Goal: Task Accomplishment & Management: Complete application form

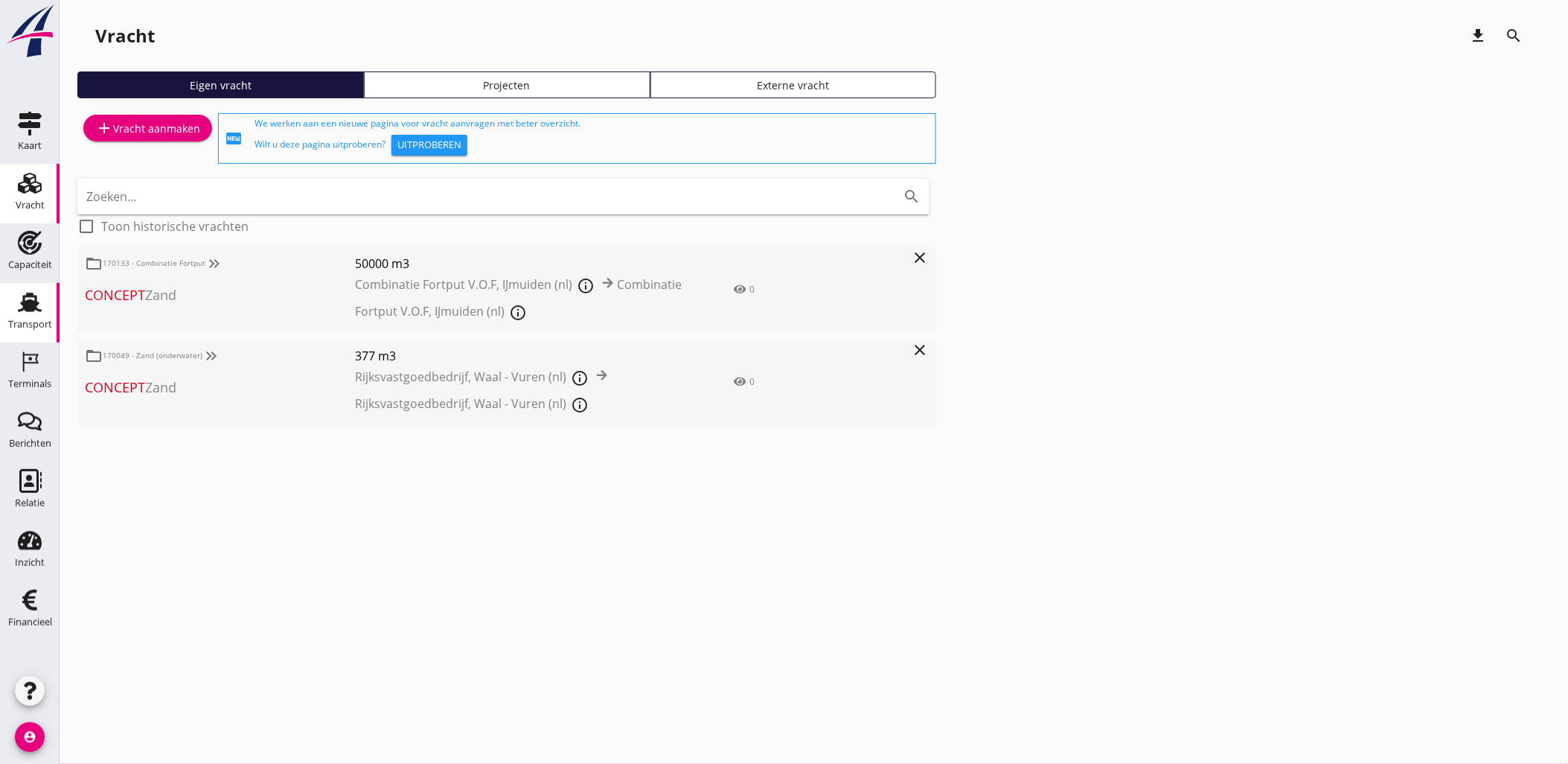
click at [29, 300] on use at bounding box center [29, 302] width 24 height 19
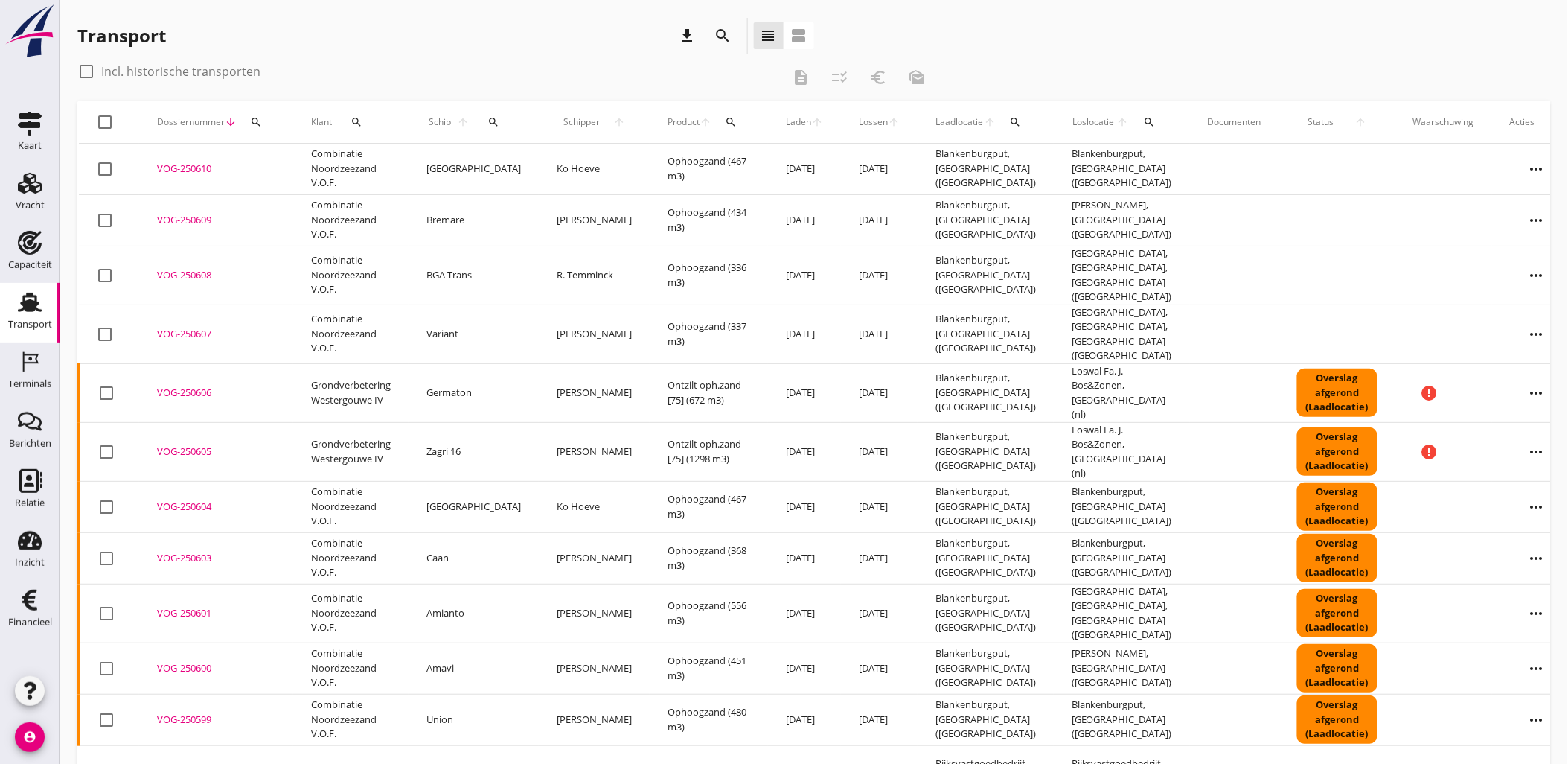
click at [725, 120] on icon "search" at bounding box center [730, 122] width 12 height 12
click at [732, 158] on input "Zoeken op product..." at bounding box center [761, 165] width 155 height 24
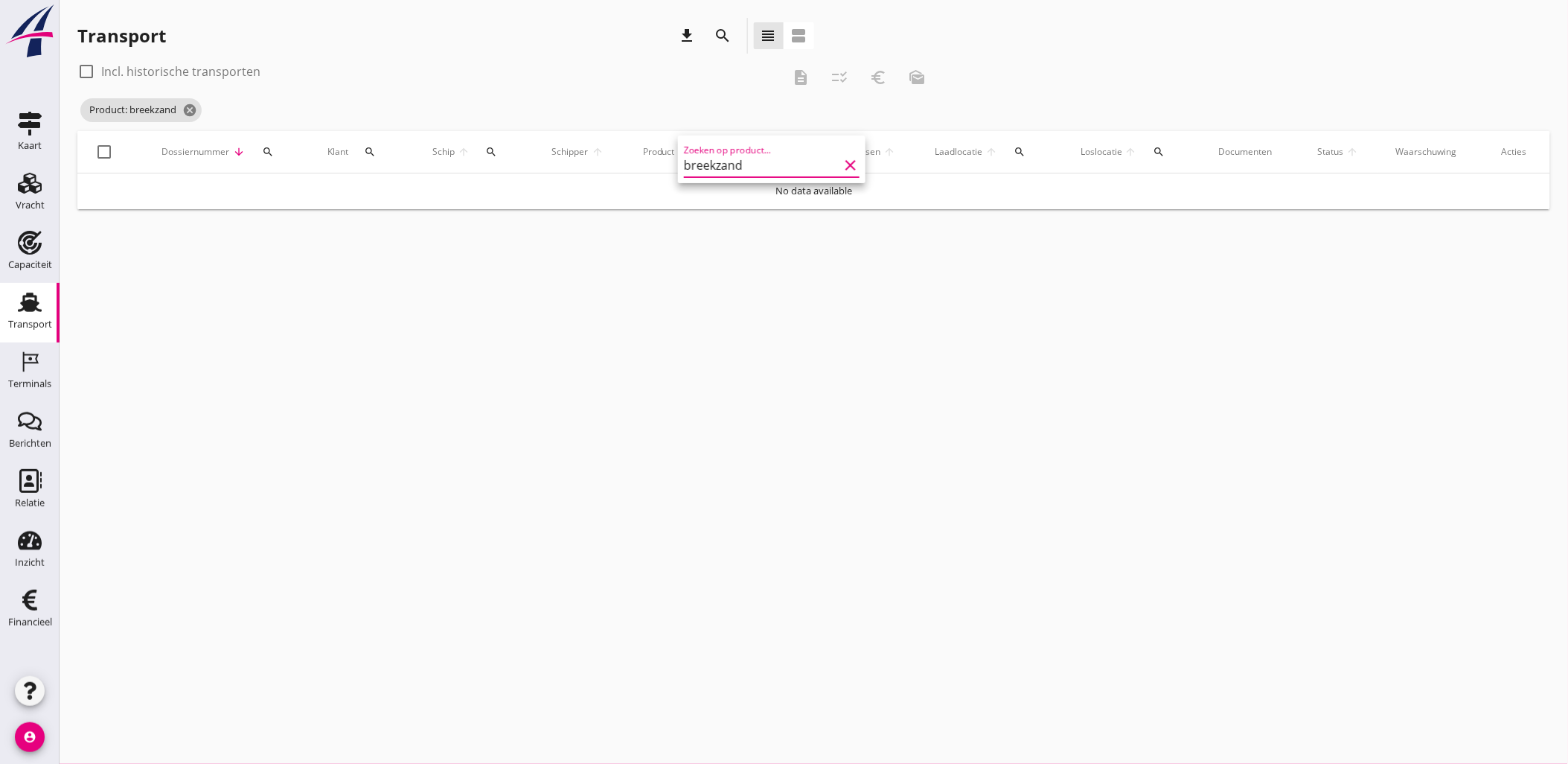
drag, startPoint x: 714, startPoint y: 164, endPoint x: 702, endPoint y: 164, distance: 12.0
click at [702, 164] on input "breekzand" at bounding box center [761, 165] width 155 height 24
type input "brekezand"
click at [712, 150] on icon "search" at bounding box center [711, 151] width 12 height 12
drag, startPoint x: 711, startPoint y: 189, endPoint x: 614, endPoint y: 117, distance: 120.8
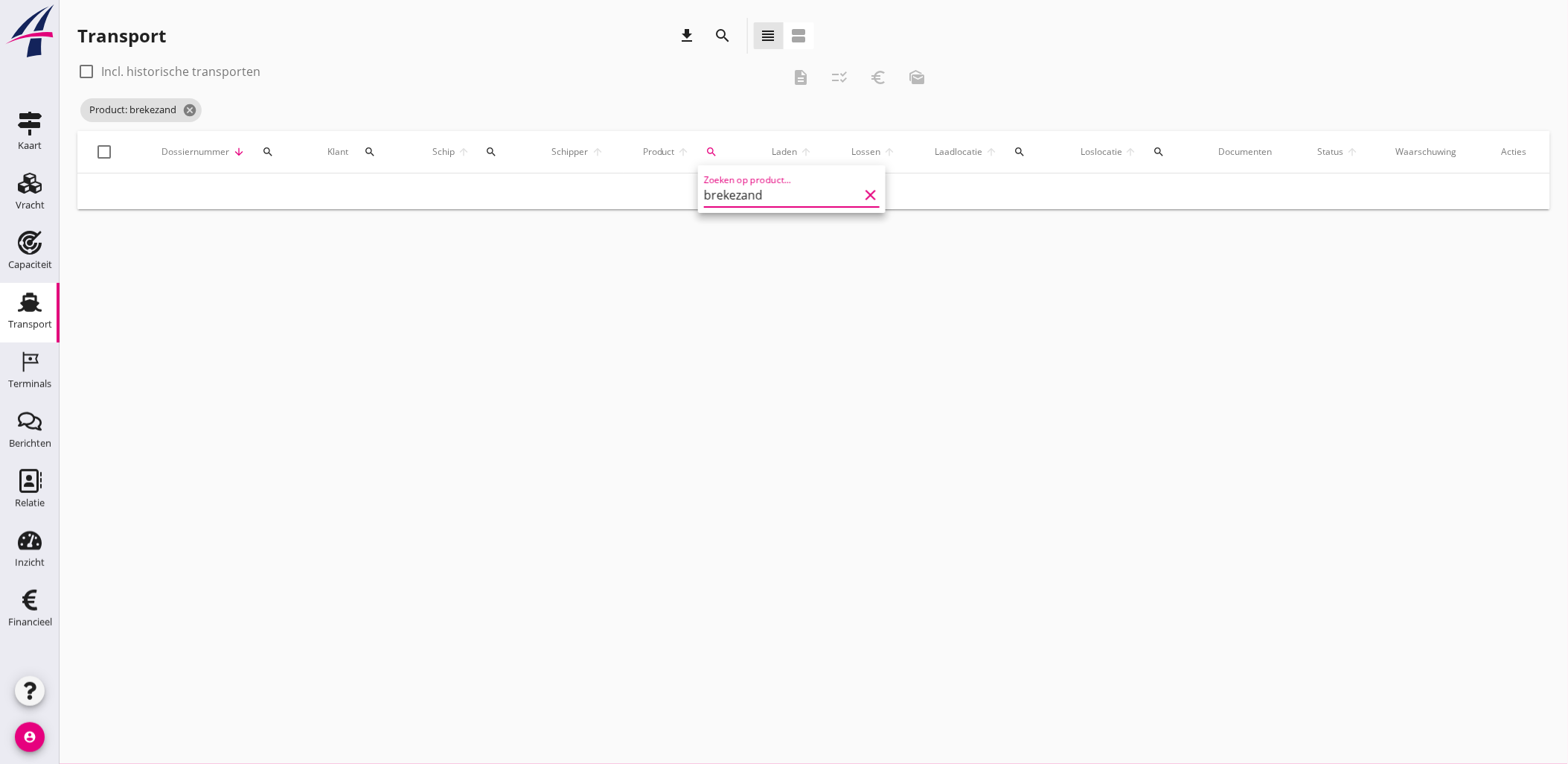
click at [592, 189] on div "arrow_drop_down check Rijksvastgoedbedrijf, Waal - Vuren Gebr. De Jongh Transpo…" at bounding box center [784, 382] width 1568 height 764
click at [706, 141] on button "search" at bounding box center [711, 152] width 30 height 27
type input "brek"
click at [146, 69] on label "Incl. historische transporten" at bounding box center [180, 71] width 160 height 15
checkbox input "true"
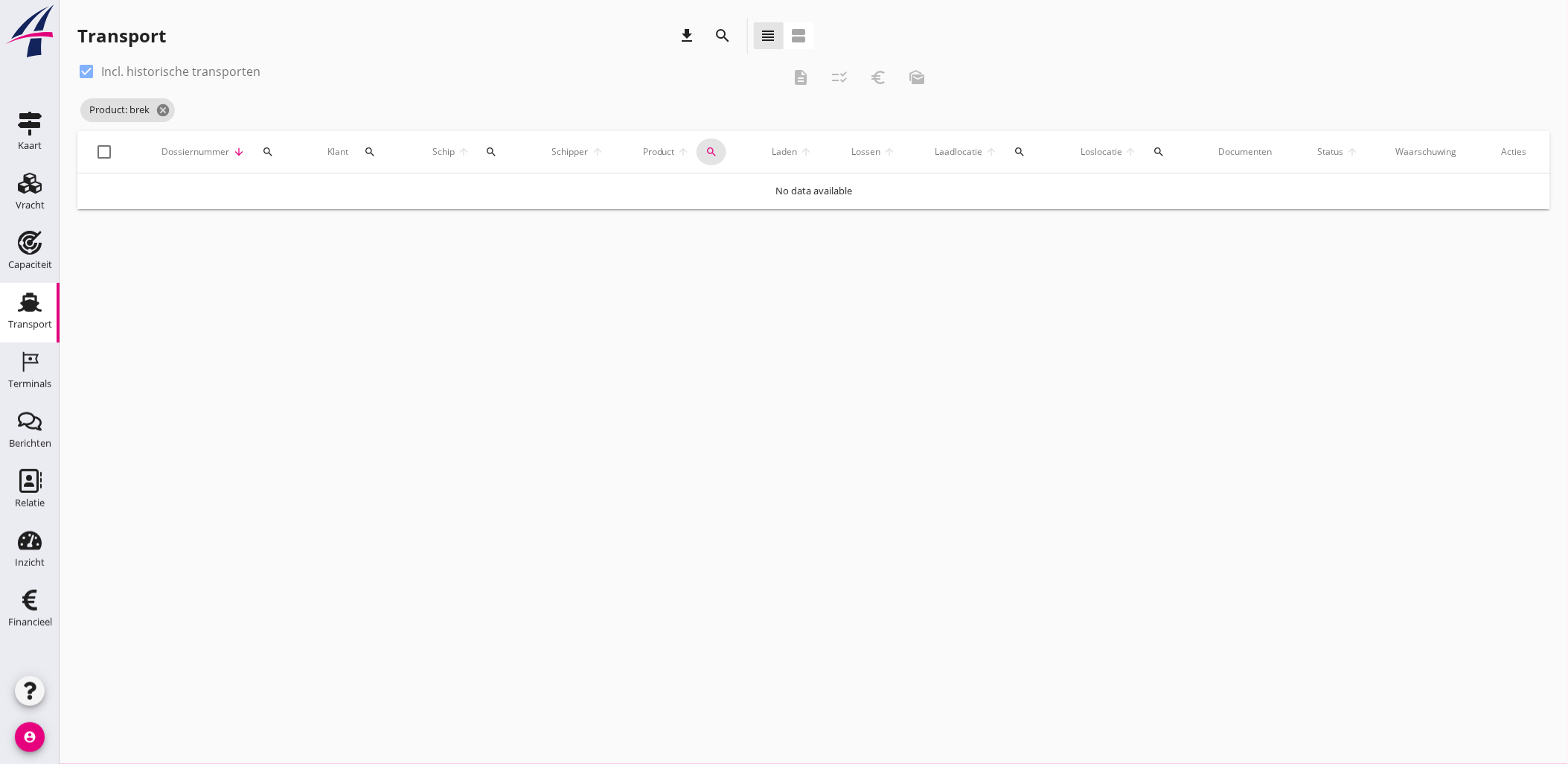
click at [710, 159] on button "search" at bounding box center [711, 152] width 30 height 27
click at [760, 207] on div "Zoeken op product... brek clear" at bounding box center [792, 194] width 176 height 24
type input "breek"
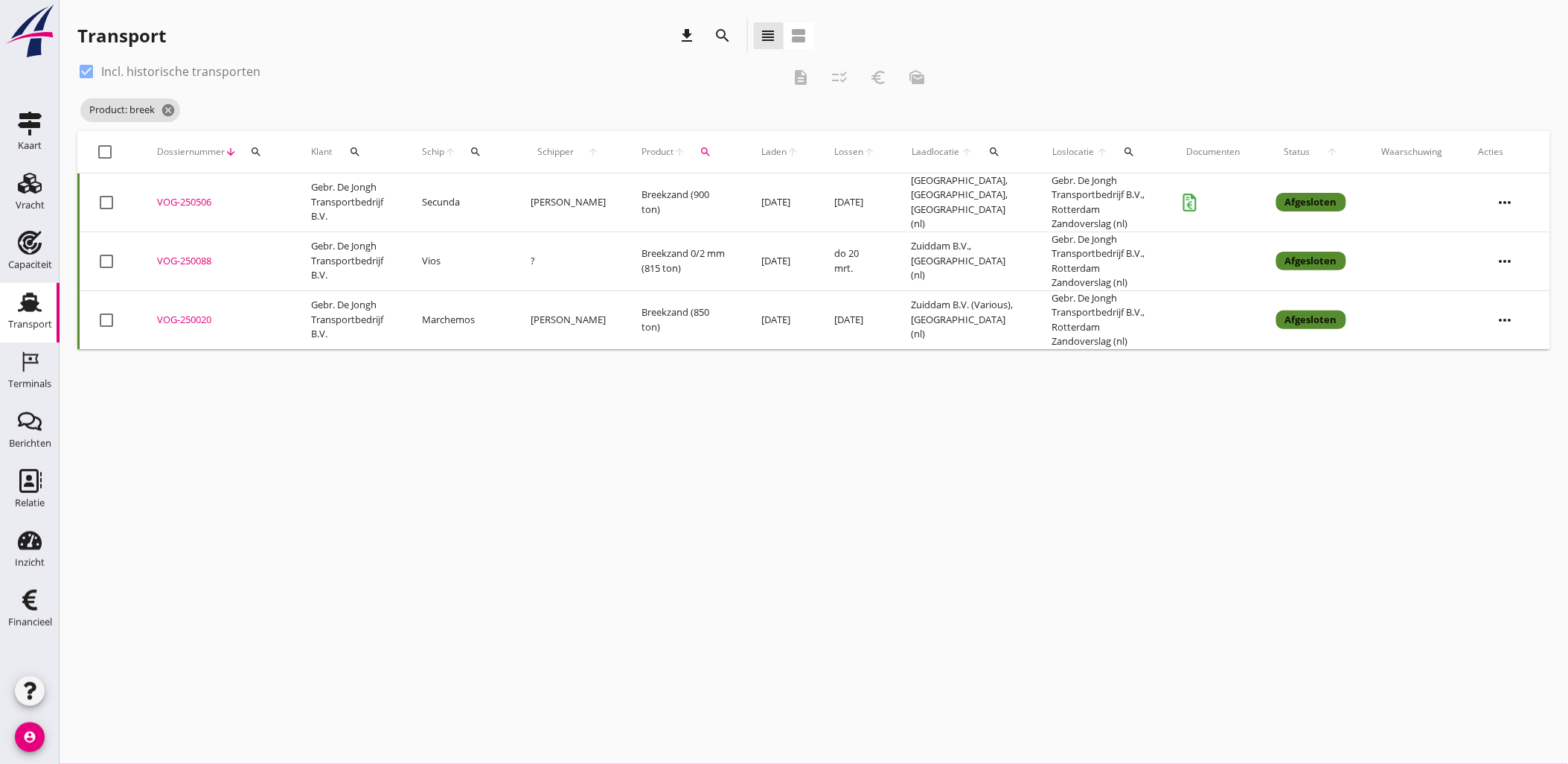
click at [197, 203] on div "VOG-250506" at bounding box center [216, 202] width 118 height 15
click at [204, 257] on div "VOG-250088" at bounding box center [216, 261] width 118 height 15
click at [202, 320] on div "VOG-250020" at bounding box center [216, 319] width 118 height 15
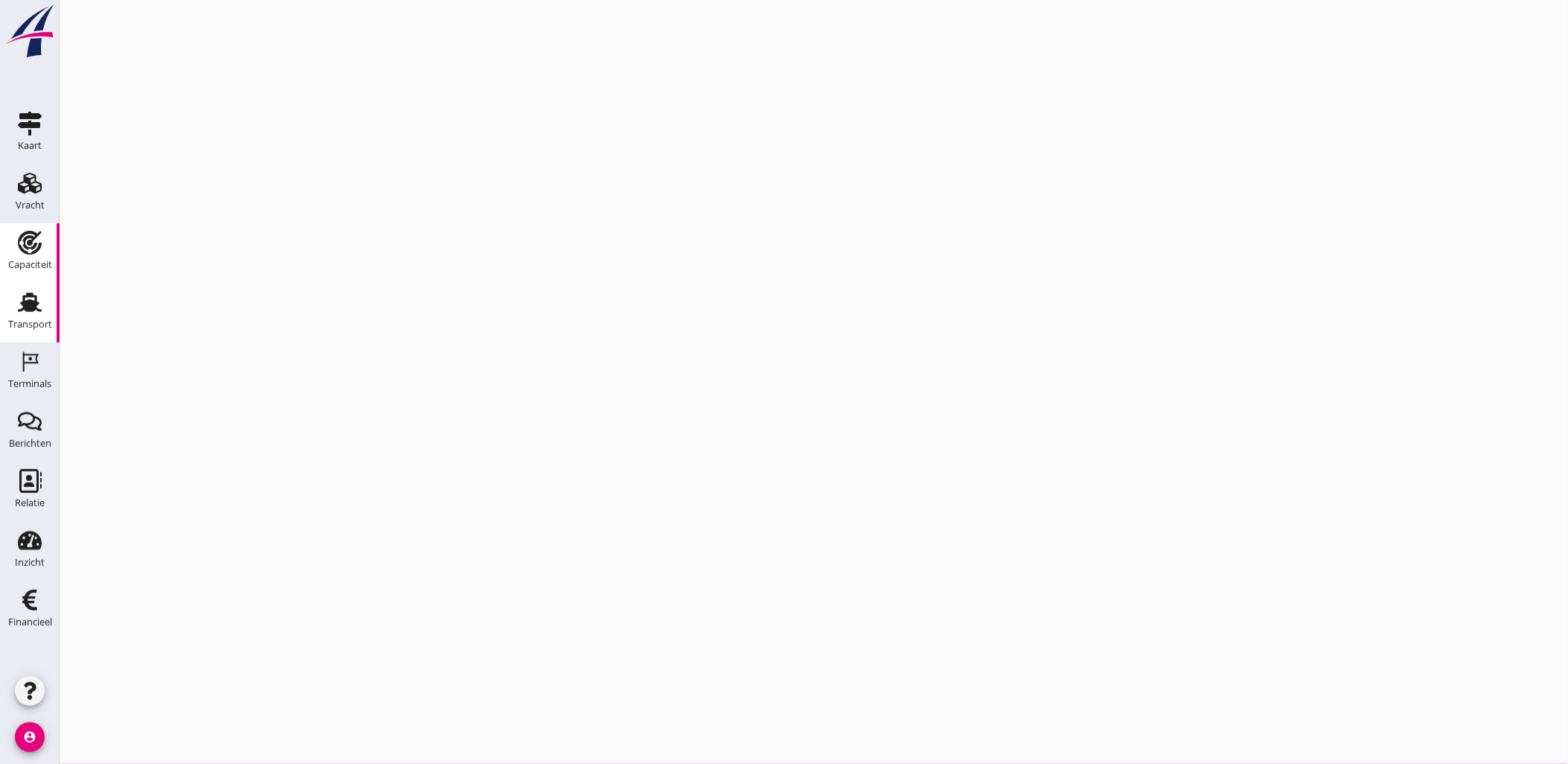
click at [38, 309] on icon "Transport" at bounding box center [29, 302] width 24 height 24
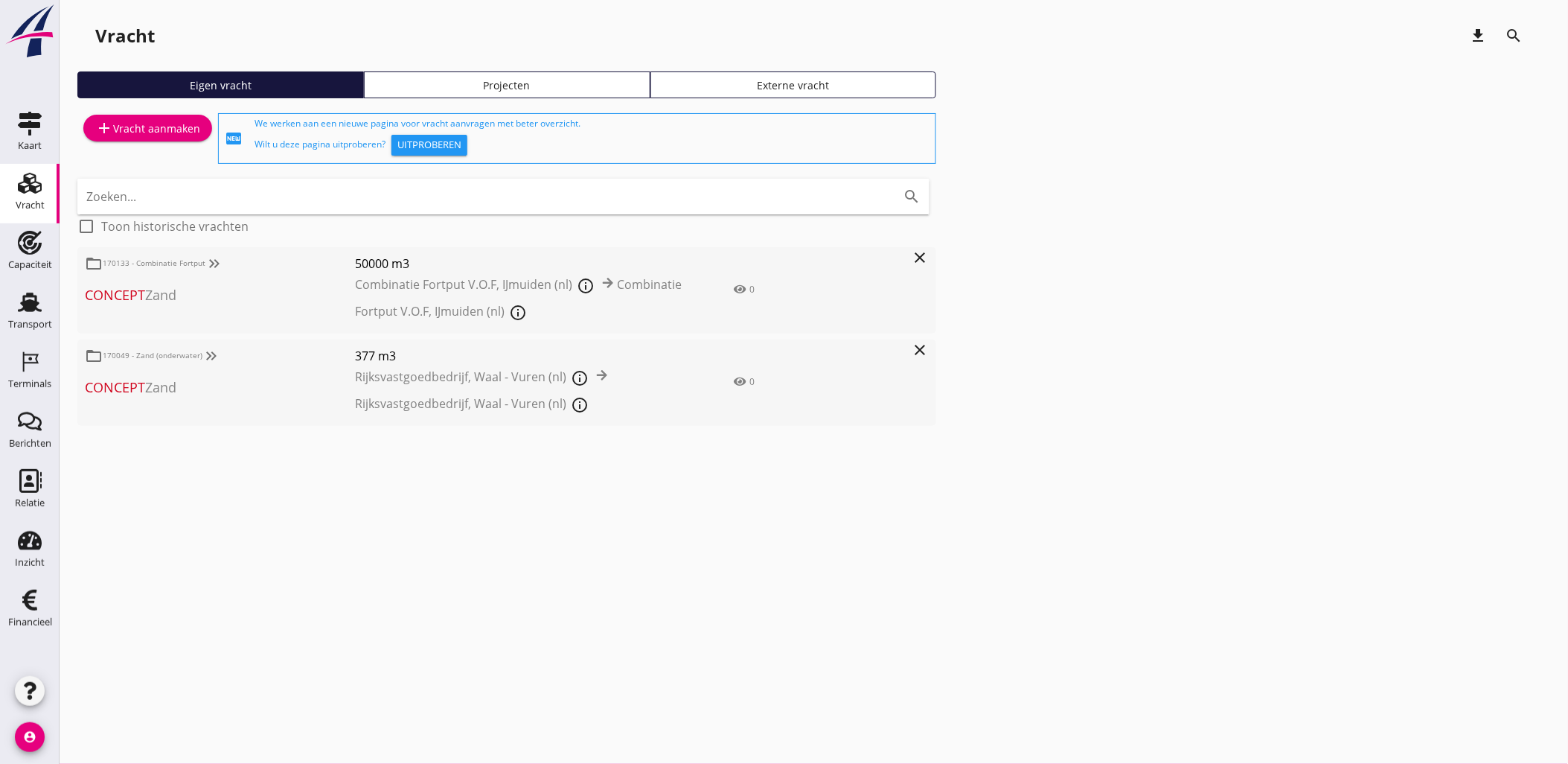
click at [669, 502] on div "cancel You are impersonating another user. Vracht download search Eigen vracht …" at bounding box center [814, 382] width 1509 height 764
click at [25, 309] on use at bounding box center [29, 302] width 24 height 19
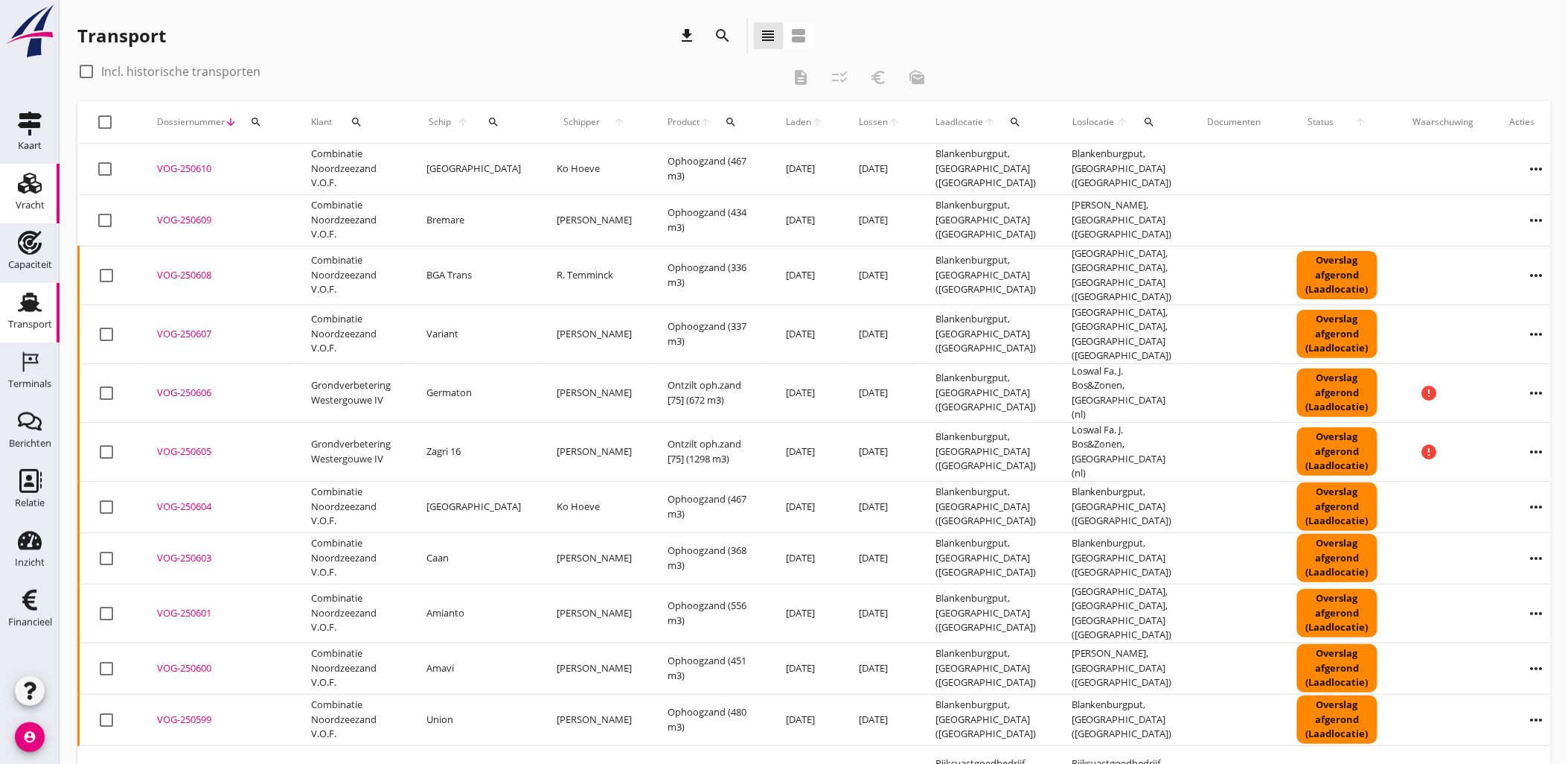
click at [28, 184] on use at bounding box center [29, 183] width 24 height 21
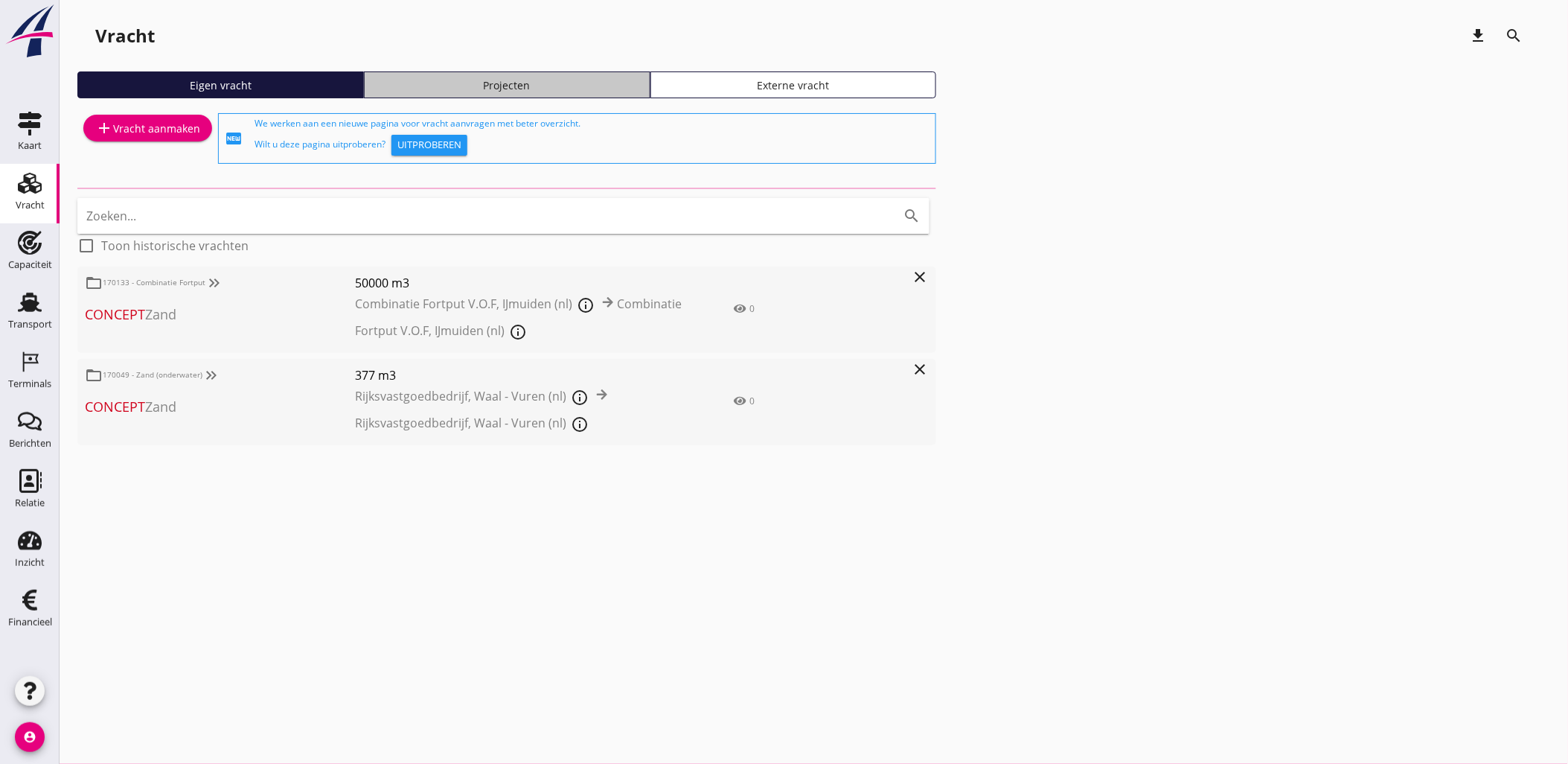
click at [525, 90] on div "Projecten" at bounding box center [507, 85] width 273 height 15
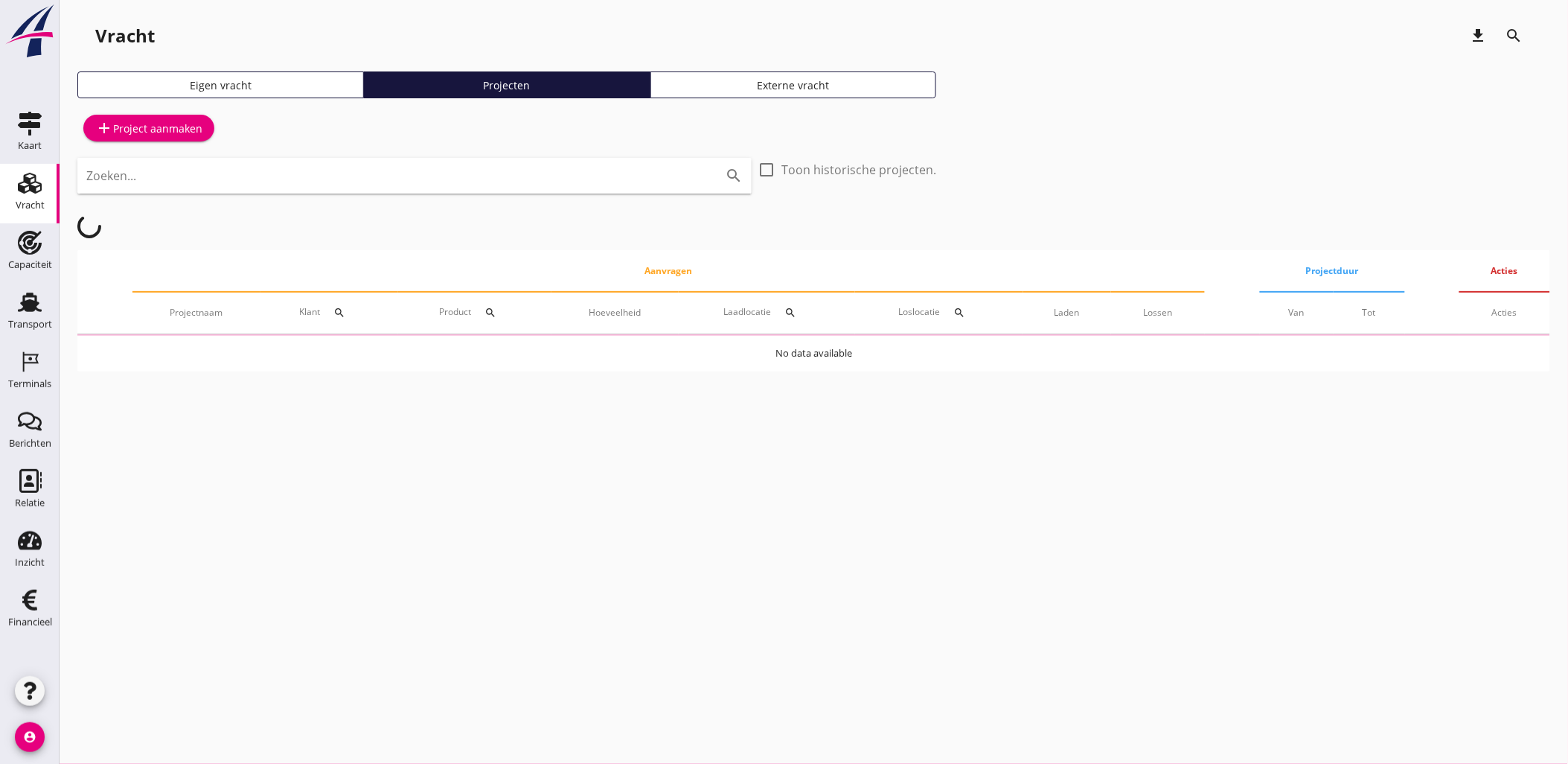
click at [467, 192] on div "Zoeken... search" at bounding box center [414, 176] width 674 height 35
type input "gouda"
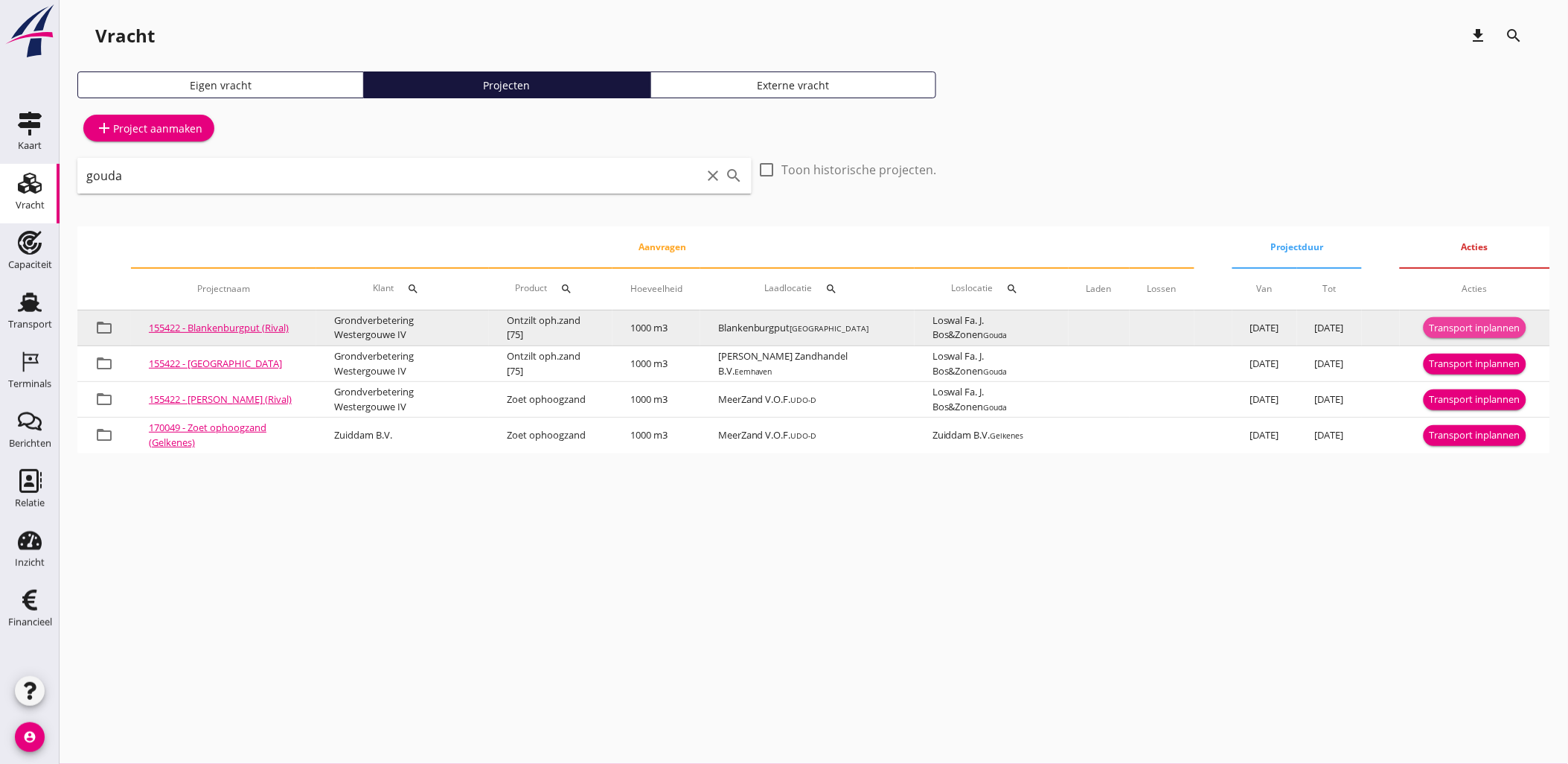
click at [1503, 328] on div "Transport inplannen" at bounding box center [1475, 328] width 91 height 15
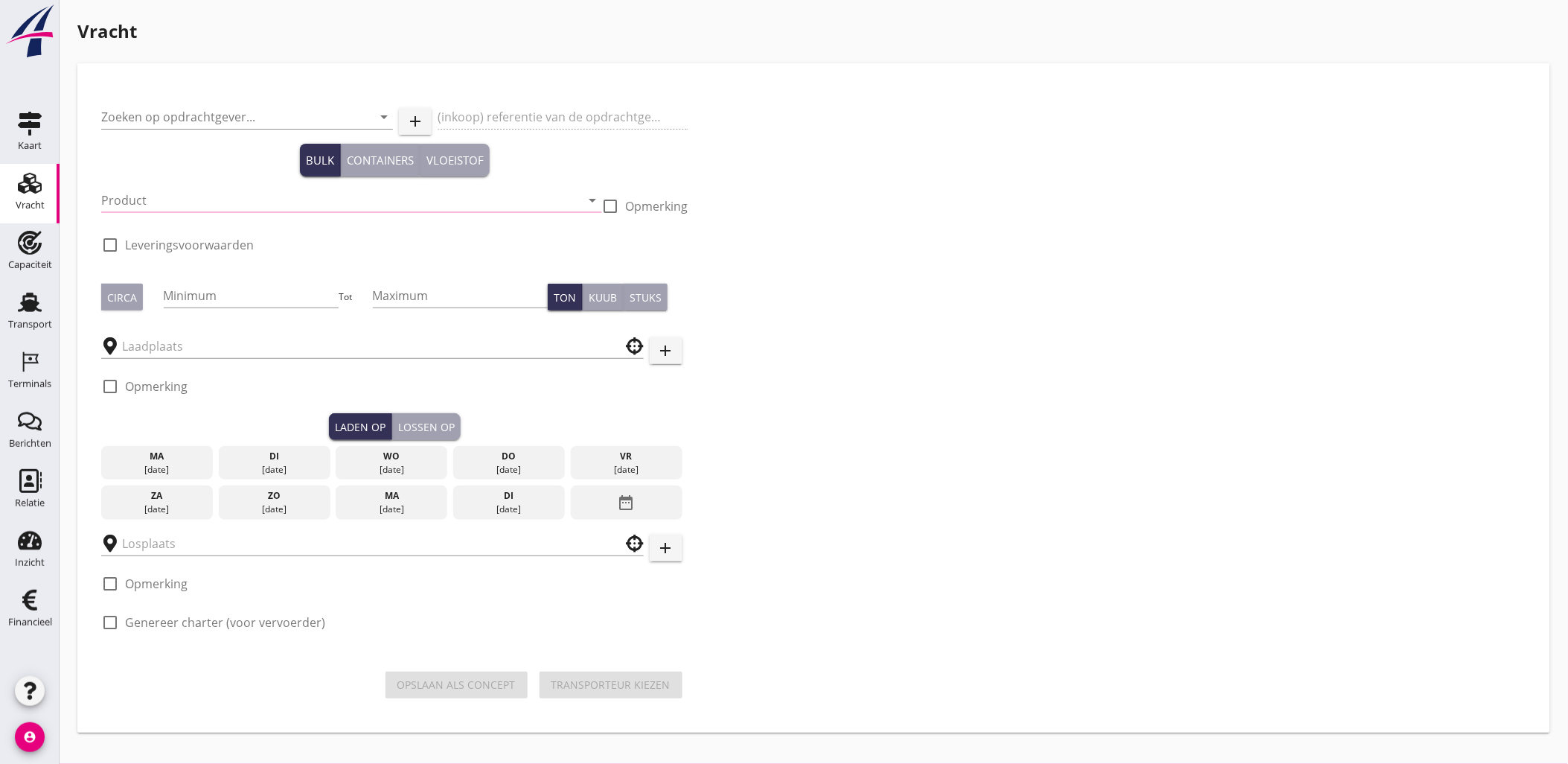
type input "Grondverbetering Westergouwe IV"
type input "Ontzilt oph.zand [75] (6120)"
type input "1000"
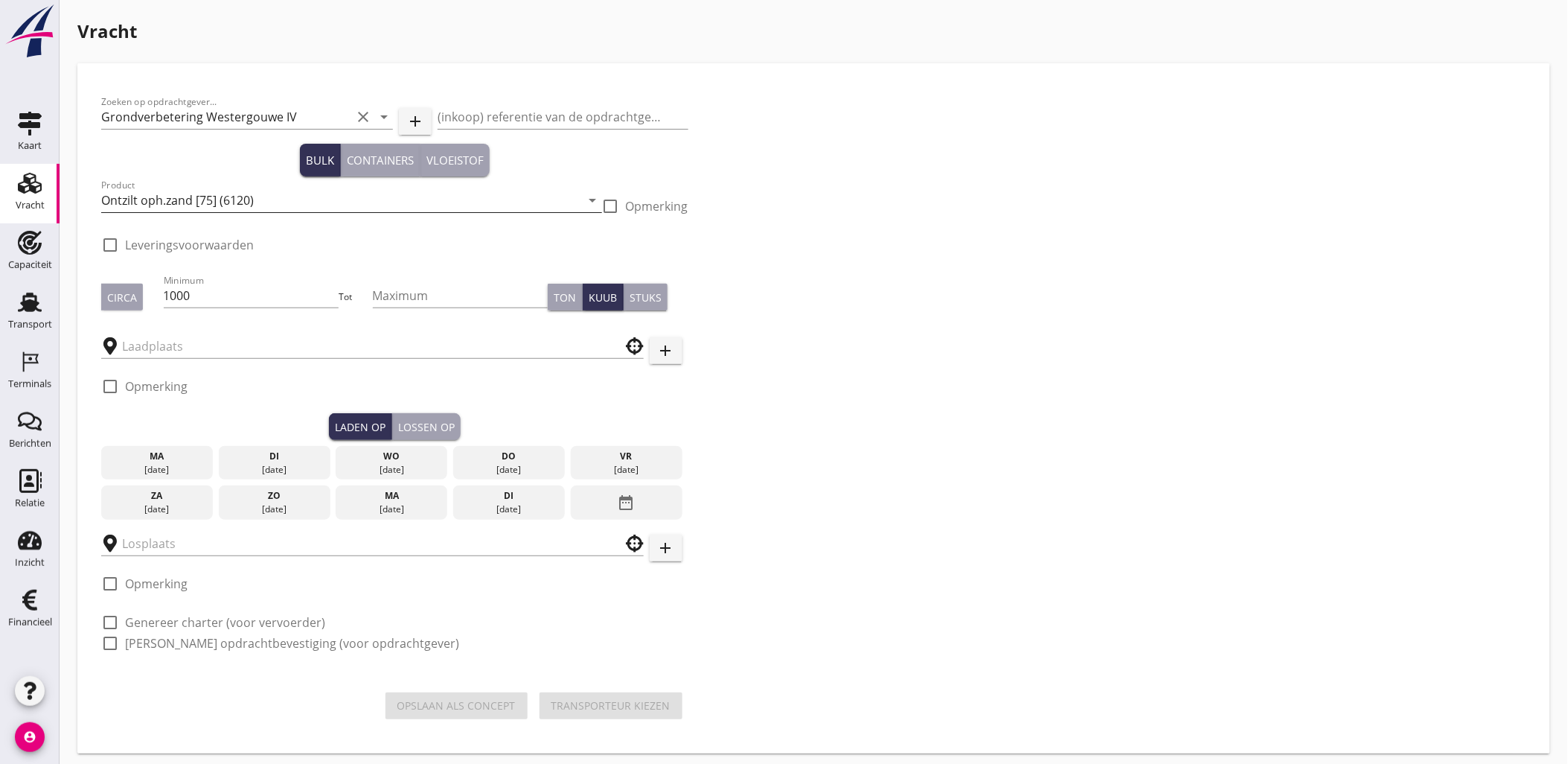
checkbox input "true"
type input "Blankenburgput"
type input "Loswal Fa. J. Bos&Zonen"
checkbox input "true"
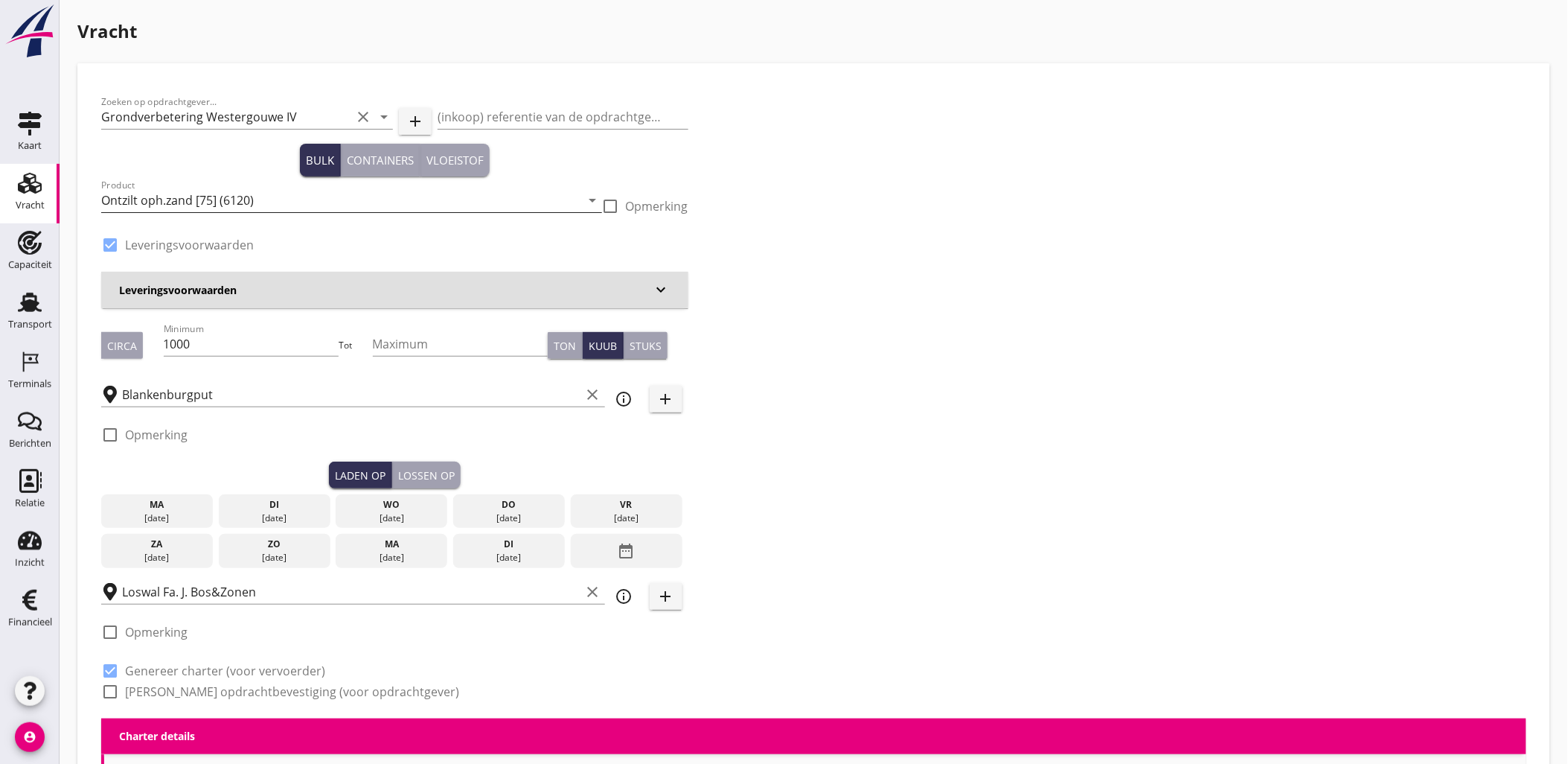
type input "2.2"
radio input "false"
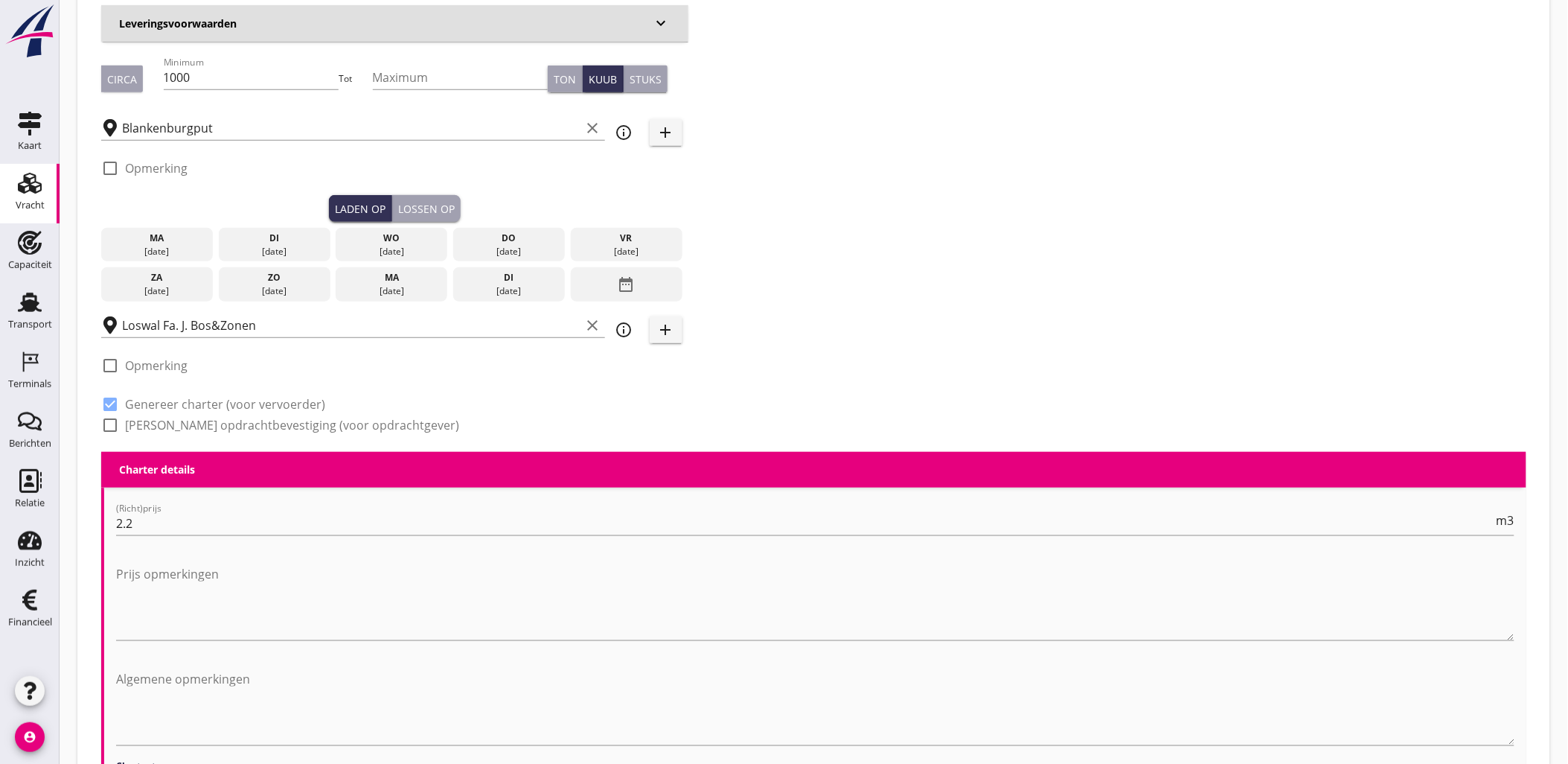
scroll to position [330, 0]
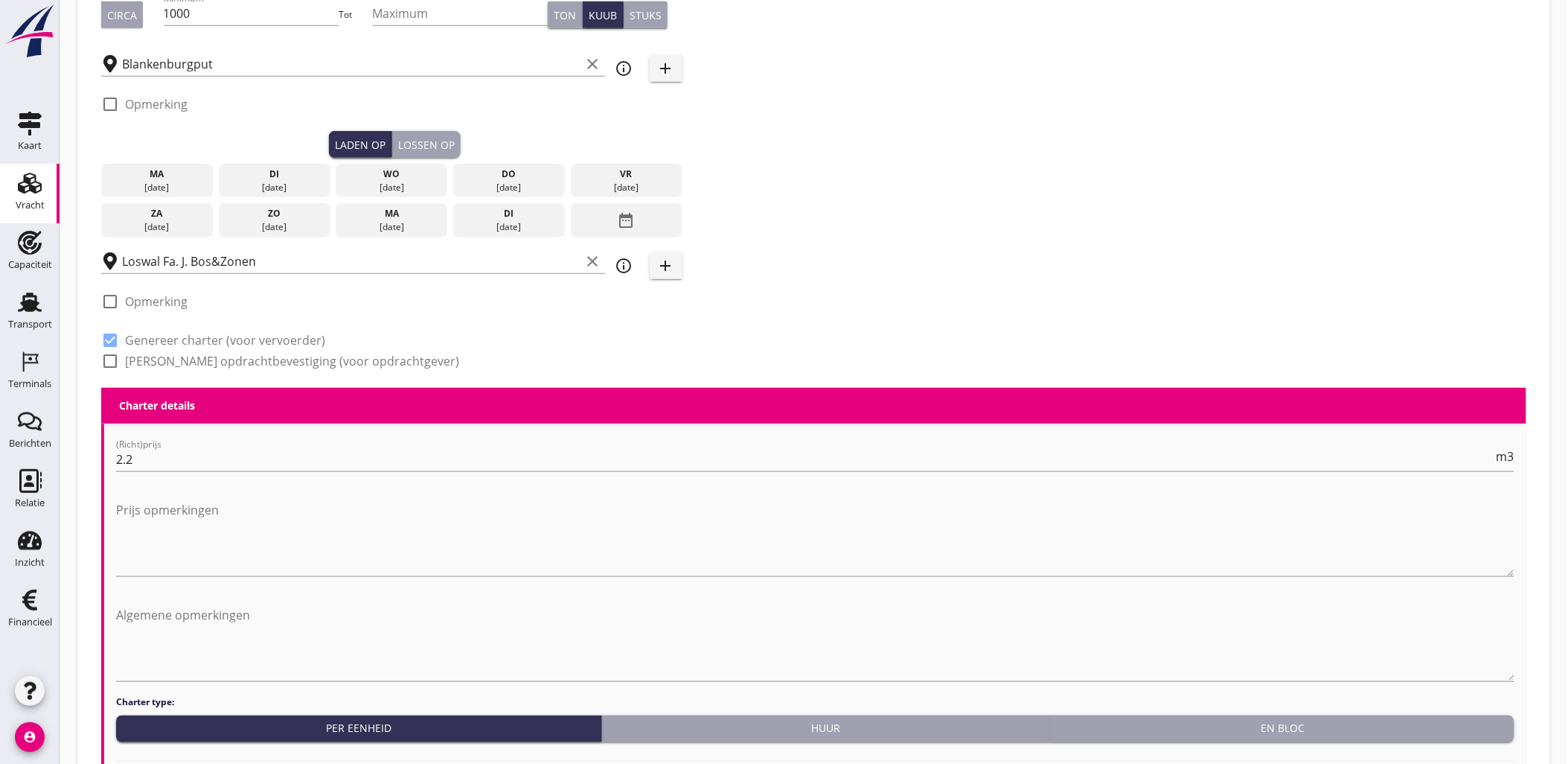
click at [203, 183] on div "08 sep." at bounding box center [157, 188] width 104 height 13
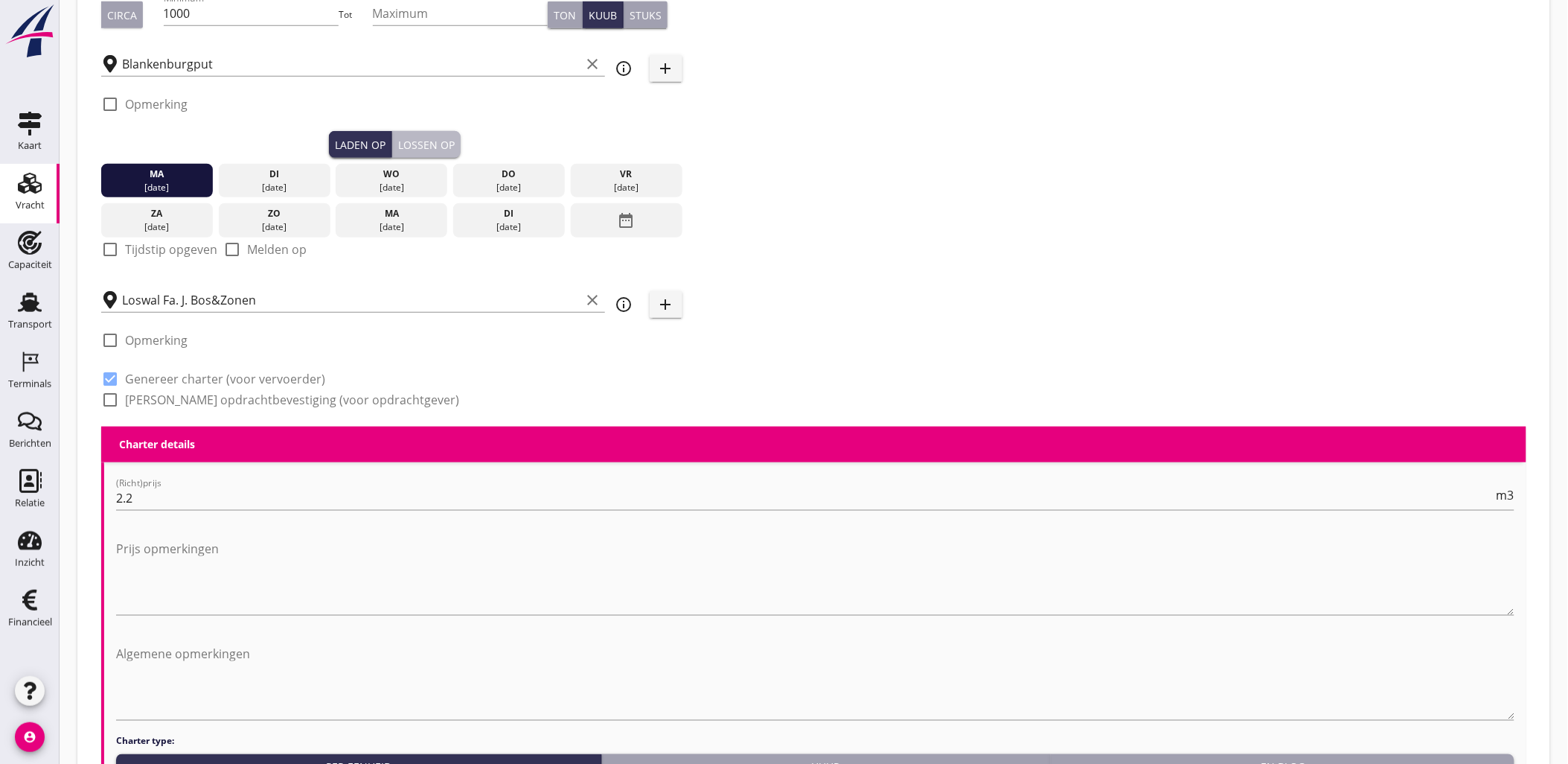
click at [457, 139] on button "Lossen op" at bounding box center [427, 144] width 69 height 27
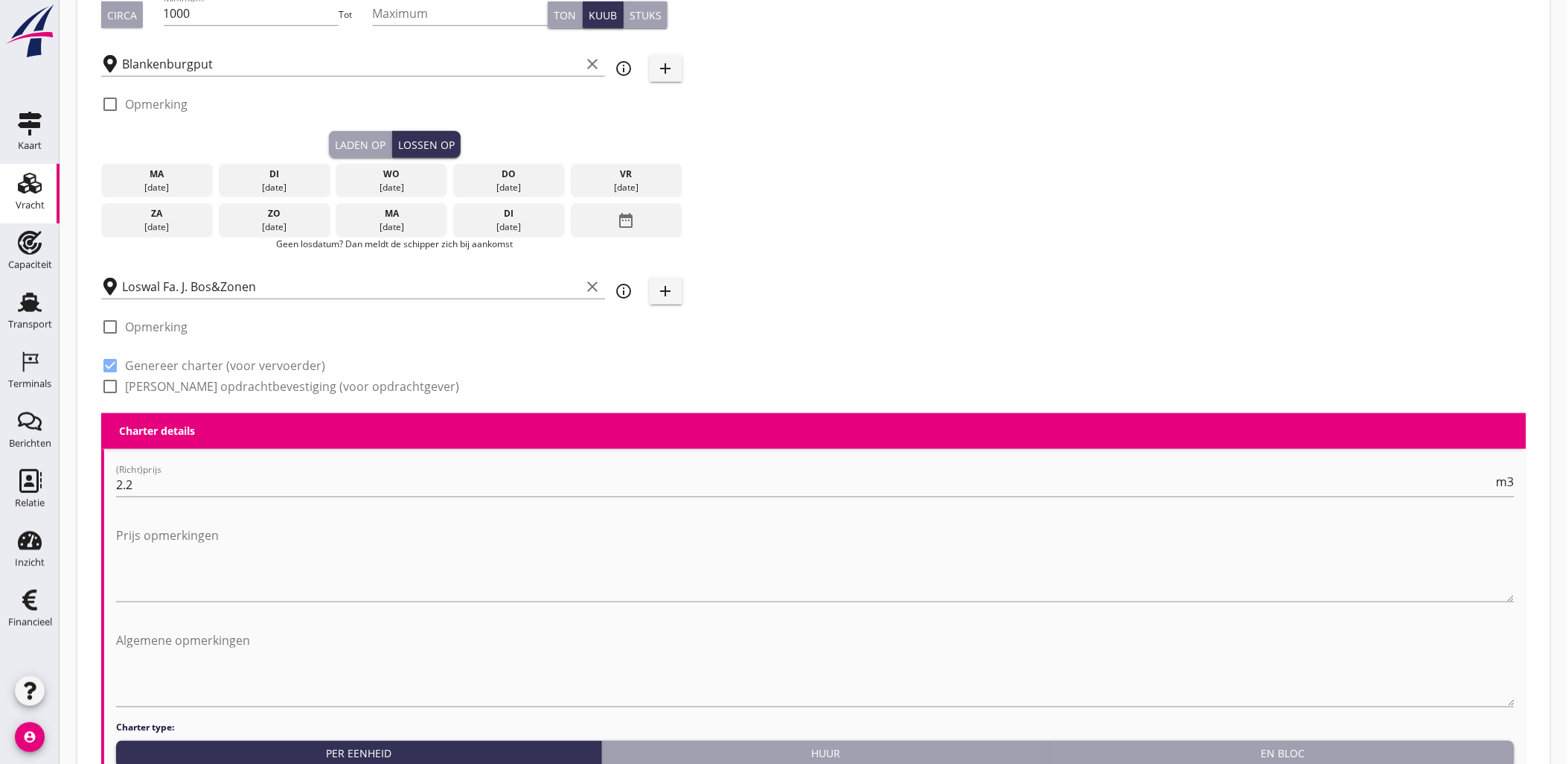
click at [291, 188] on div "09 sep." at bounding box center [275, 188] width 104 height 13
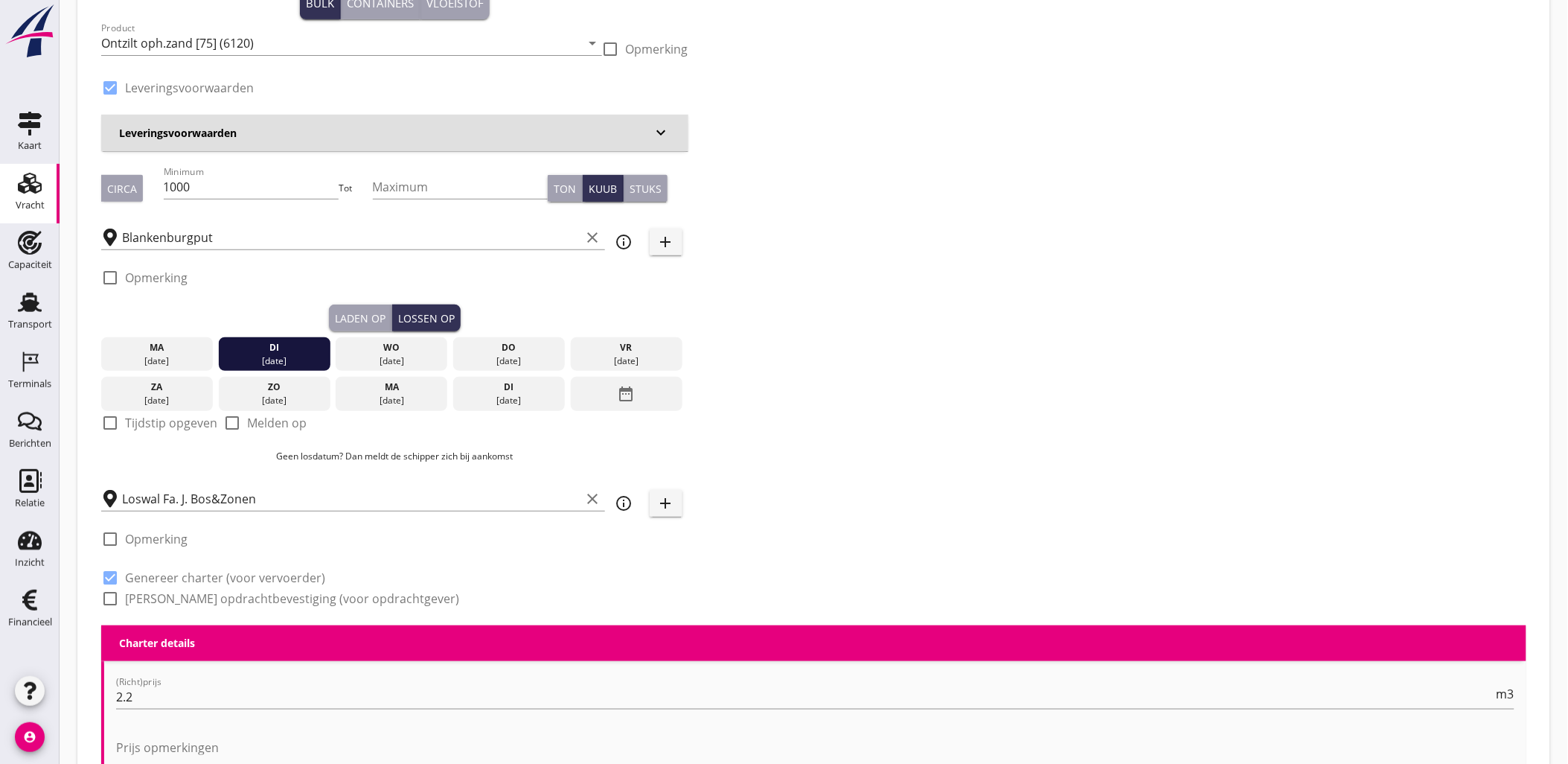
scroll to position [0, 0]
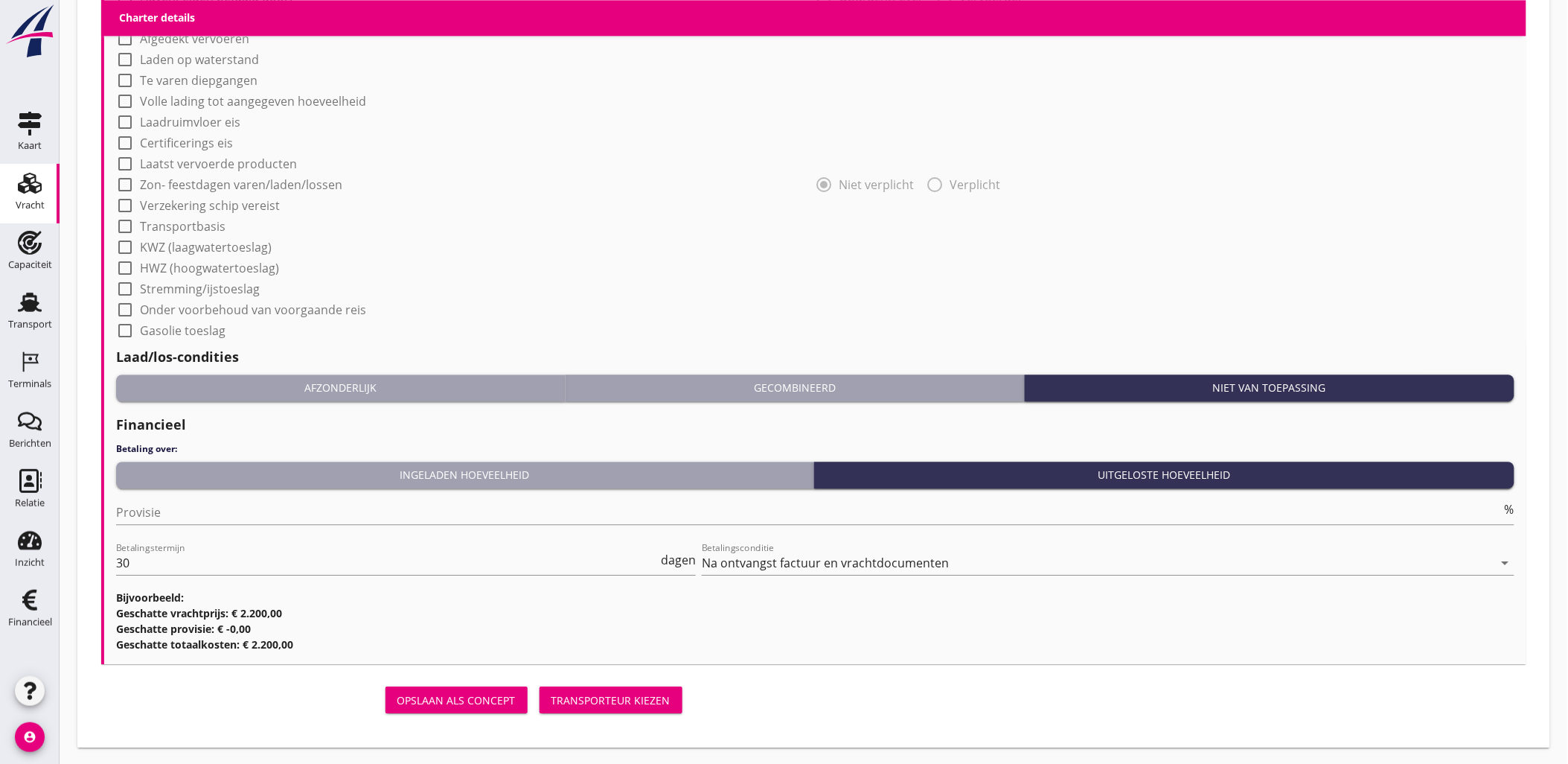
click at [600, 704] on div "Transporteur kiezen" at bounding box center [611, 701] width 119 height 15
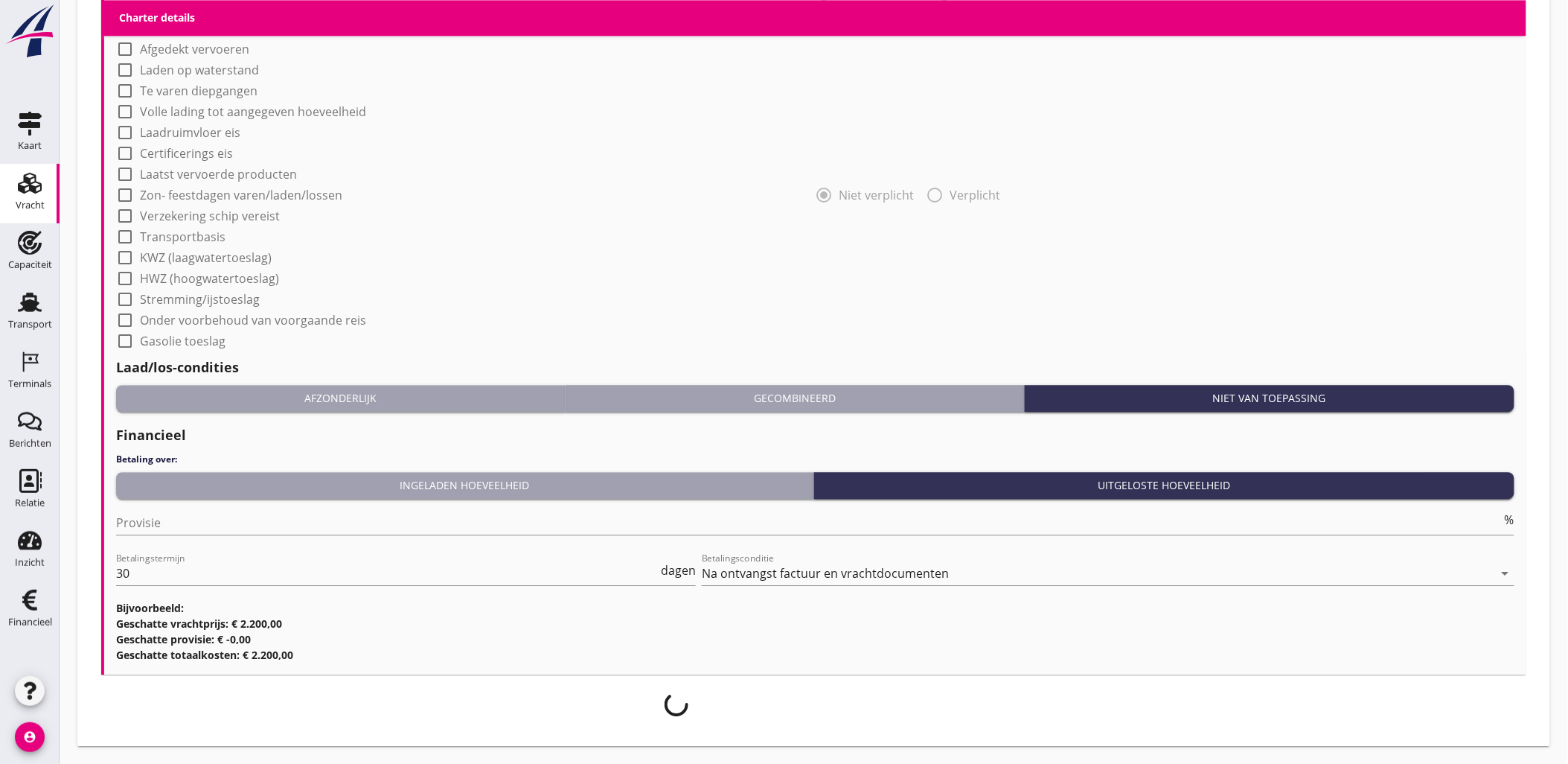
scroll to position [1223, 0]
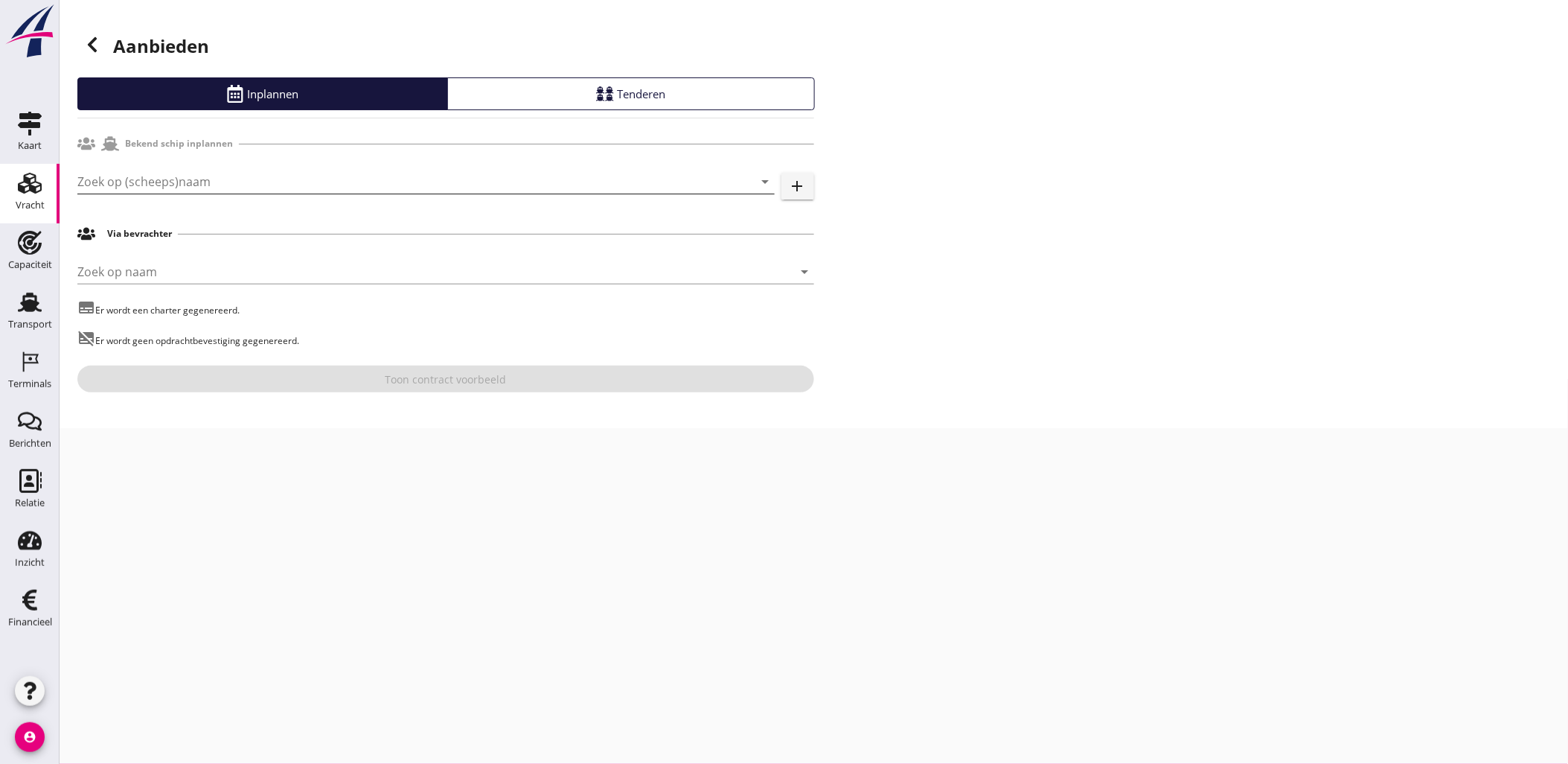
click at [217, 181] on input "Zoek op (scheeps)naam" at bounding box center [405, 181] width 656 height 24
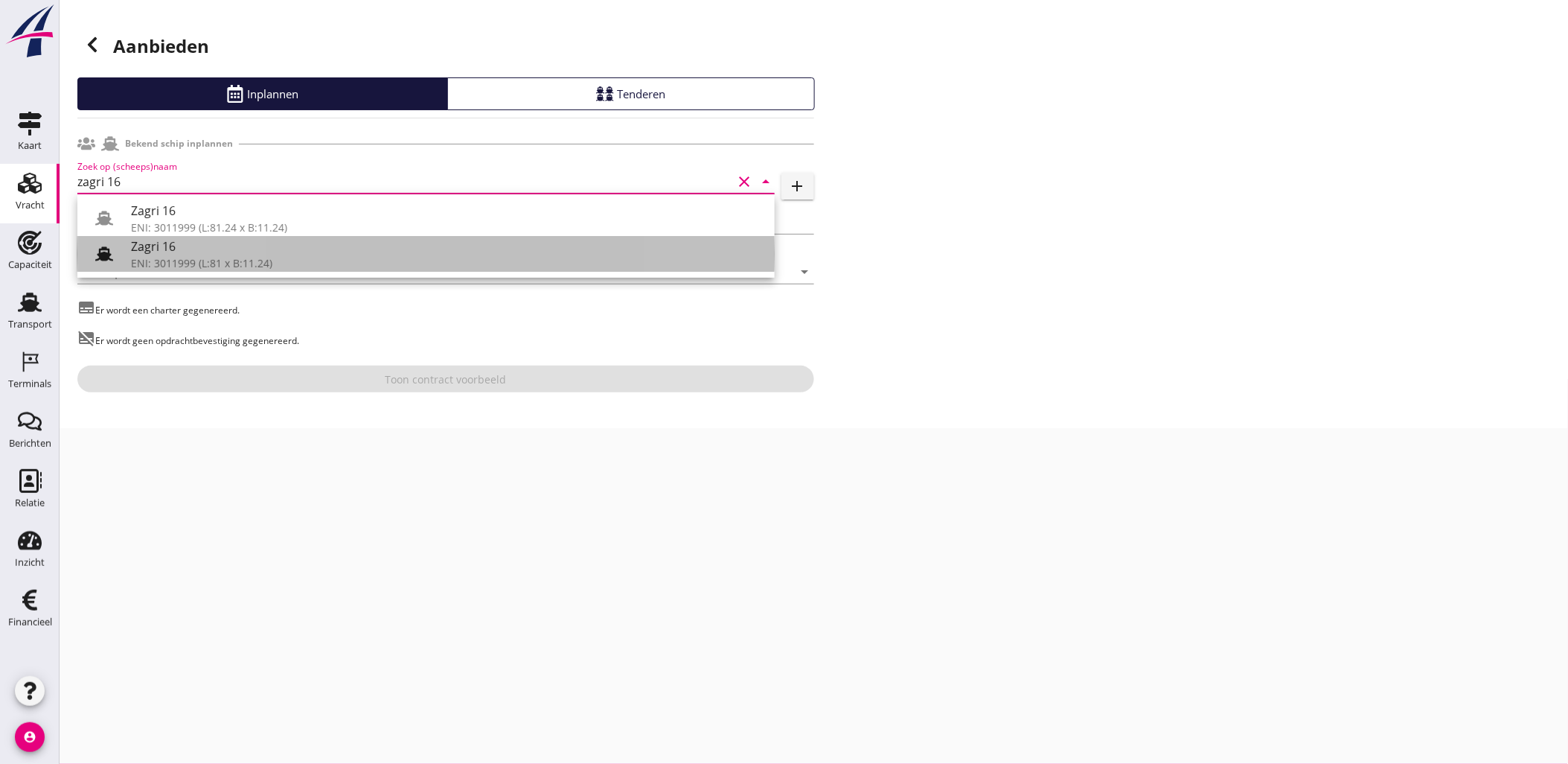
click at [303, 240] on div "Zagri 16" at bounding box center [447, 246] width 632 height 18
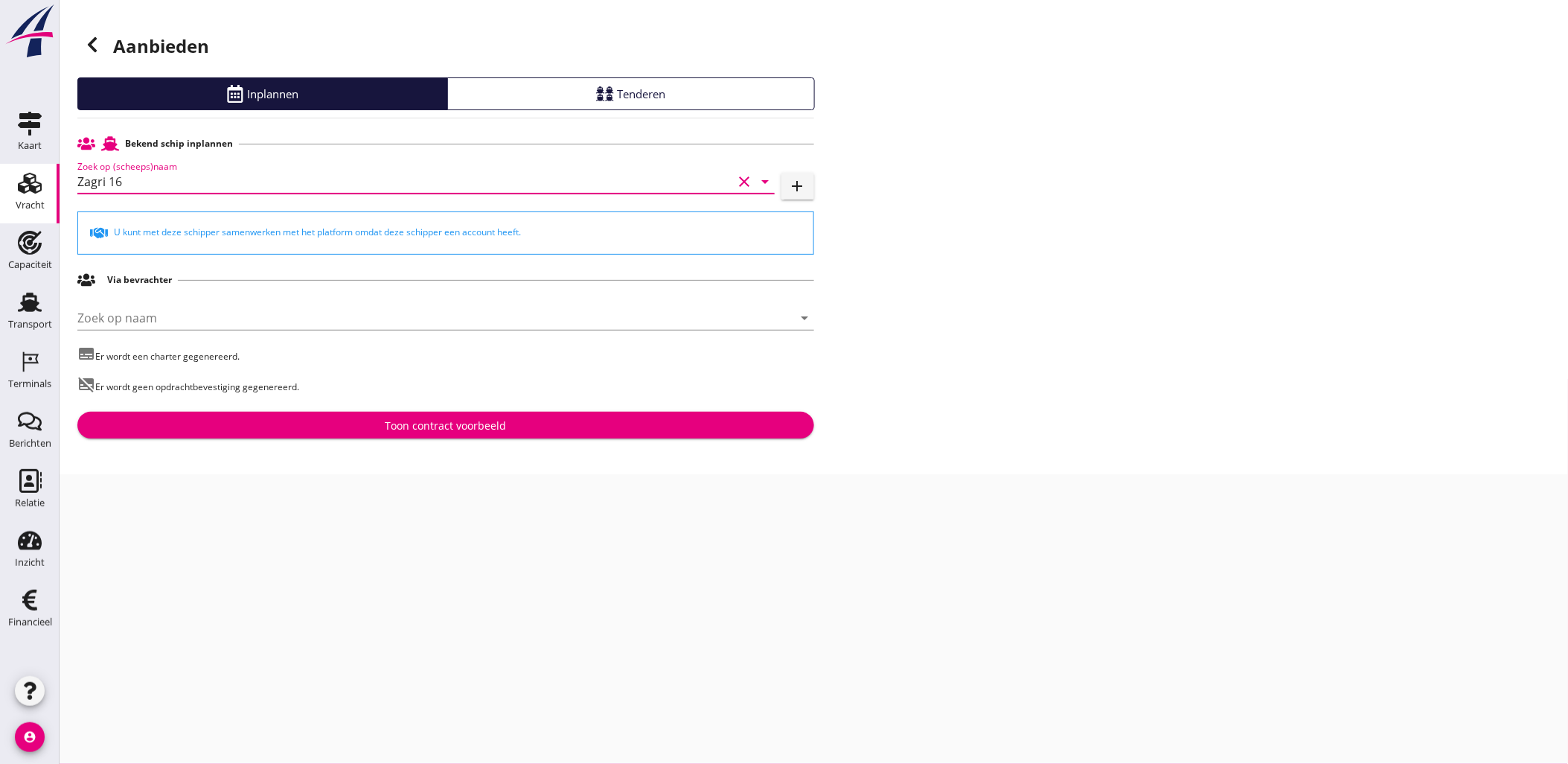
type input "Zagri 16"
click at [508, 427] on div "Toon contract voorbeeld" at bounding box center [446, 425] width 713 height 15
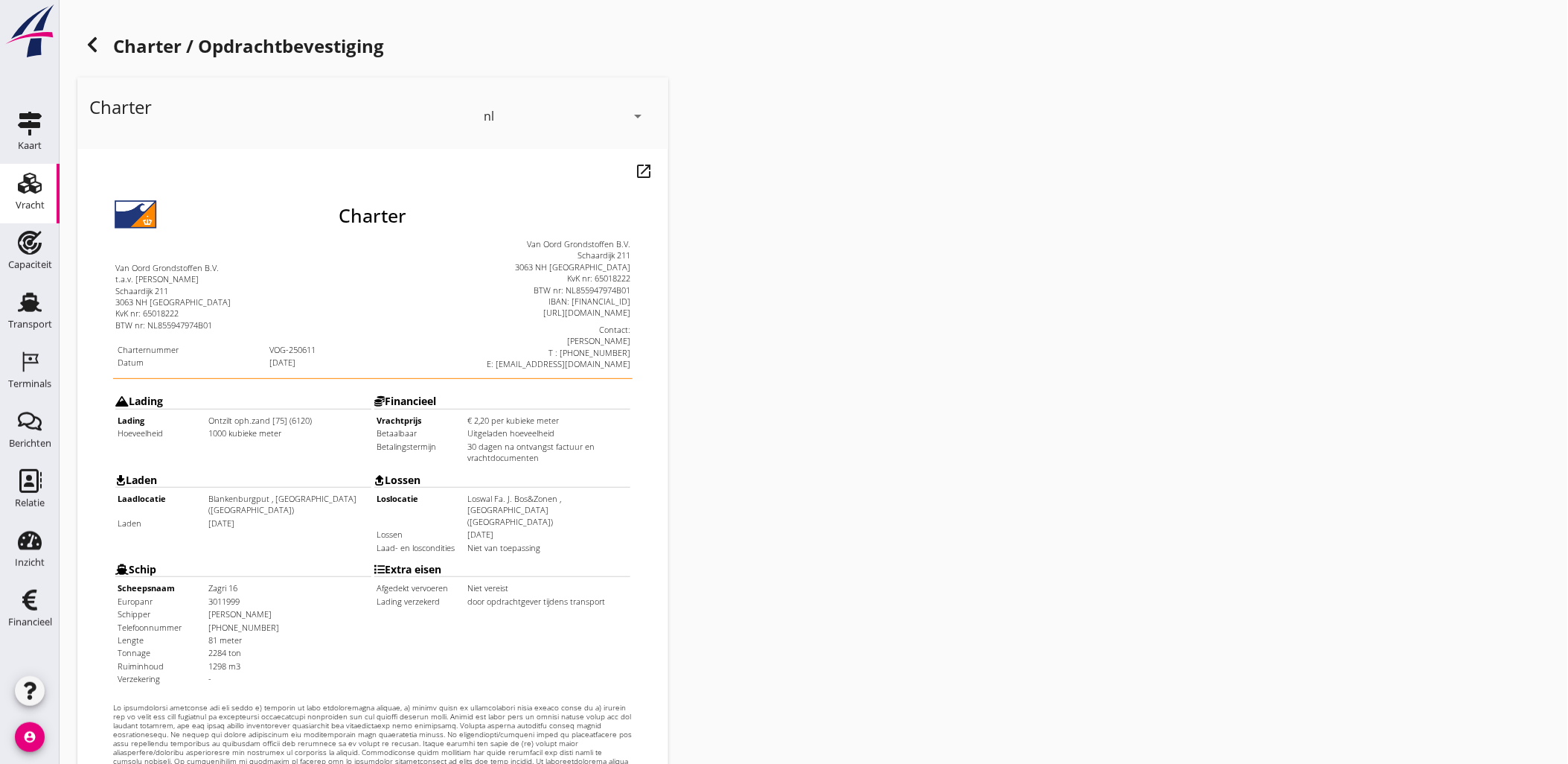
scroll to position [337, 0]
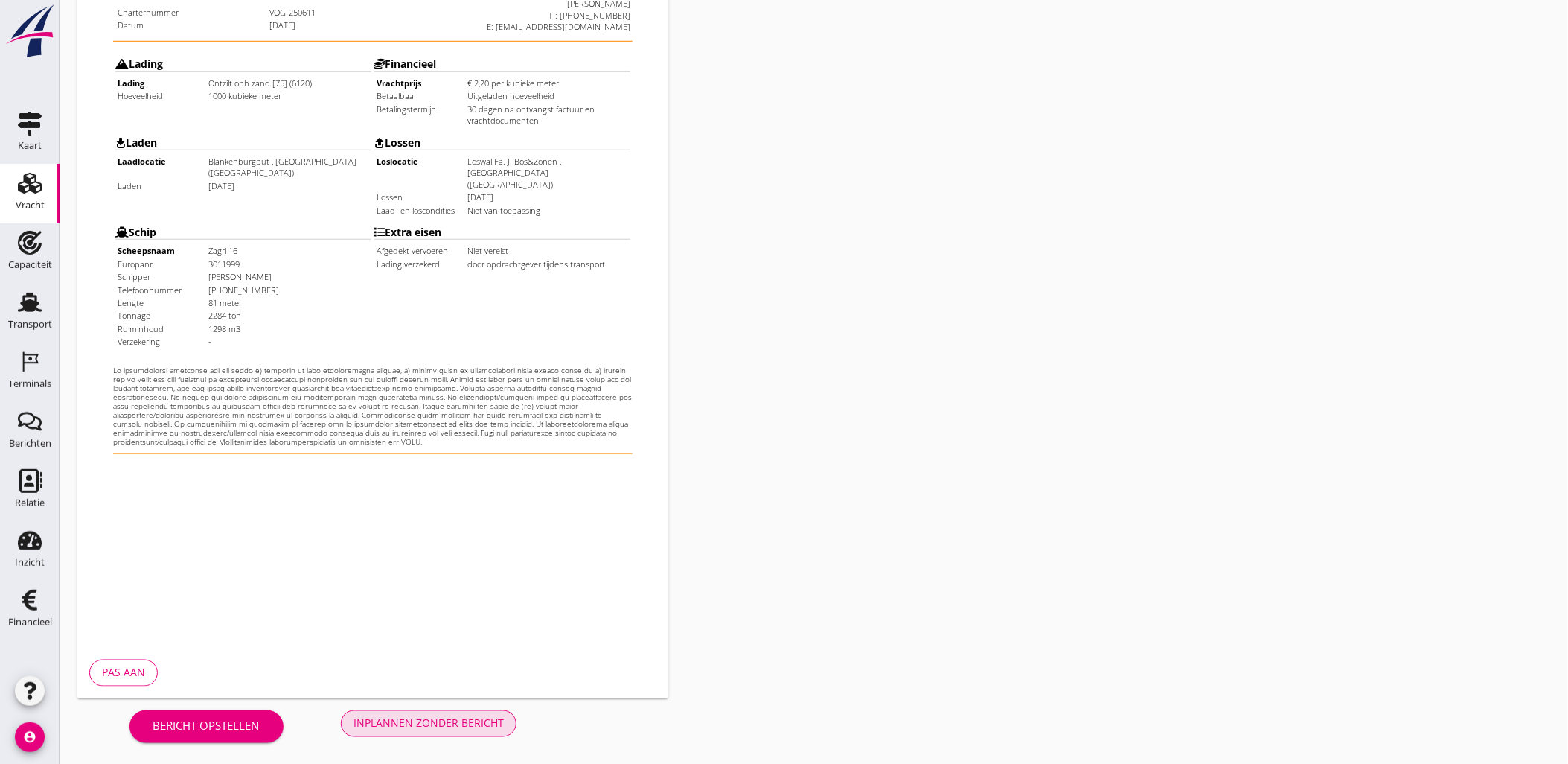
click at [455, 717] on div "Inplannen zonder bericht" at bounding box center [428, 723] width 150 height 15
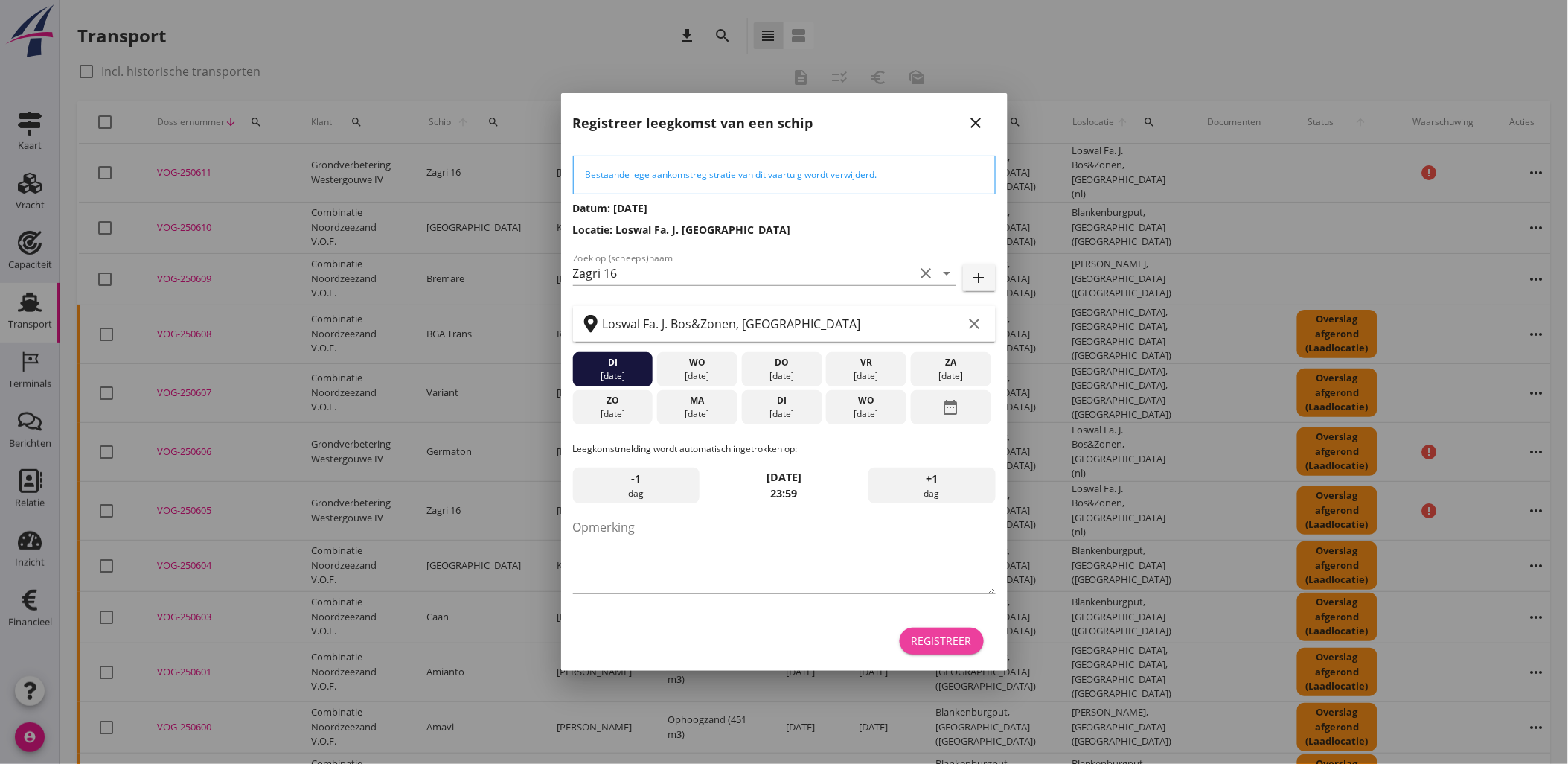
click at [960, 642] on div "Registreer" at bounding box center [942, 641] width 60 height 15
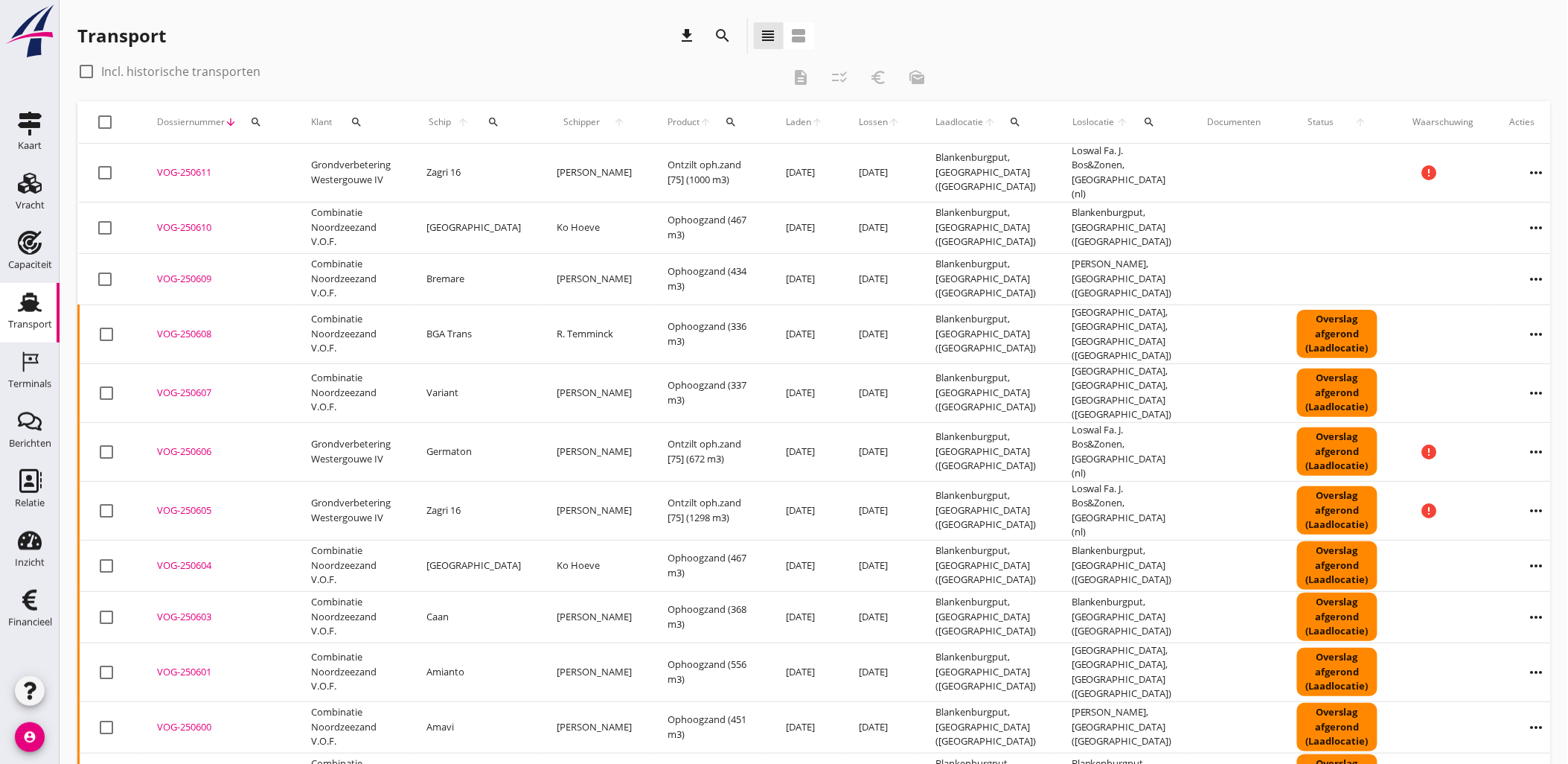
click at [182, 169] on div "VOG-250611" at bounding box center [216, 172] width 118 height 15
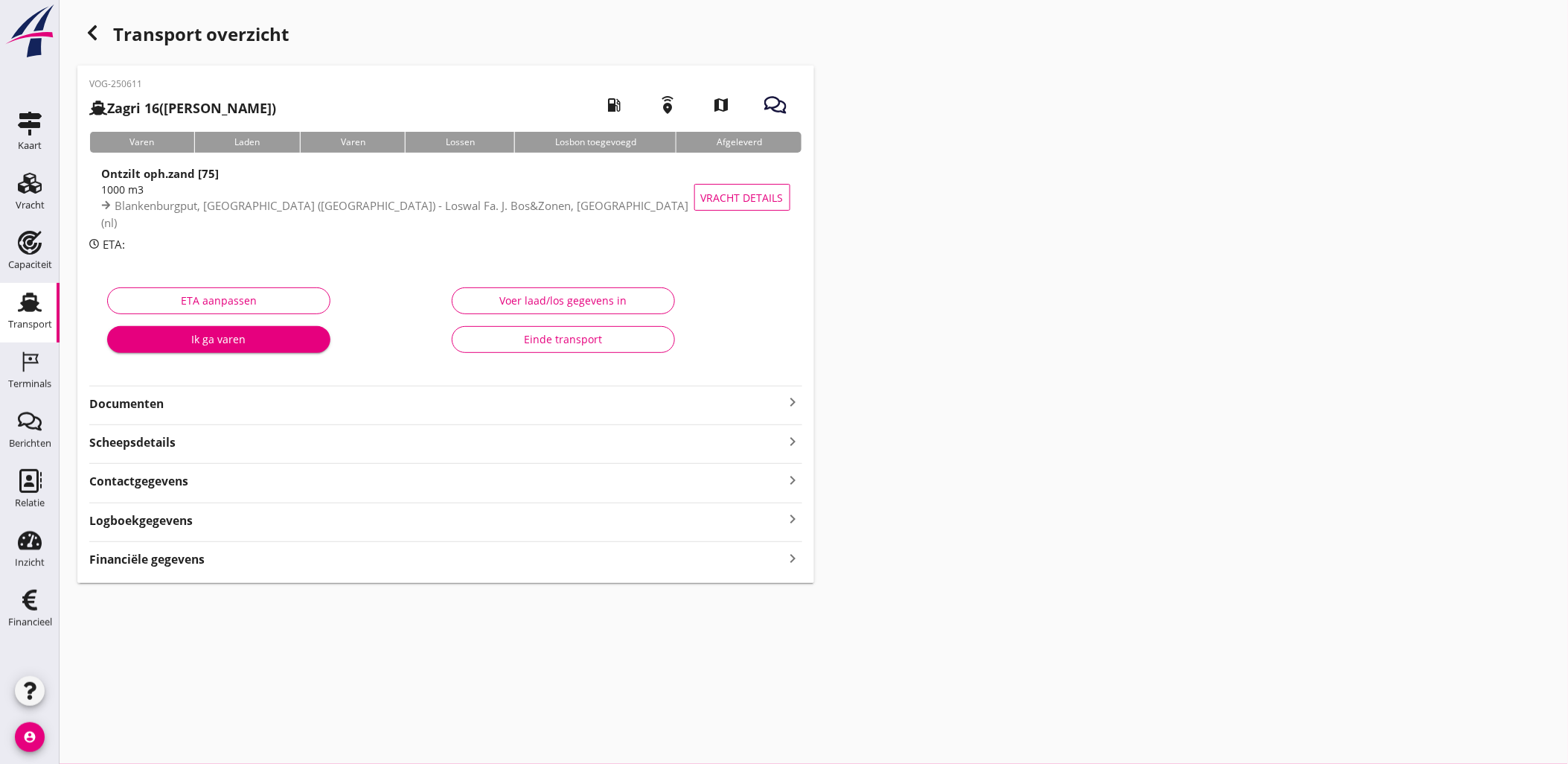
click at [236, 570] on div "VOG-250611 Zagri 16 (Maarten Bakker) local_gas_station emergency_share map Vare…" at bounding box center [445, 324] width 737 height 518
click at [265, 556] on div "Financiële gegevens keyboard_arrow_right" at bounding box center [446, 558] width 713 height 20
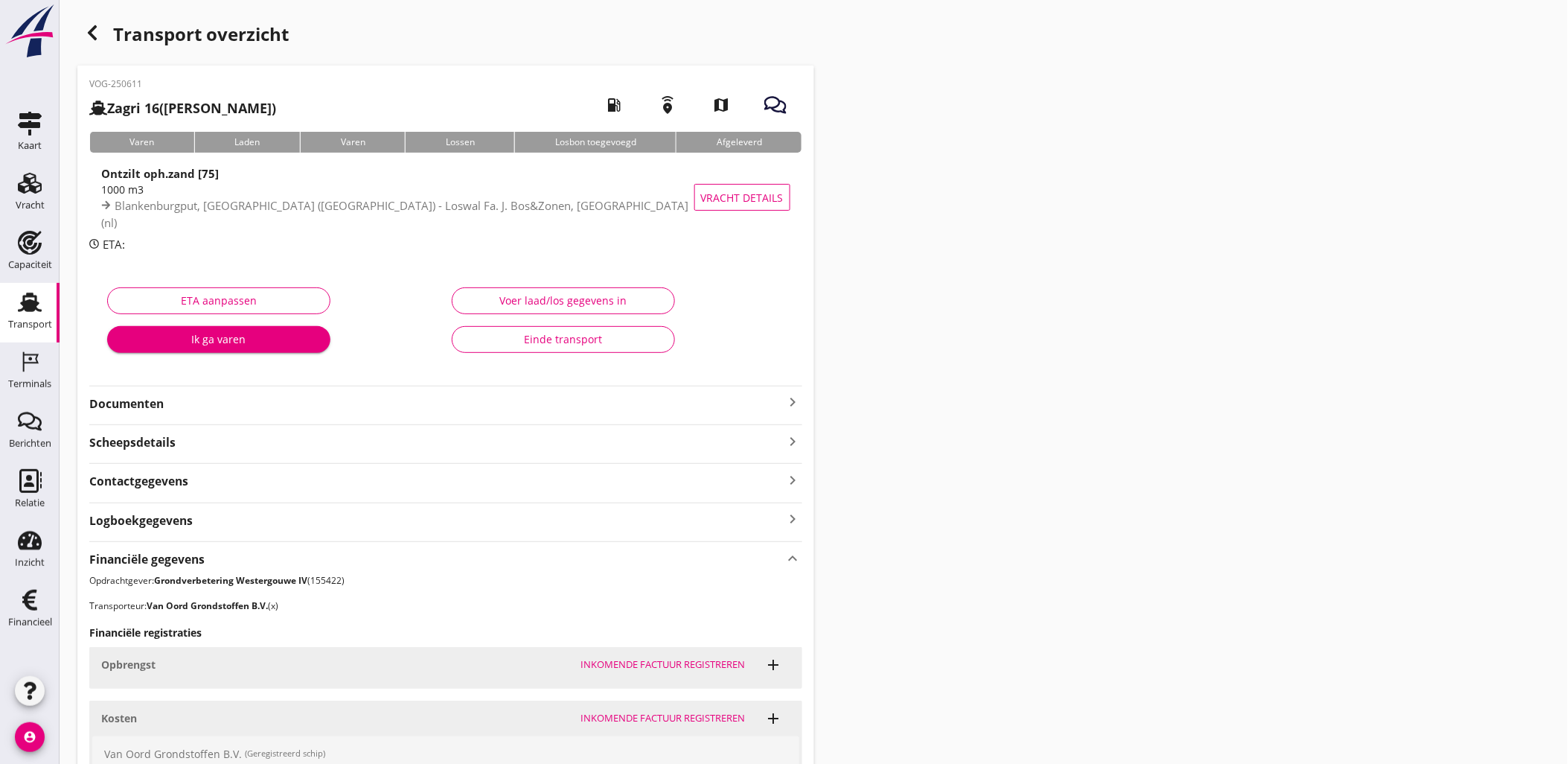
click at [265, 556] on div "Financiële gegevens keyboard_arrow_up" at bounding box center [446, 558] width 713 height 20
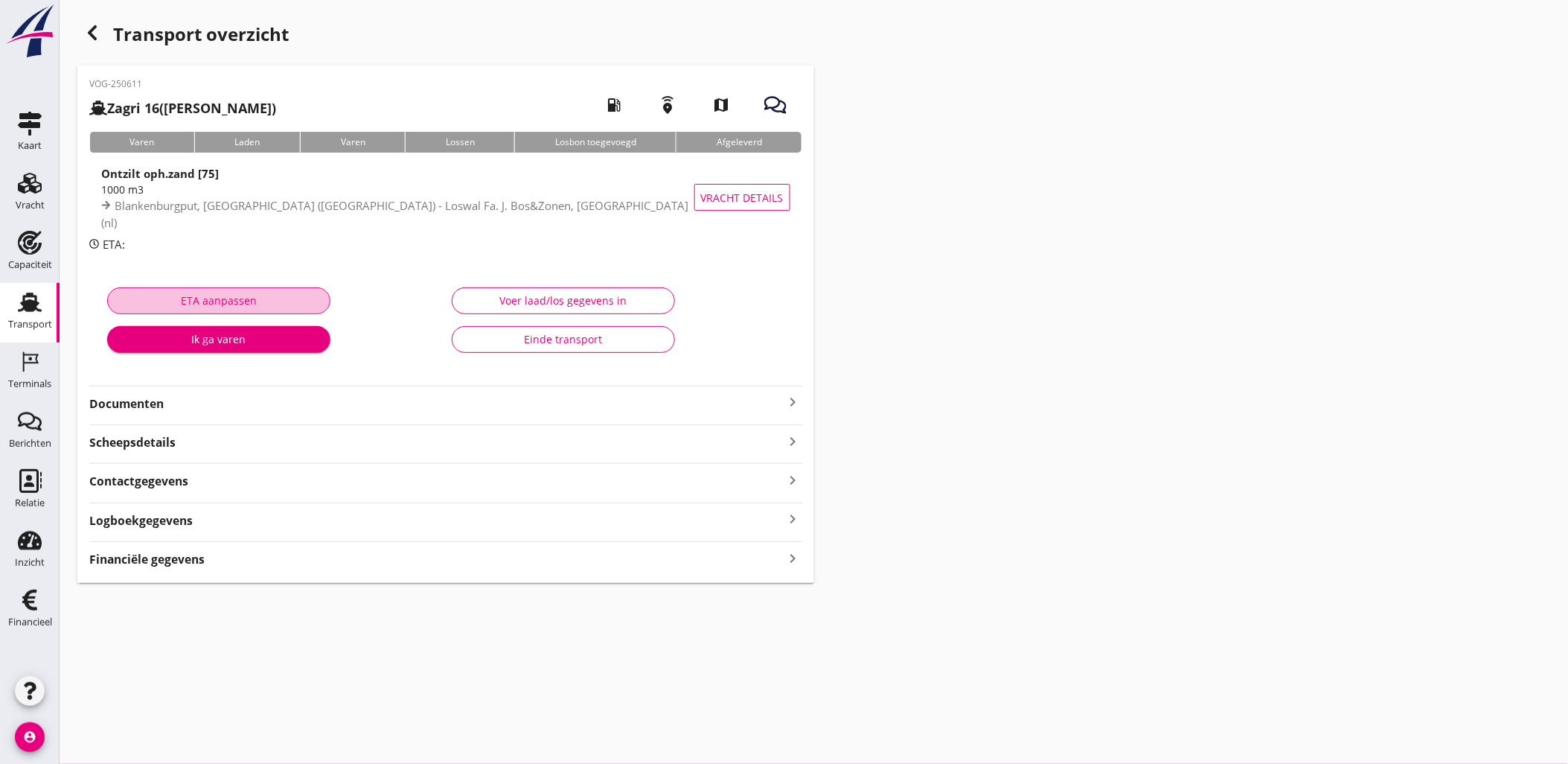
click at [278, 302] on div "ETA aanpassen" at bounding box center [218, 300] width 198 height 15
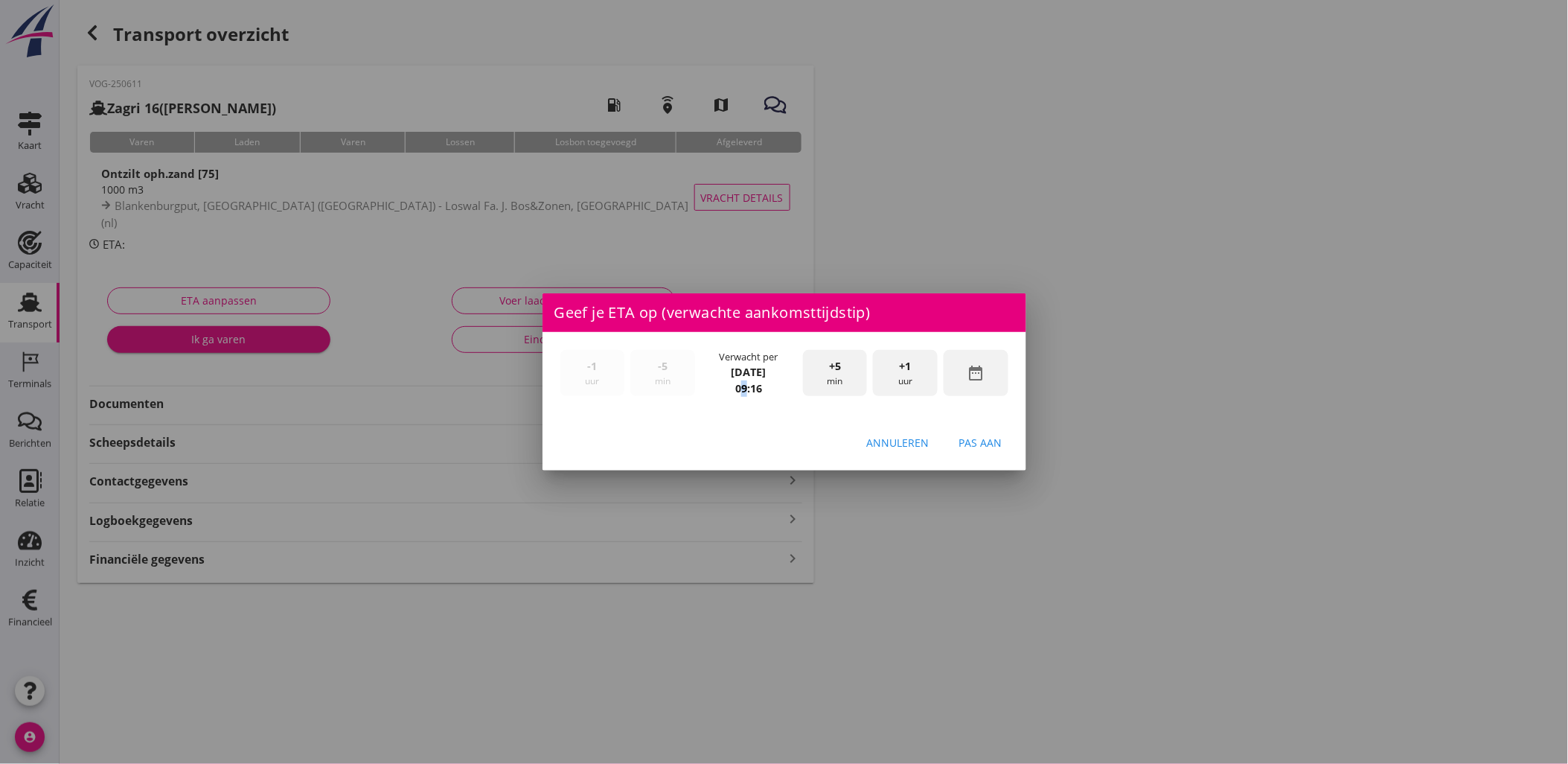
click at [744, 384] on strong "09:16" at bounding box center [749, 388] width 27 height 14
click at [980, 382] on div "date_range" at bounding box center [976, 374] width 65 height 47
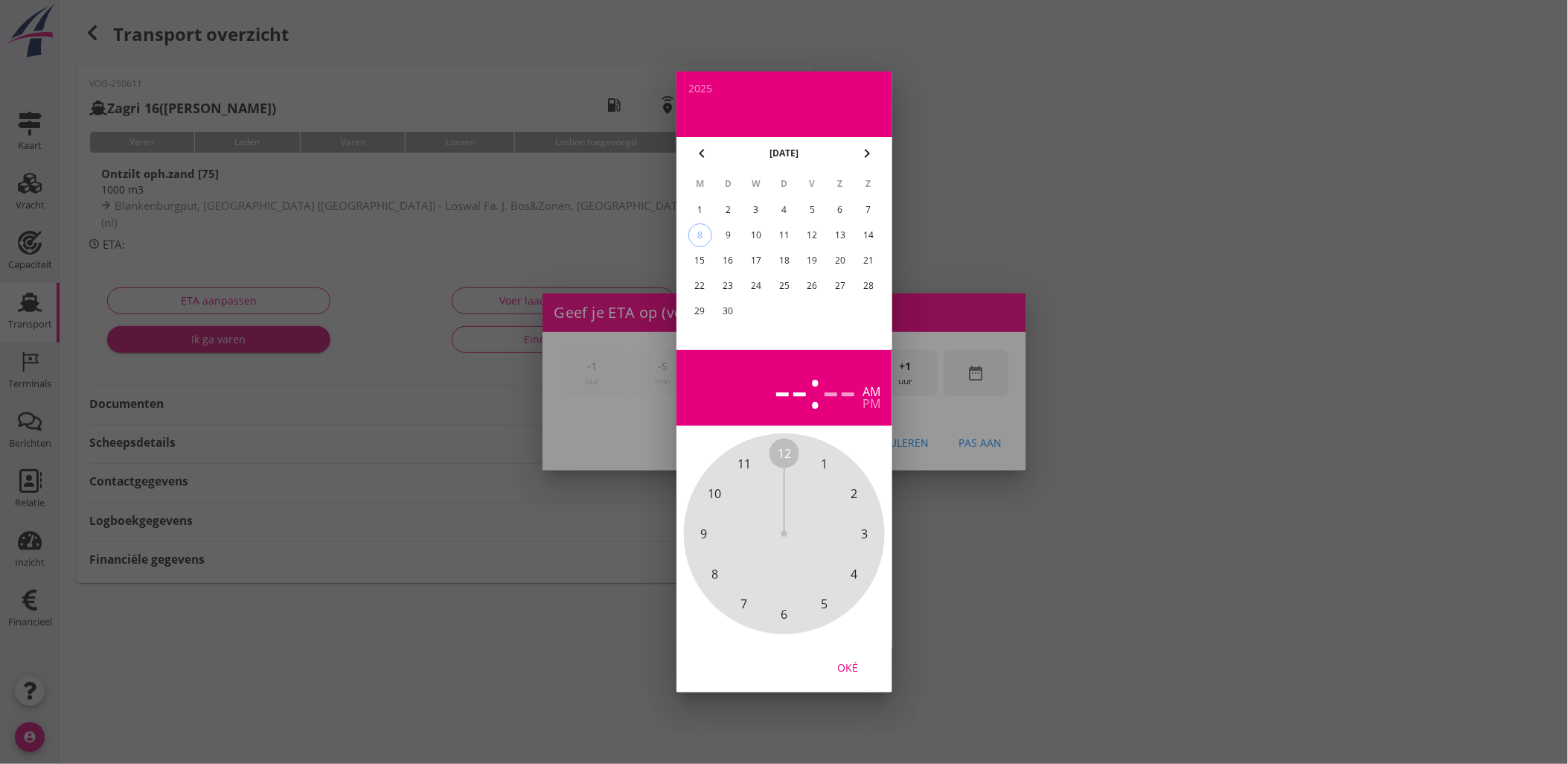
click at [820, 465] on span "1" at bounding box center [824, 464] width 30 height 30
click at [784, 620] on span "30" at bounding box center [784, 614] width 13 height 18
click at [877, 402] on div "pm" at bounding box center [872, 403] width 18 height 12
click at [849, 661] on div "Oké" at bounding box center [848, 668] width 42 height 15
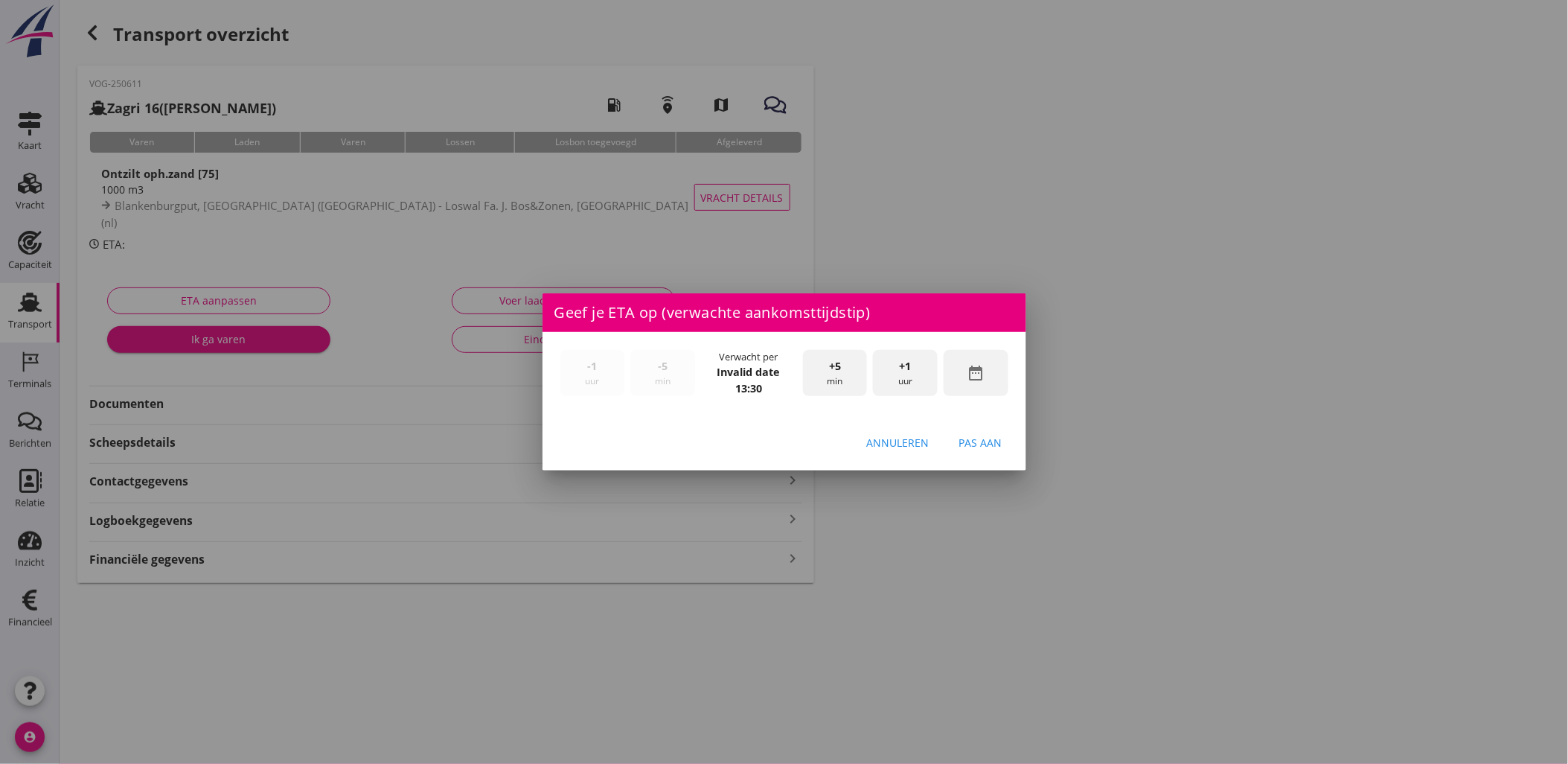
click at [986, 441] on div "Pas aan" at bounding box center [981, 443] width 43 height 15
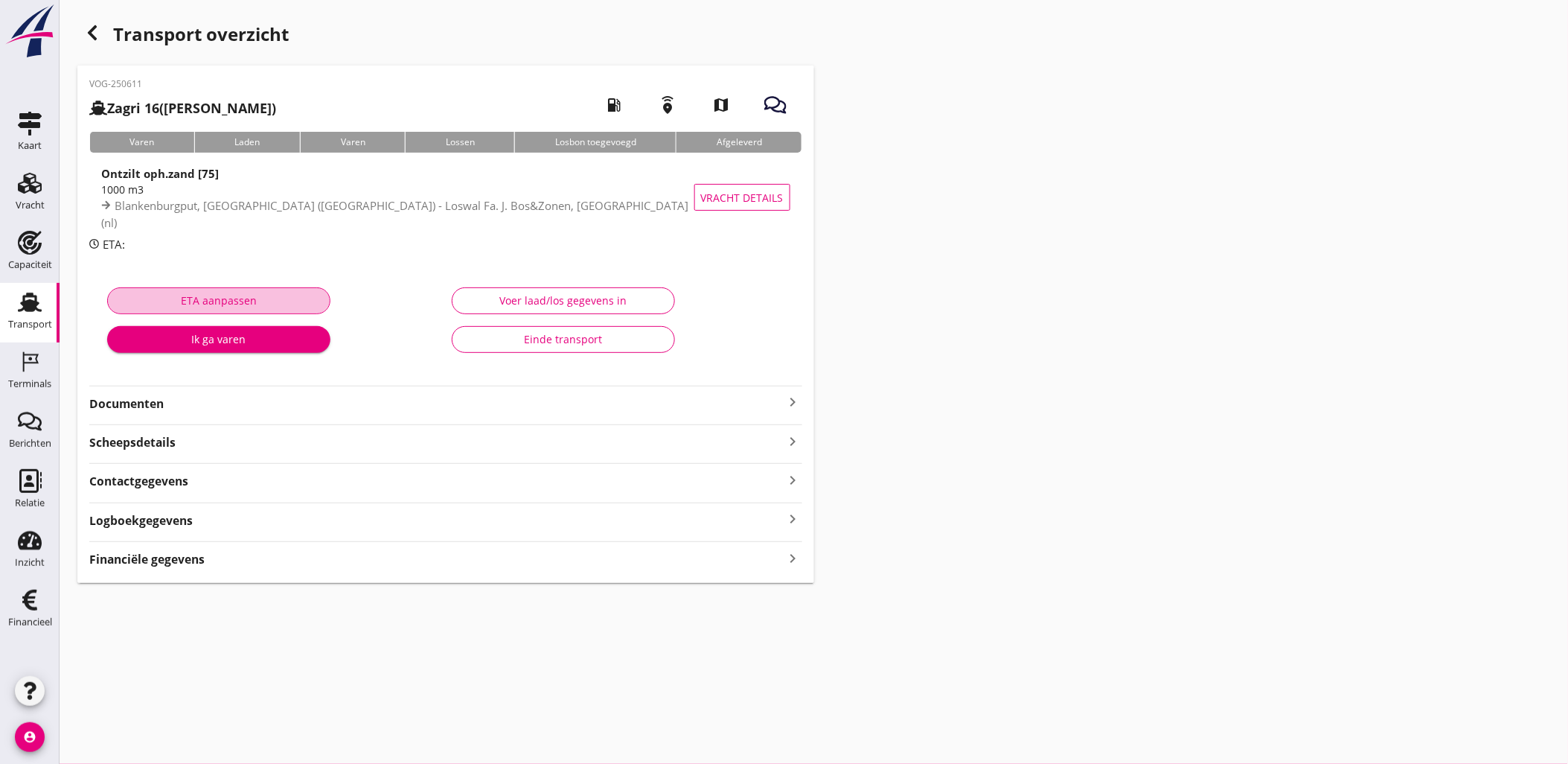
click at [282, 308] on div "ETA aanpassen" at bounding box center [218, 300] width 198 height 15
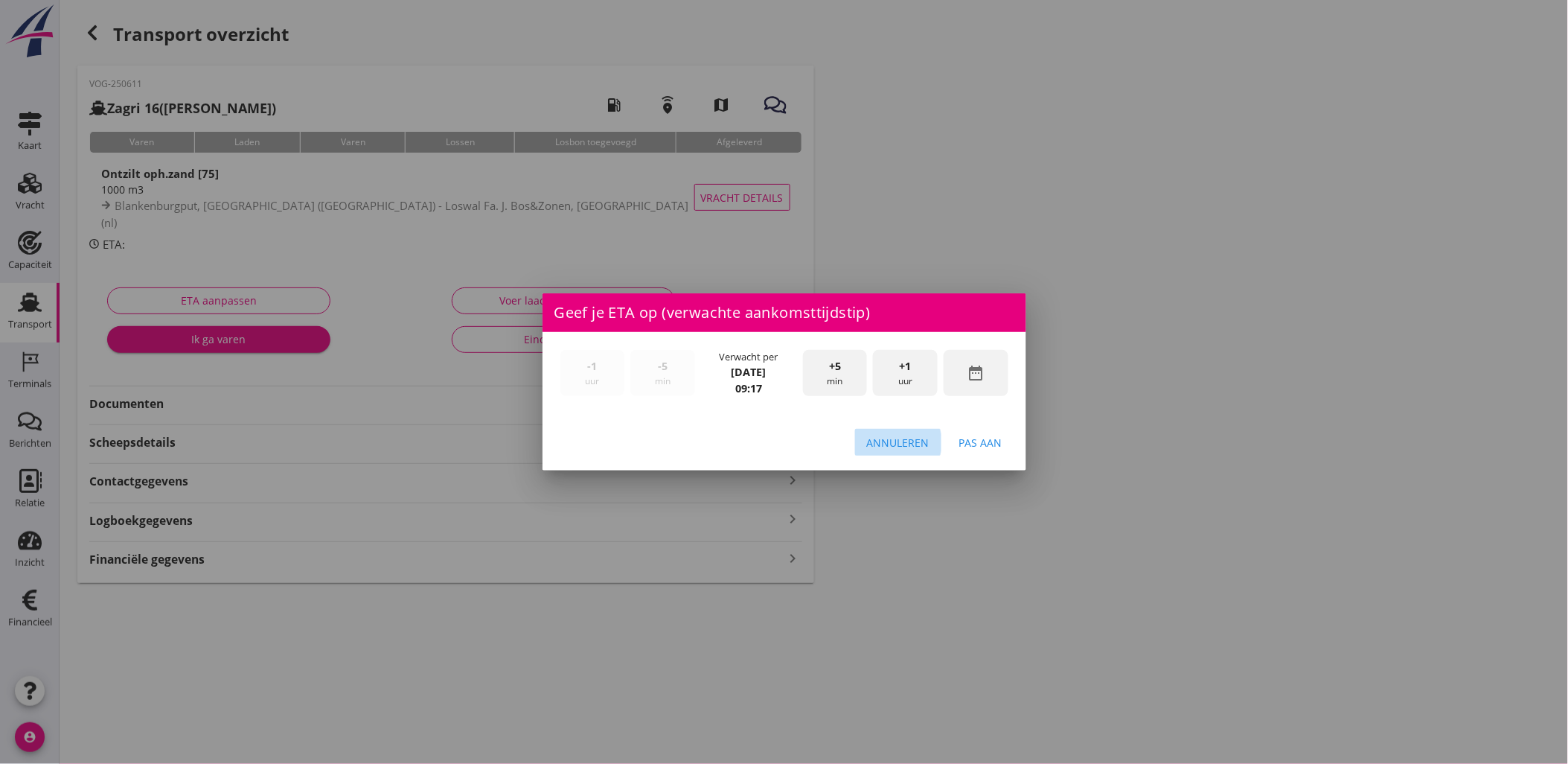
click at [912, 456] on button "Annuleren" at bounding box center [899, 442] width 86 height 27
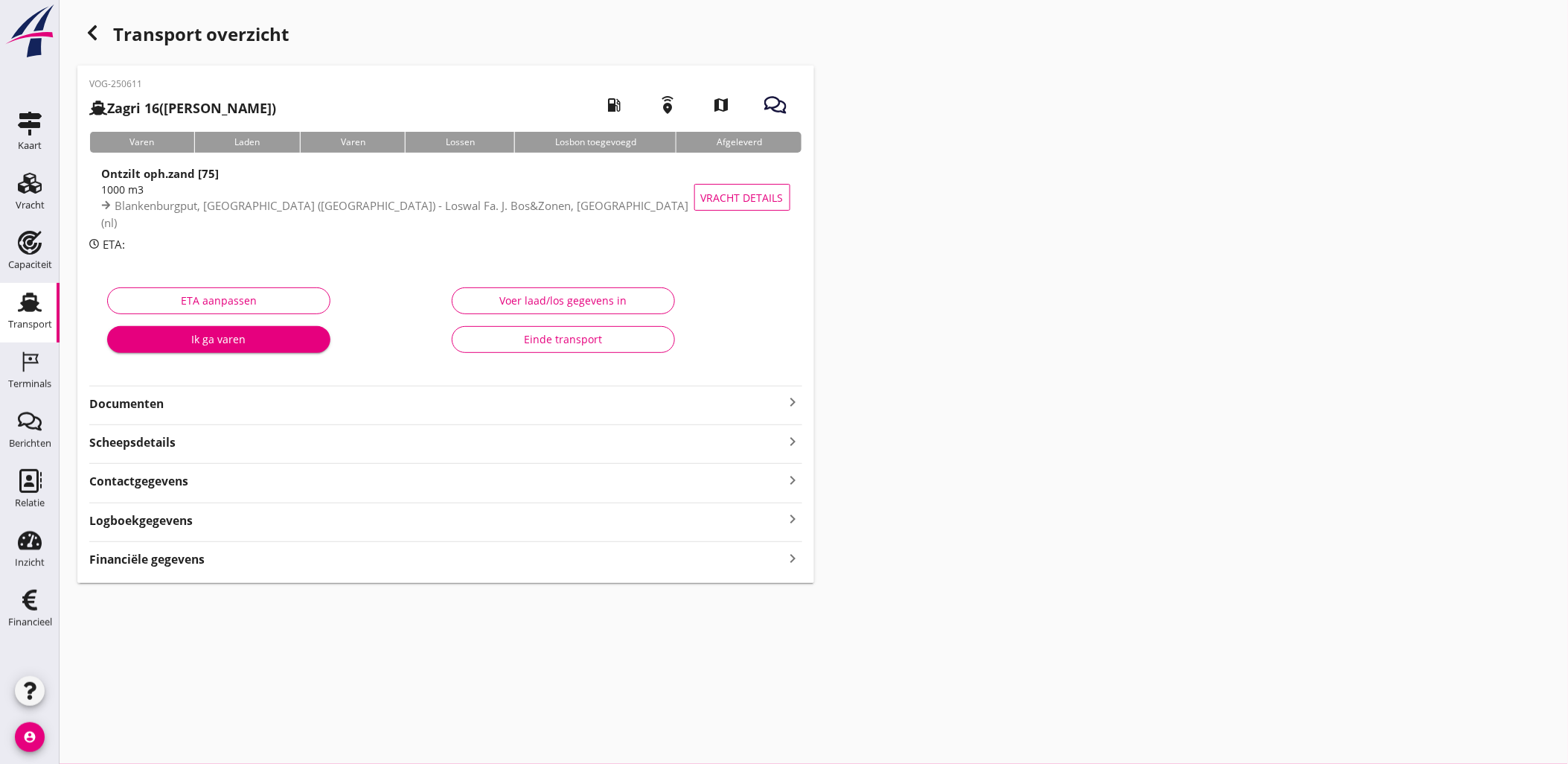
click at [187, 549] on div "Financiële gegevens keyboard_arrow_right" at bounding box center [446, 558] width 713 height 20
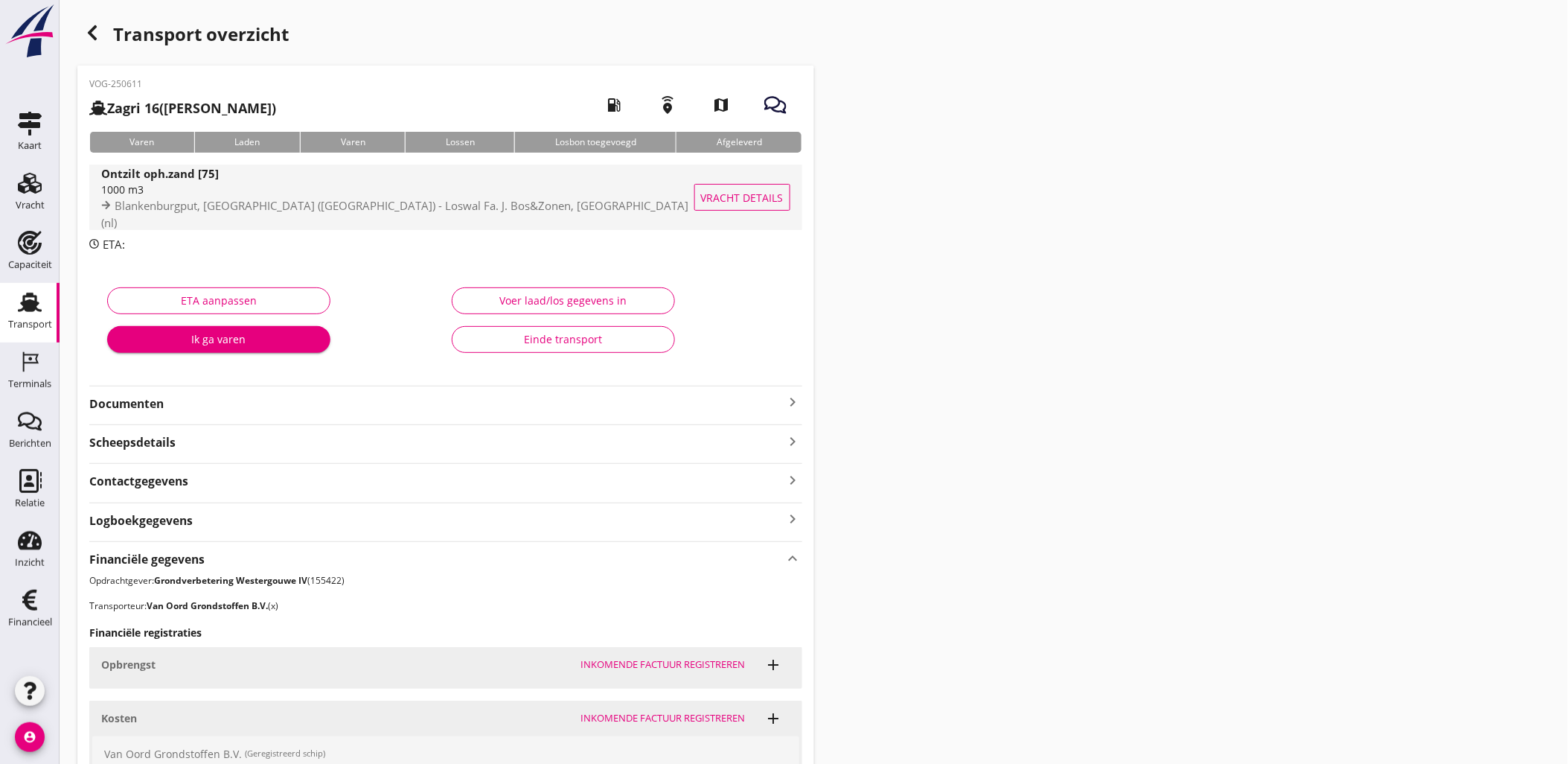
click at [741, 203] on span "Vracht details" at bounding box center [742, 198] width 83 height 15
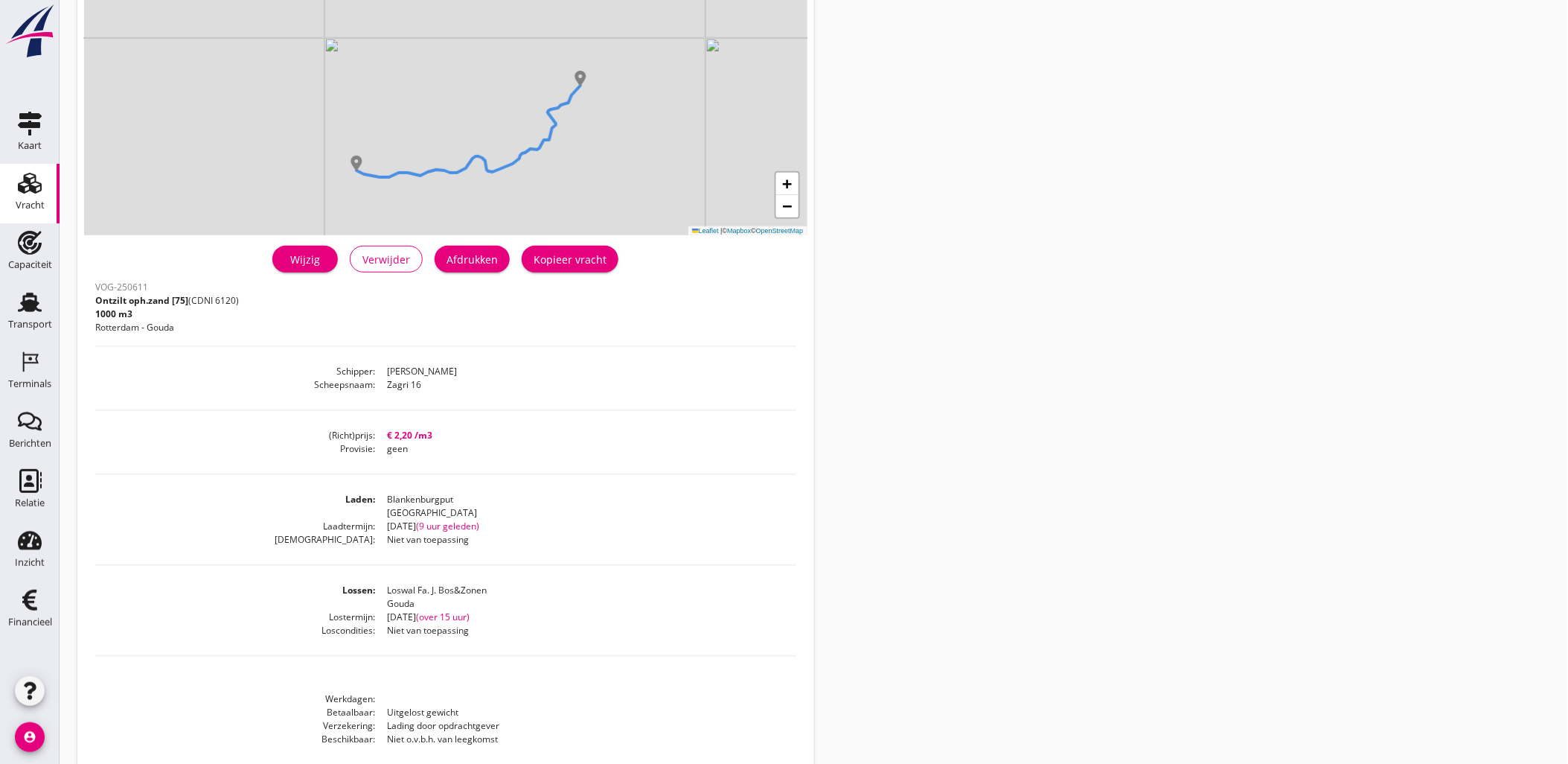
scroll to position [165, 0]
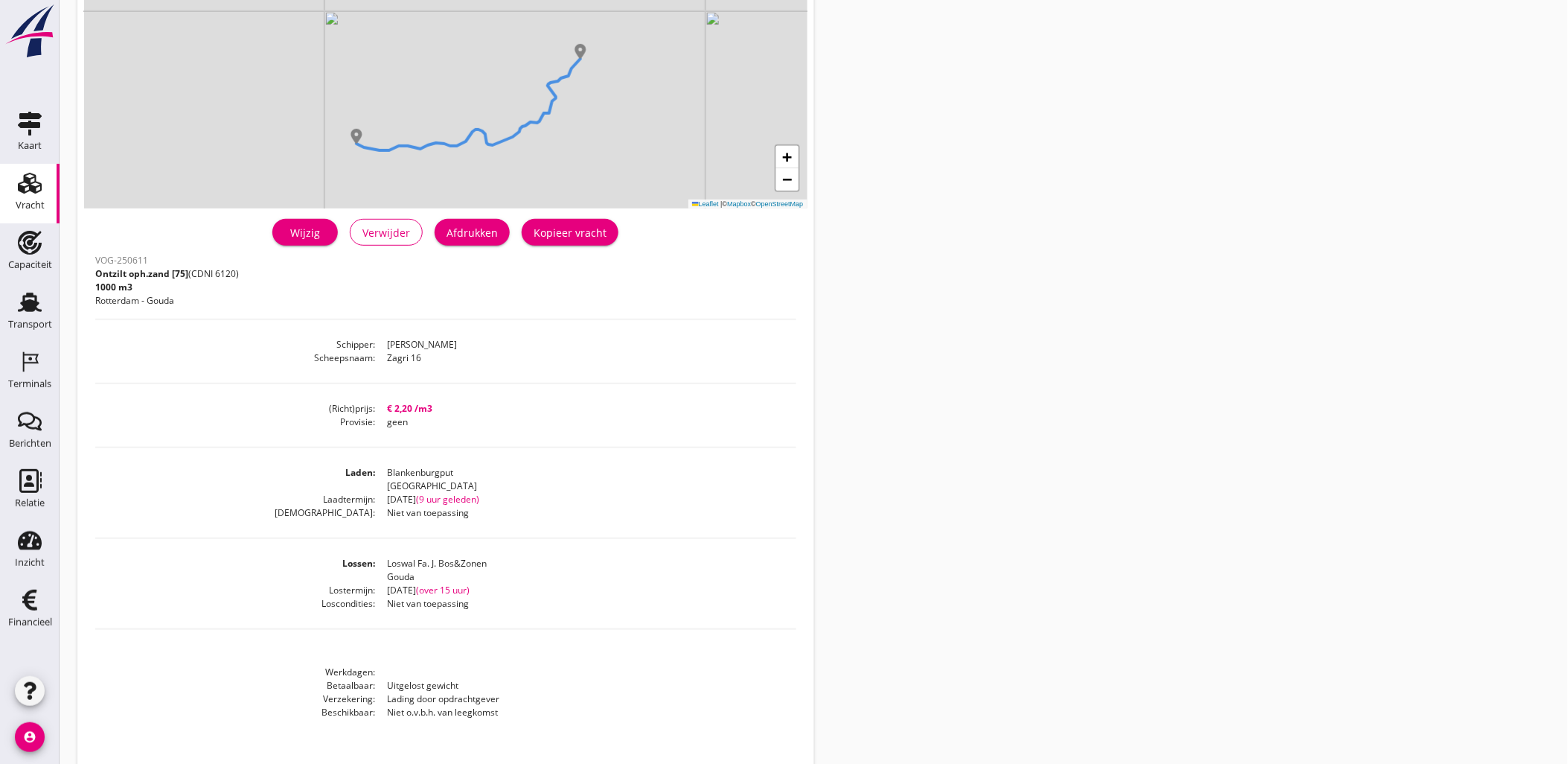
drag, startPoint x: 499, startPoint y: 500, endPoint x: 411, endPoint y: 500, distance: 88.0
click at [411, 500] on dd "ma 08 sep. (9 uur geleden)" at bounding box center [585, 499] width 420 height 13
drag, startPoint x: 411, startPoint y: 500, endPoint x: 410, endPoint y: 484, distance: 16.0
click at [410, 500] on dd "ma 08 sep. (9 uur geleden)" at bounding box center [585, 499] width 420 height 13
click at [298, 242] on link "Wijzig" at bounding box center [305, 232] width 66 height 27
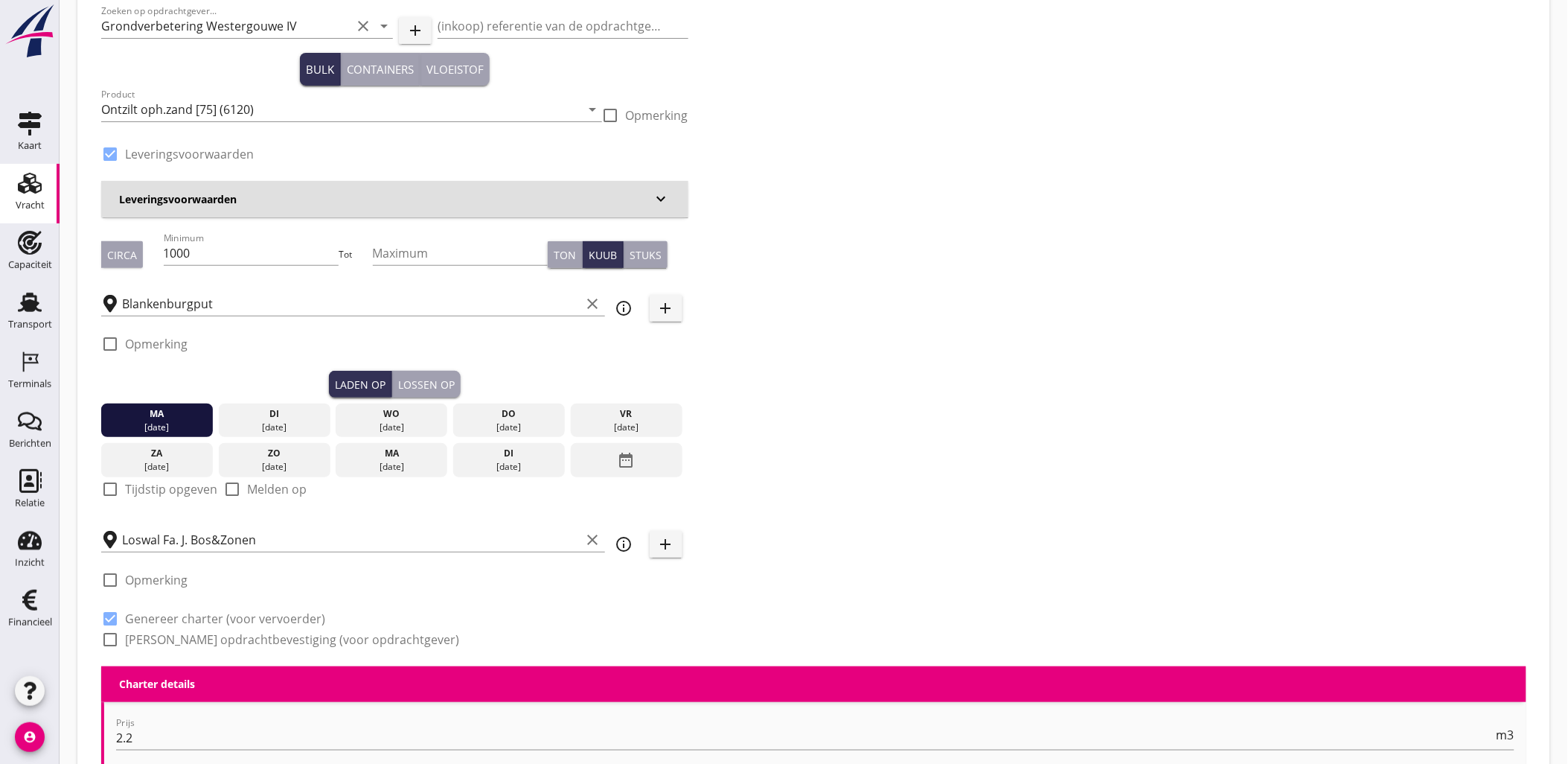
scroll to position [83, 0]
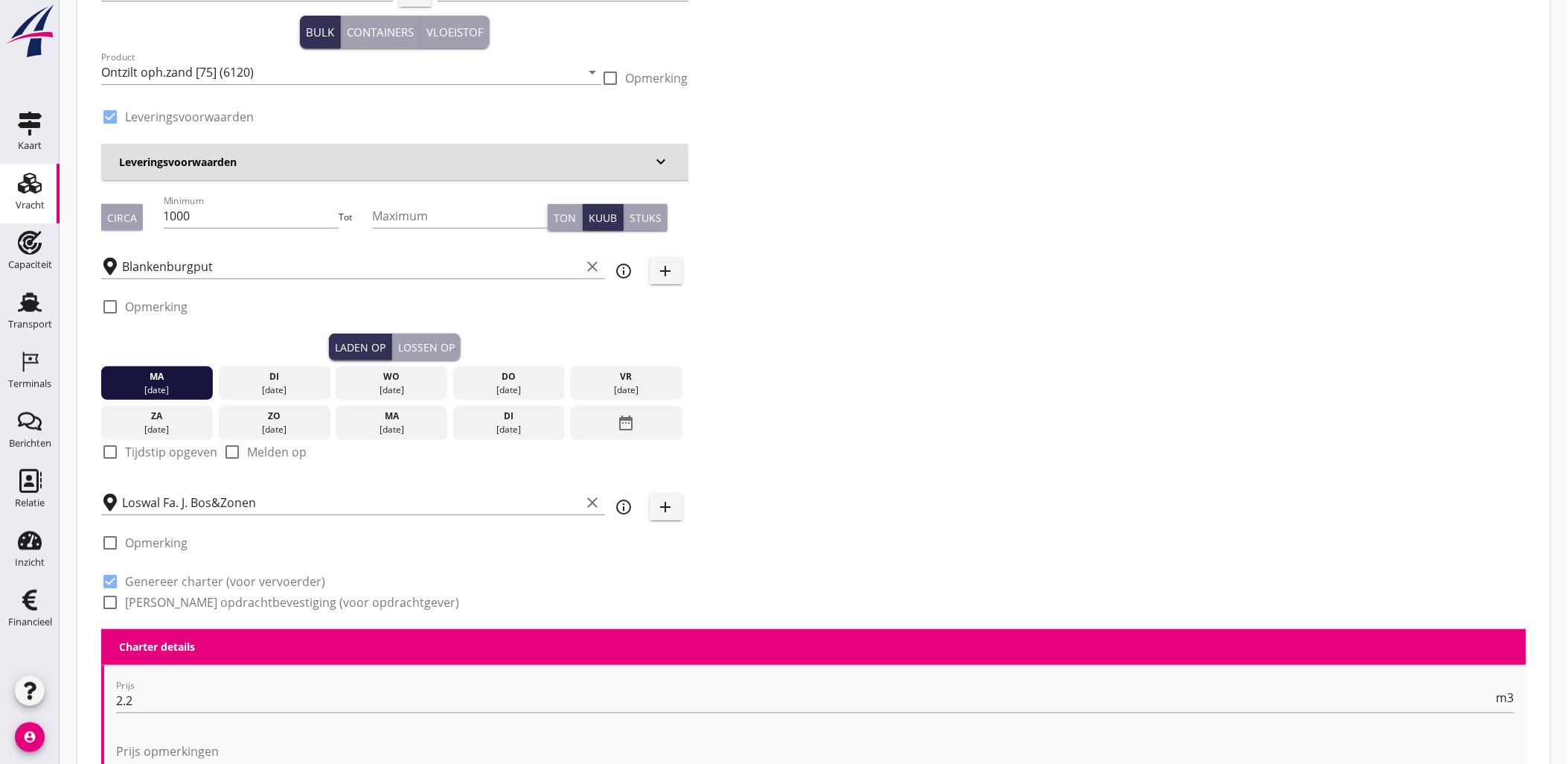
click at [182, 384] on div "08 sep." at bounding box center [157, 390] width 104 height 13
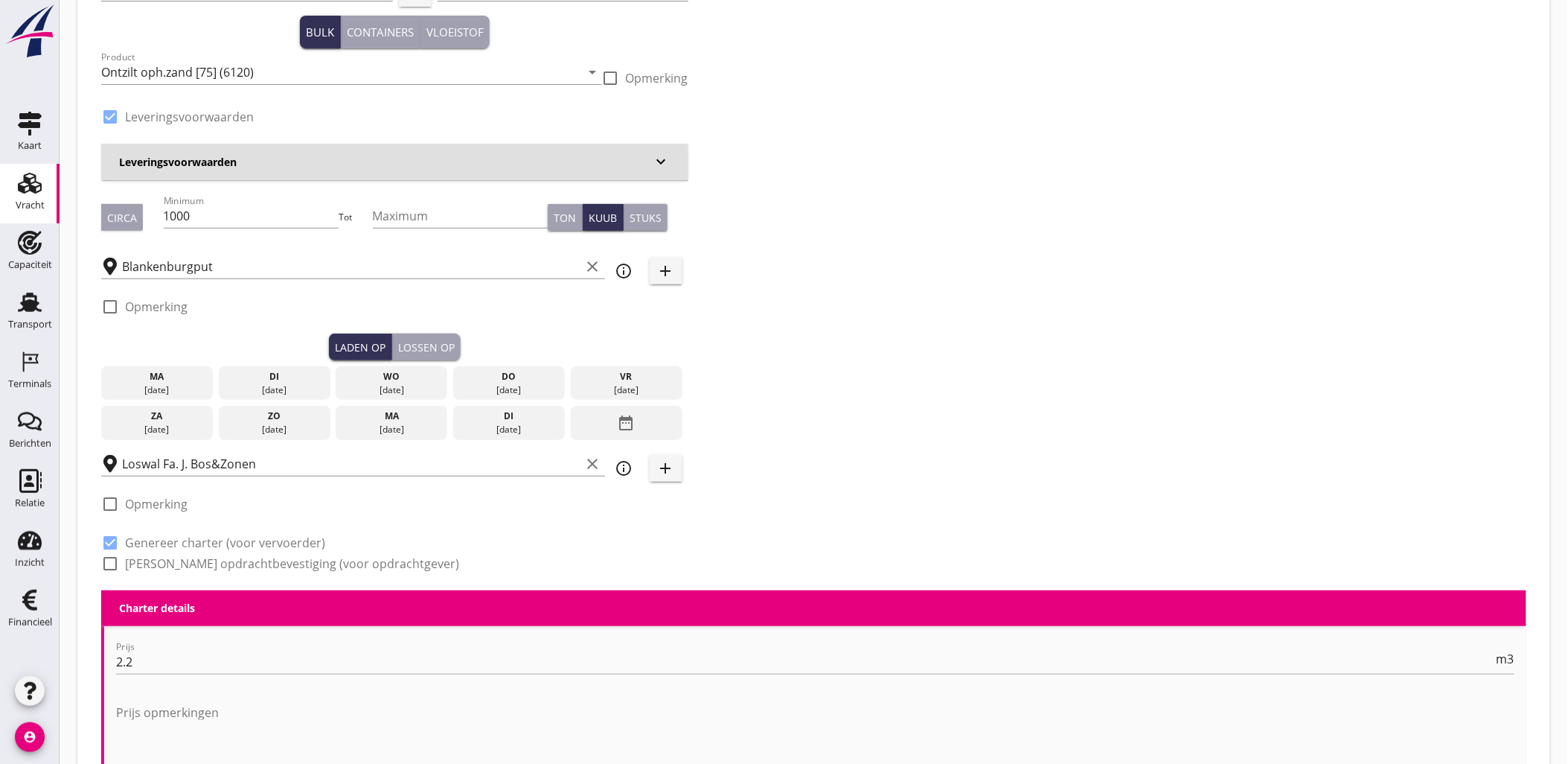
click at [182, 384] on div "08 sep." at bounding box center [157, 390] width 104 height 13
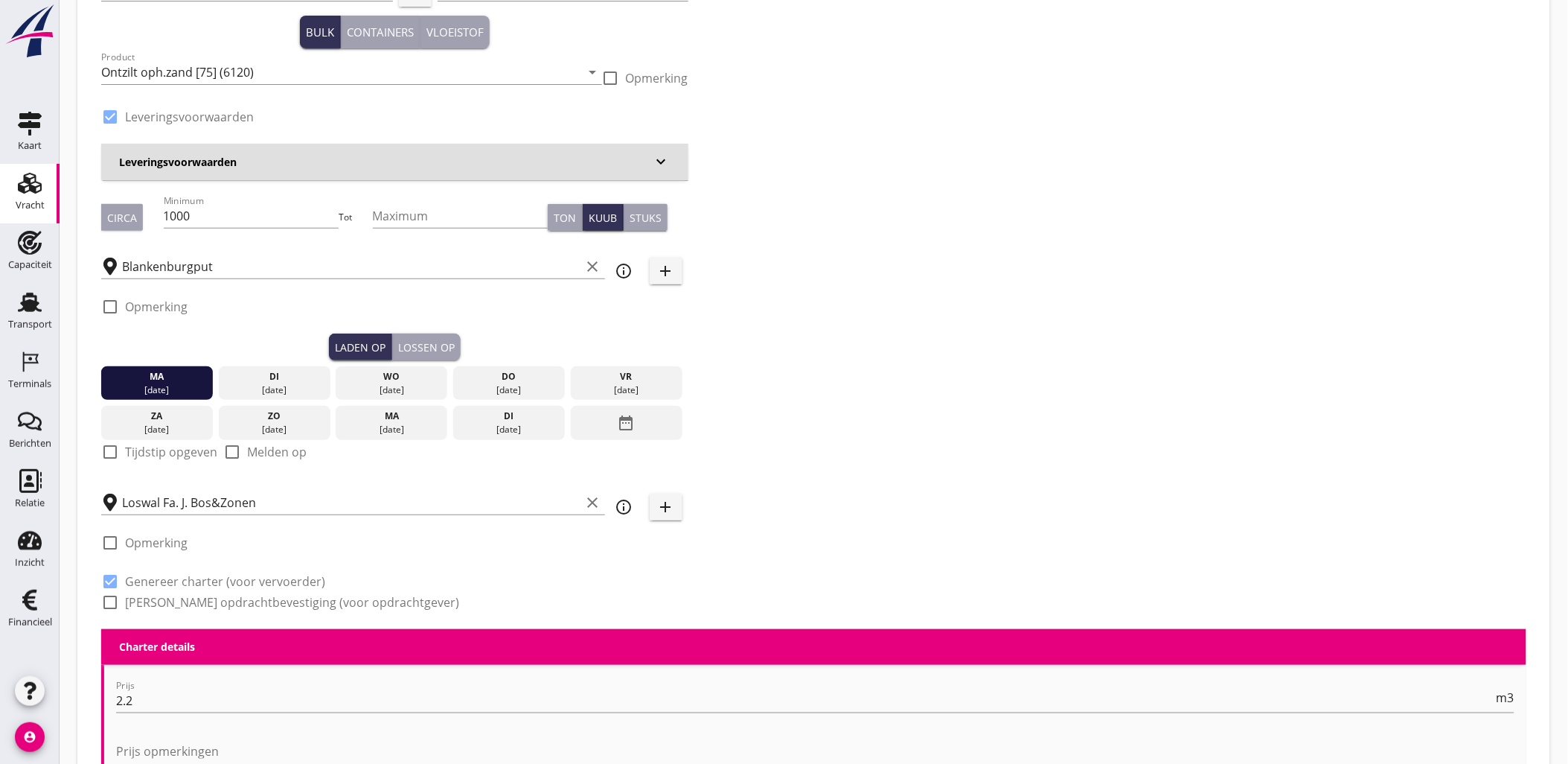
click at [177, 450] on label "Tijdstip opgeven" at bounding box center [171, 451] width 93 height 15
checkbox input "true"
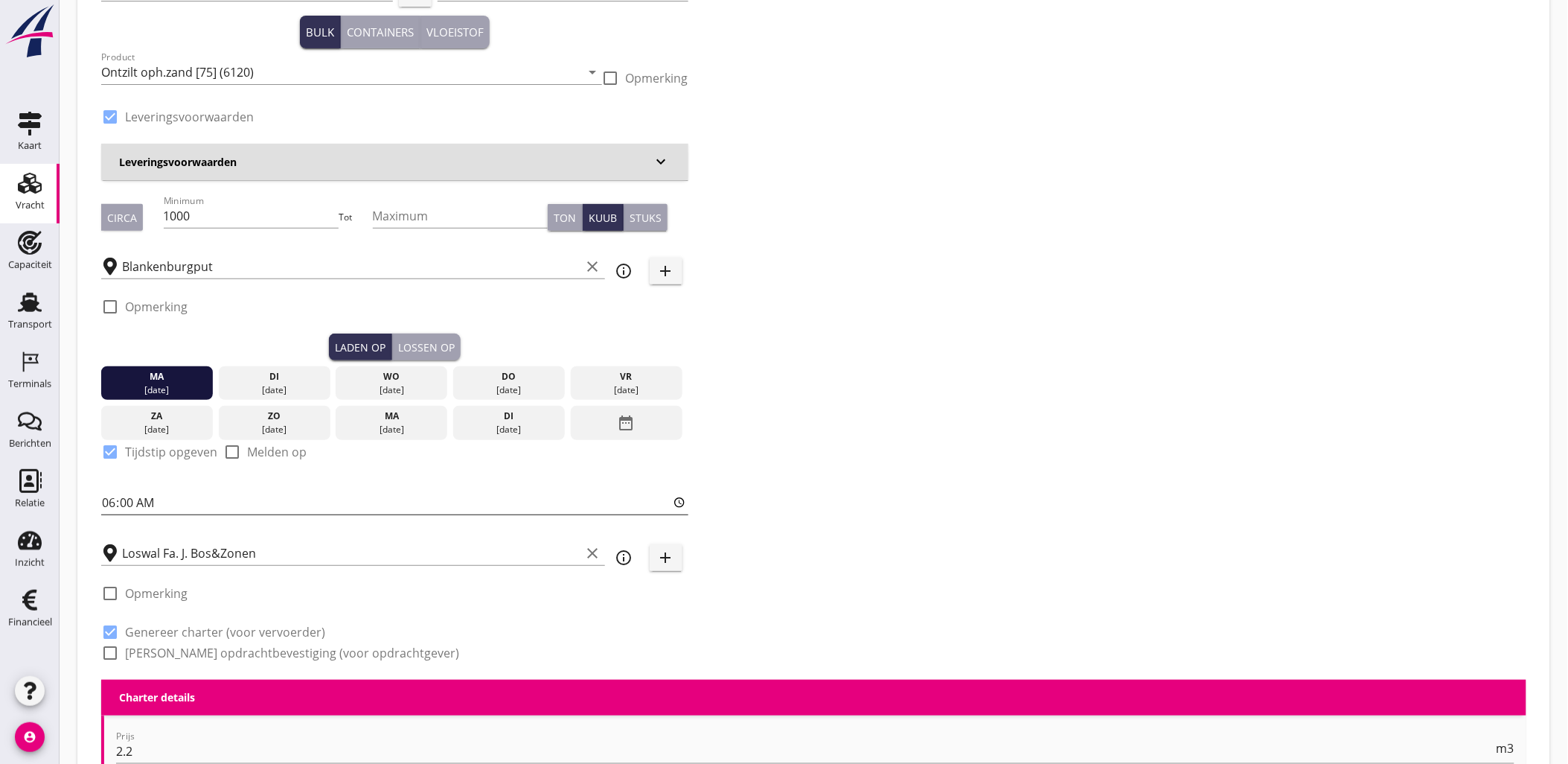
click at [220, 501] on input "06:00" at bounding box center [394, 502] width 587 height 24
type input "13:30"
click at [407, 347] on div "Lossen op" at bounding box center [426, 347] width 56 height 15
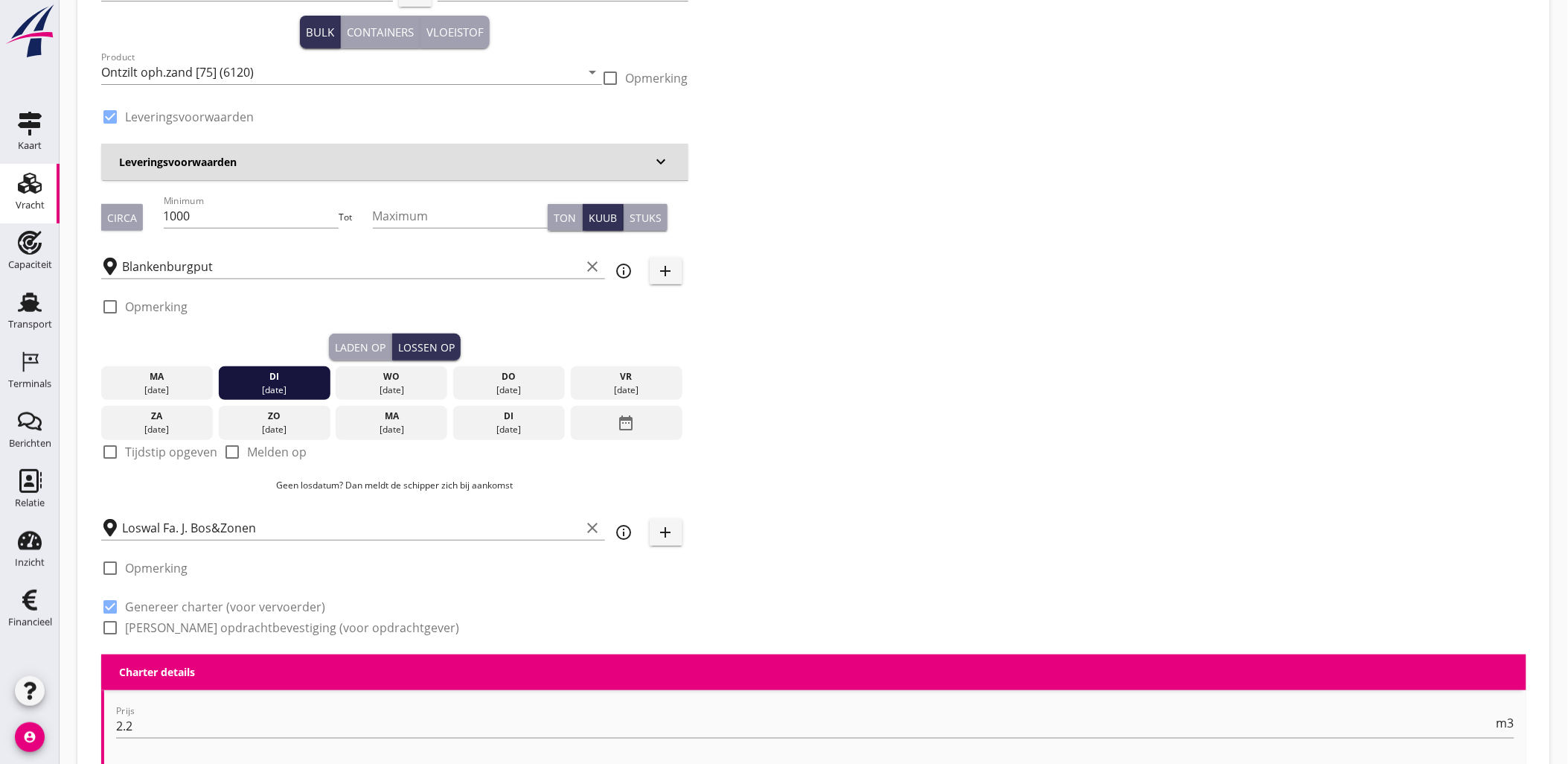
click at [168, 457] on label "Tijdstip opgeven" at bounding box center [171, 451] width 93 height 15
checkbox input "true"
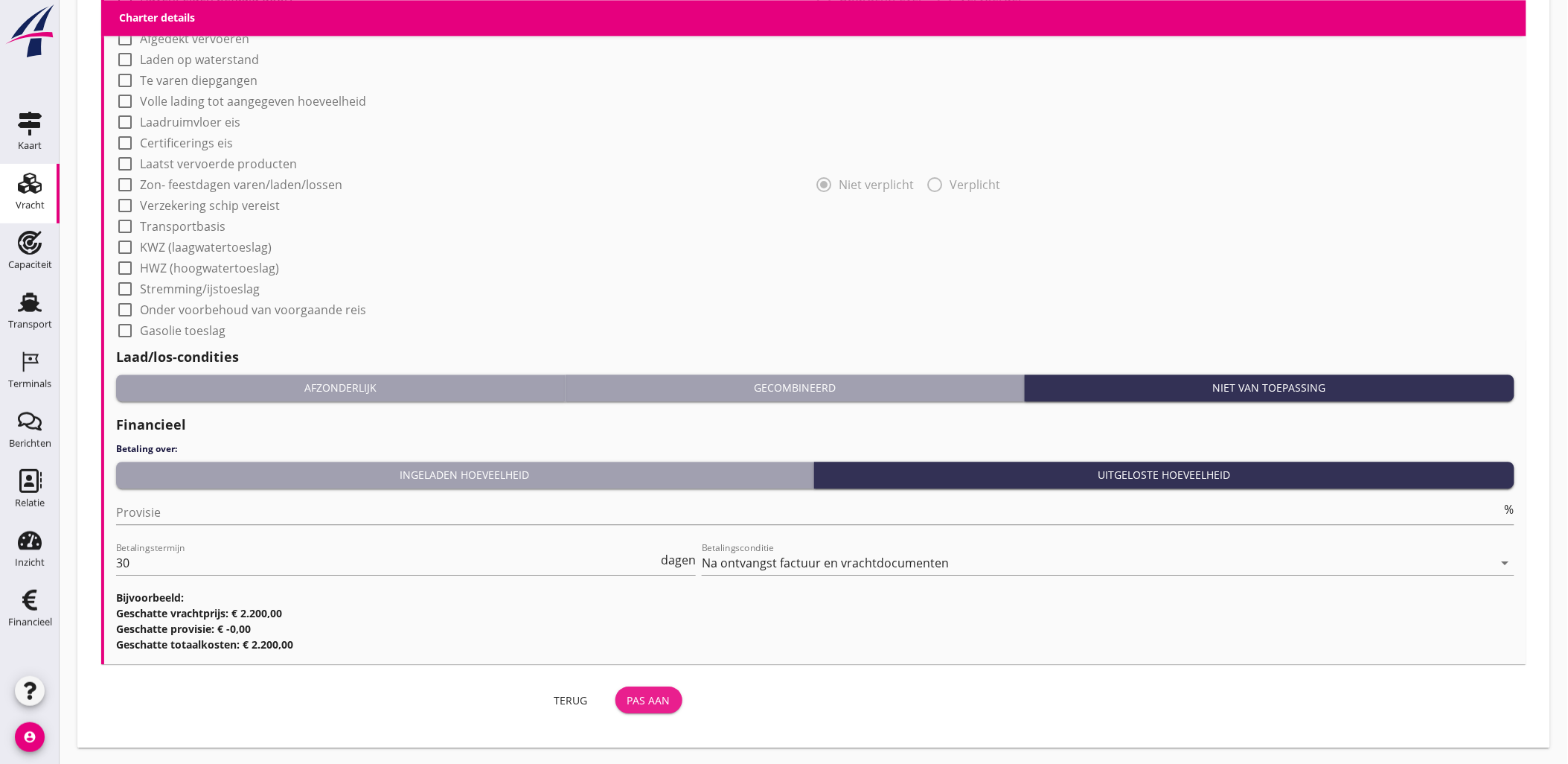
click at [642, 695] on div "Pas aan" at bounding box center [649, 701] width 43 height 15
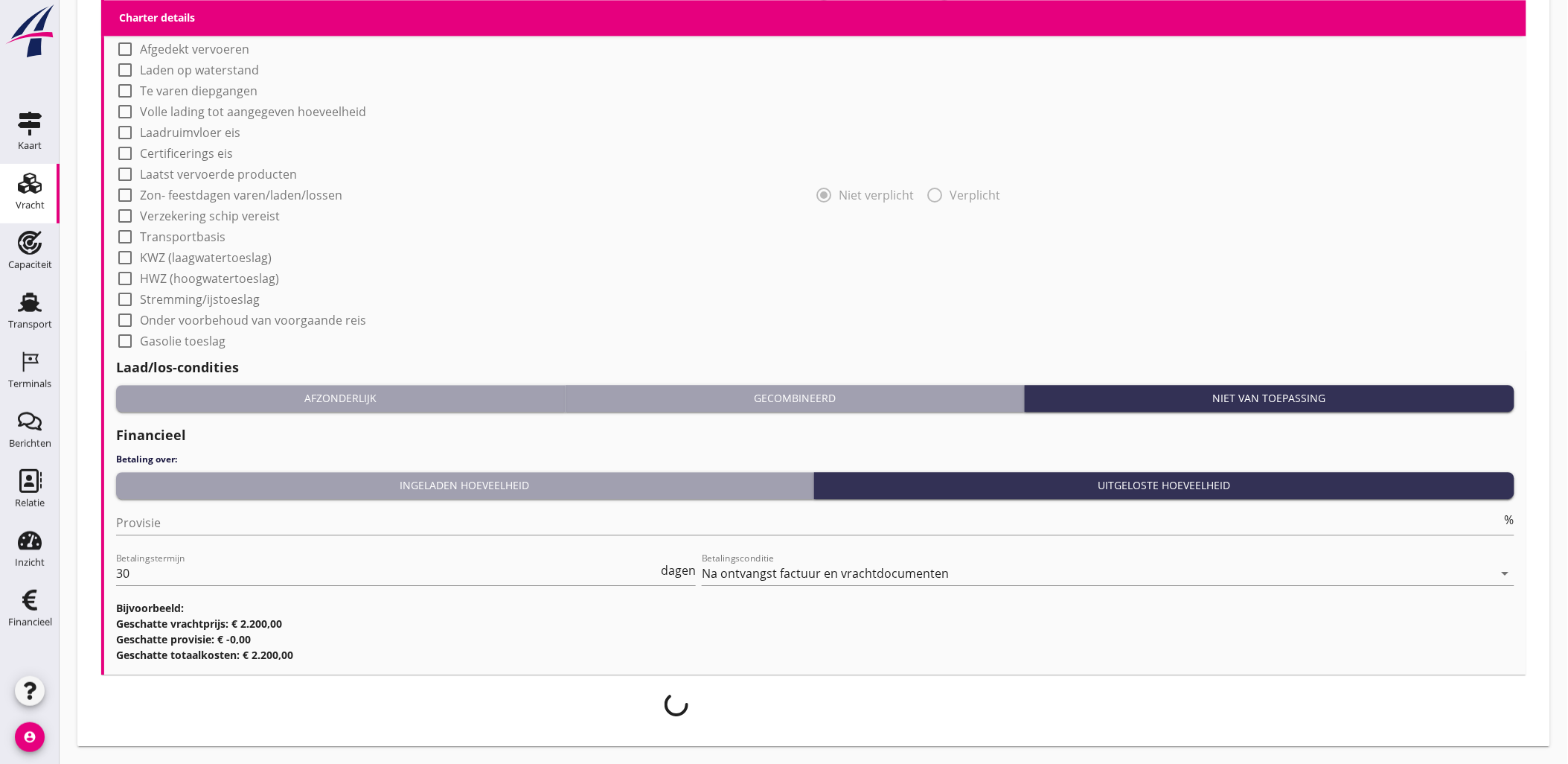
scroll to position [1229, 0]
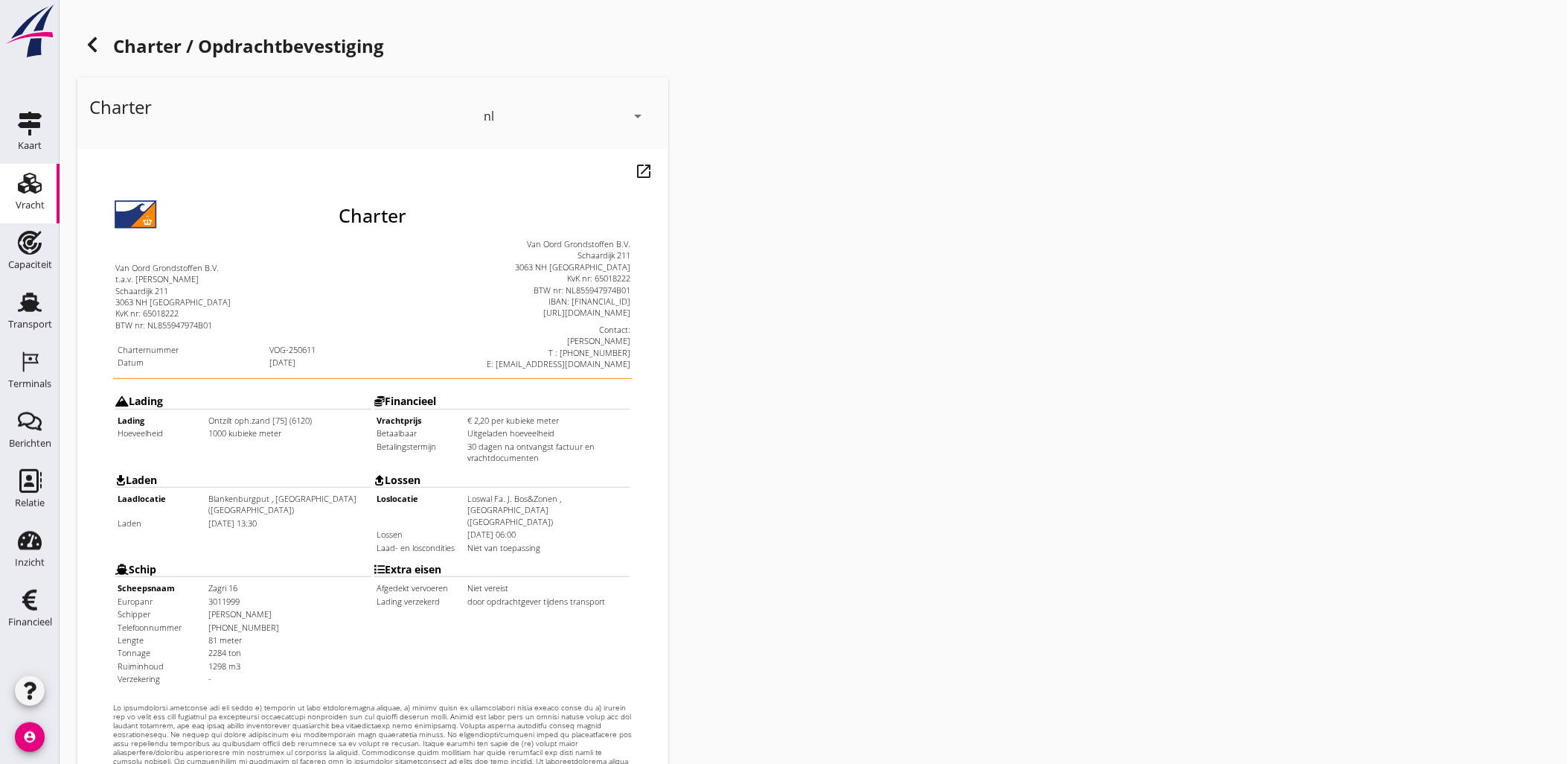
click at [88, 35] on icon at bounding box center [92, 44] width 18 height 18
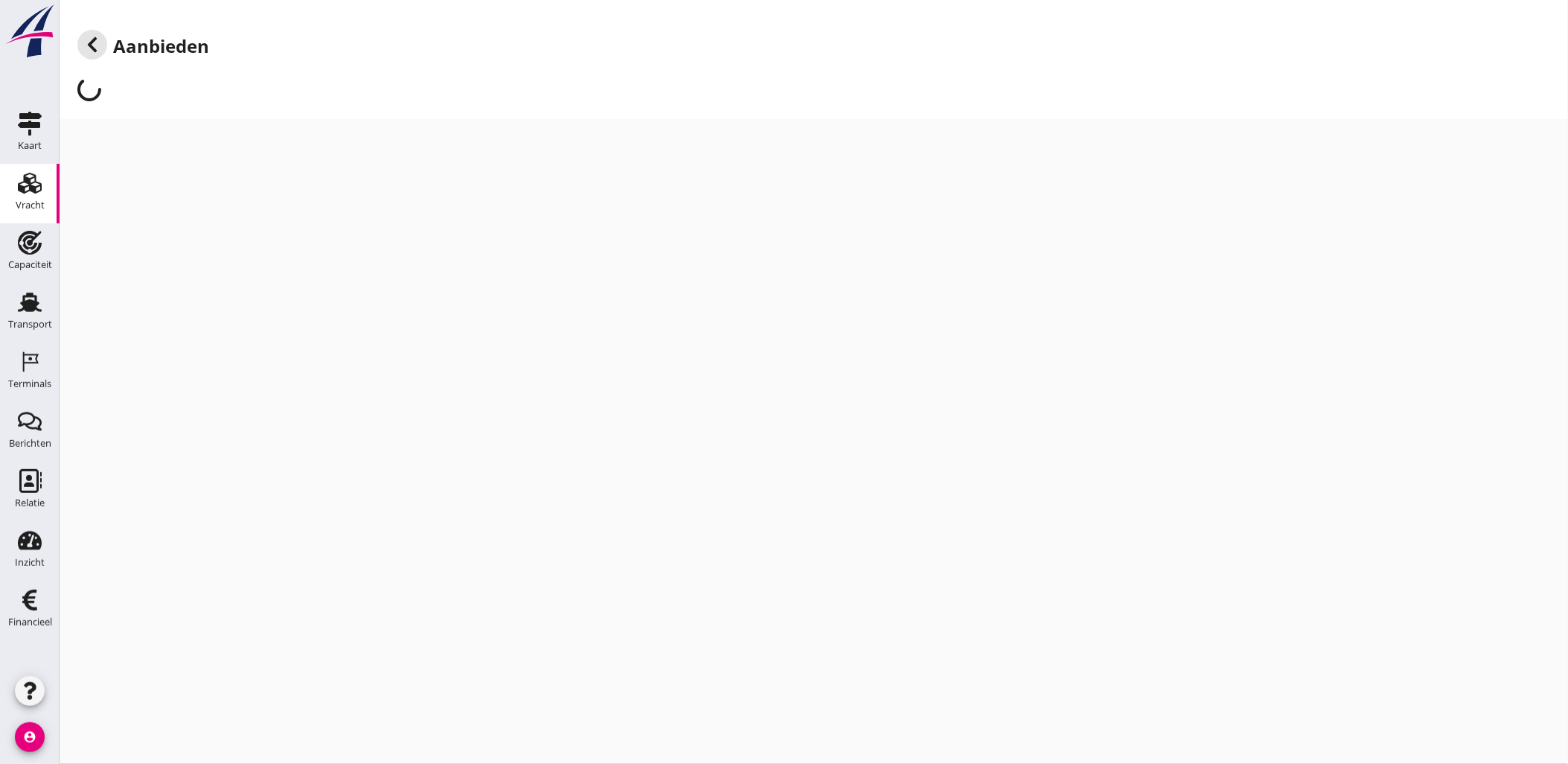
click at [88, 35] on icon at bounding box center [92, 44] width 18 height 18
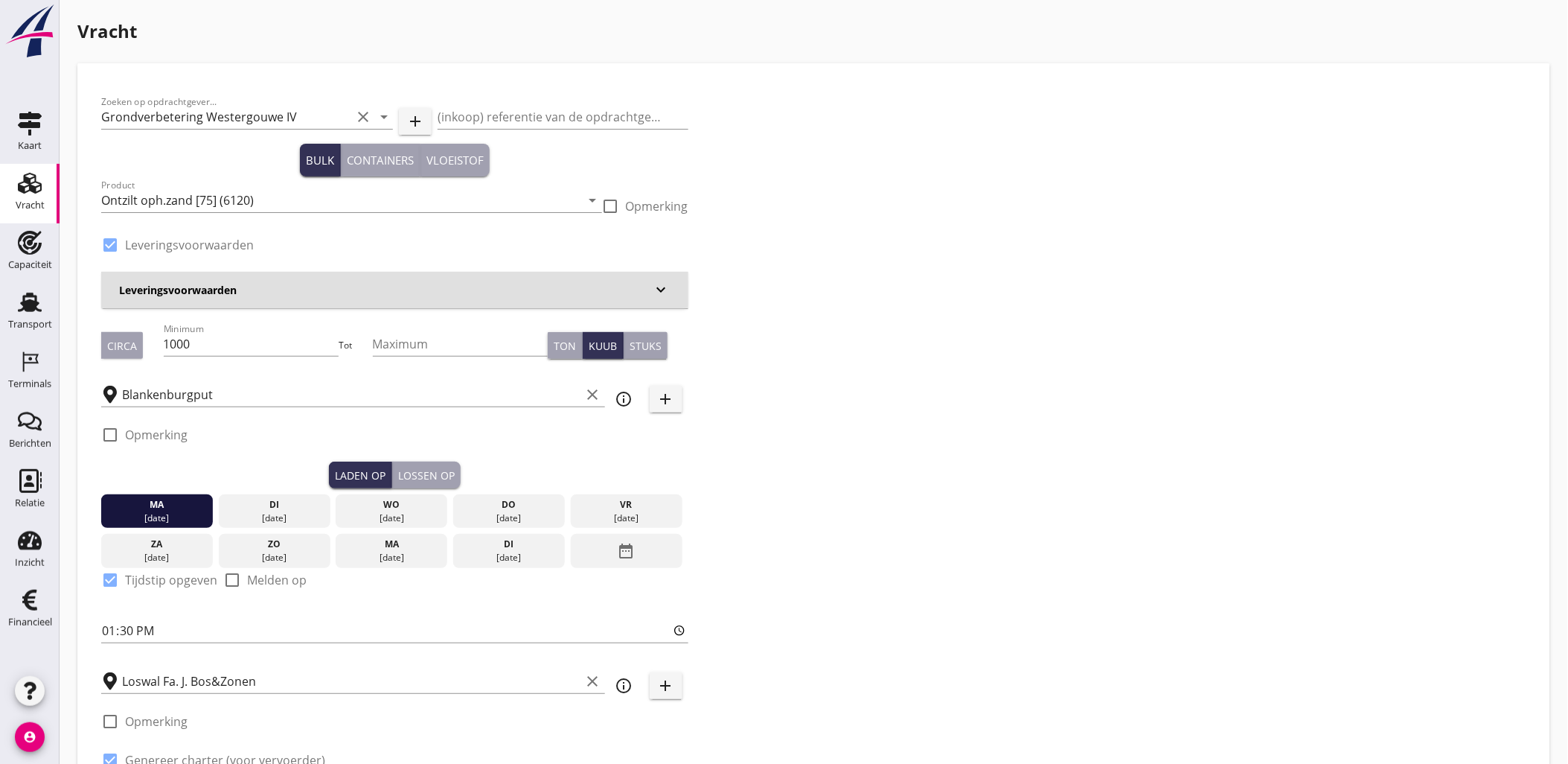
click at [32, 128] on icon "Kaart" at bounding box center [29, 123] width 24 height 24
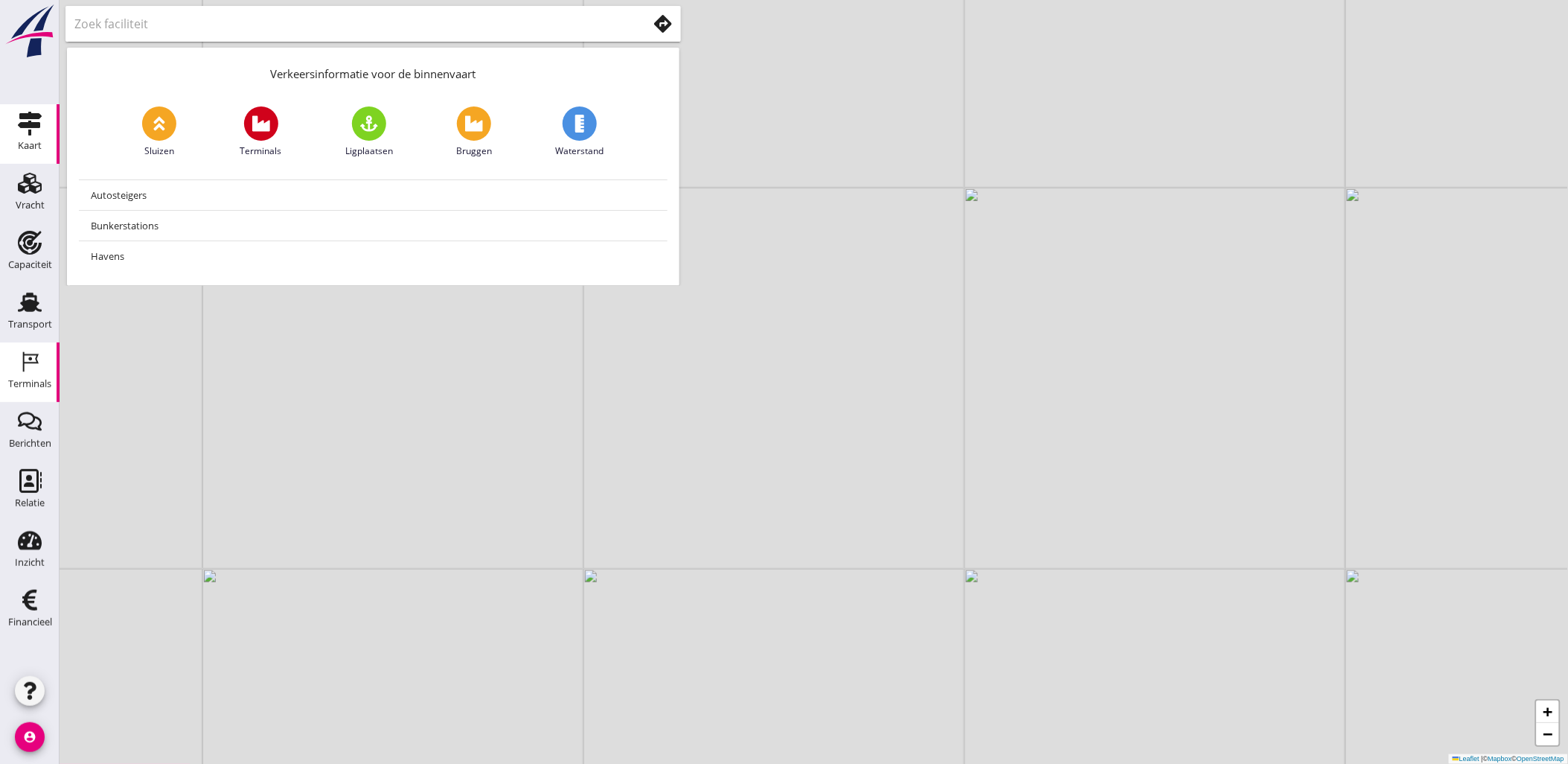
click at [43, 370] on div "Terminals" at bounding box center [29, 362] width 35 height 24
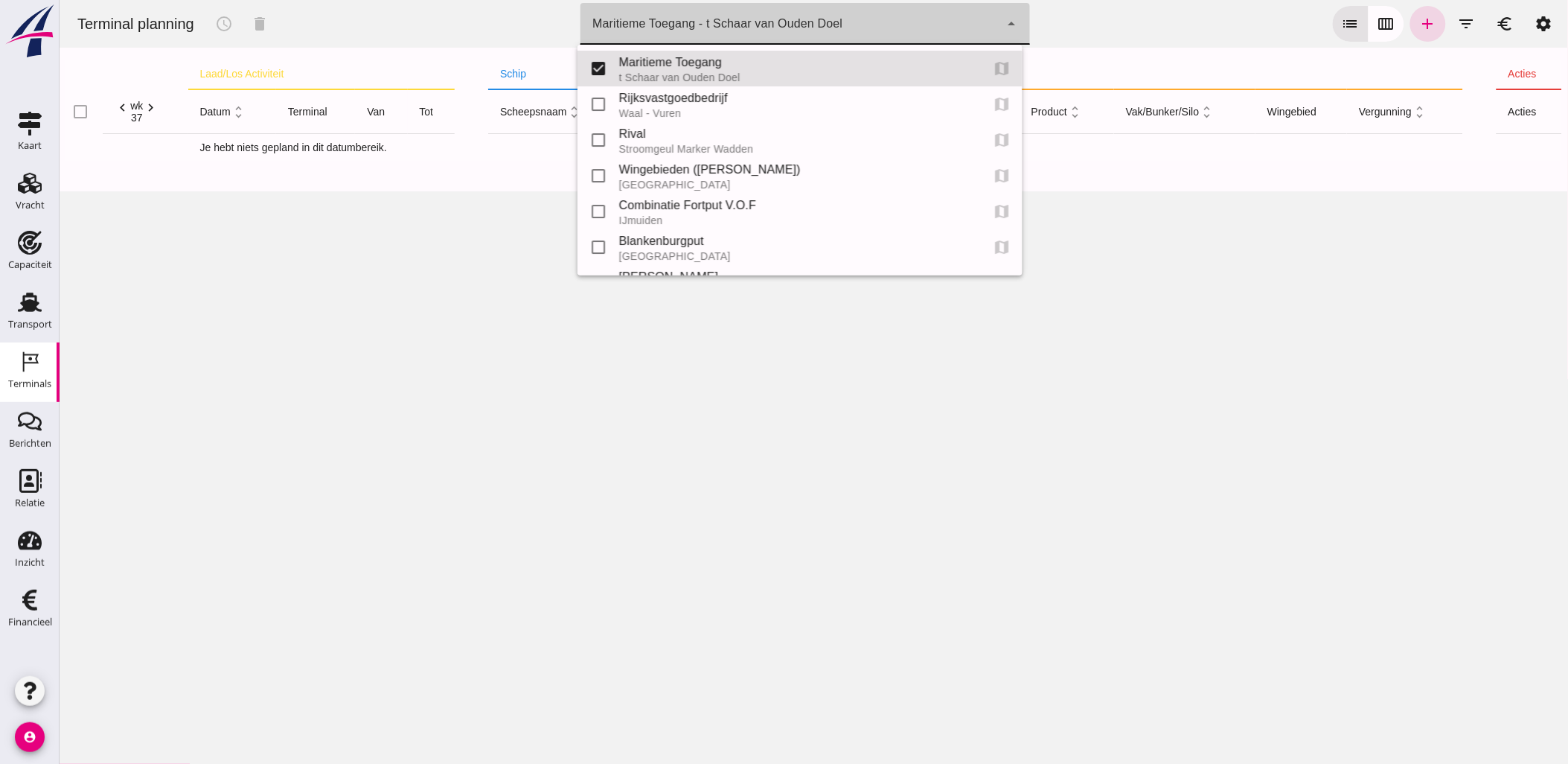
click at [942, 32] on div "Maritieme Toegang - t Schaar van Ouden Doel 453b08e2-5afb-49e8-a076-b9bc6000f457" at bounding box center [789, 24] width 419 height 42
click at [595, 79] on input "checkbox" at bounding box center [598, 68] width 30 height 30
checkbox input "false"
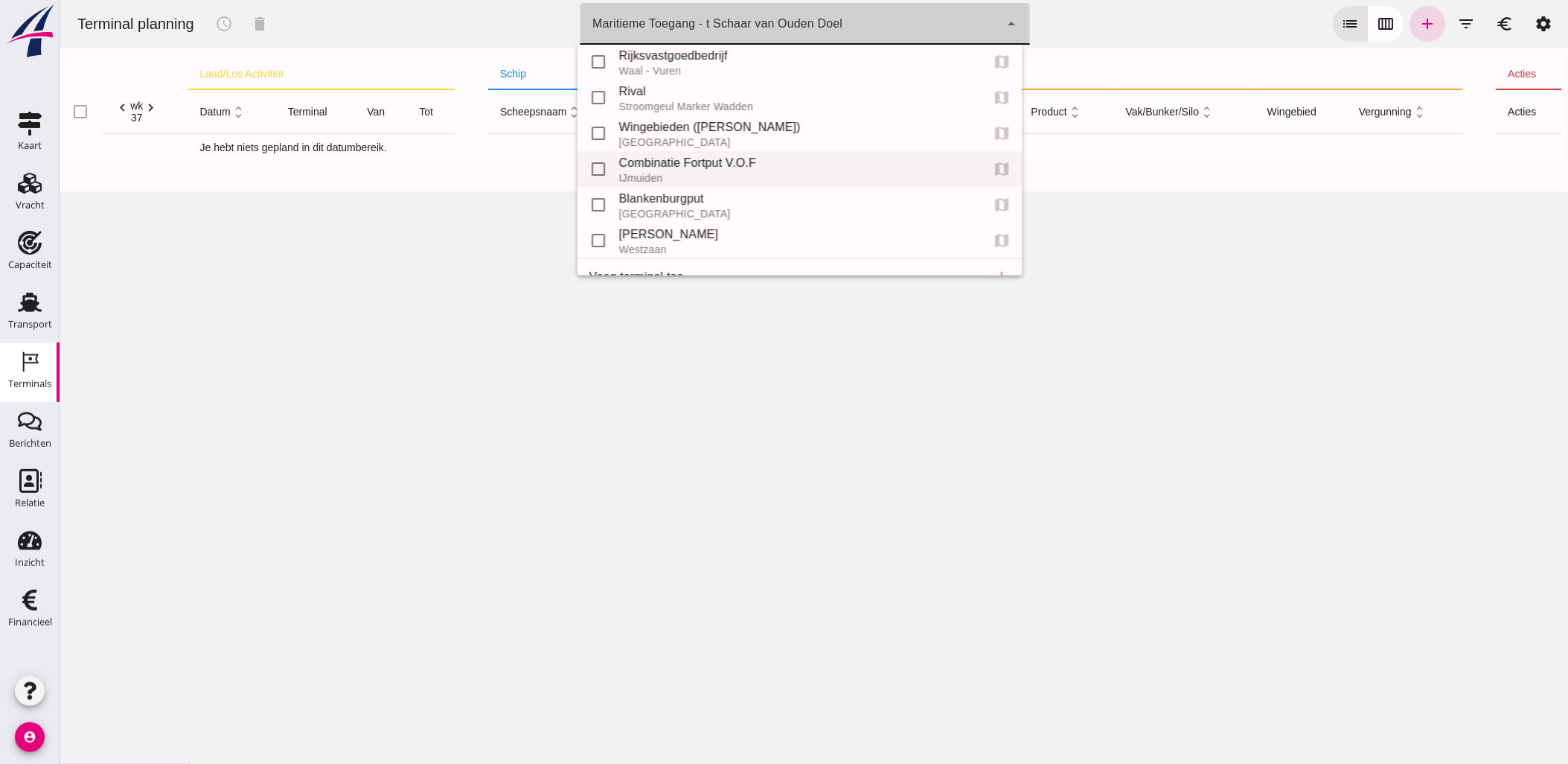
scroll to position [67, 0]
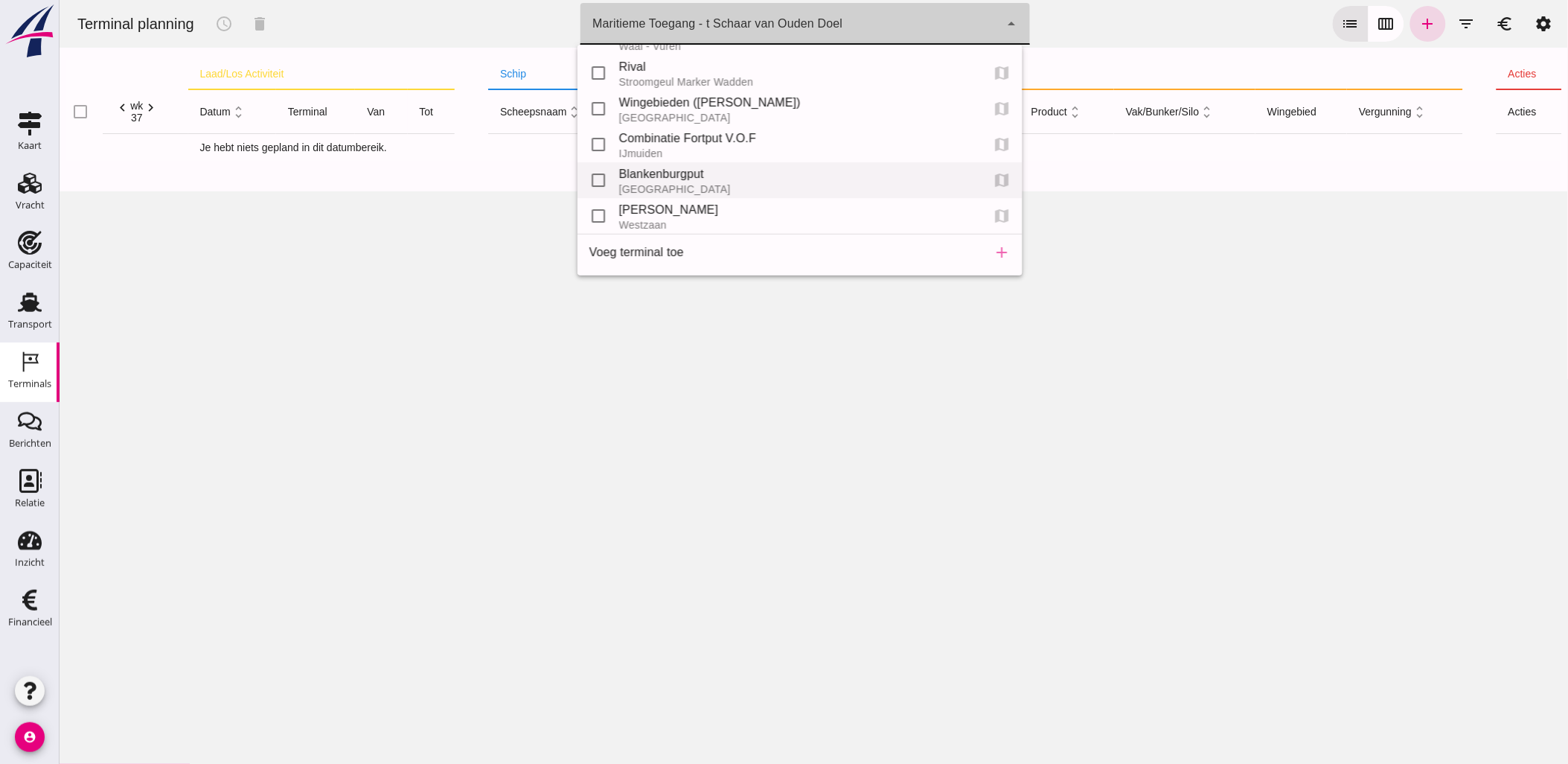
click at [632, 177] on div "Blankenburgput" at bounding box center [794, 174] width 351 height 18
type input "e6c78bfd-e3f1-4bb9-b01e-b37ce3668b52"
checkbox input "true"
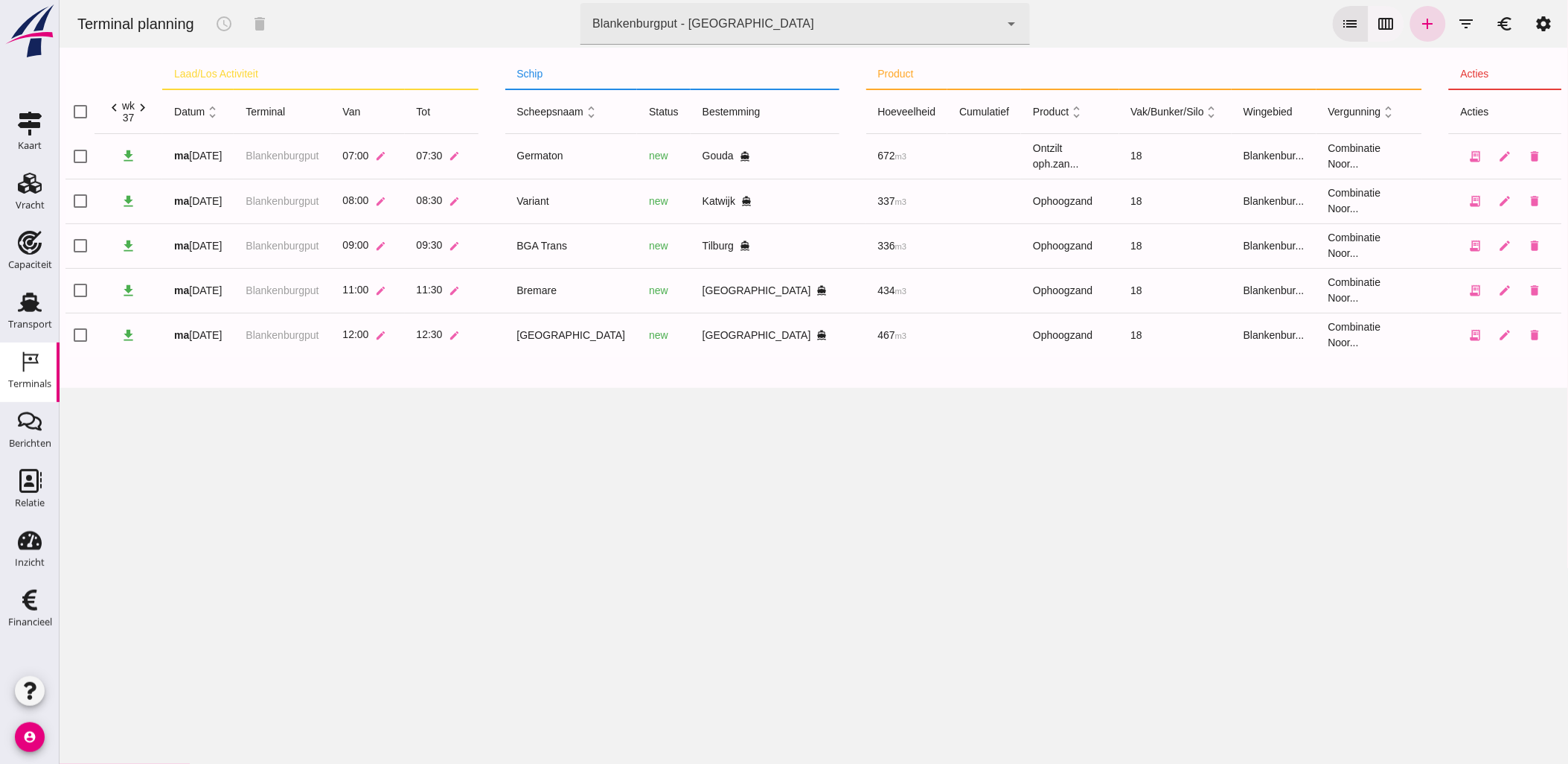
click at [1377, 15] on icon "calendar_view_week" at bounding box center [1385, 23] width 18 height 18
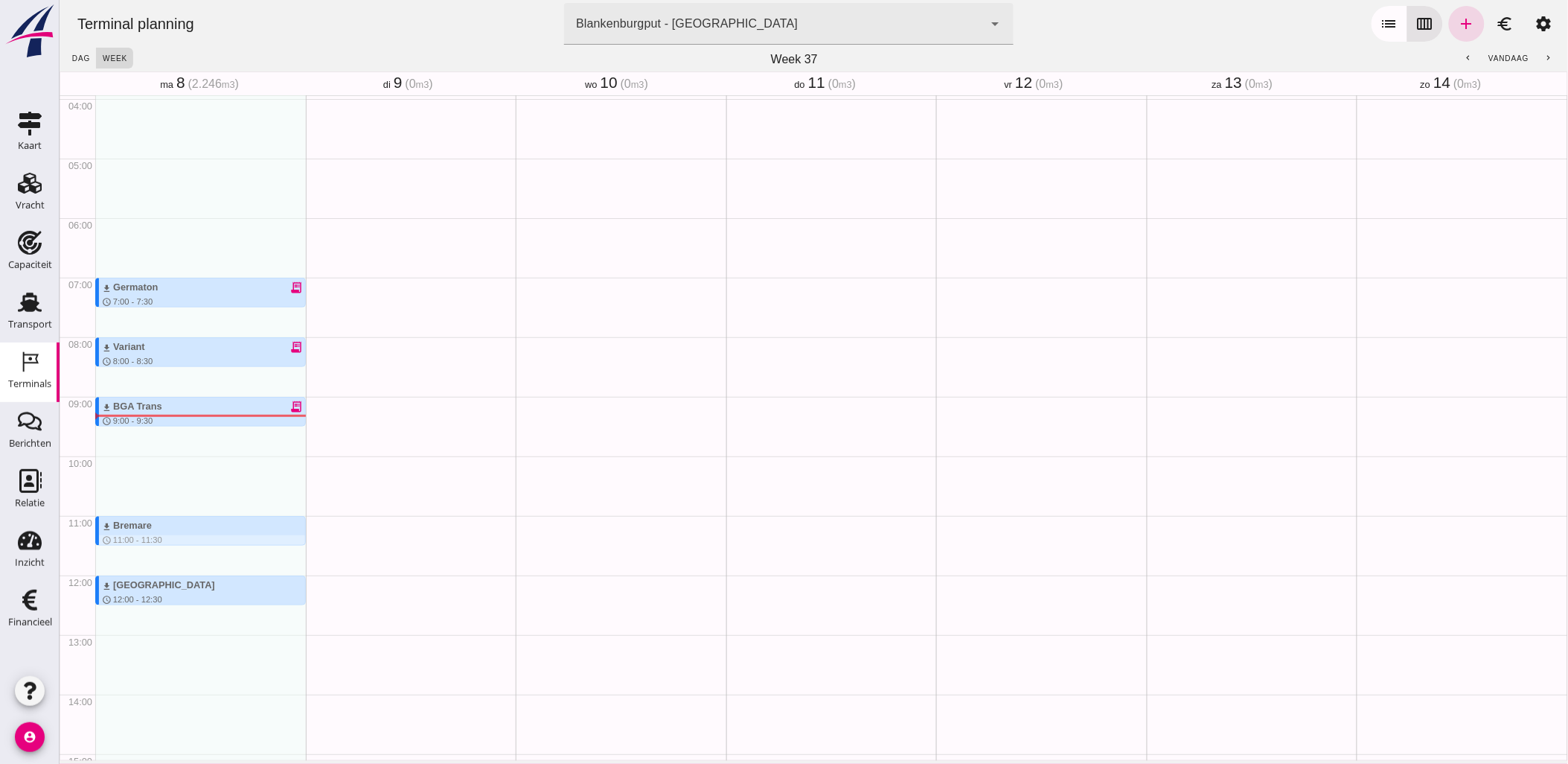
scroll to position [288, 0]
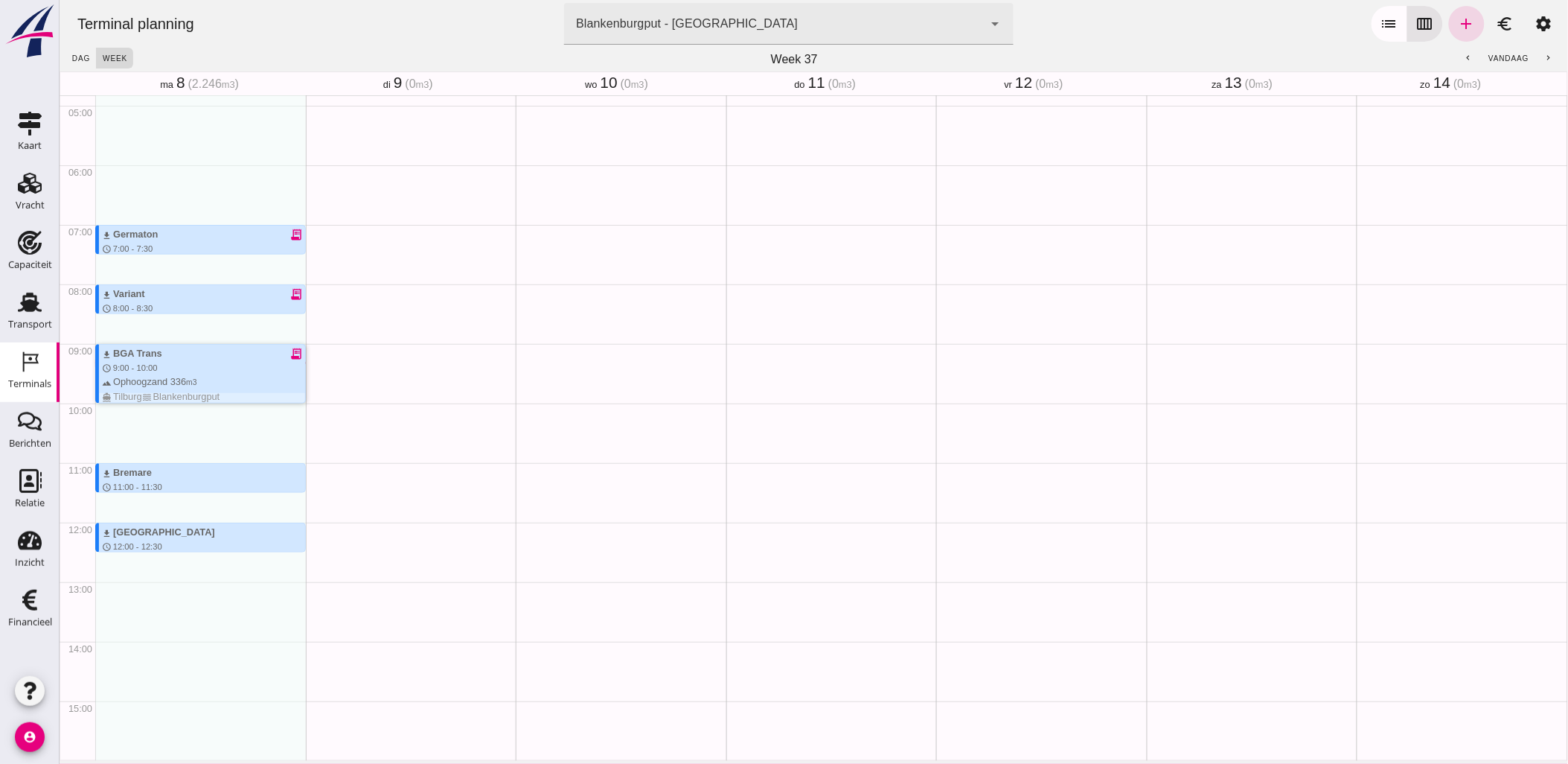
drag, startPoint x: 207, startPoint y: 370, endPoint x: 204, endPoint y: 408, distance: 38.1
click at [204, 408] on div "download Germaton receipt_long schedule 7:00 - 7:30 terrain Ontzilt oph.zand [7…" at bounding box center [200, 522] width 211 height 1429
drag, startPoint x: 194, startPoint y: 313, endPoint x: 196, endPoint y: 351, distance: 38.1
drag, startPoint x: 187, startPoint y: 250, endPoint x: 226, endPoint y: 278, distance: 48.0
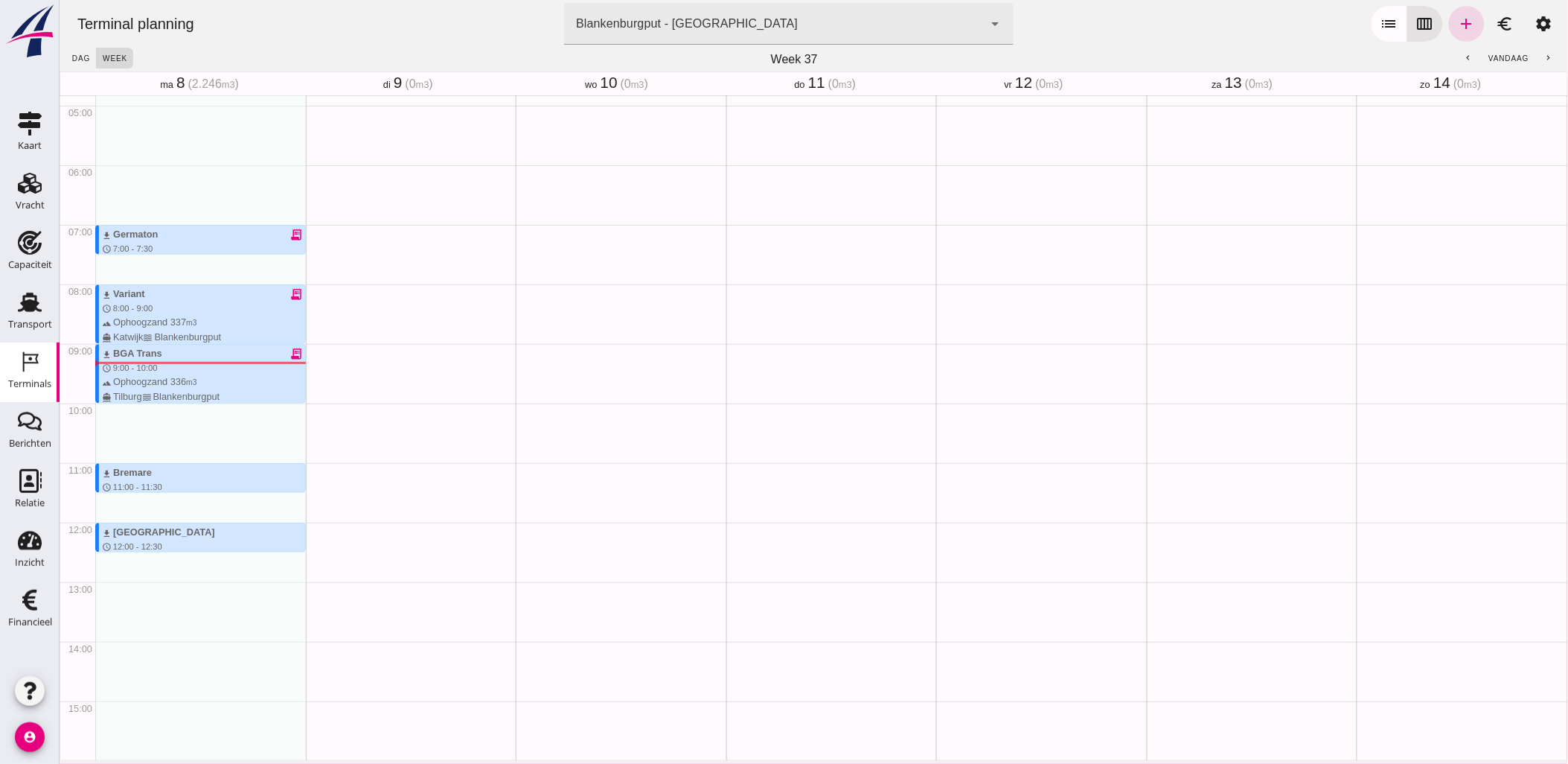
click at [226, 278] on div "download Germaton receipt_long schedule 7:00 - 7:30 terrain Ontzilt oph.zand [7…" at bounding box center [200, 522] width 211 height 1429
click at [232, 250] on div at bounding box center [201, 249] width 206 height 10
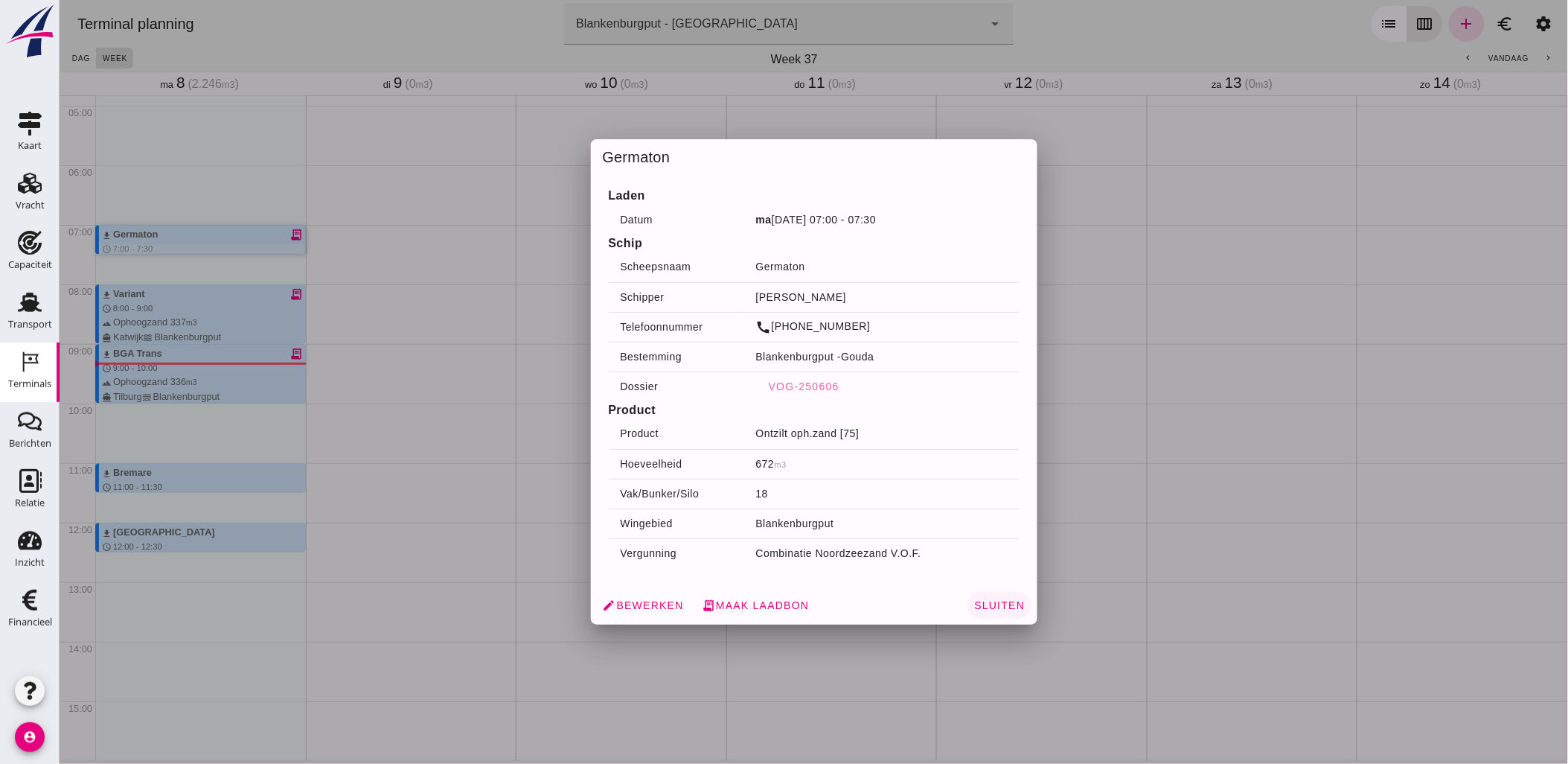
click at [1001, 607] on span "Sluiten" at bounding box center [998, 605] width 52 height 12
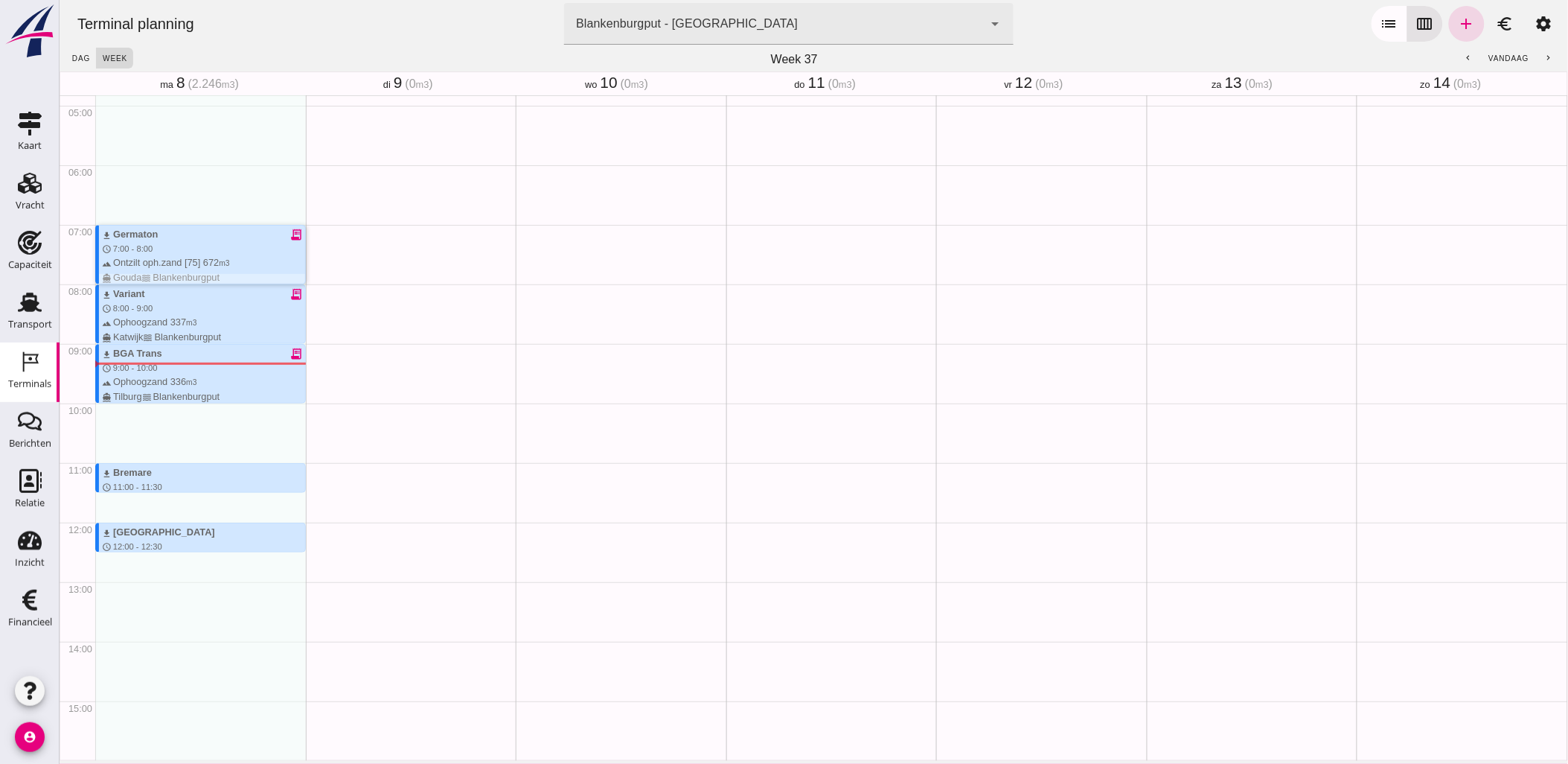
drag, startPoint x: 167, startPoint y: 250, endPoint x: 169, endPoint y: 280, distance: 30.1
click at [169, 280] on div at bounding box center [201, 279] width 206 height 10
drag, startPoint x: 213, startPoint y: 487, endPoint x: 213, endPoint y: 527, distance: 40.0
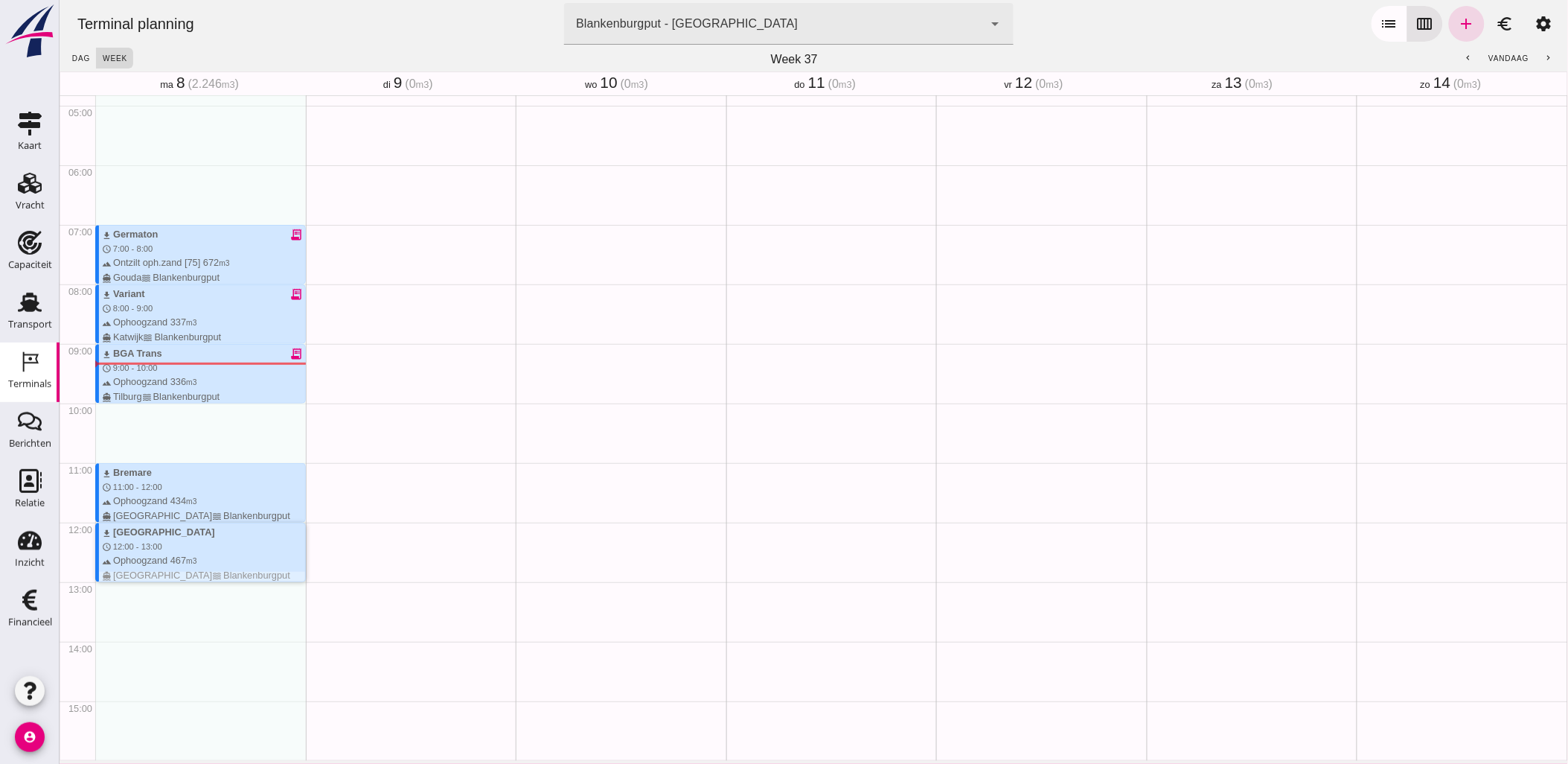
drag, startPoint x: 204, startPoint y: 551, endPoint x: 198, endPoint y: 587, distance: 36.5
click at [198, 587] on div "download Germaton receipt_long schedule 7:00 - 8:00 terrain Ontzilt oph.zand [7…" at bounding box center [200, 522] width 211 height 1429
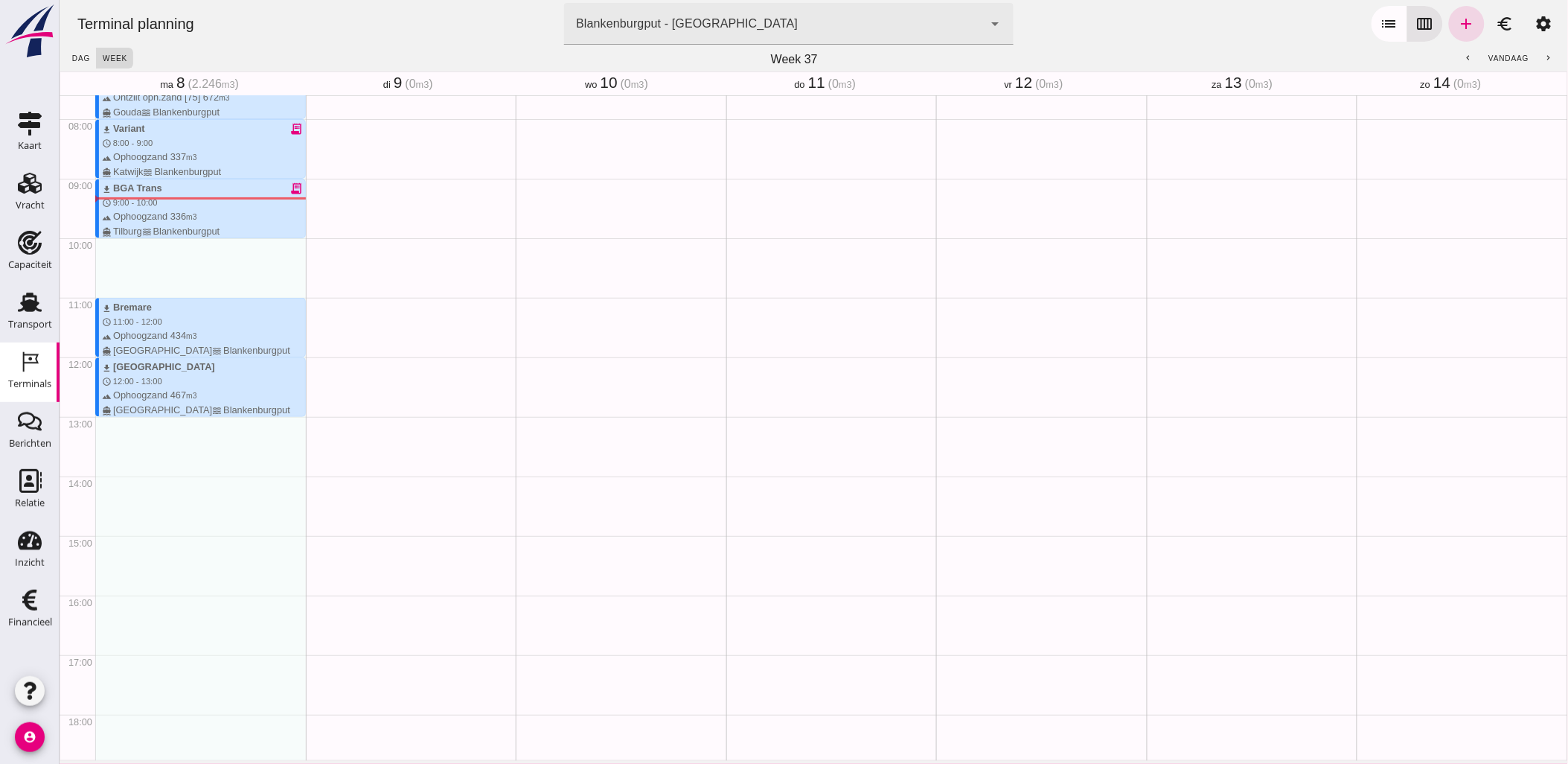
scroll to position [370, 0]
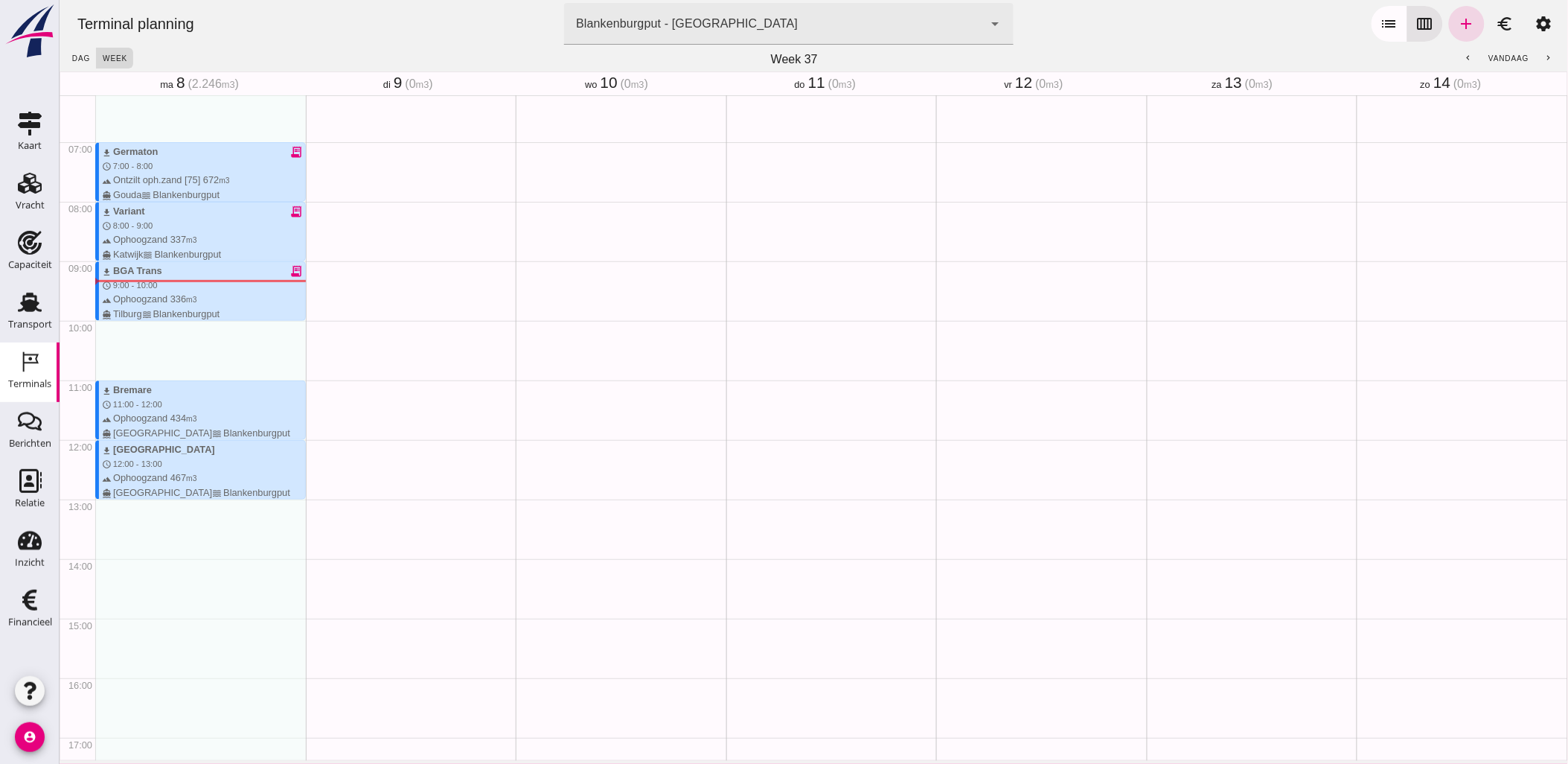
click at [141, 518] on div "download Germaton receipt_long schedule 7:00 - 8:00 terrain Ontzilt oph.zand [7…" at bounding box center [200, 440] width 211 height 1429
drag, startPoint x: 139, startPoint y: 501, endPoint x: 143, endPoint y: 518, distance: 17.5
click at [143, 518] on div "download Germaton receipt_long schedule 7:00 - 8:00 terrain Ontzilt oph.zand [7…" at bounding box center [200, 440] width 211 height 1429
type input "Combinatie Noordzeezand V.O.F."
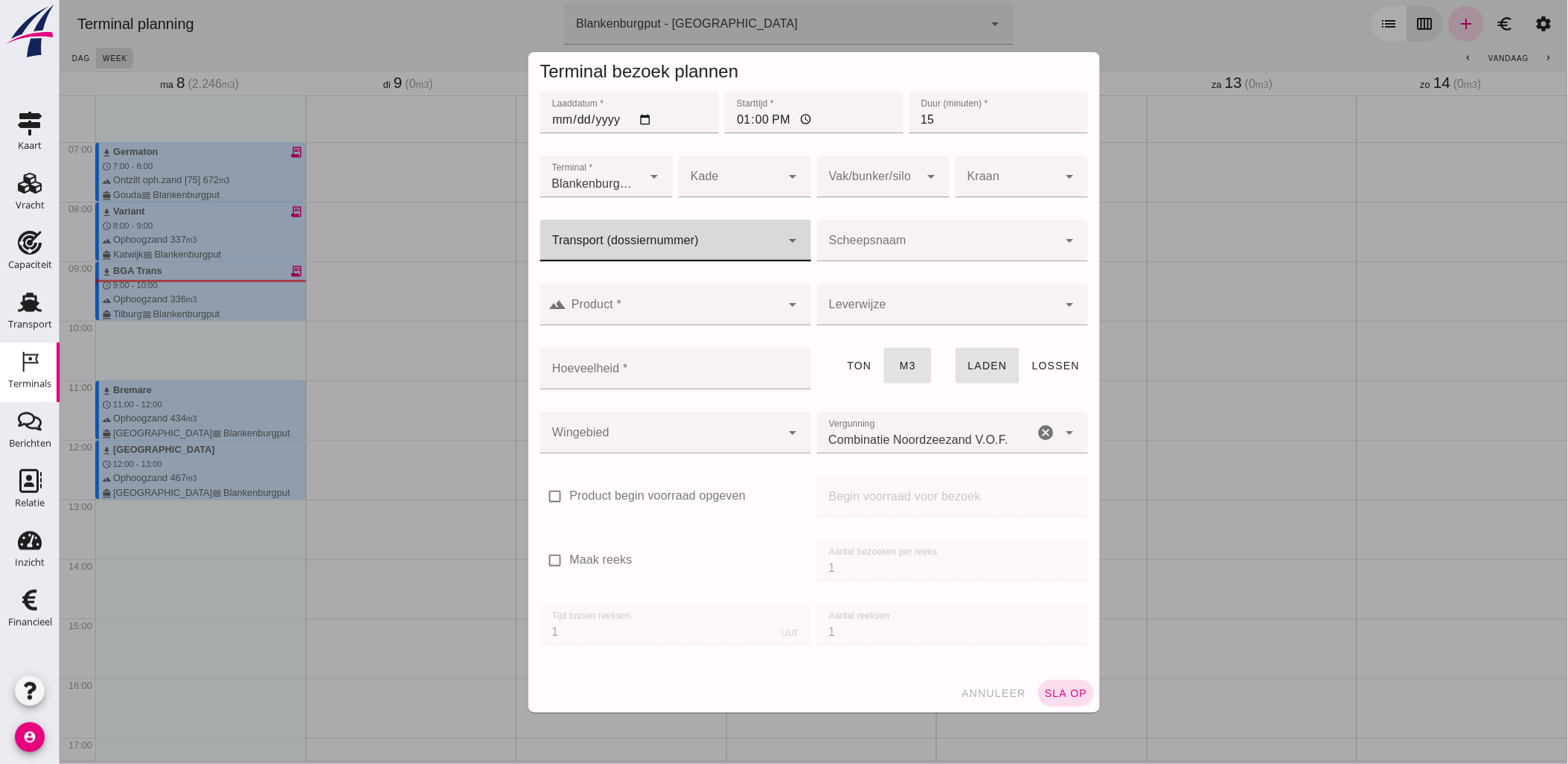
click at [644, 245] on input "Transport (dossiernummer)" at bounding box center [660, 248] width 241 height 18
paste input "VOG-250611"
type input "VOG-250611"
click at [630, 238] on div at bounding box center [660, 241] width 241 height 42
paste input "VOG-250611"
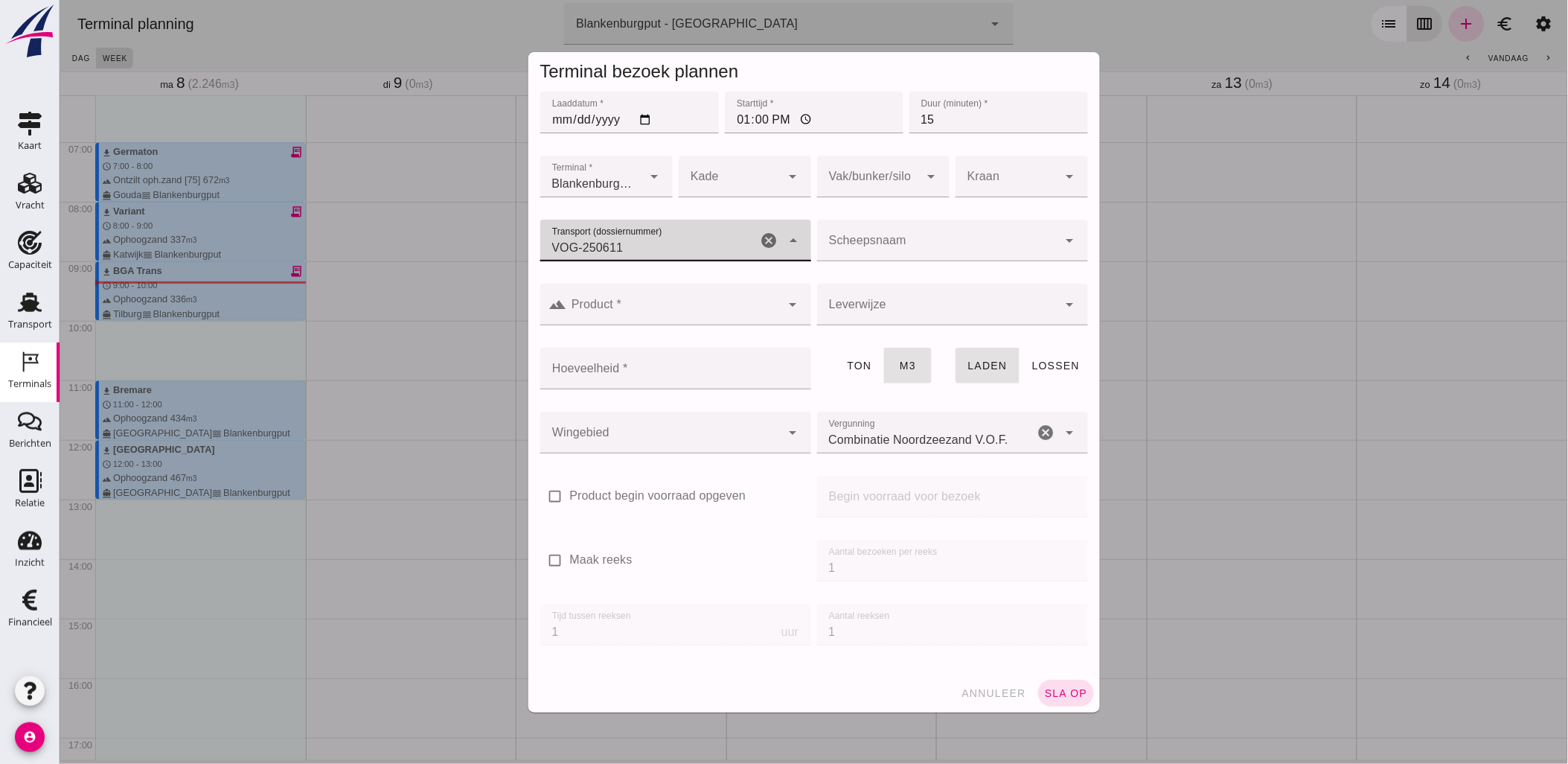
type input "VOG-250611"
click at [786, 246] on icon "arrow_drop_down" at bounding box center [792, 240] width 18 height 18
click at [776, 272] on div "VOG-250611" at bounding box center [669, 285] width 271 height 35
type input "VOG-250611"
type input "franco_on_shore"
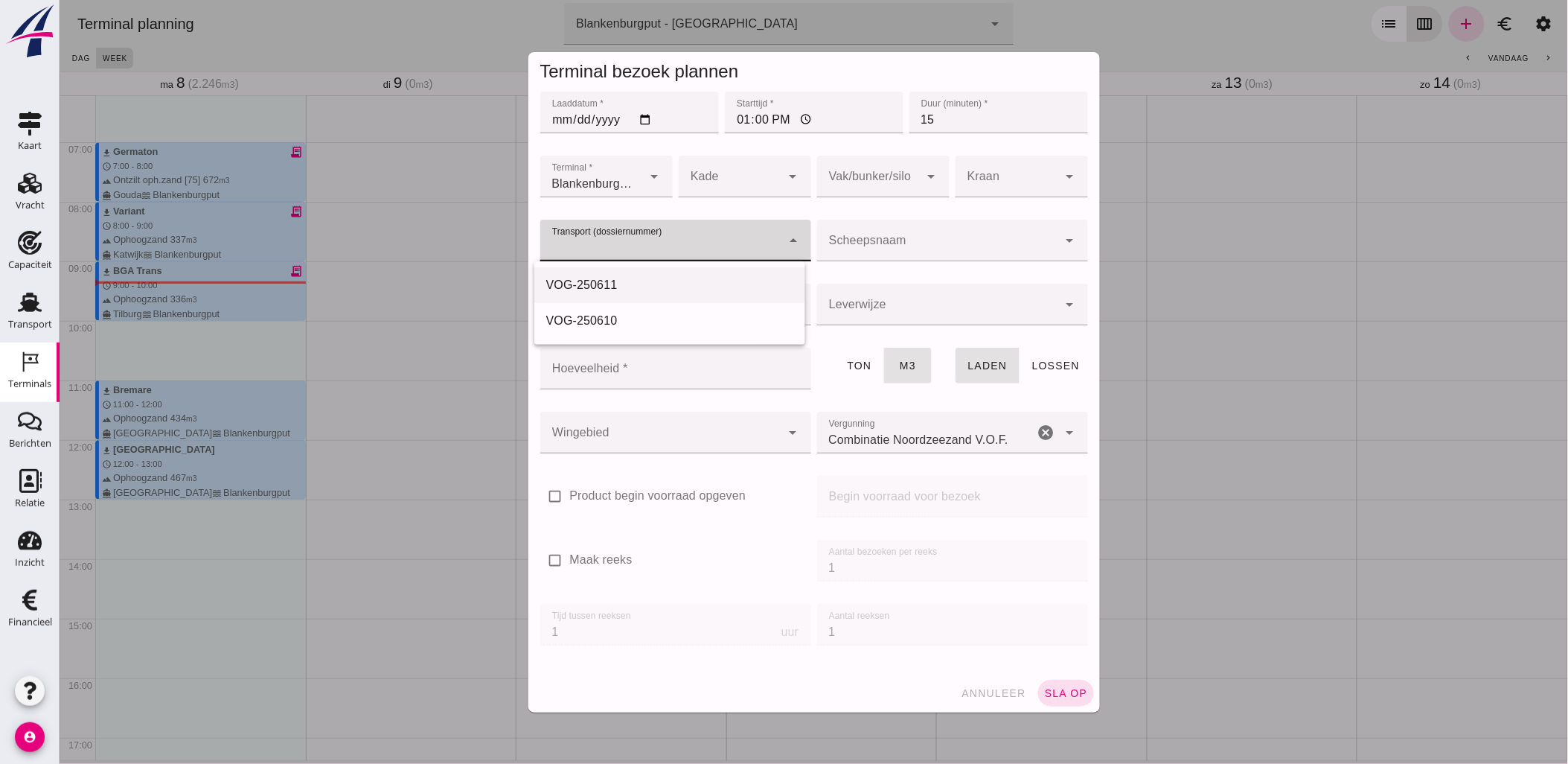
type input "1298"
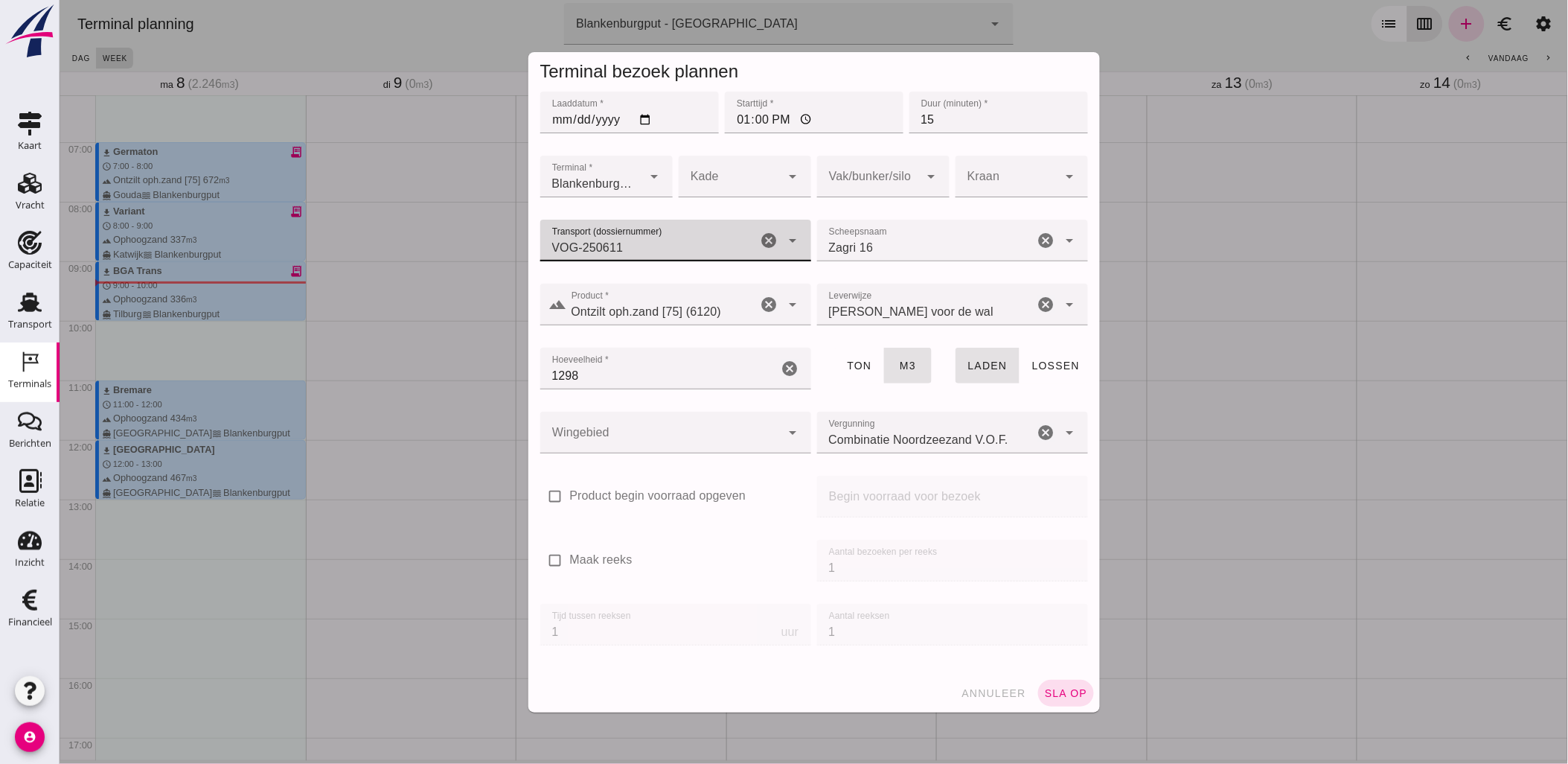
click at [732, 431] on div at bounding box center [660, 433] width 241 height 42
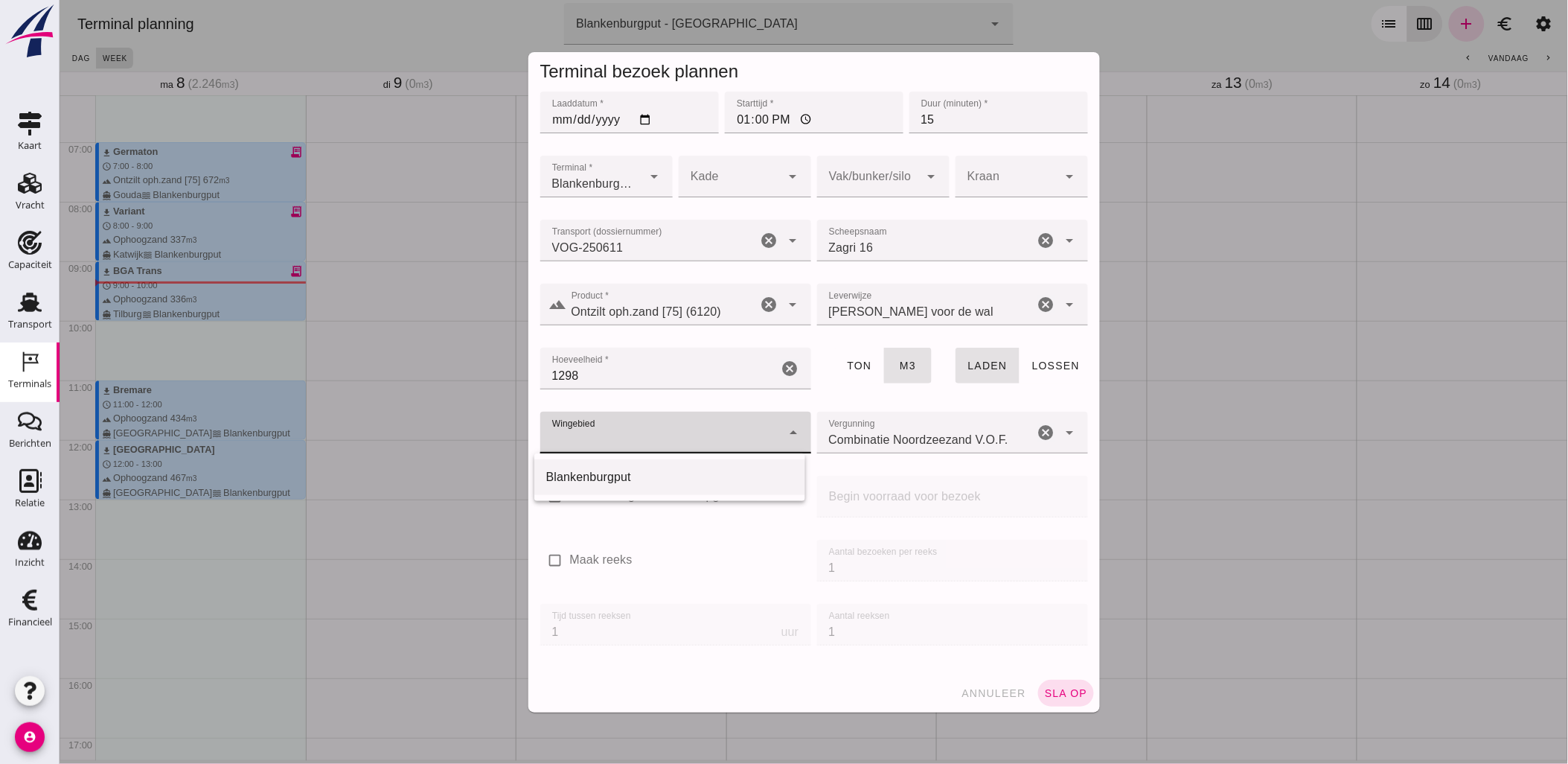
click at [715, 492] on div "Blankenburgput" at bounding box center [669, 477] width 271 height 35
type input "333"
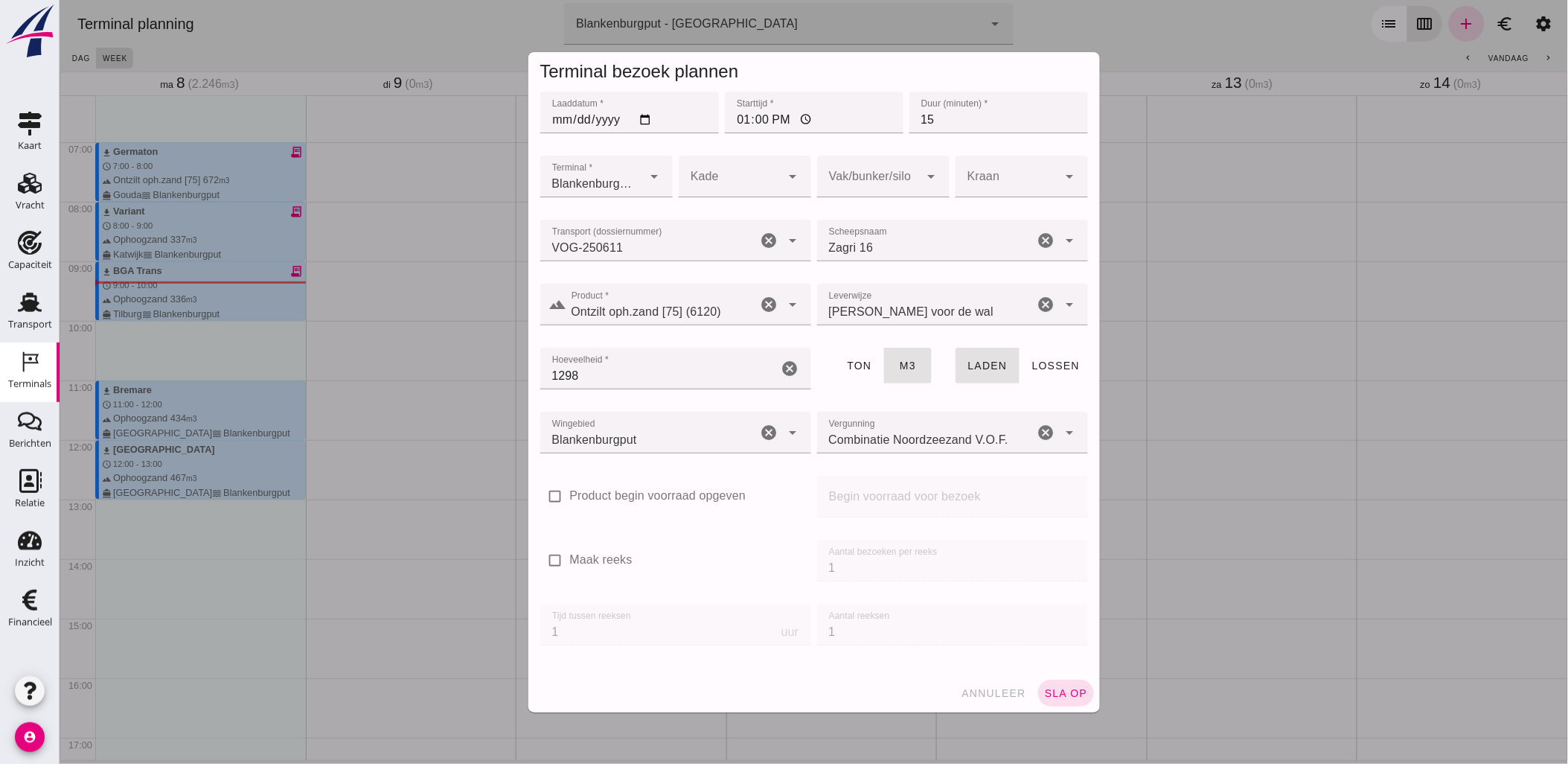
click at [1097, 708] on div "Terminal bezoek plannen Laaddatum * Laaddatum * 2025-09-08 Starttijd * Starttij…" at bounding box center [814, 382] width 595 height 685
click at [1068, 695] on span "sla op" at bounding box center [1065, 693] width 44 height 12
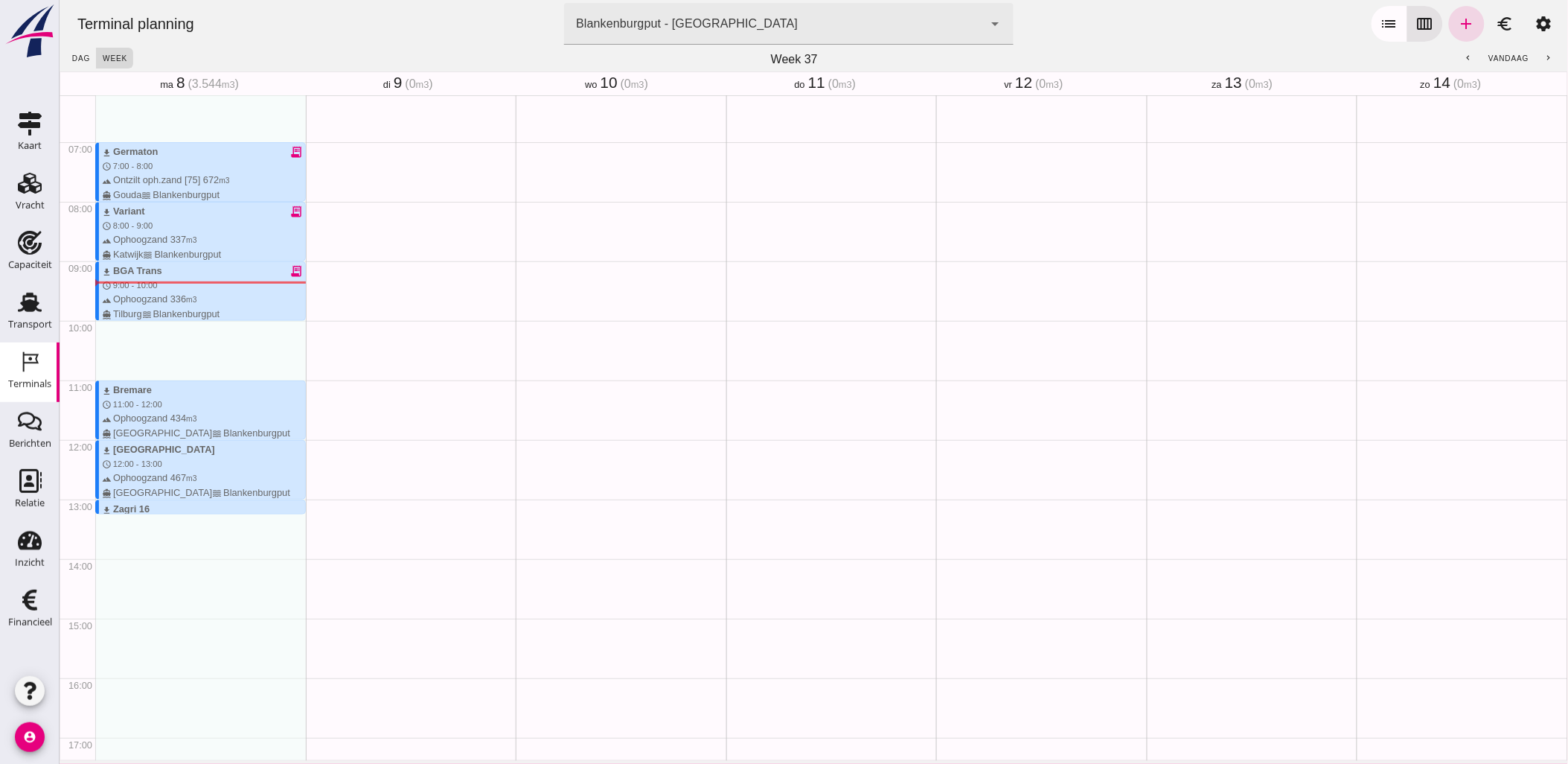
drag, startPoint x: 215, startPoint y: 511, endPoint x: 219, endPoint y: 556, distance: 45.2
click at [219, 556] on div "download Germaton receipt_long schedule 7:00 - 8:00 terrain Ontzilt oph.zand [7…" at bounding box center [200, 440] width 211 height 1429
drag, startPoint x: 223, startPoint y: 512, endPoint x: 227, endPoint y: 554, distance: 42.2
click at [227, 554] on div at bounding box center [201, 553] width 206 height 10
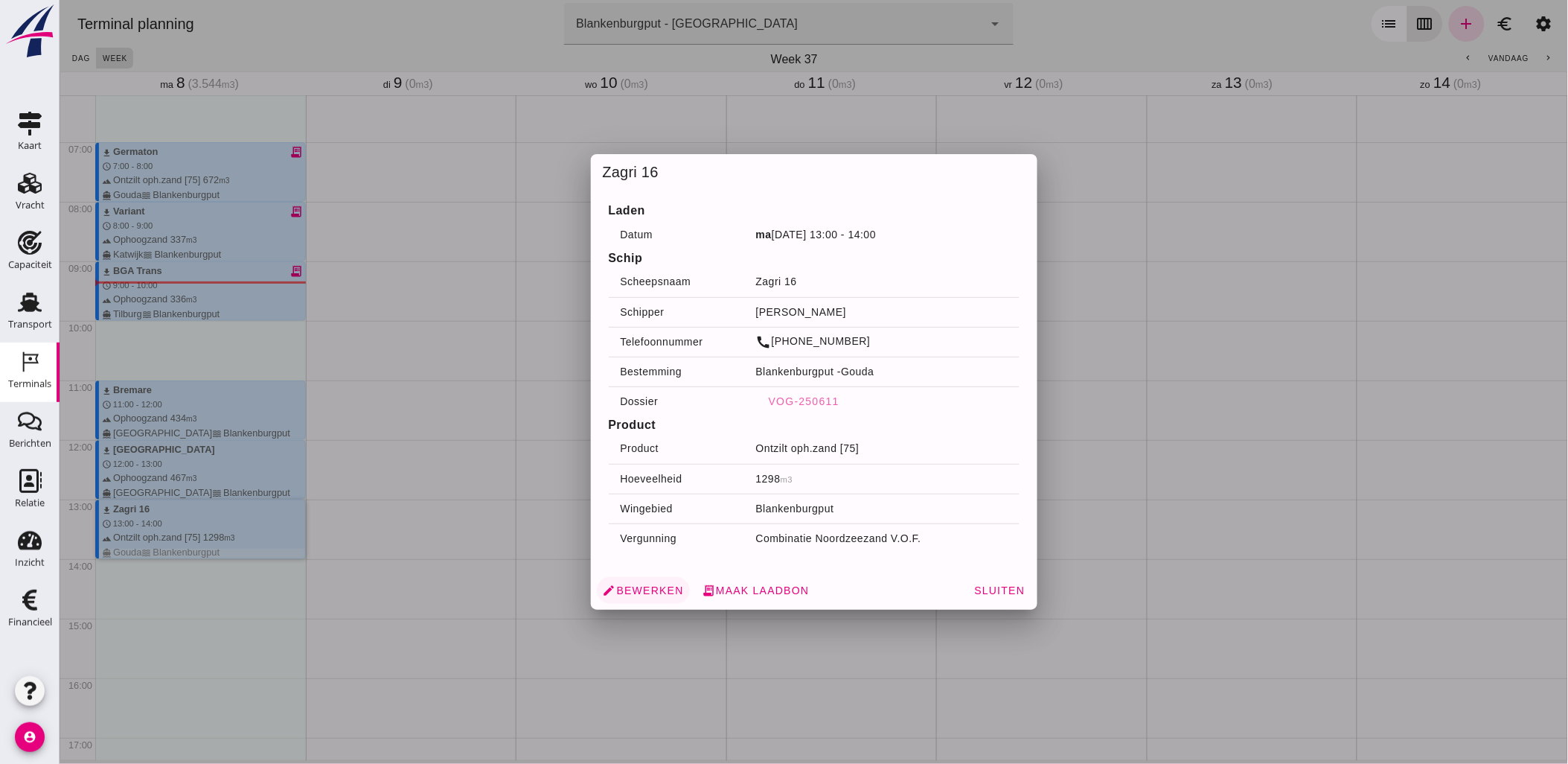
drag, startPoint x: 188, startPoint y: 523, endPoint x: 650, endPoint y: 587, distance: 466.4
click at [650, 587] on span "edit Bewerken" at bounding box center [642, 590] width 81 height 13
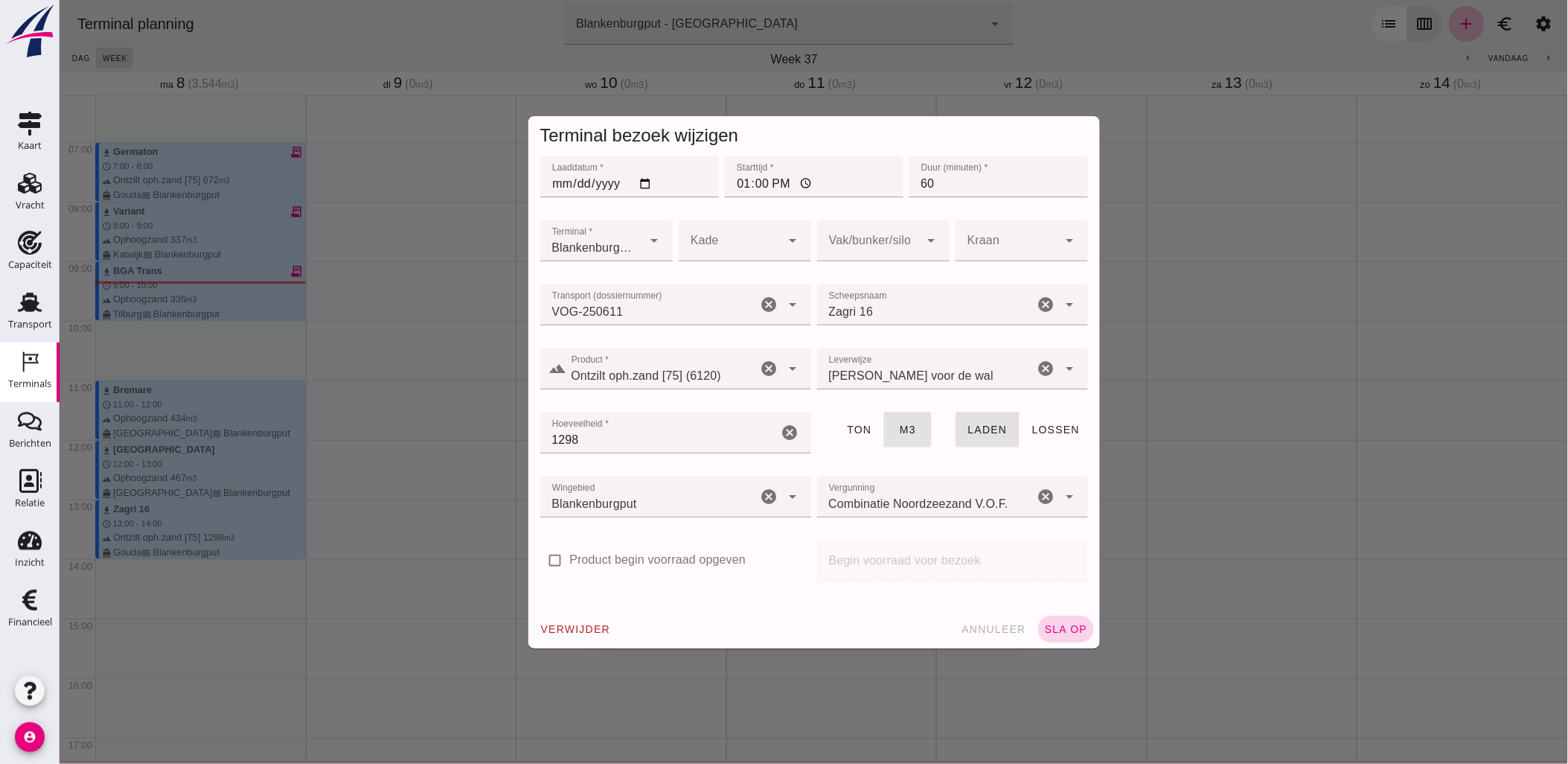
click at [1062, 634] on span "sla op" at bounding box center [1065, 629] width 44 height 12
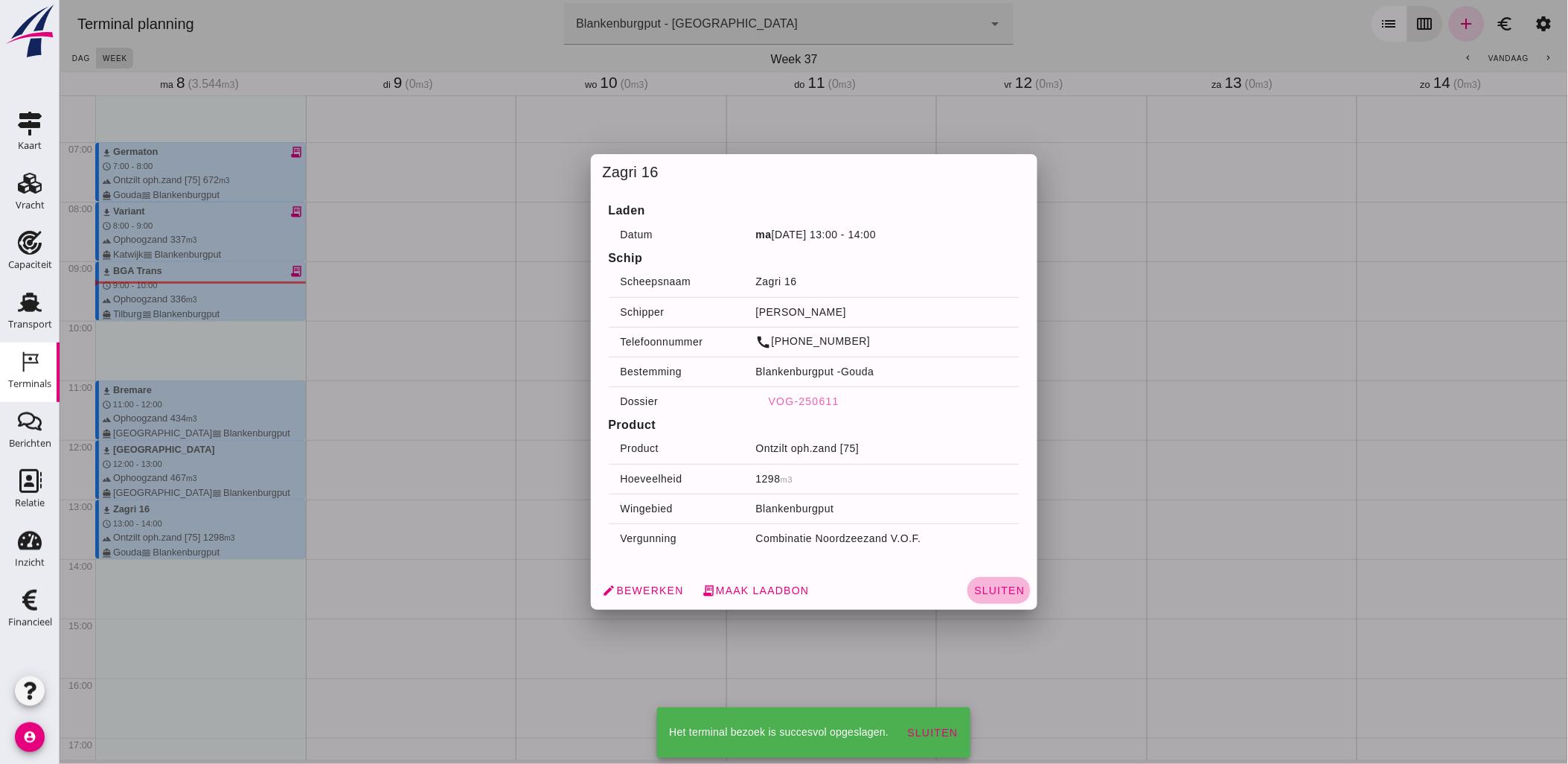
click at [990, 585] on span "Sluiten" at bounding box center [998, 590] width 52 height 12
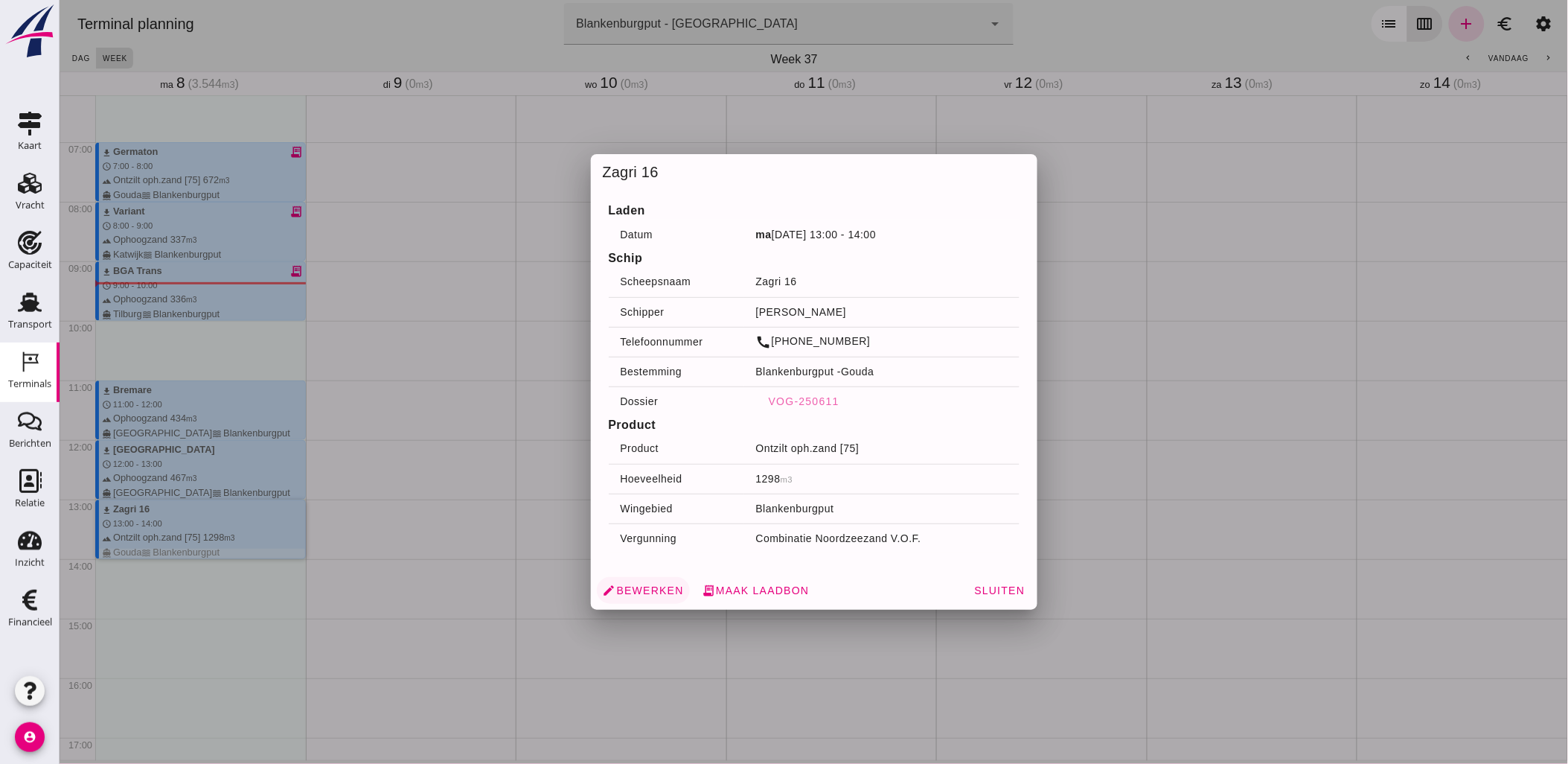
drag, startPoint x: 242, startPoint y: 537, endPoint x: 650, endPoint y: 590, distance: 411.4
click at [650, 590] on span "edit Bewerken" at bounding box center [642, 590] width 81 height 13
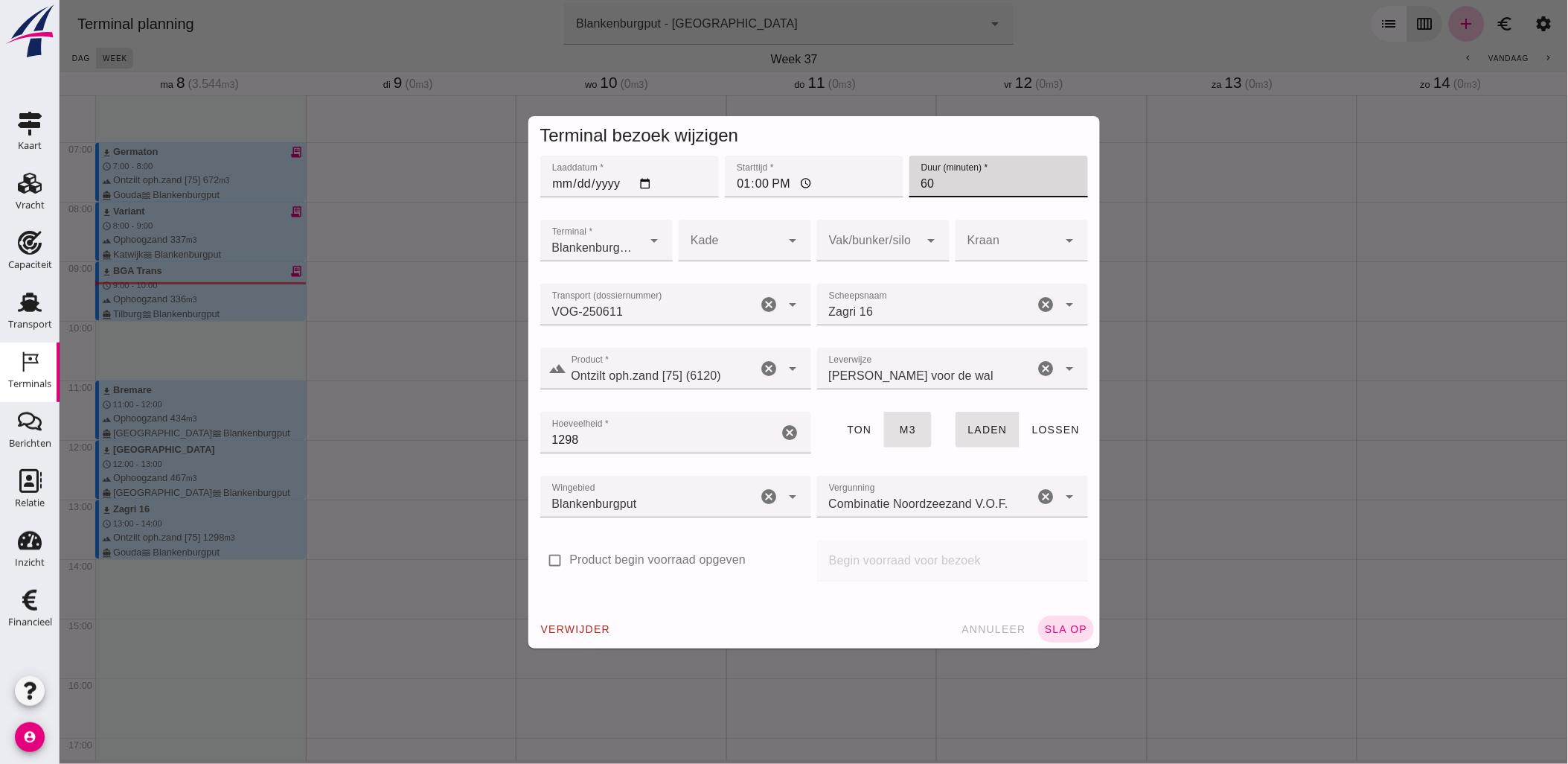
click at [977, 181] on input "60" at bounding box center [998, 177] width 179 height 42
click at [1068, 180] on input "60" at bounding box center [998, 177] width 179 height 42
click at [1062, 181] on input "61" at bounding box center [998, 177] width 179 height 42
click at [1062, 181] on input "62" at bounding box center [998, 177] width 179 height 42
click at [1062, 181] on input "63" at bounding box center [998, 177] width 179 height 42
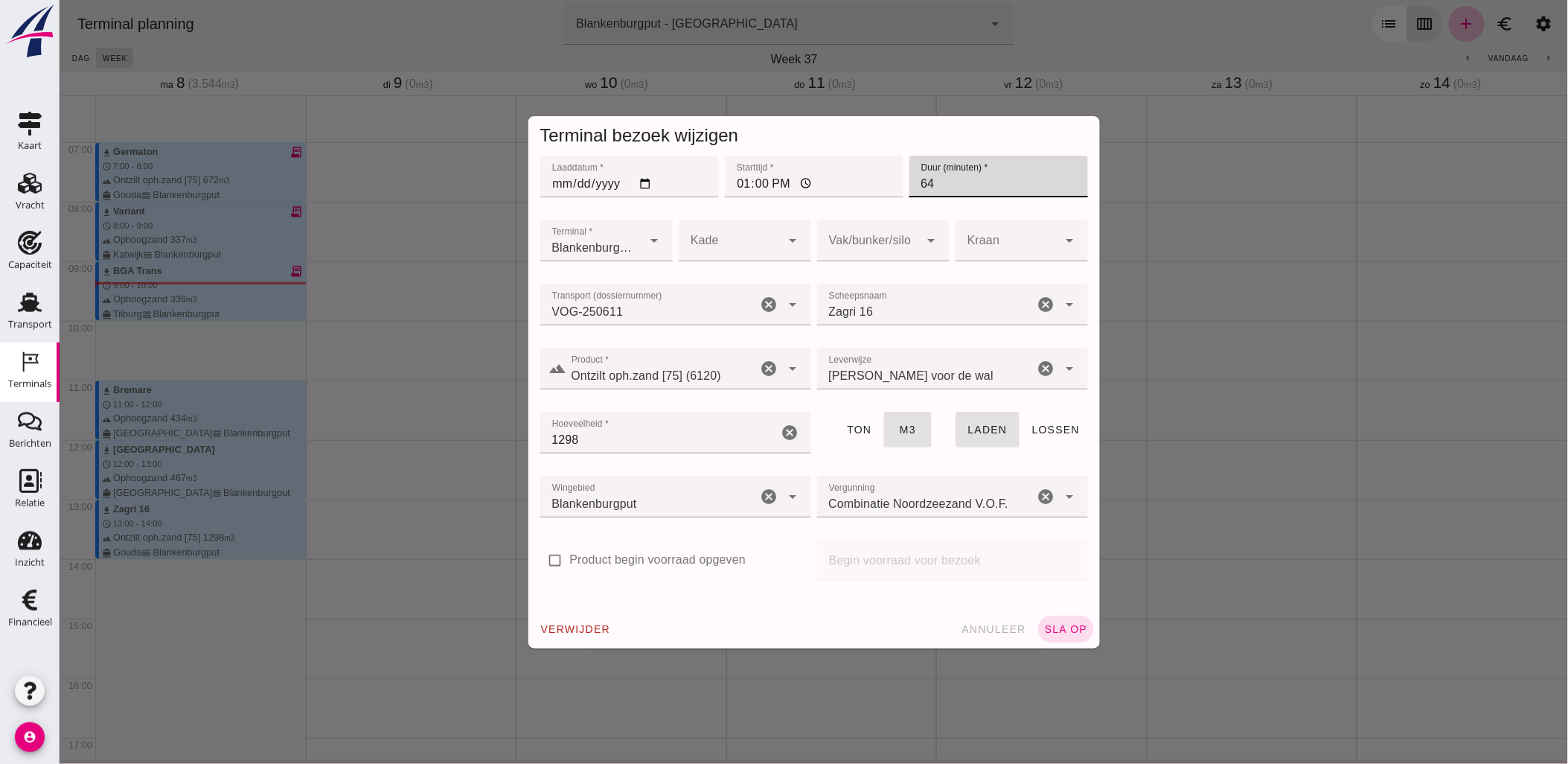
click at [1062, 181] on input "64" at bounding box center [998, 177] width 179 height 42
click at [1064, 181] on input "65" at bounding box center [998, 177] width 179 height 42
click at [1064, 181] on input "66" at bounding box center [998, 177] width 179 height 42
click at [1064, 181] on input "67" at bounding box center [998, 177] width 179 height 42
click at [1064, 181] on input "68" at bounding box center [998, 177] width 179 height 42
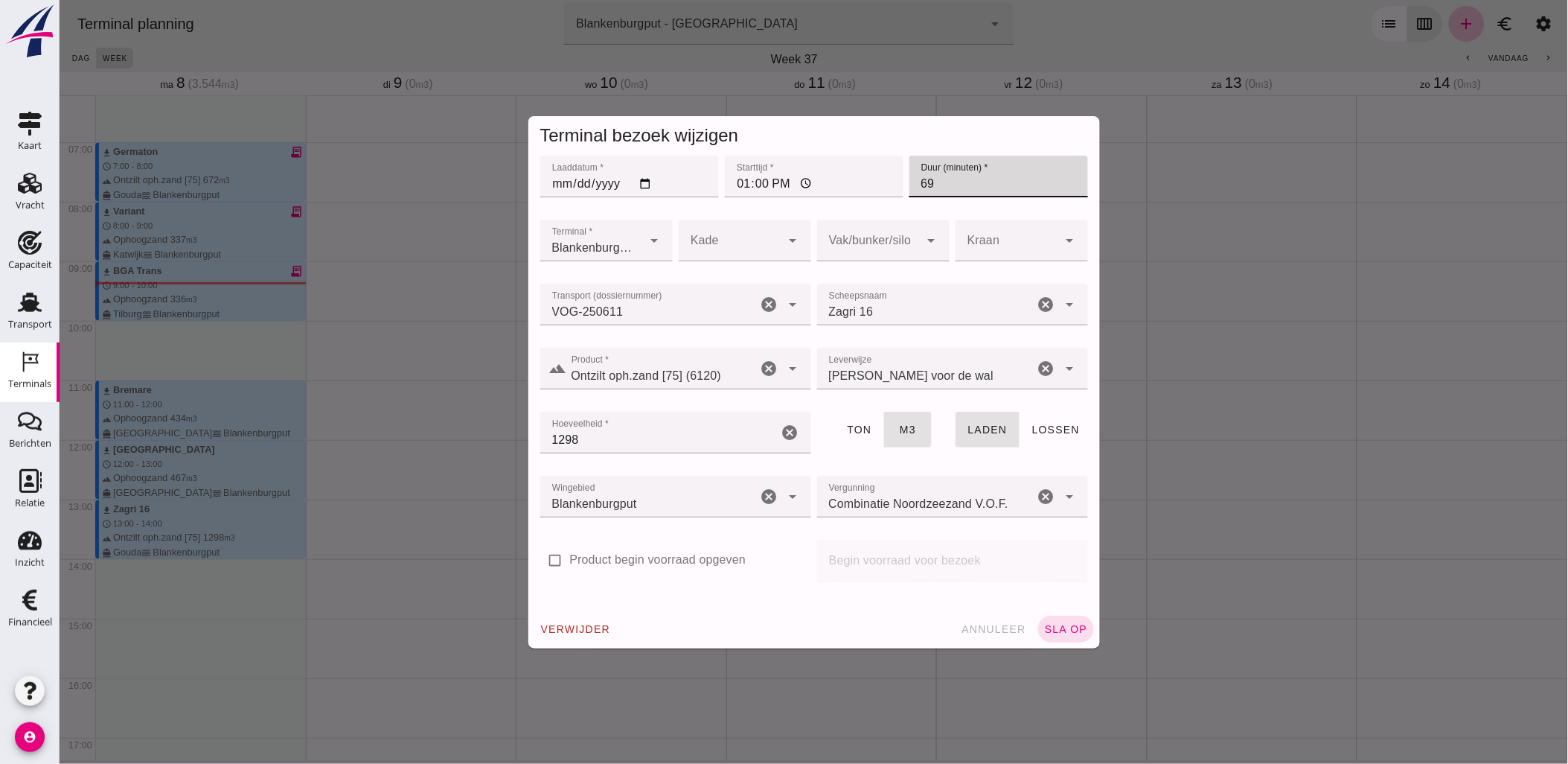
click at [1064, 181] on input "69" at bounding box center [998, 177] width 179 height 42
click at [1064, 181] on input "70" at bounding box center [998, 177] width 179 height 42
click at [1064, 181] on input "71" at bounding box center [998, 177] width 179 height 42
click at [1064, 181] on input "72" at bounding box center [998, 177] width 179 height 42
click at [1064, 181] on input "73" at bounding box center [998, 177] width 179 height 42
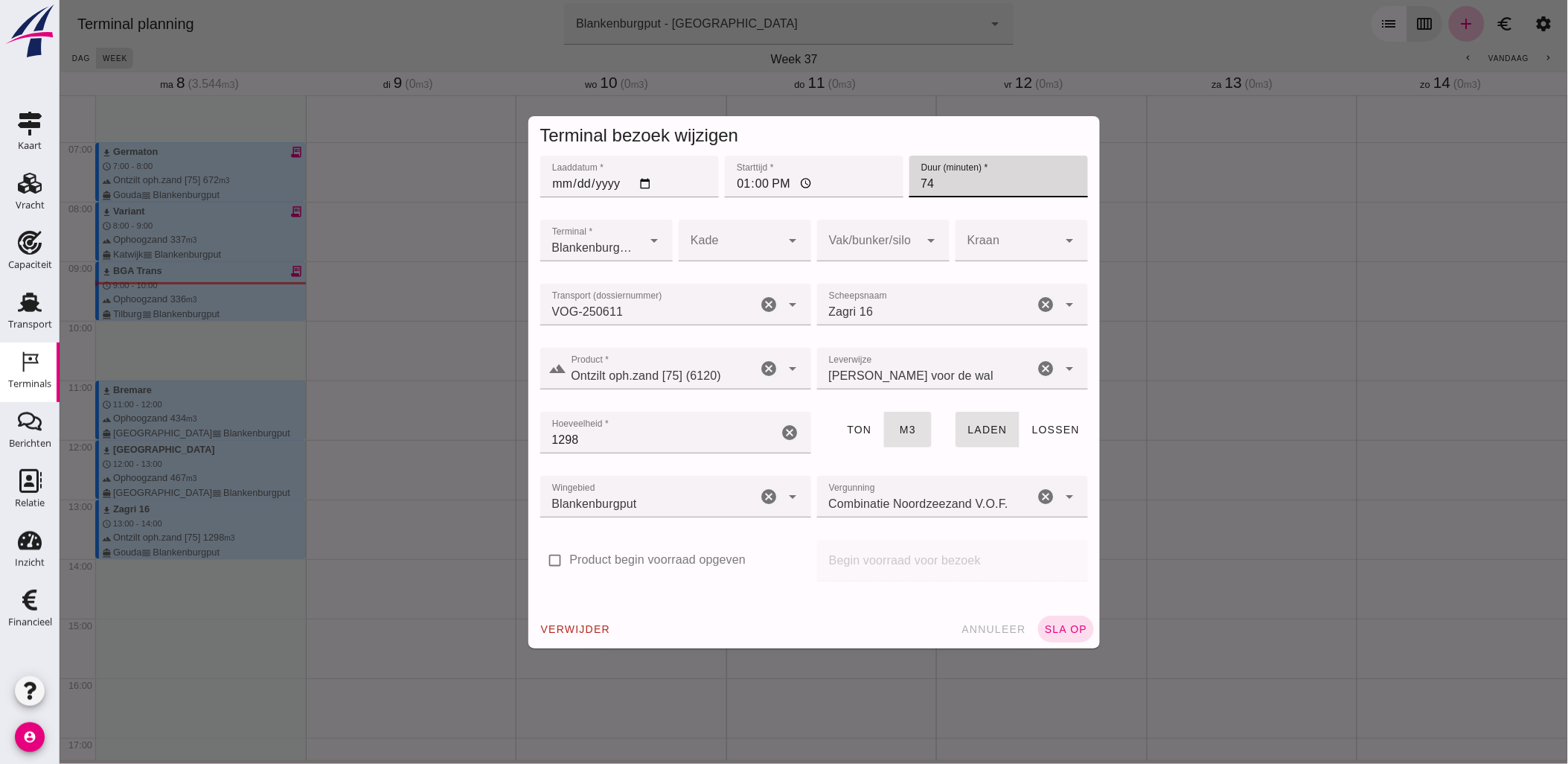
click at [1064, 181] on input "74" at bounding box center [998, 177] width 179 height 42
click at [1064, 181] on input "75" at bounding box center [998, 177] width 179 height 42
click at [1064, 181] on input "76" at bounding box center [998, 177] width 179 height 42
click at [1064, 181] on input "77" at bounding box center [998, 177] width 179 height 42
click at [1064, 181] on input "78" at bounding box center [998, 177] width 179 height 42
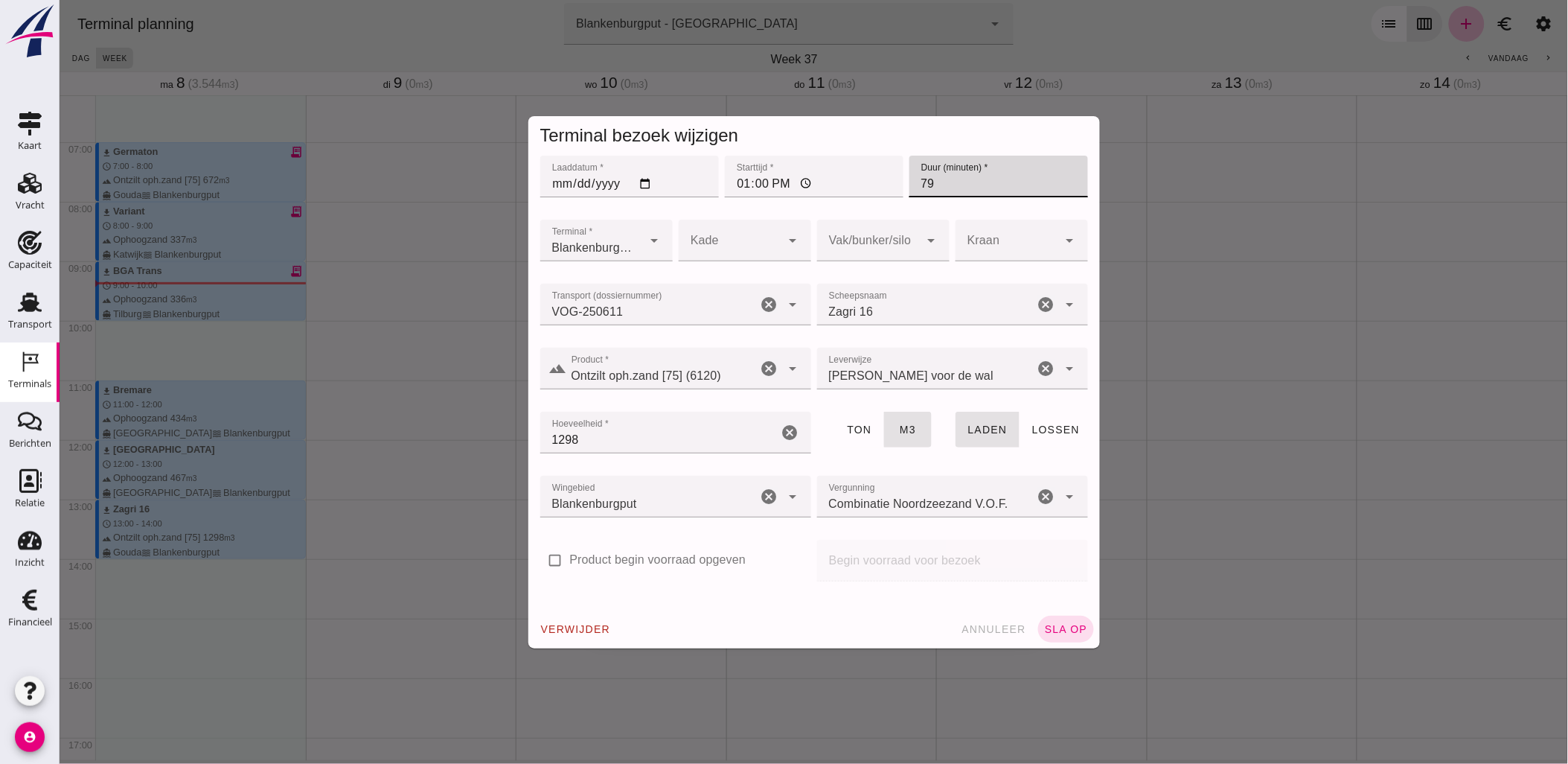
click at [1064, 181] on input "79" at bounding box center [998, 177] width 179 height 42
click at [1064, 181] on input "80" at bounding box center [998, 177] width 179 height 42
click at [1064, 181] on input "81" at bounding box center [998, 177] width 179 height 42
click at [1064, 181] on input "82" at bounding box center [998, 177] width 179 height 42
click at [1064, 181] on input "83" at bounding box center [998, 177] width 179 height 42
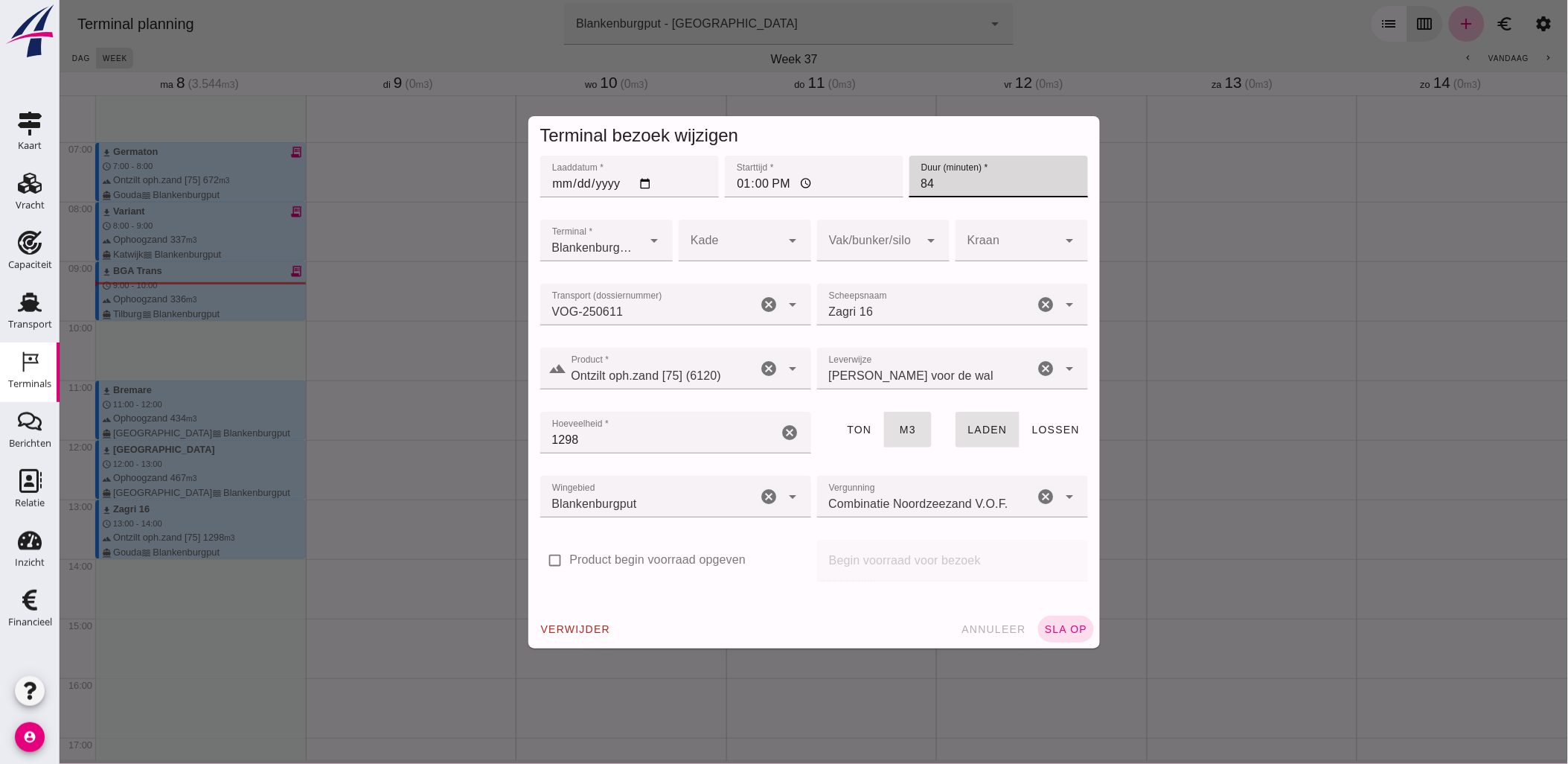
click at [1064, 181] on input "84" at bounding box center [998, 177] width 179 height 42
click at [1064, 181] on input "85" at bounding box center [998, 177] width 179 height 42
click at [1064, 181] on input "86" at bounding box center [998, 177] width 179 height 42
click at [1064, 181] on input "87" at bounding box center [998, 177] width 179 height 42
click at [1064, 181] on input "88" at bounding box center [998, 177] width 179 height 42
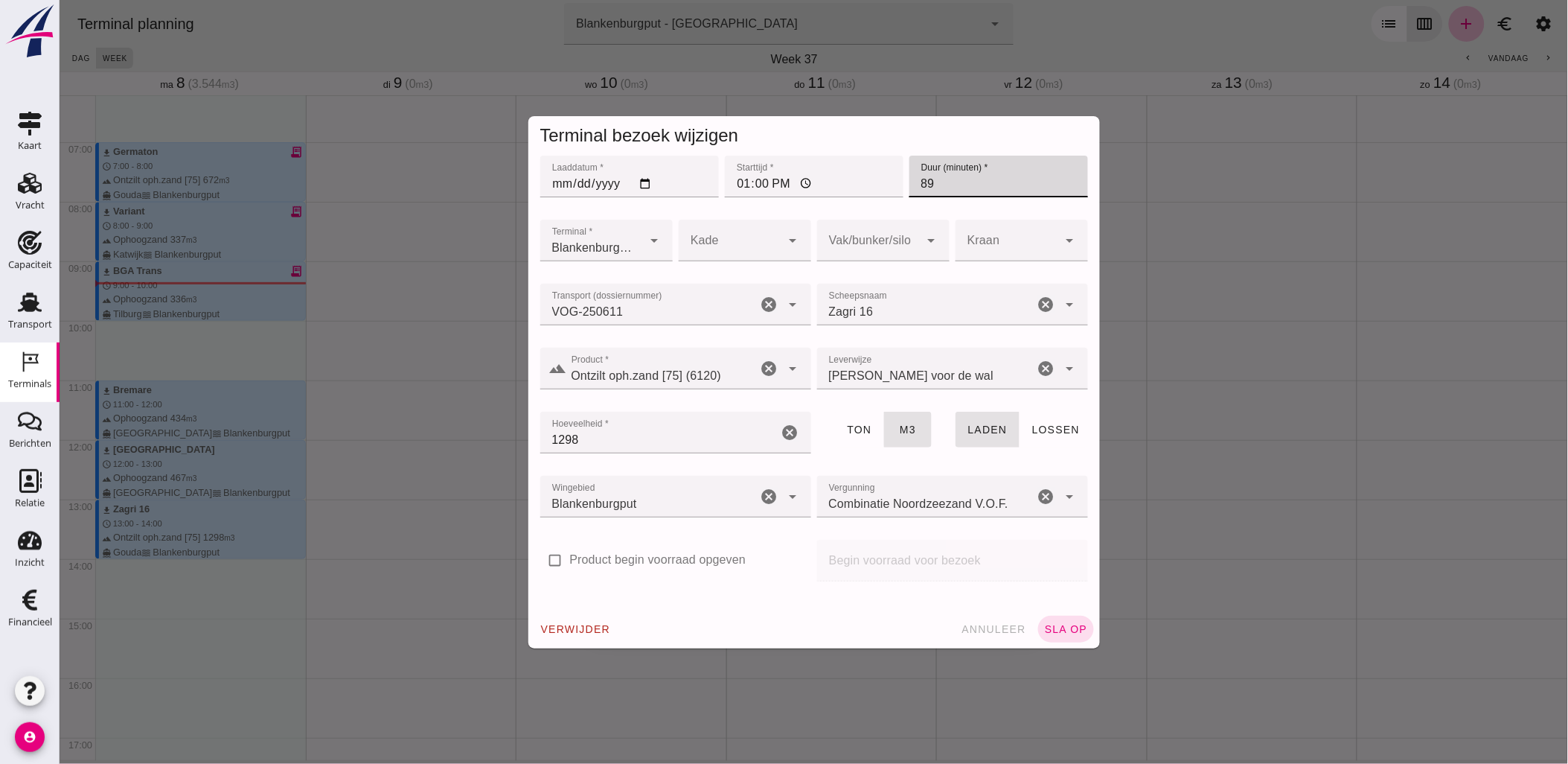
click at [1064, 181] on input "89" at bounding box center [998, 177] width 179 height 42
type input "90"
click at [1064, 181] on input "90" at bounding box center [998, 177] width 179 height 42
click at [899, 240] on div at bounding box center [868, 241] width 103 height 42
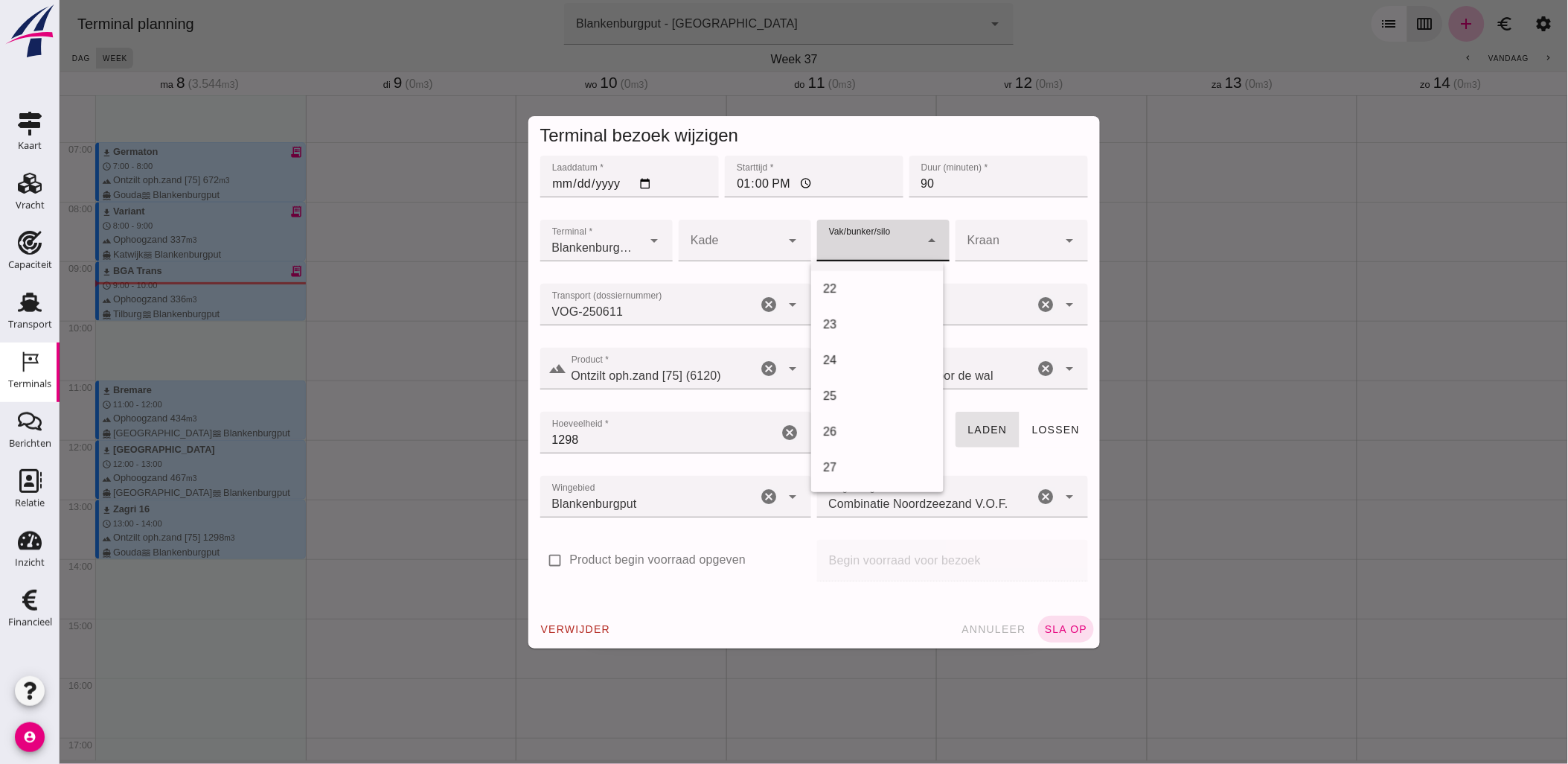
scroll to position [579, 0]
click at [870, 318] on div "18" at bounding box center [876, 314] width 109 height 18
type input "366"
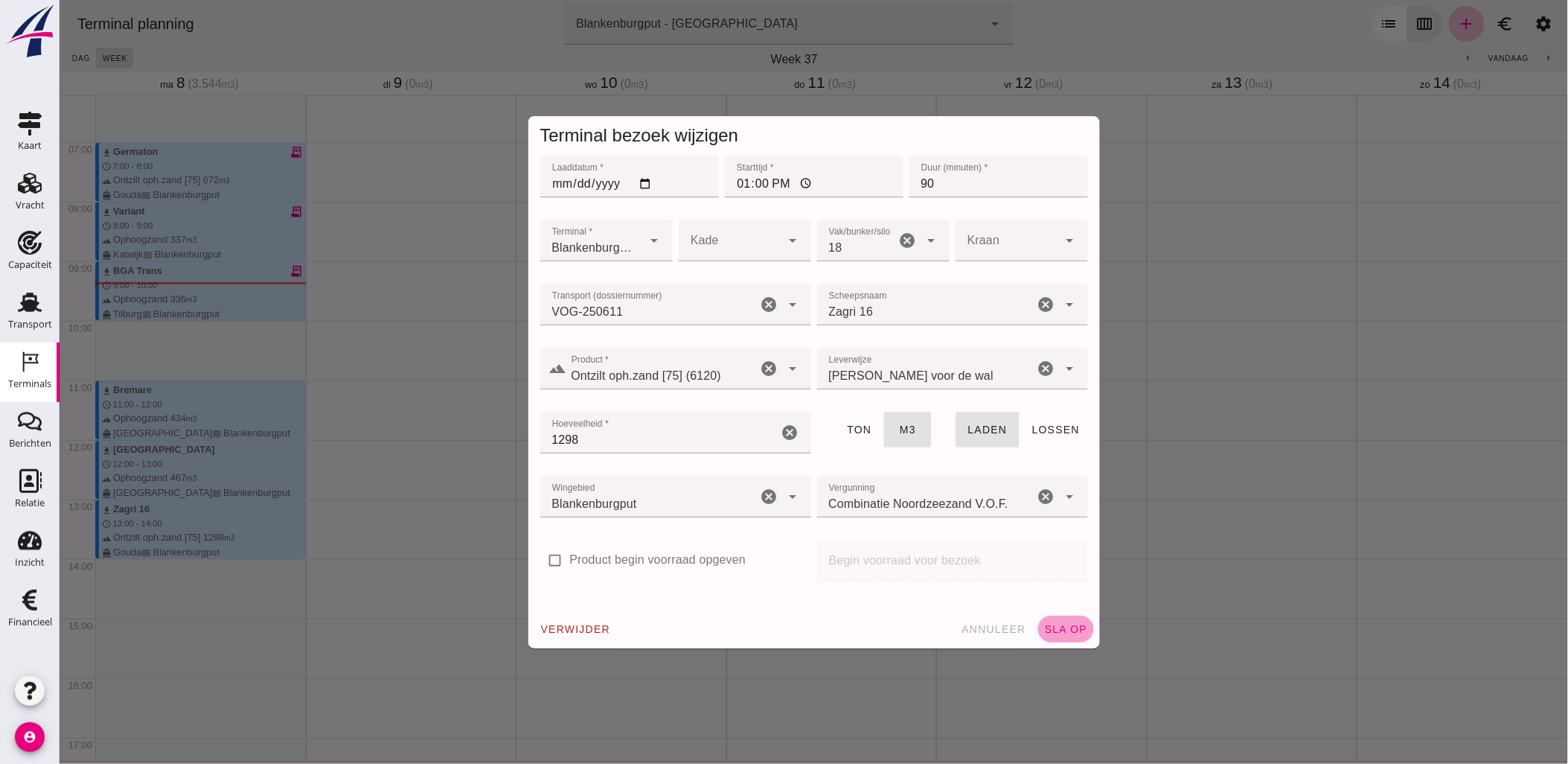
click at [1050, 620] on button "sla op" at bounding box center [1065, 629] width 56 height 27
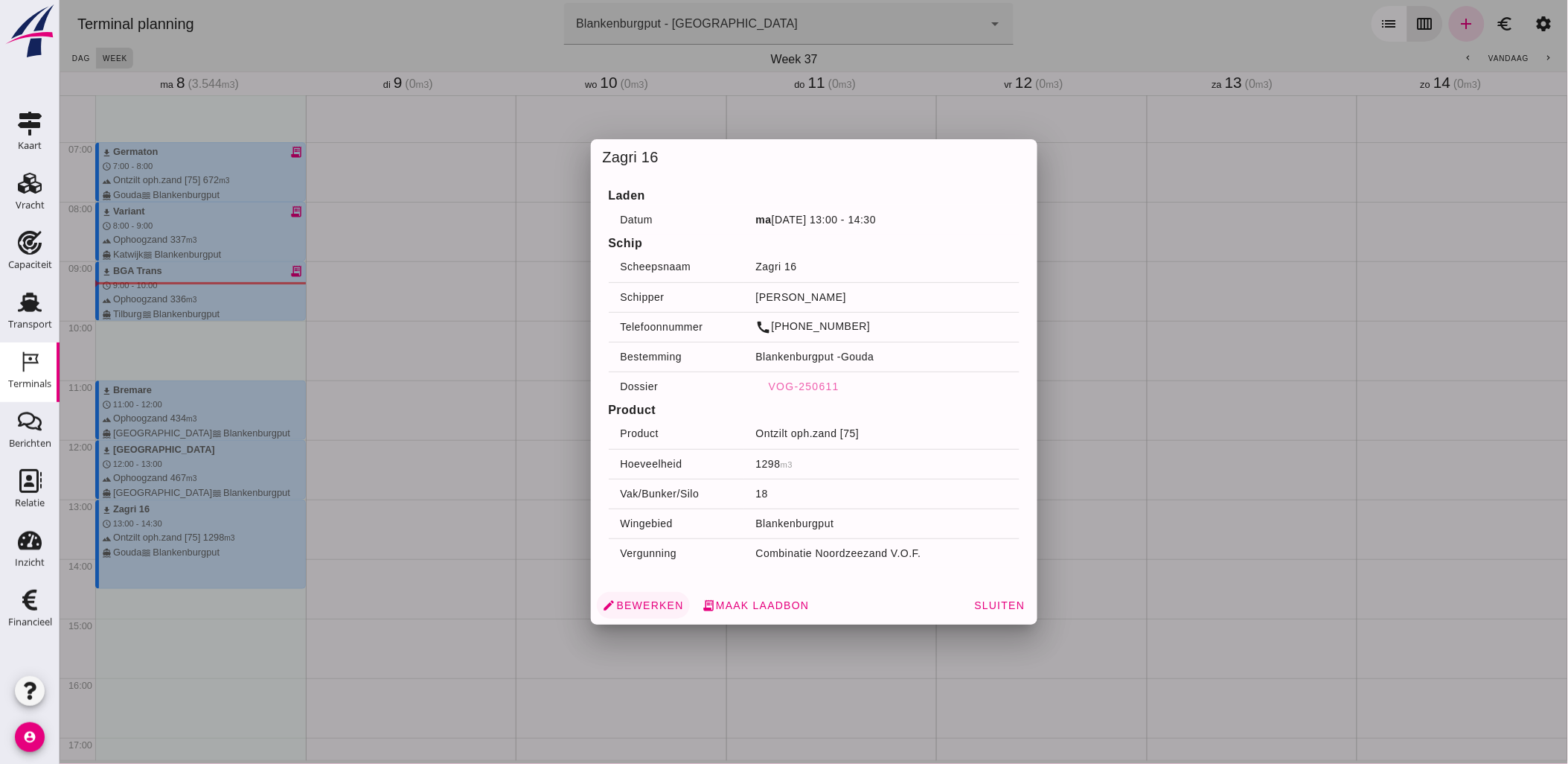
click at [643, 608] on span "edit Bewerken" at bounding box center [642, 605] width 81 height 13
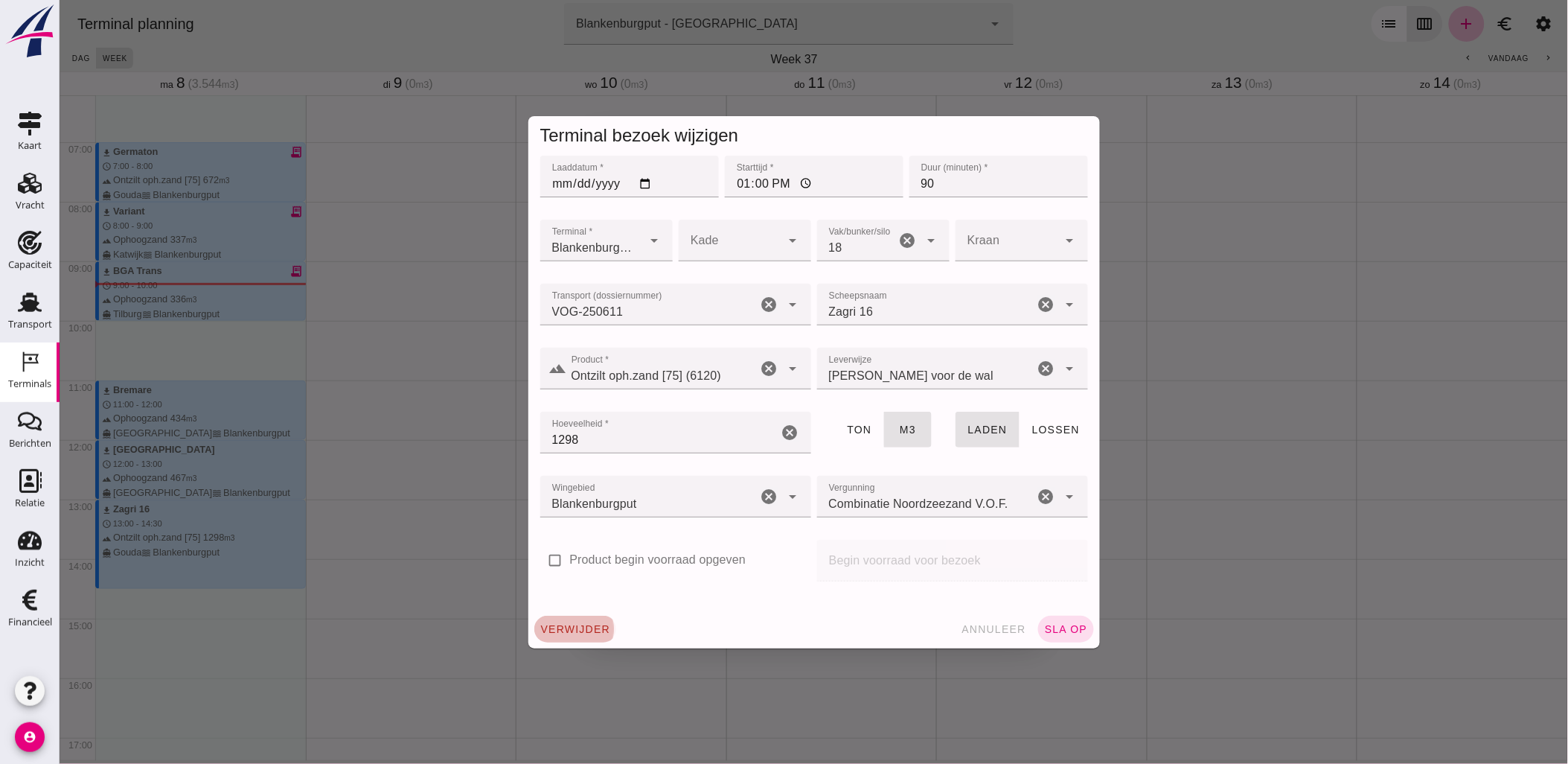
click at [590, 624] on span "verwijder" at bounding box center [575, 629] width 71 height 12
click at [551, 630] on span "annuleer" at bounding box center [572, 629] width 66 height 12
click at [1053, 634] on span "sla op" at bounding box center [1065, 629] width 44 height 12
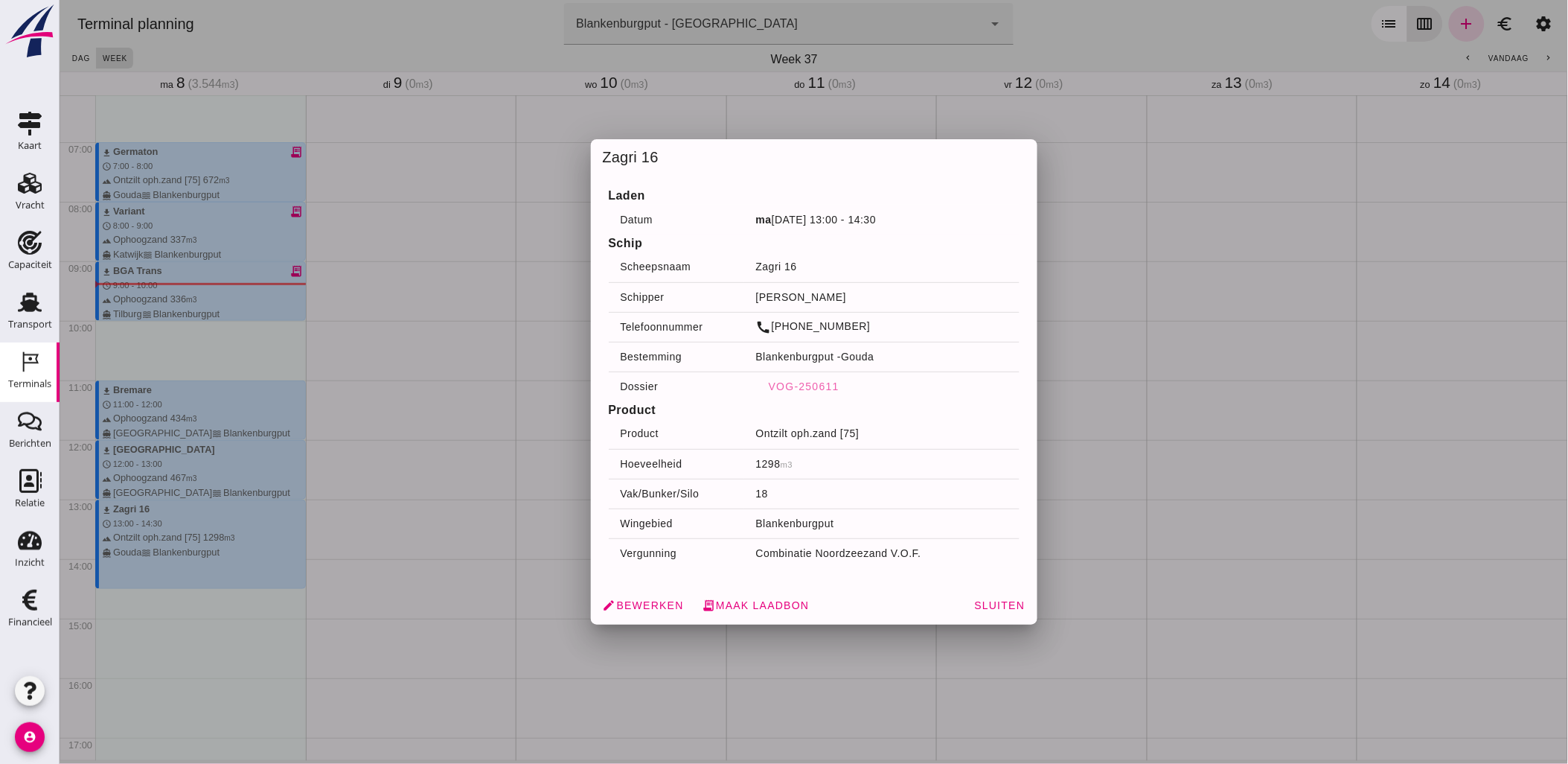
drag, startPoint x: 1001, startPoint y: 610, endPoint x: 993, endPoint y: 609, distance: 8.1
click at [1001, 610] on span "Sluiten" at bounding box center [998, 605] width 52 height 12
drag, startPoint x: 258, startPoint y: 552, endPoint x: 656, endPoint y: 607, distance: 401.8
click at [656, 607] on span "edit Bewerken" at bounding box center [642, 605] width 81 height 13
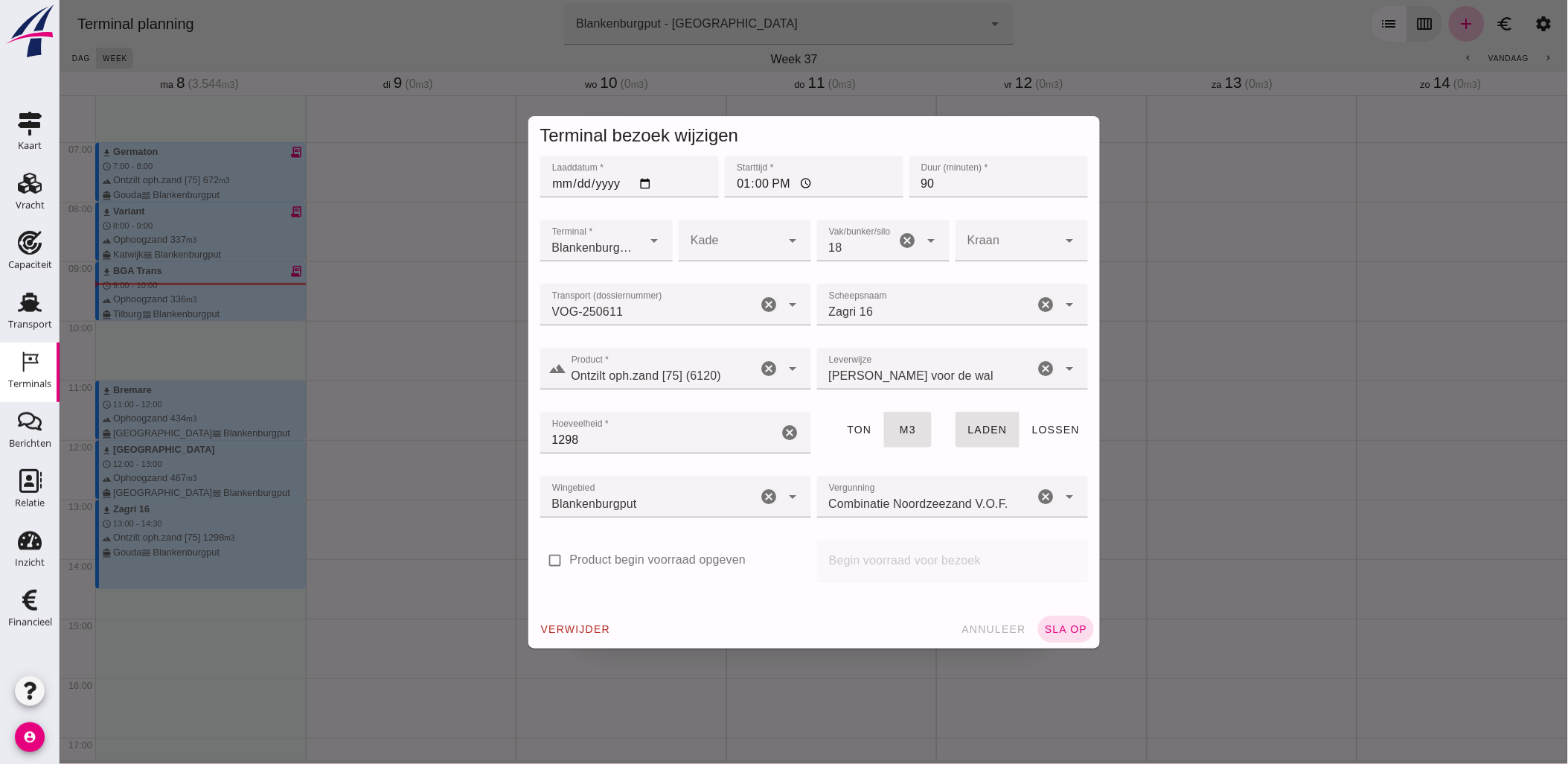
click at [1077, 626] on span "sla op" at bounding box center [1065, 629] width 44 height 12
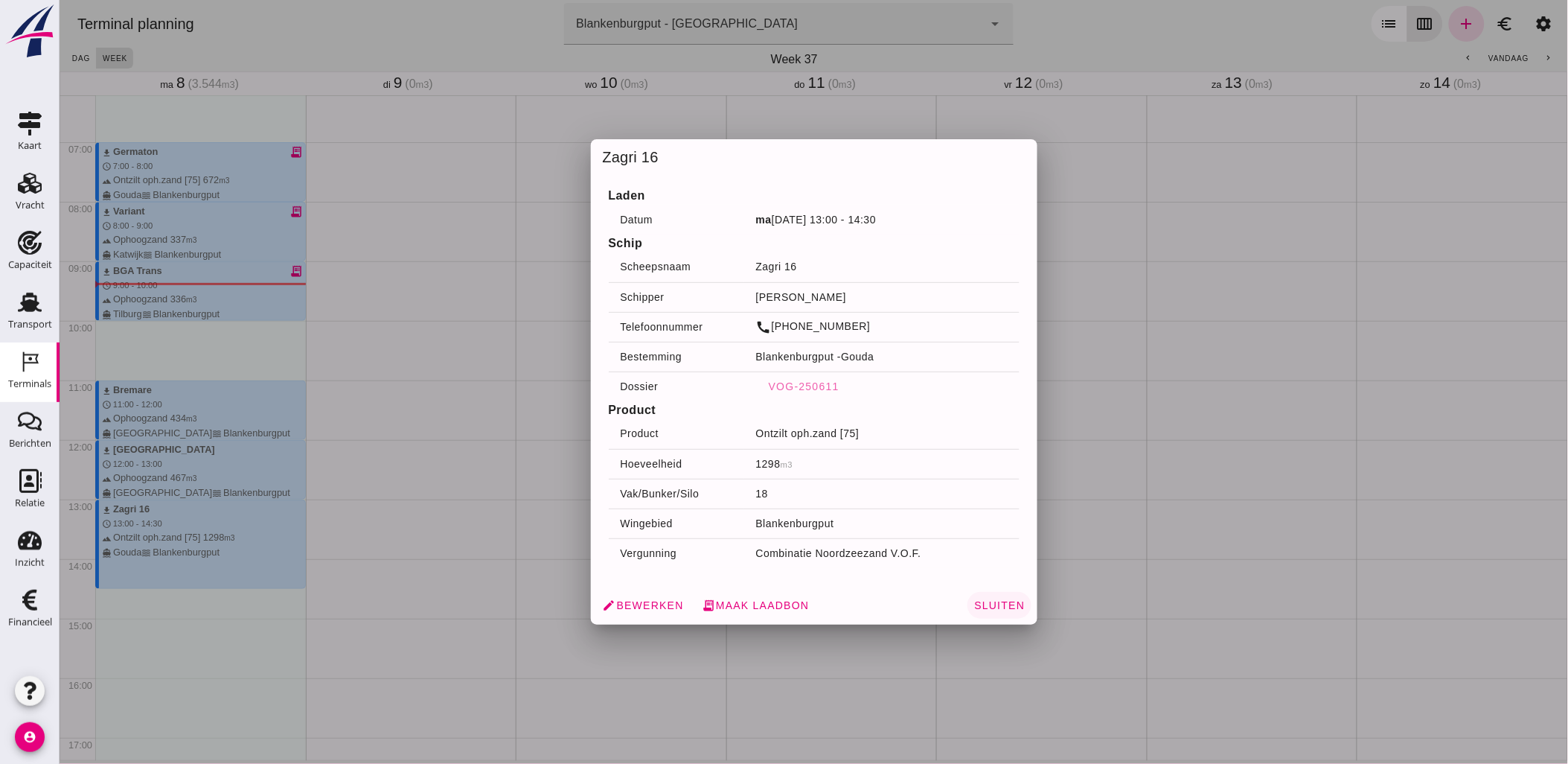
click at [985, 601] on span "Sluiten" at bounding box center [998, 605] width 52 height 12
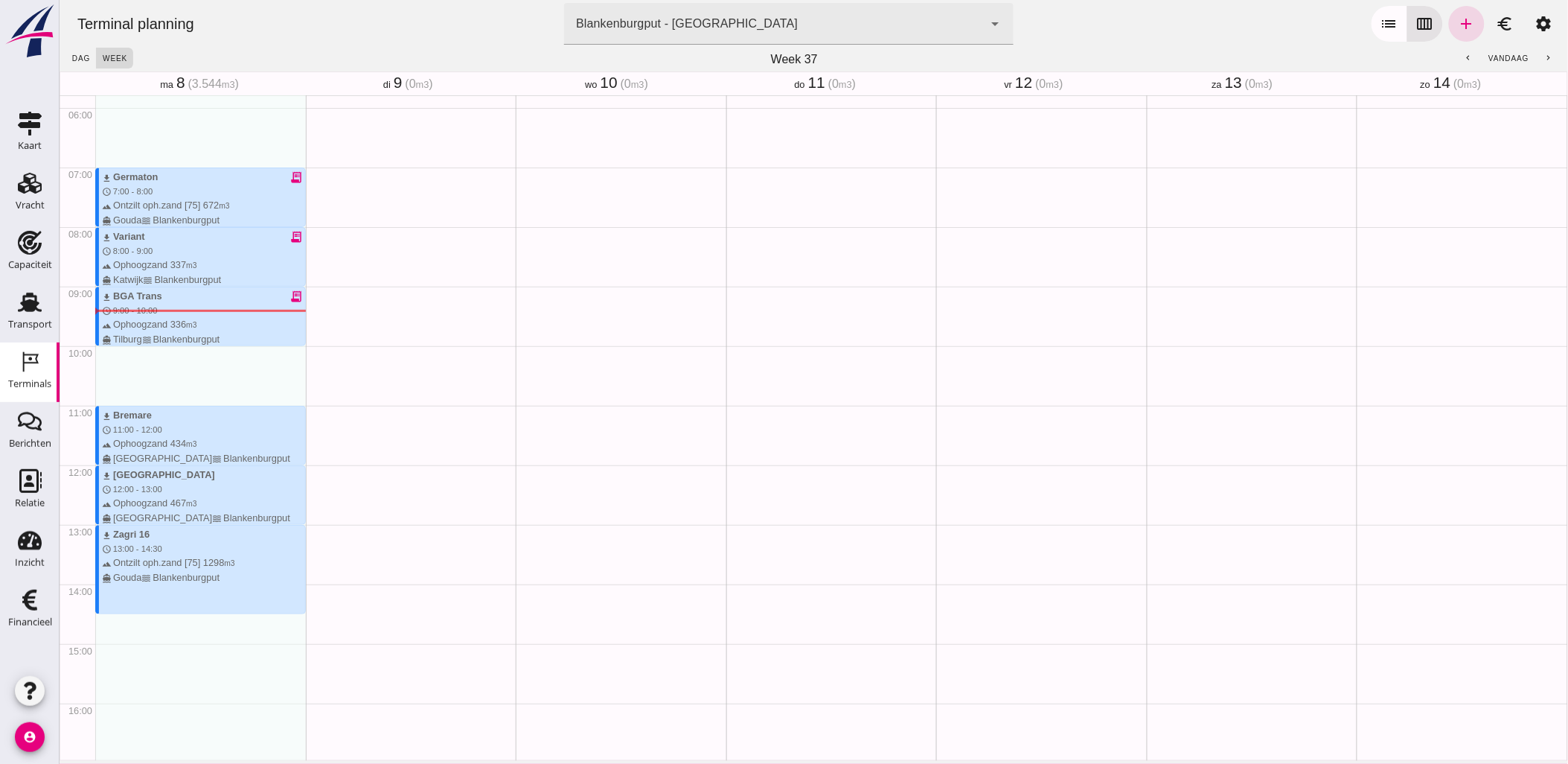
scroll to position [370, 0]
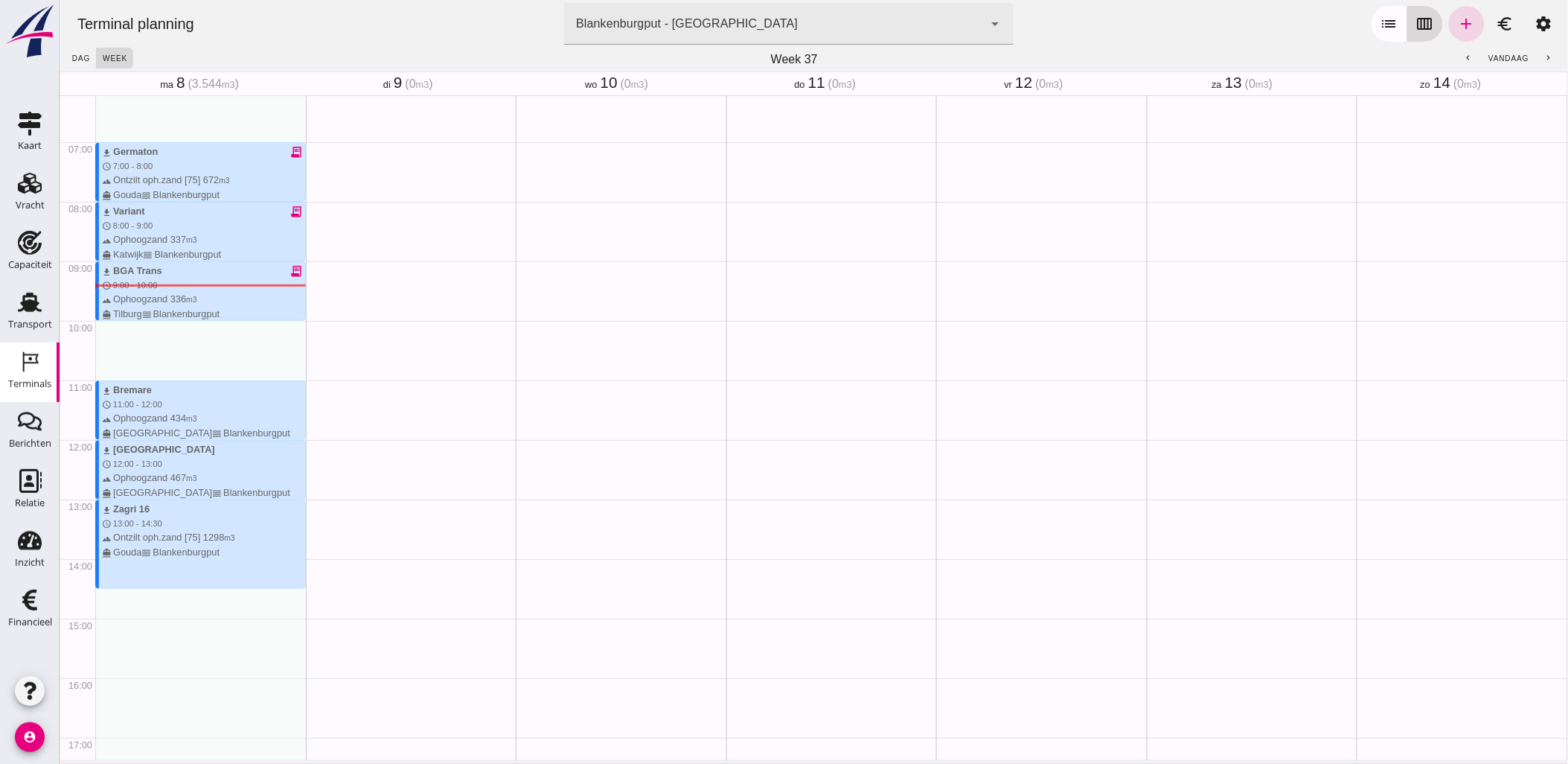
click at [1380, 27] on icon "list" at bounding box center [1388, 23] width 18 height 18
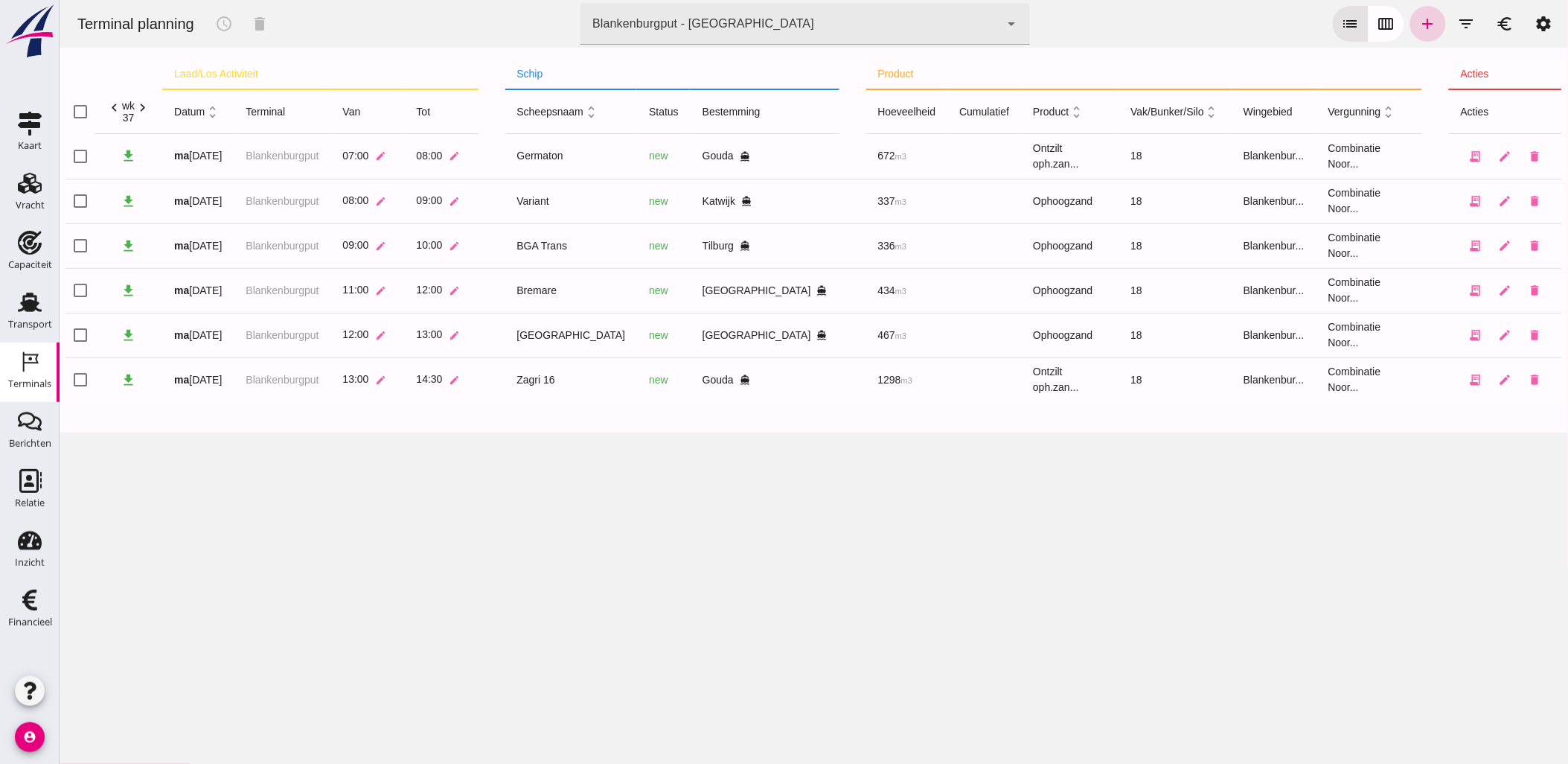
click at [1418, 24] on icon "add" at bounding box center [1427, 23] width 18 height 18
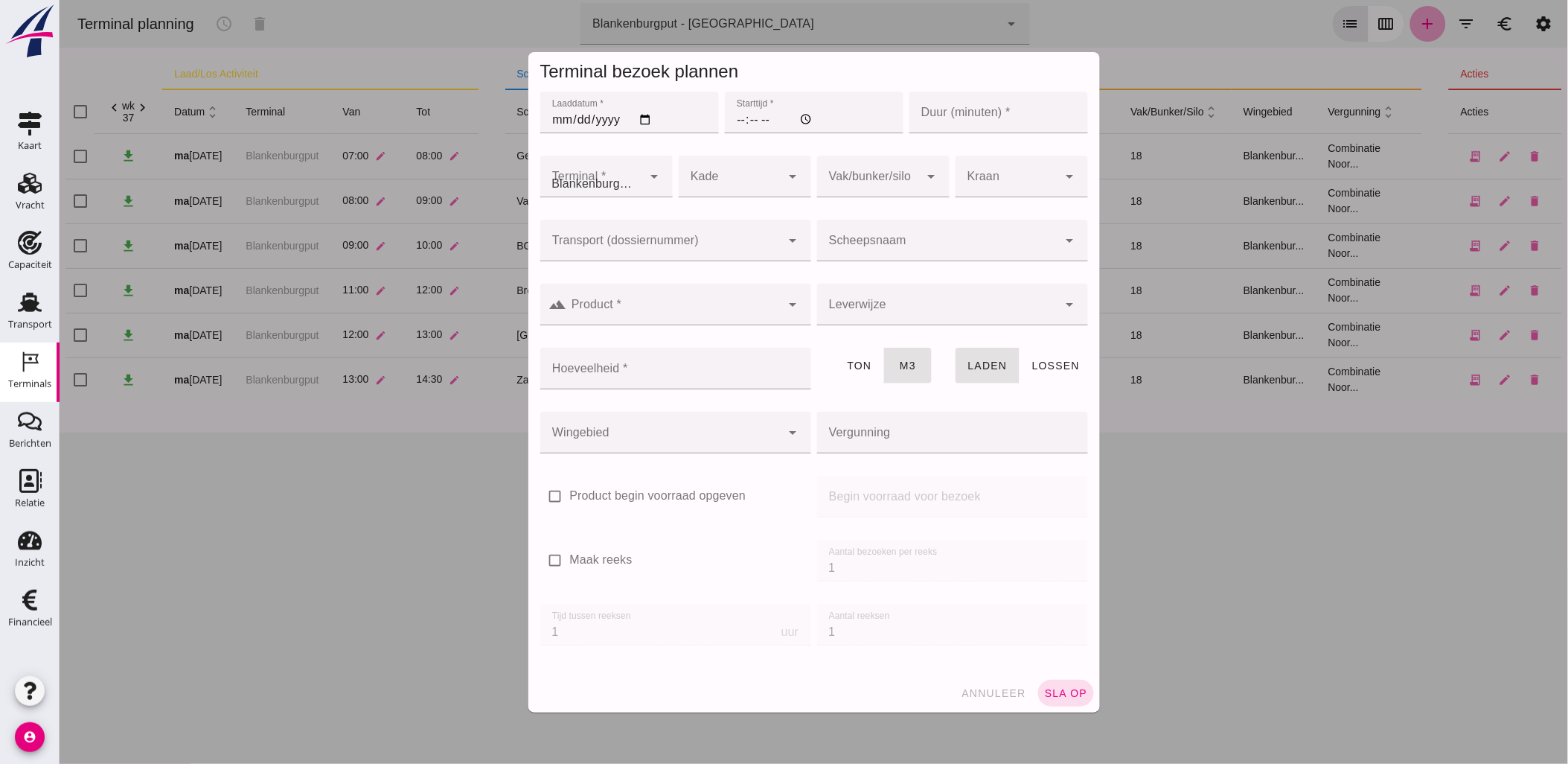
type input "Combinatie Noordzeezand V.O.F."
click at [1409, 25] on div at bounding box center [813, 382] width 1509 height 764
click at [980, 696] on span "annuleer" at bounding box center [993, 693] width 66 height 12
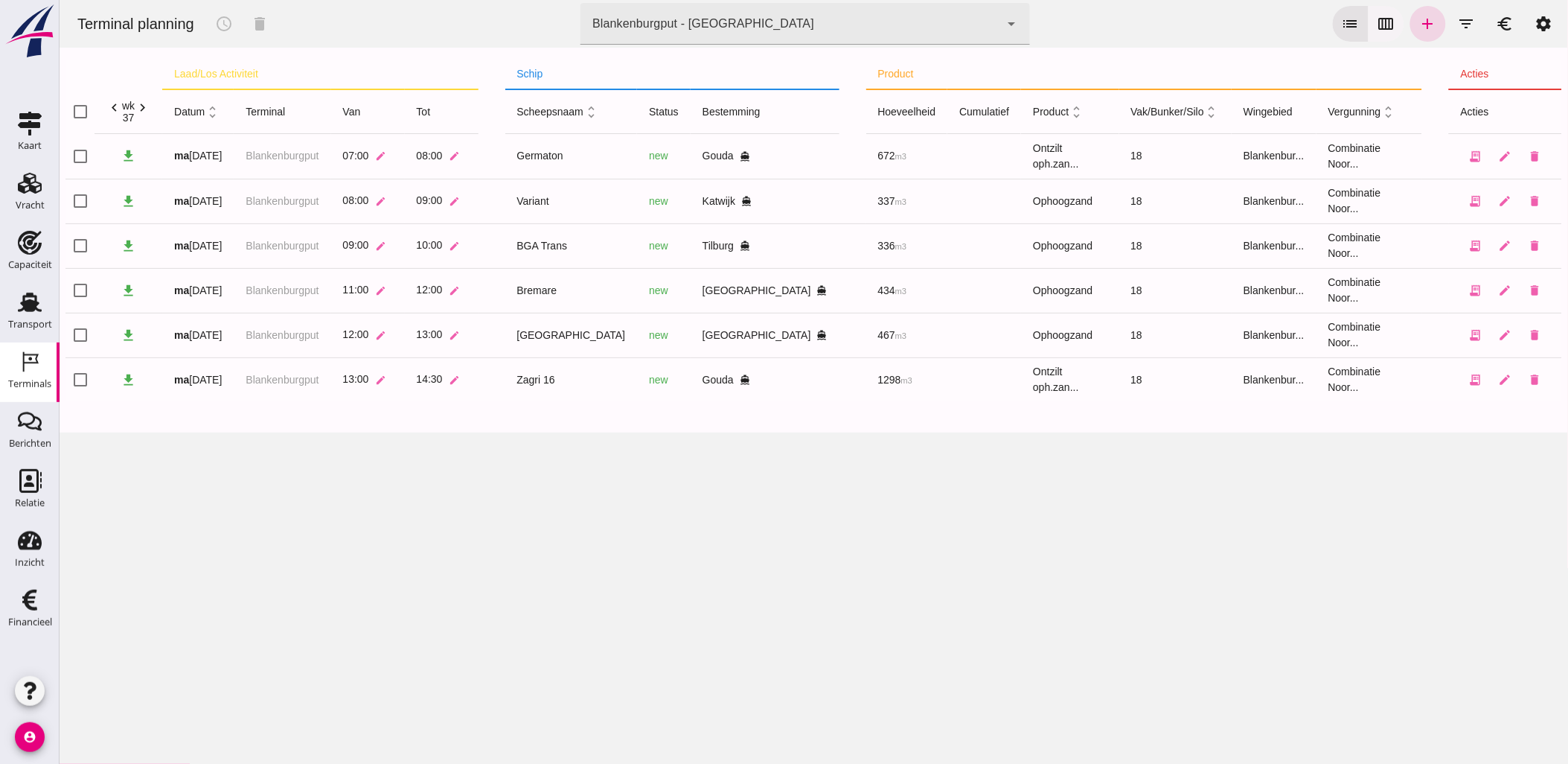
click at [1377, 25] on icon "calendar_view_week" at bounding box center [1385, 23] width 18 height 18
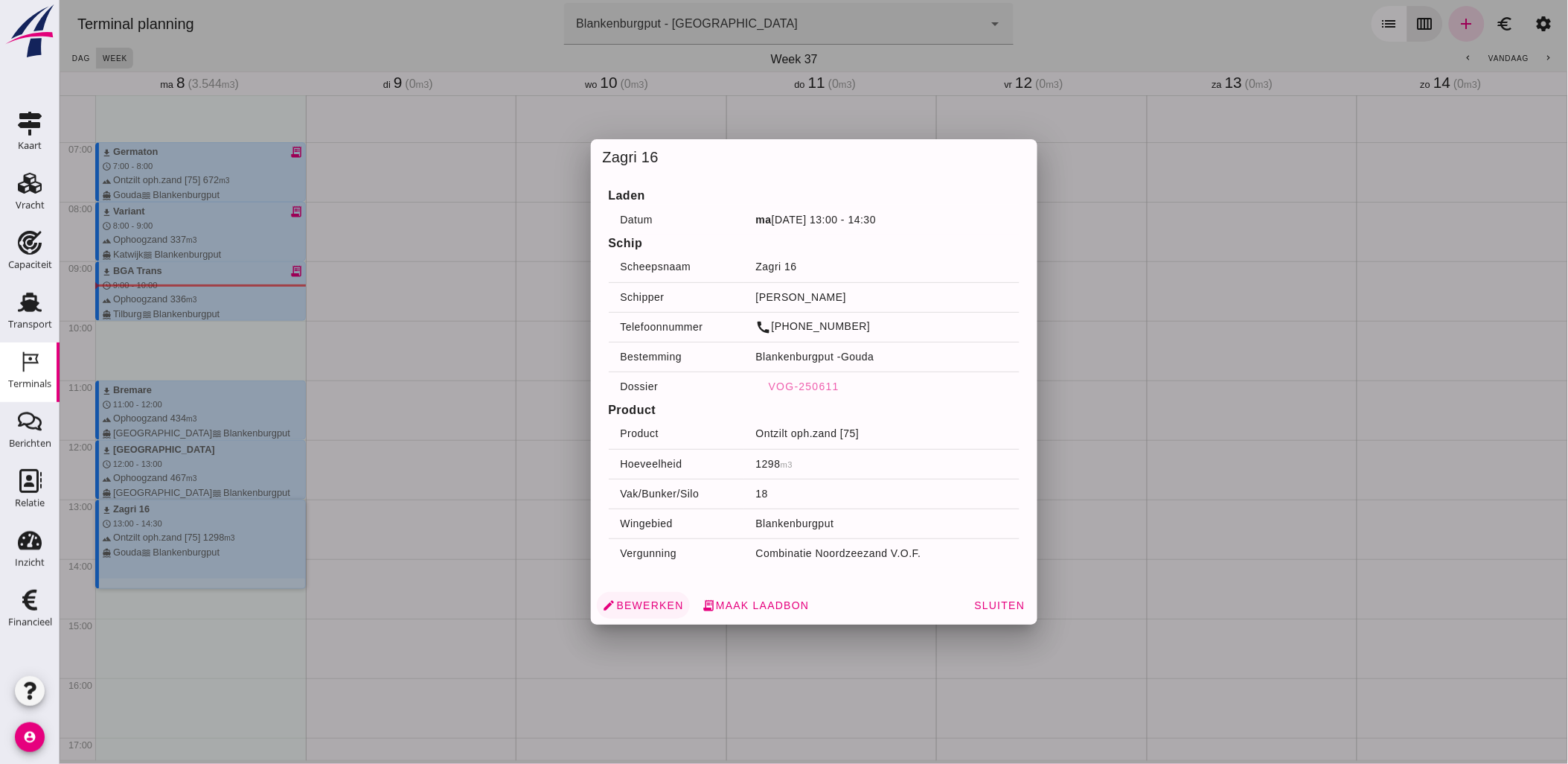
drag, startPoint x: 224, startPoint y: 529, endPoint x: 649, endPoint y: 608, distance: 432.3
click at [649, 608] on span "edit Bewerken" at bounding box center [642, 605] width 81 height 13
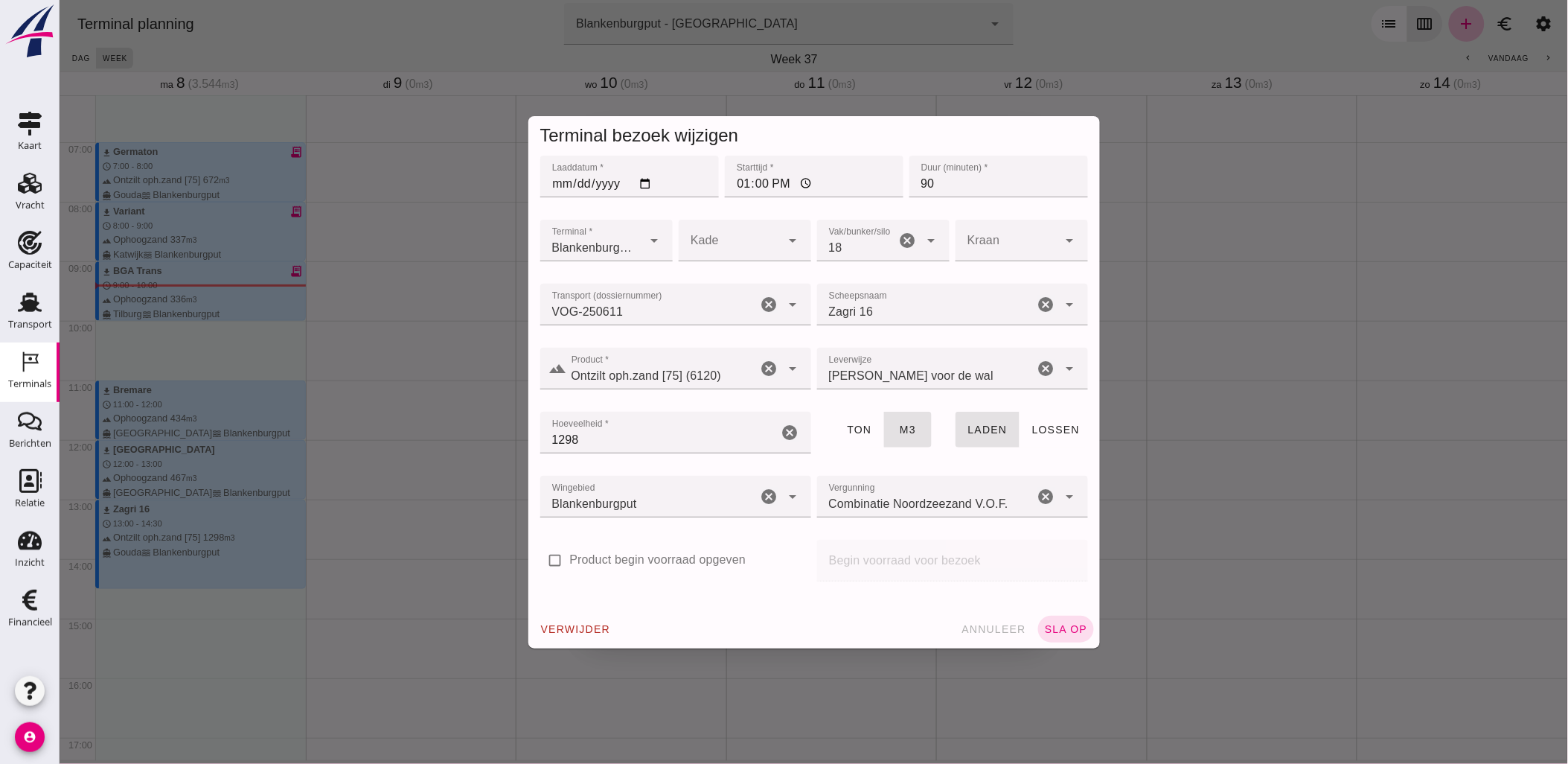
click at [779, 184] on input "13:00" at bounding box center [814, 177] width 179 height 42
click at [752, 177] on input "13:00" at bounding box center [814, 177] width 179 height 42
type input "13:30"
click at [1037, 616] on button "sla op" at bounding box center [1065, 629] width 56 height 27
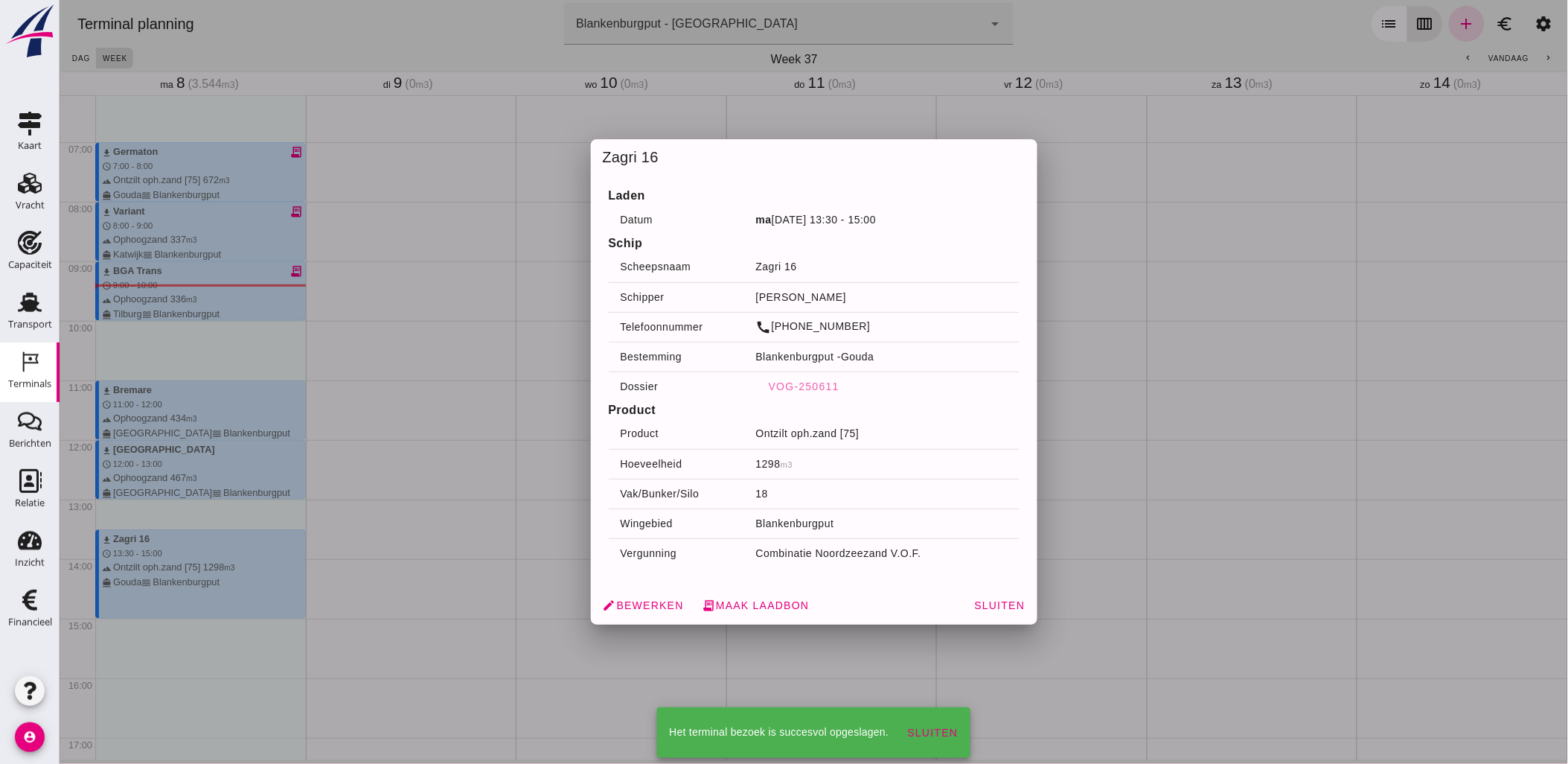
click at [1056, 633] on div at bounding box center [813, 382] width 1509 height 764
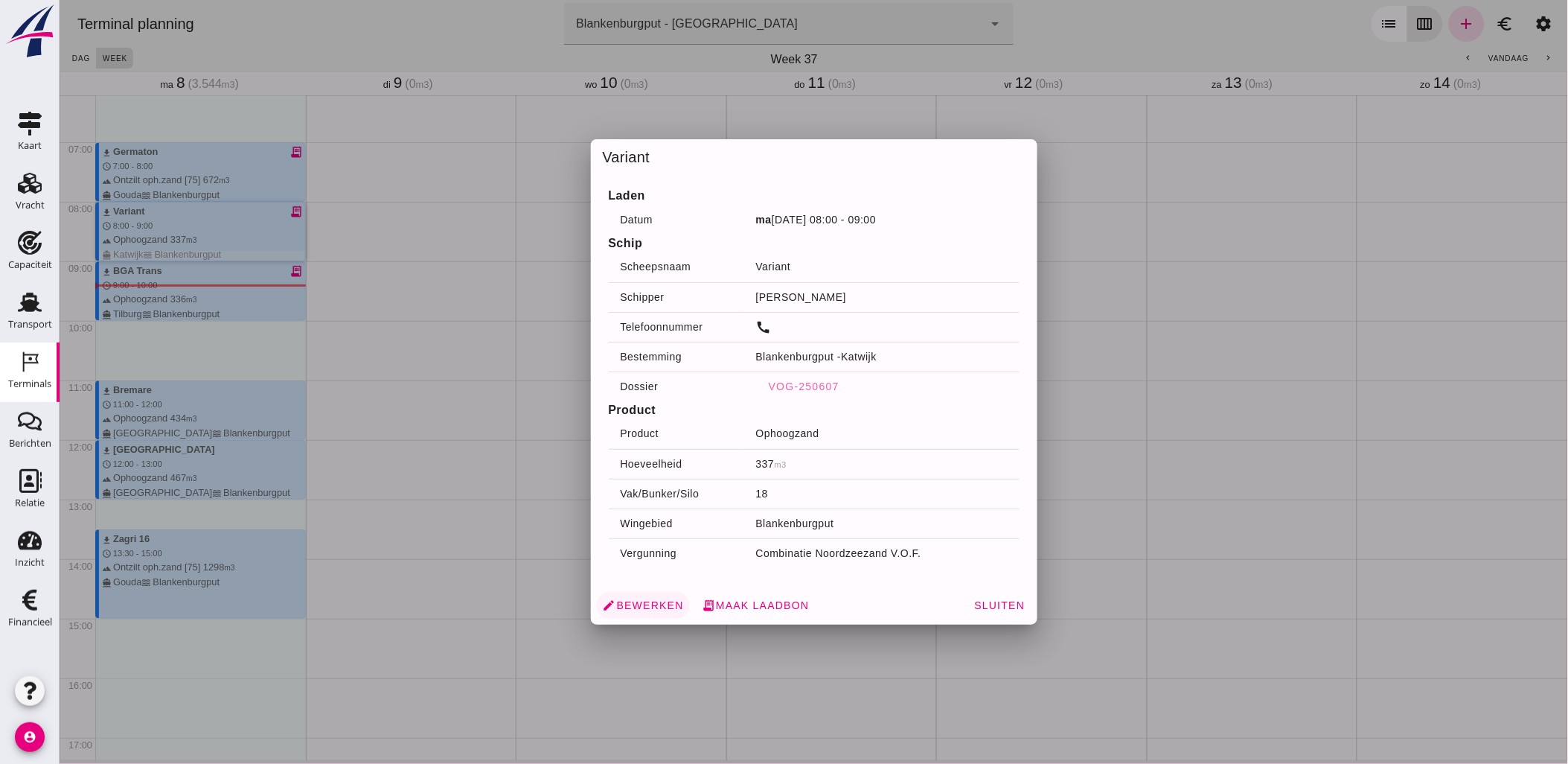
drag, startPoint x: 221, startPoint y: 224, endPoint x: 629, endPoint y: 600, distance: 554.8
click at [629, 600] on span "edit Bewerken" at bounding box center [642, 605] width 81 height 13
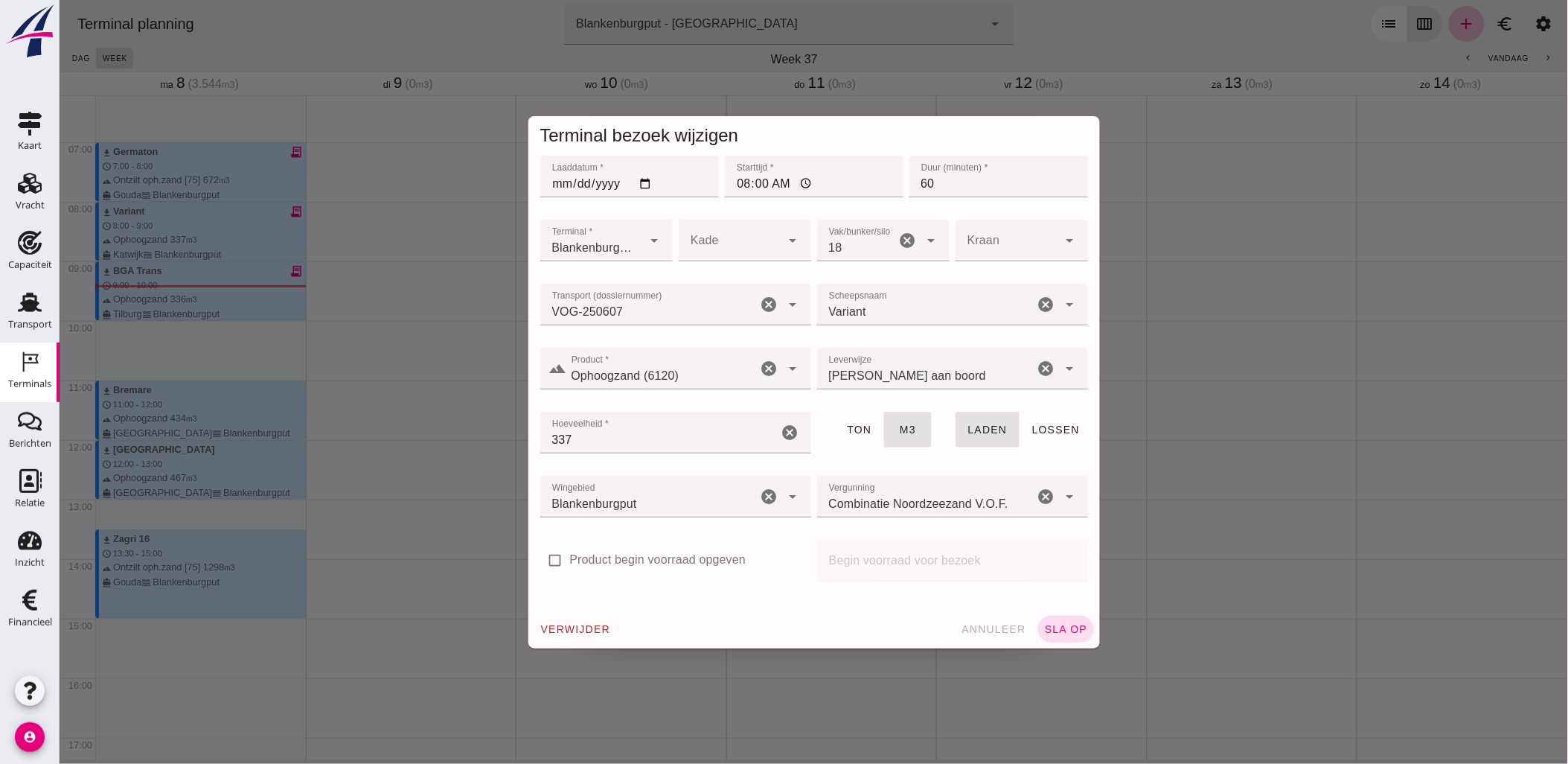
click at [741, 183] on input "08:00" at bounding box center [814, 177] width 179 height 42
type input "07:45"
click at [1074, 629] on span "sla op" at bounding box center [1065, 629] width 44 height 12
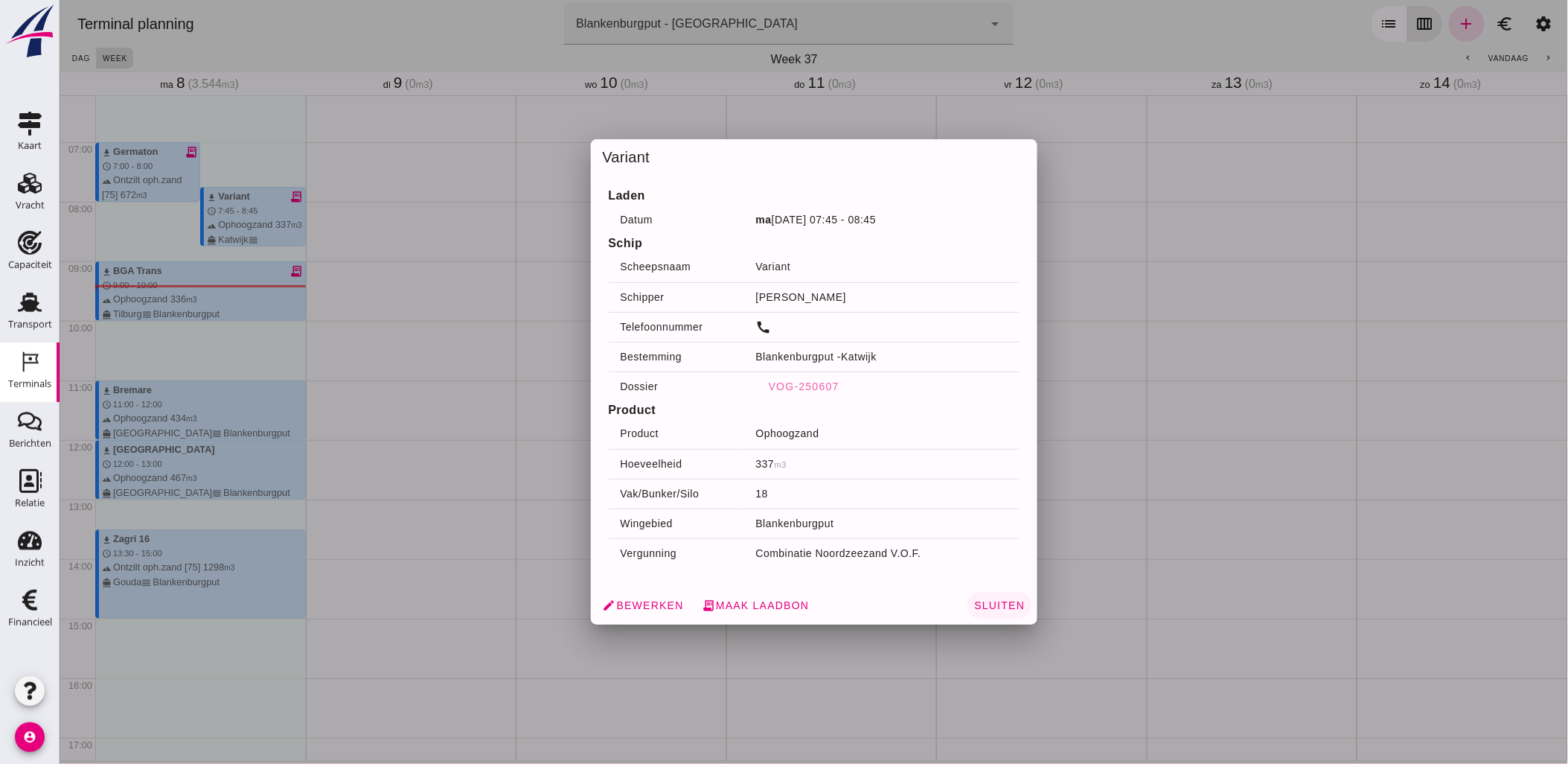
click at [986, 603] on span "Sluiten" at bounding box center [998, 605] width 52 height 12
drag, startPoint x: 214, startPoint y: 314, endPoint x: 648, endPoint y: 602, distance: 520.9
click at [648, 602] on span "edit Bewerken" at bounding box center [642, 605] width 81 height 13
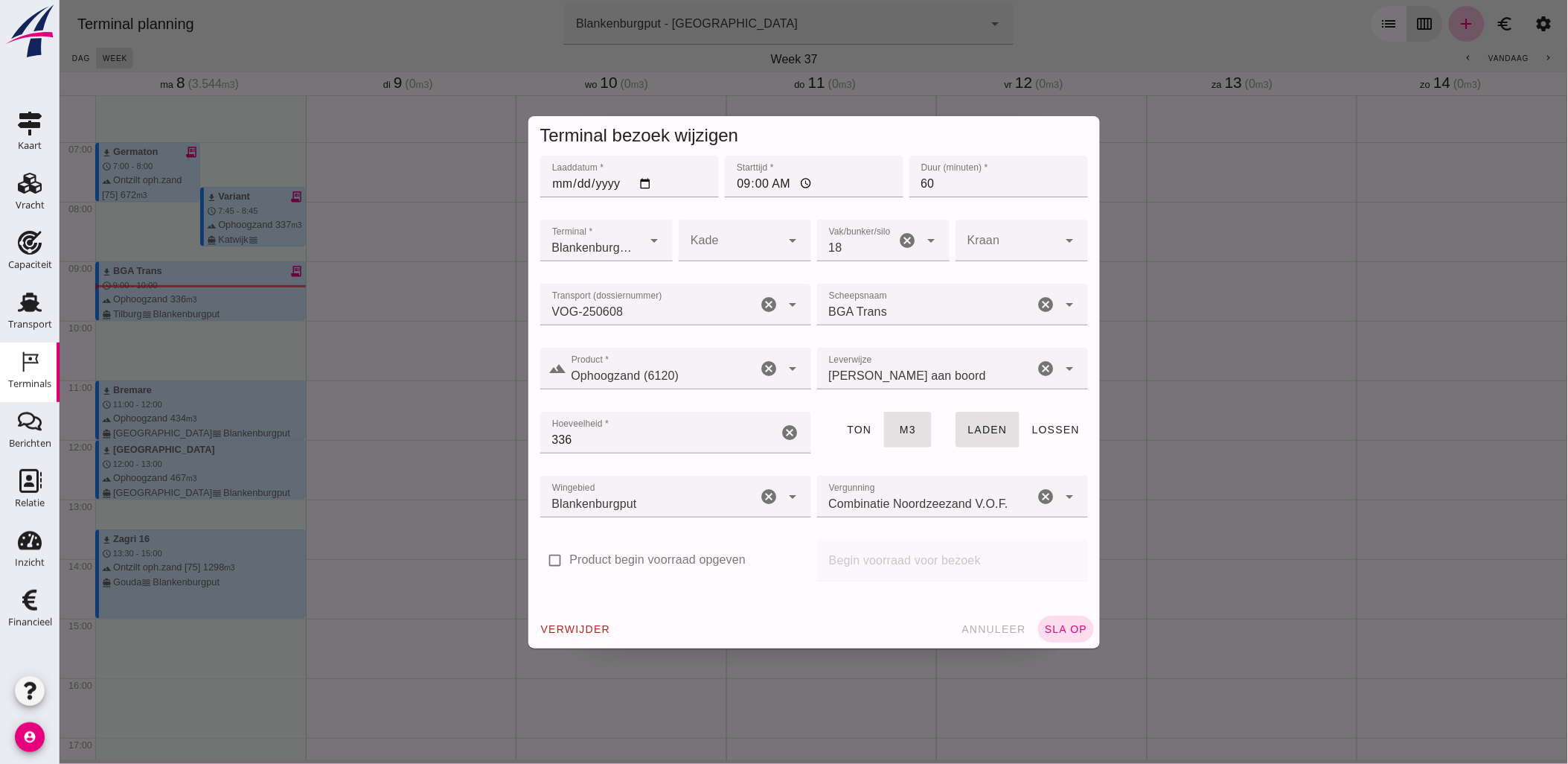
click at [739, 184] on input "09:00" at bounding box center [814, 177] width 179 height 42
type input "08:20"
click at [1049, 628] on span "sla op" at bounding box center [1065, 629] width 44 height 12
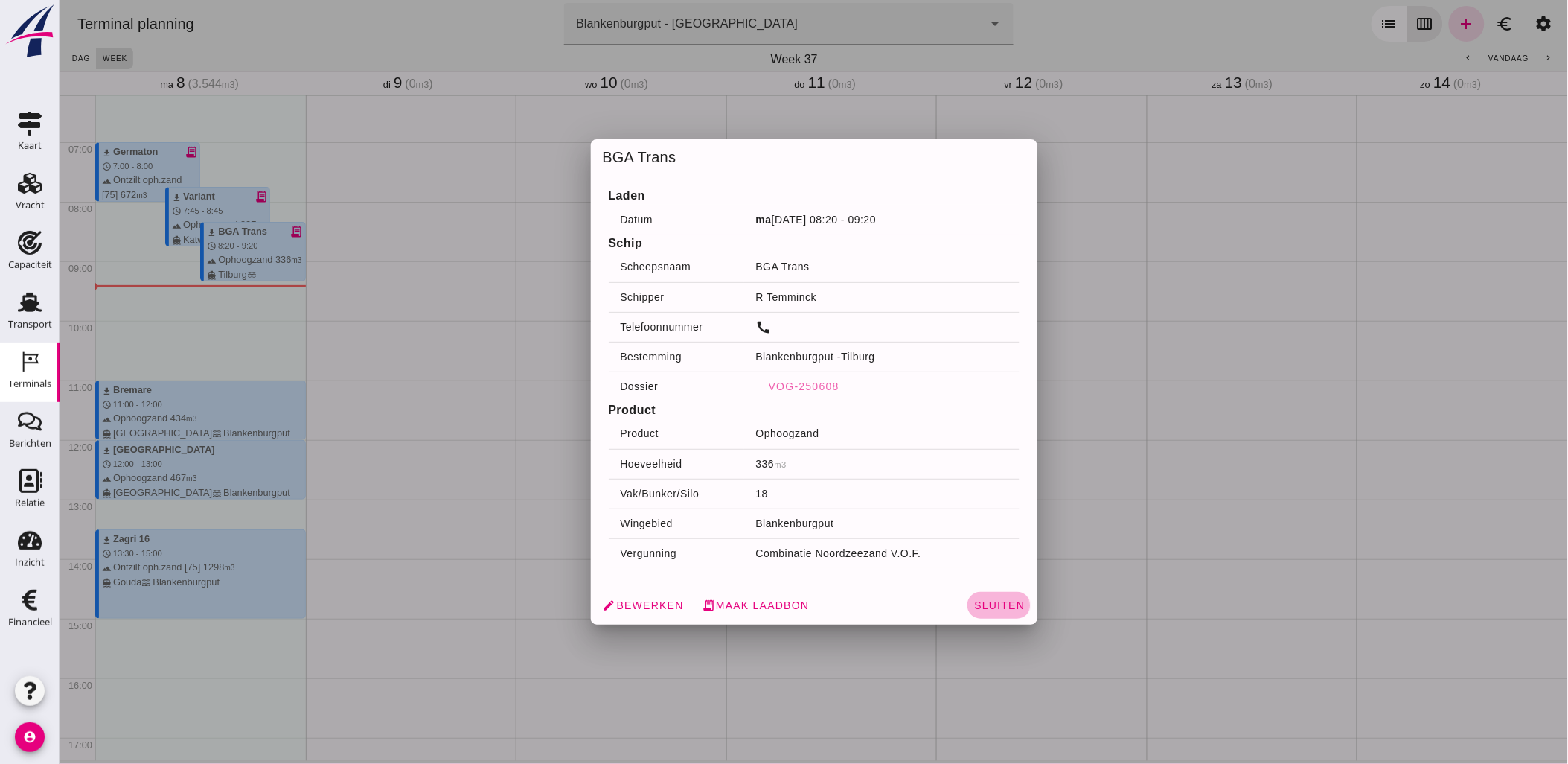
click at [993, 608] on span "Sluiten" at bounding box center [998, 605] width 52 height 12
drag, startPoint x: 227, startPoint y: 199, endPoint x: 652, endPoint y: 600, distance: 584.3
click at [652, 600] on span "edit Bewerken" at bounding box center [642, 605] width 81 height 13
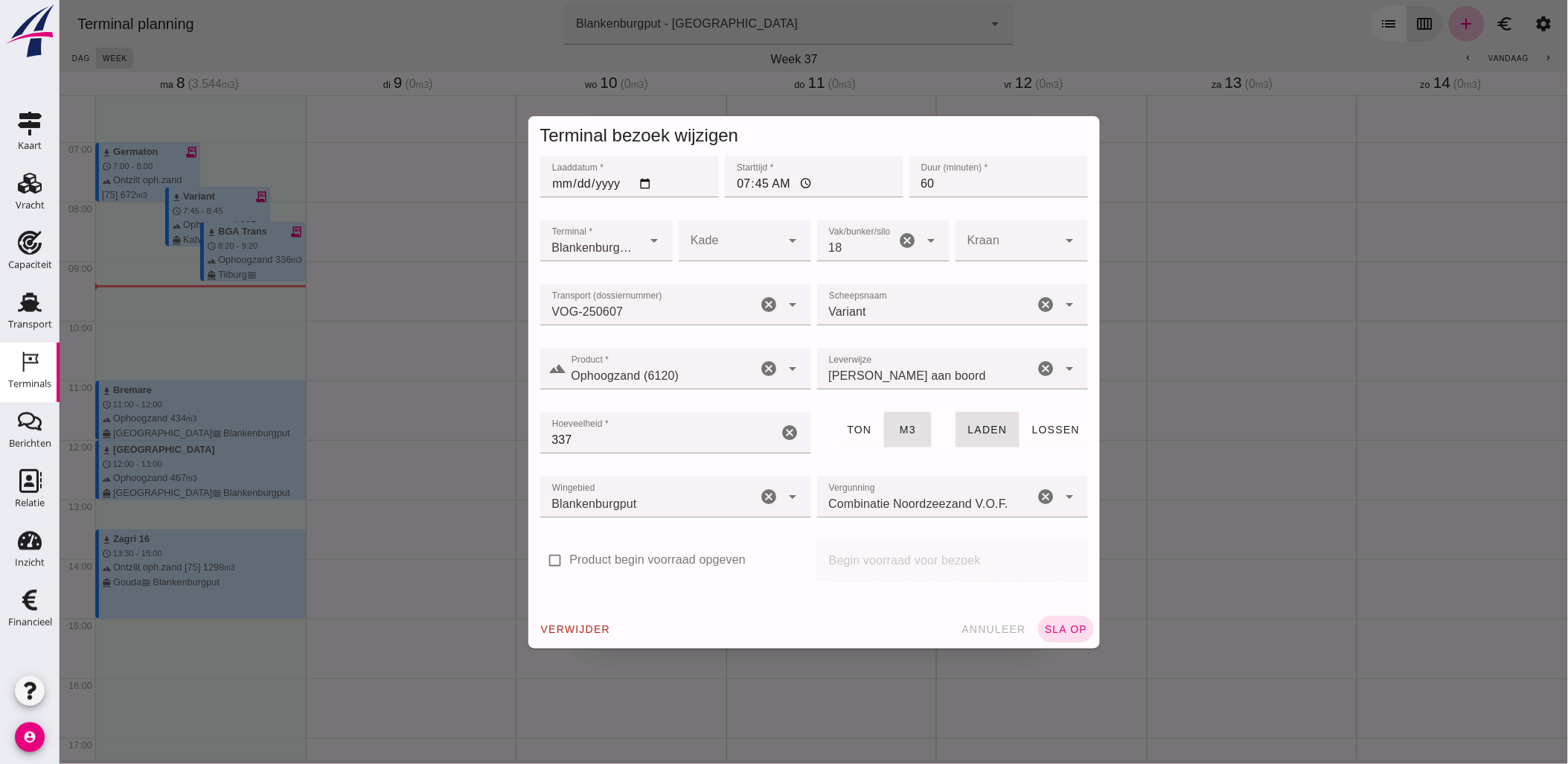
click at [926, 181] on input "60" at bounding box center [998, 177] width 179 height 42
drag, startPoint x: 939, startPoint y: 181, endPoint x: 890, endPoint y: 183, distance: 49.0
click at [890, 183] on div "Laaddatum * Laaddatum * 2025-09-08 Starttijd * Starttijd * 07:45 Duur (minuten)…" at bounding box center [814, 184] width 554 height 64
type input "35"
click at [1059, 619] on button "sla op" at bounding box center [1065, 629] width 56 height 27
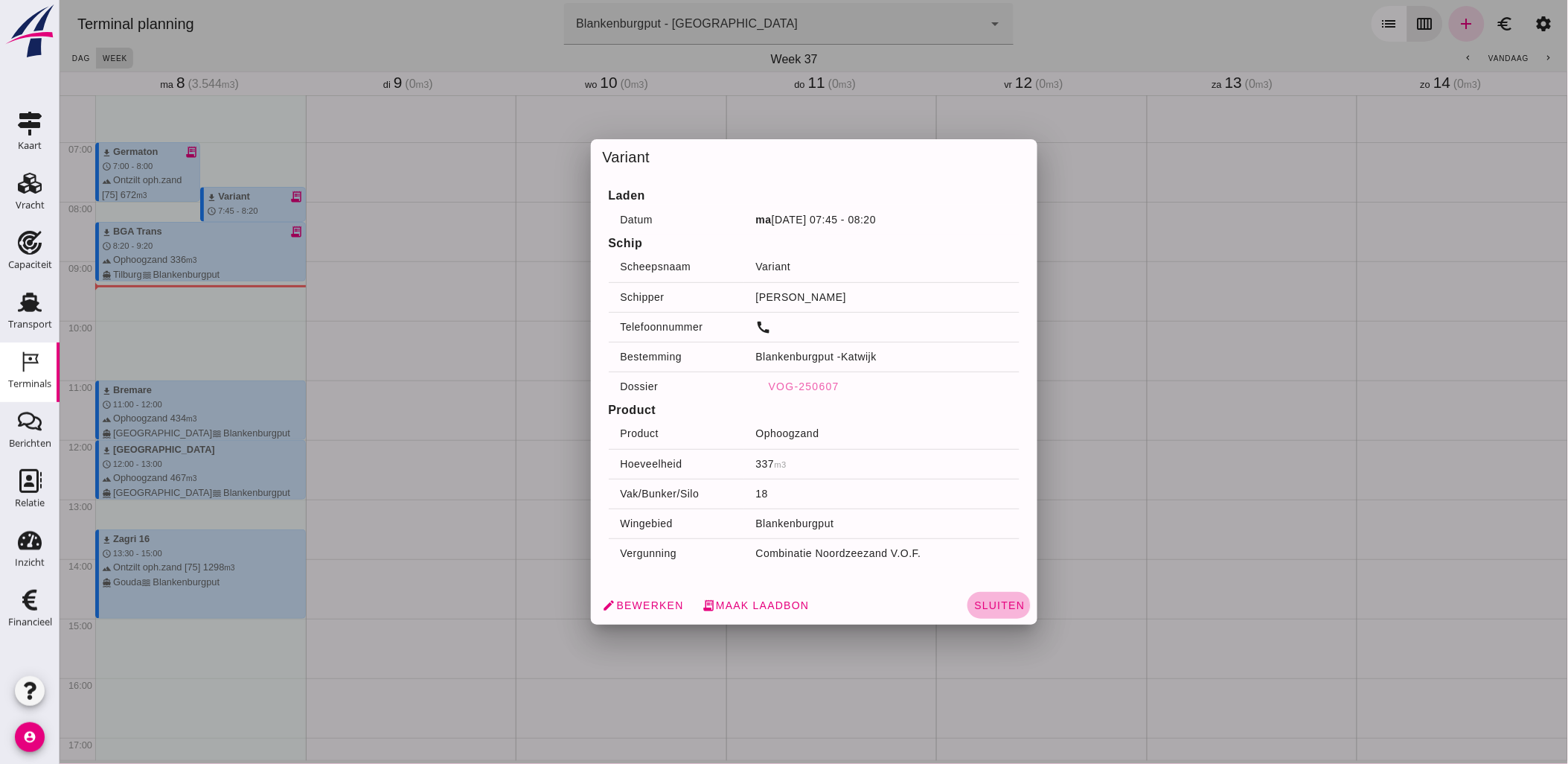
click at [984, 605] on span "Sluiten" at bounding box center [998, 605] width 52 height 12
drag, startPoint x: 241, startPoint y: 249, endPoint x: 640, endPoint y: 601, distance: 532.1
click at [640, 601] on div "edit Bewerken receipt_long Maak laadbon Sluiten" at bounding box center [813, 606] width 447 height 39
click at [640, 601] on span "edit Bewerken" at bounding box center [642, 605] width 81 height 13
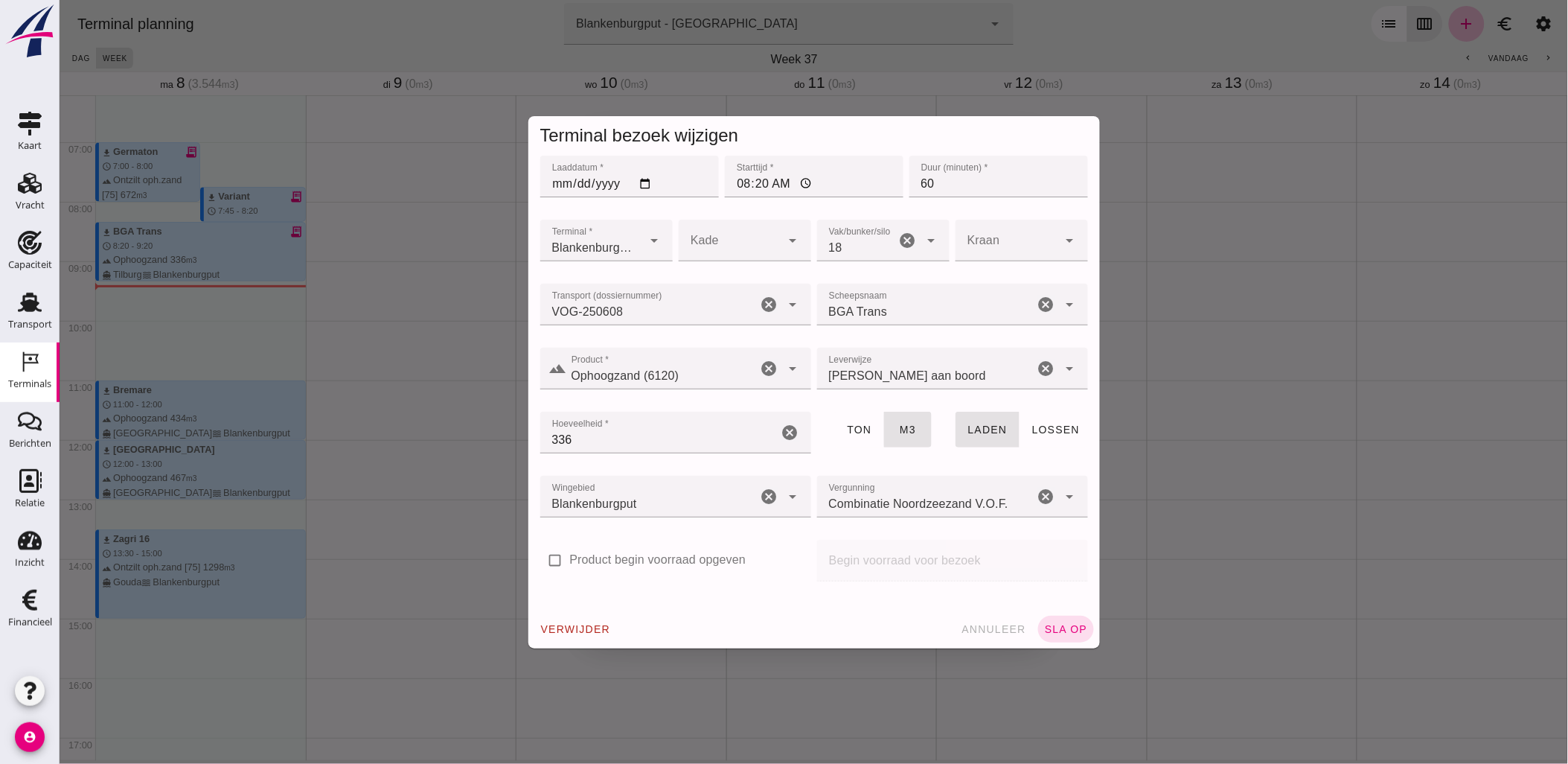
click at [918, 183] on input "60" at bounding box center [998, 177] width 179 height 42
drag, startPoint x: 956, startPoint y: 184, endPoint x: 878, endPoint y: 180, distance: 78.1
click at [878, 180] on div "Laaddatum * Laaddatum * 2025-09-08 Starttijd * Starttijd * 08:20 Duur (minuten)…" at bounding box center [814, 184] width 554 height 64
type input "35"
click at [1058, 624] on span "sla op" at bounding box center [1065, 629] width 44 height 12
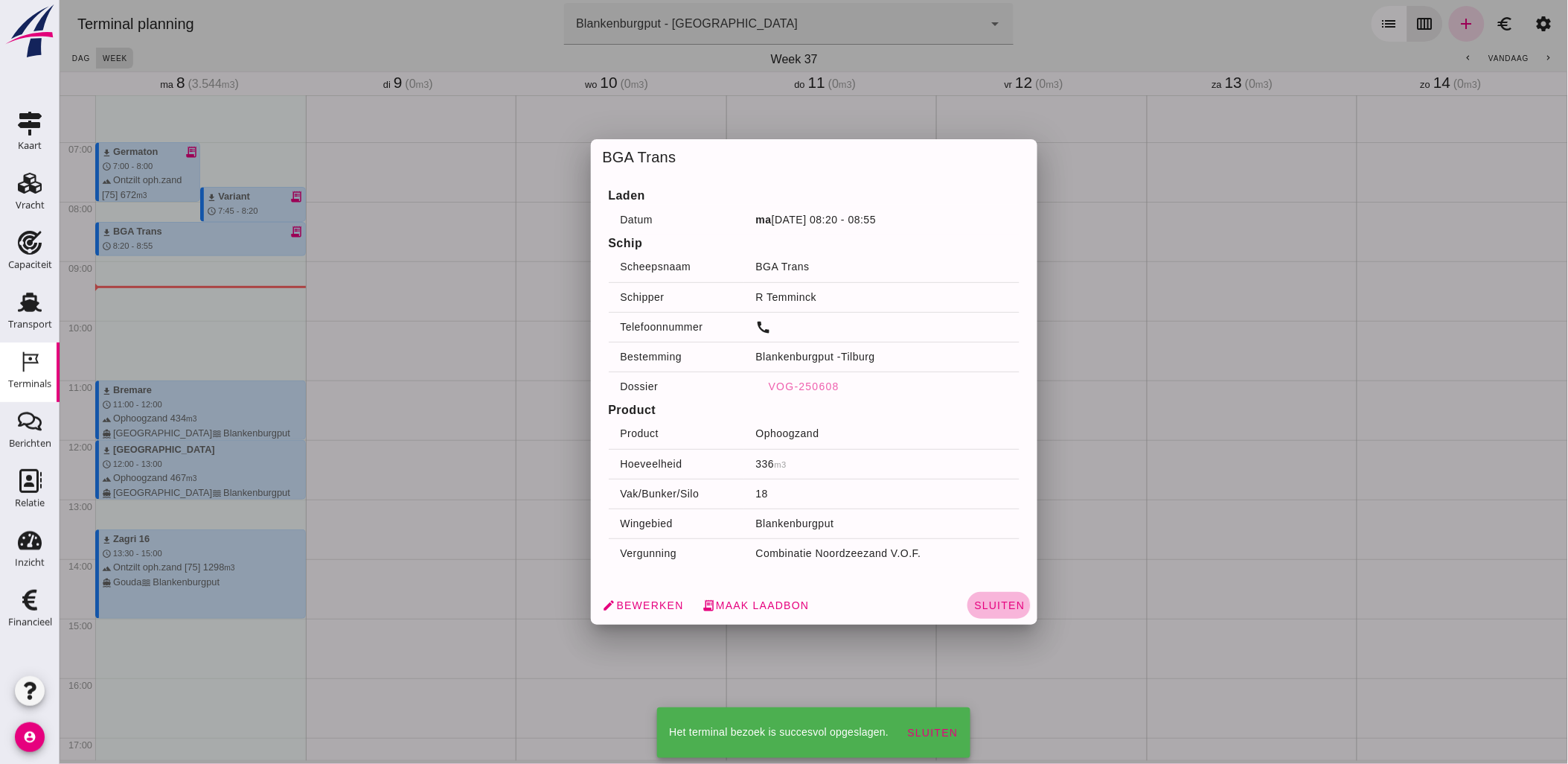
click at [975, 607] on span "Sluiten" at bounding box center [998, 605] width 52 height 12
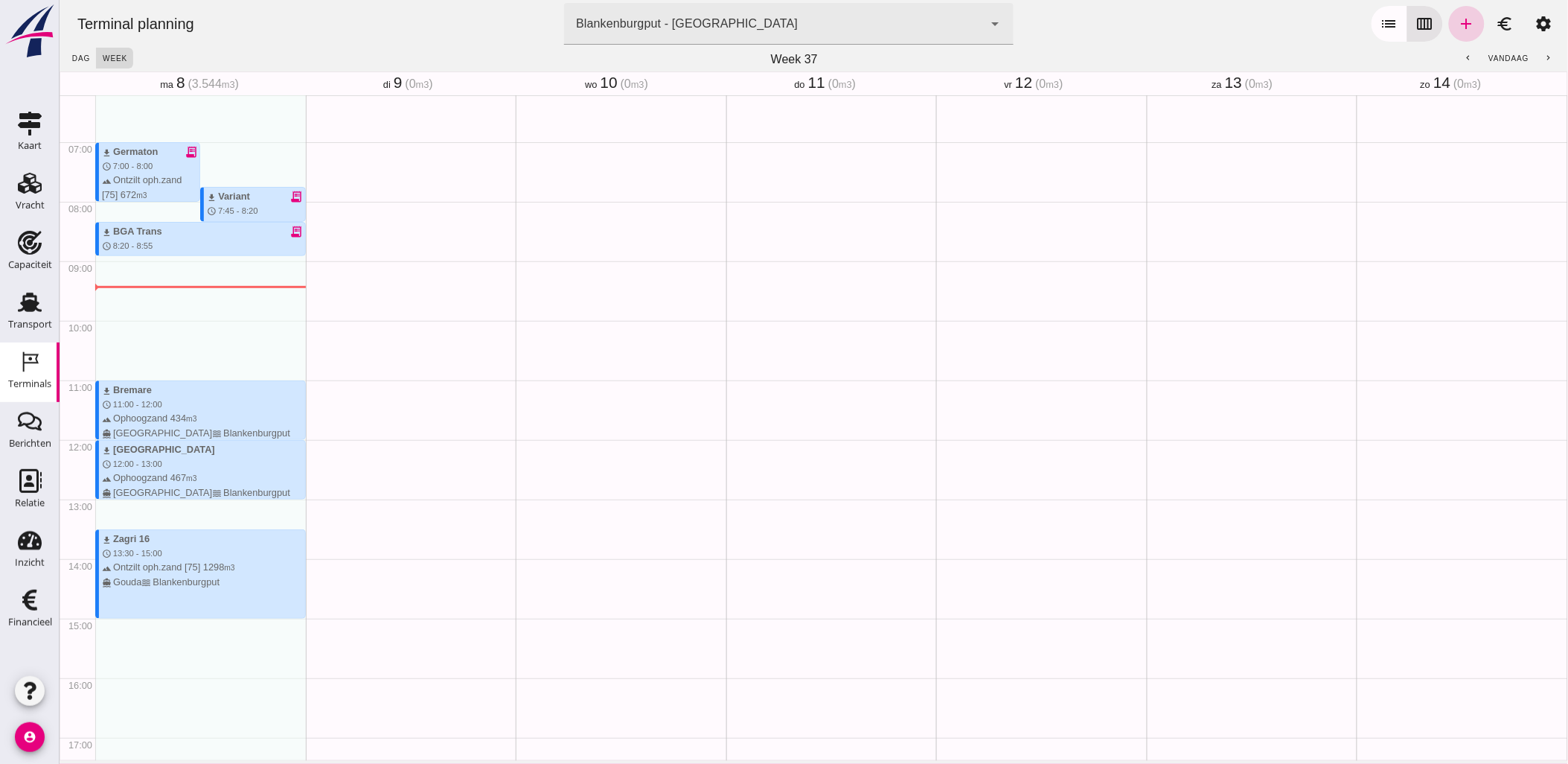
click at [1459, 20] on icon "add" at bounding box center [1466, 23] width 18 height 18
type input "Combinatie Noordzeezand V.O.F."
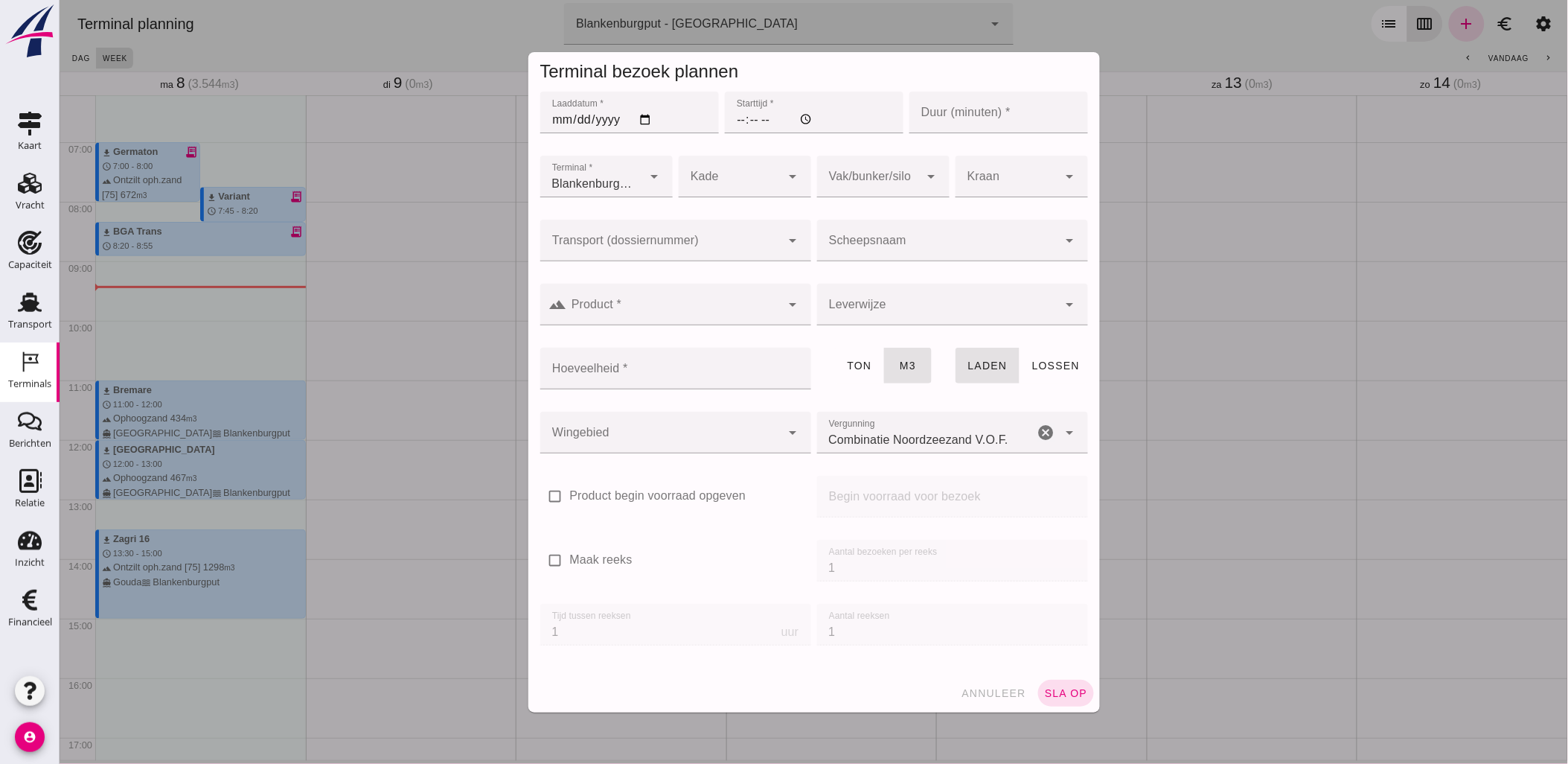
click at [1004, 693] on span "annuleer" at bounding box center [993, 693] width 66 height 12
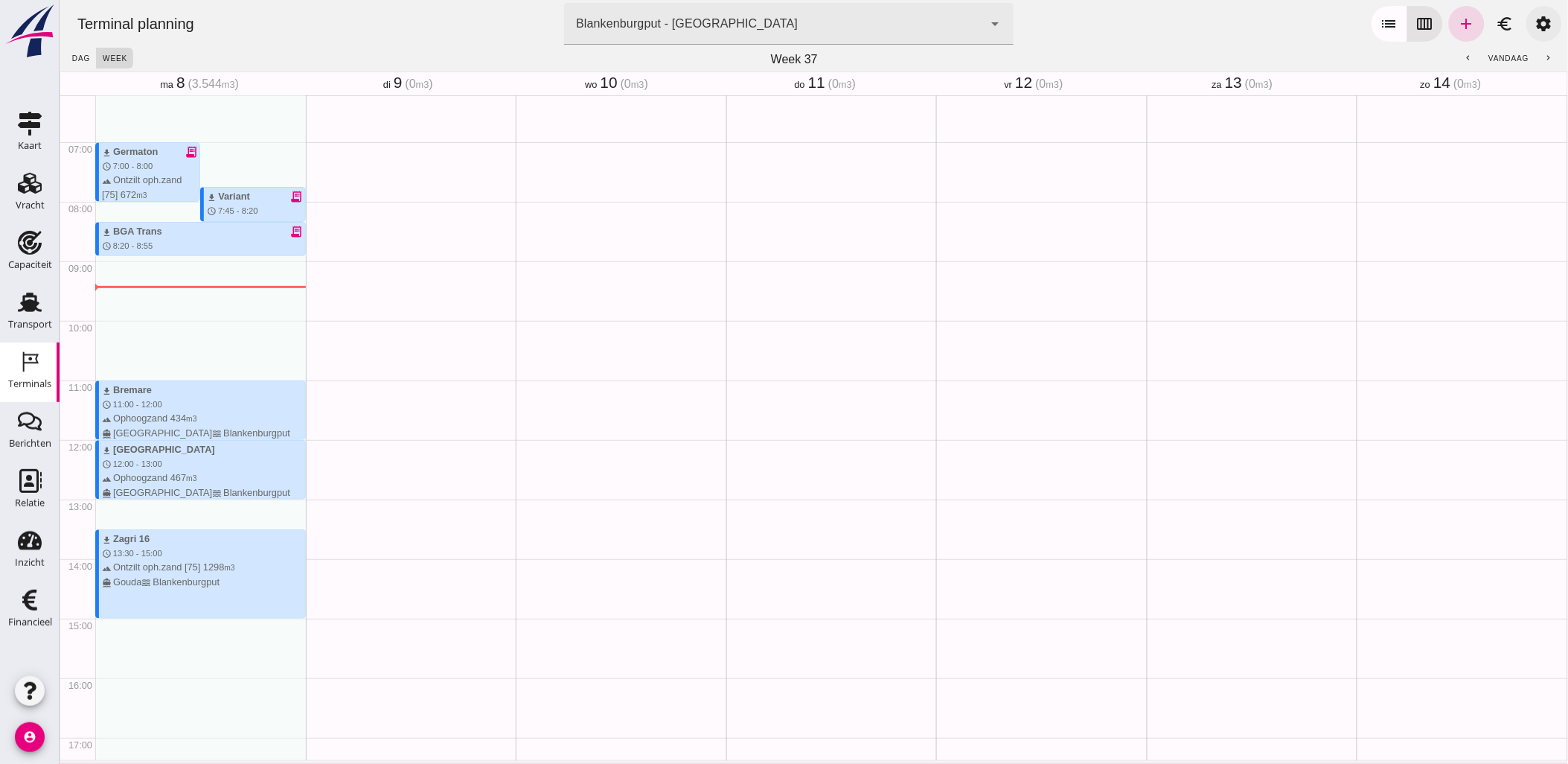
click at [1535, 21] on icon "settings" at bounding box center [1543, 23] width 18 height 18
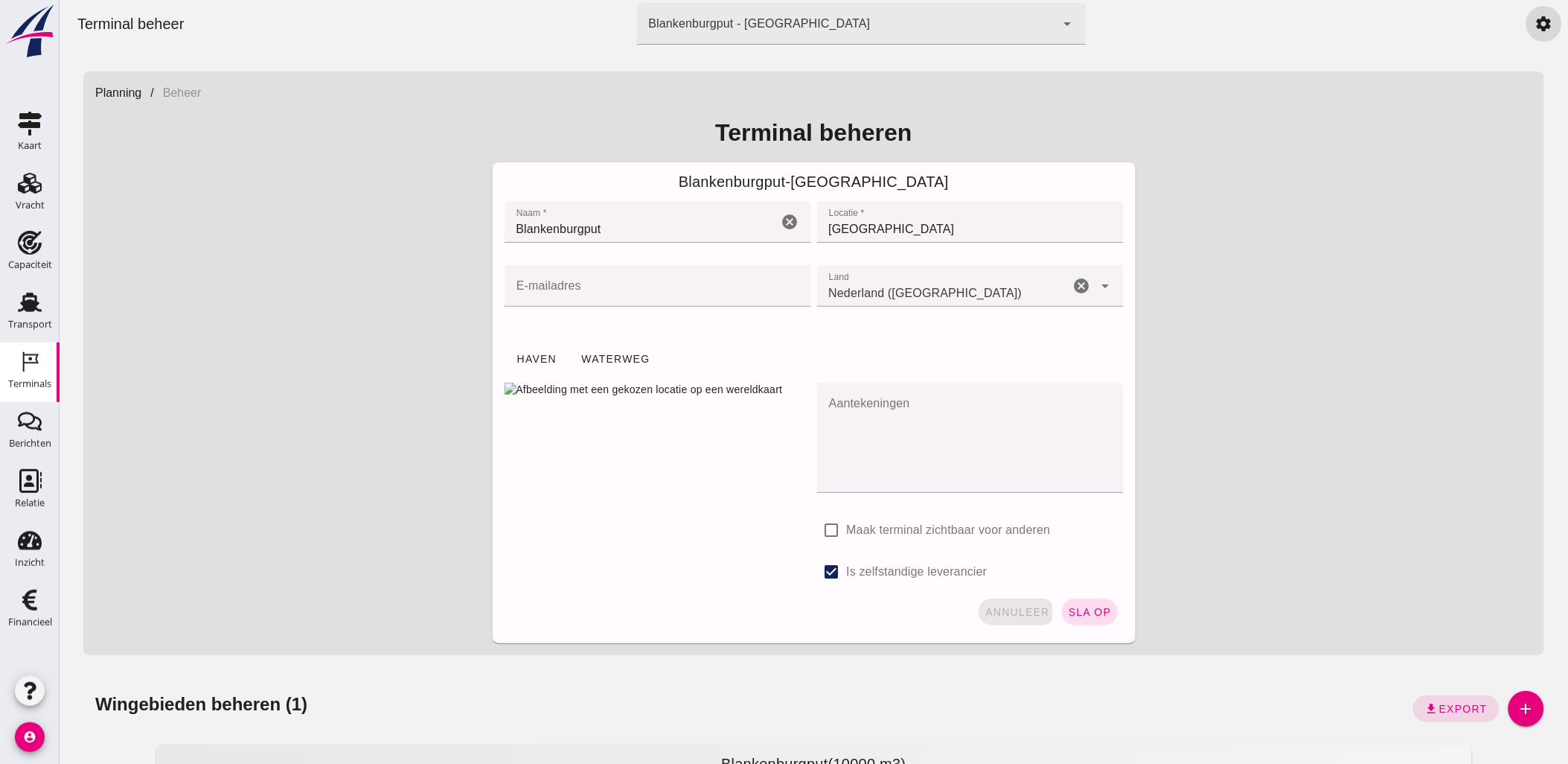
click at [998, 607] on span "annuleer" at bounding box center [1017, 612] width 66 height 12
click at [1023, 608] on span "annuleer" at bounding box center [1017, 612] width 66 height 12
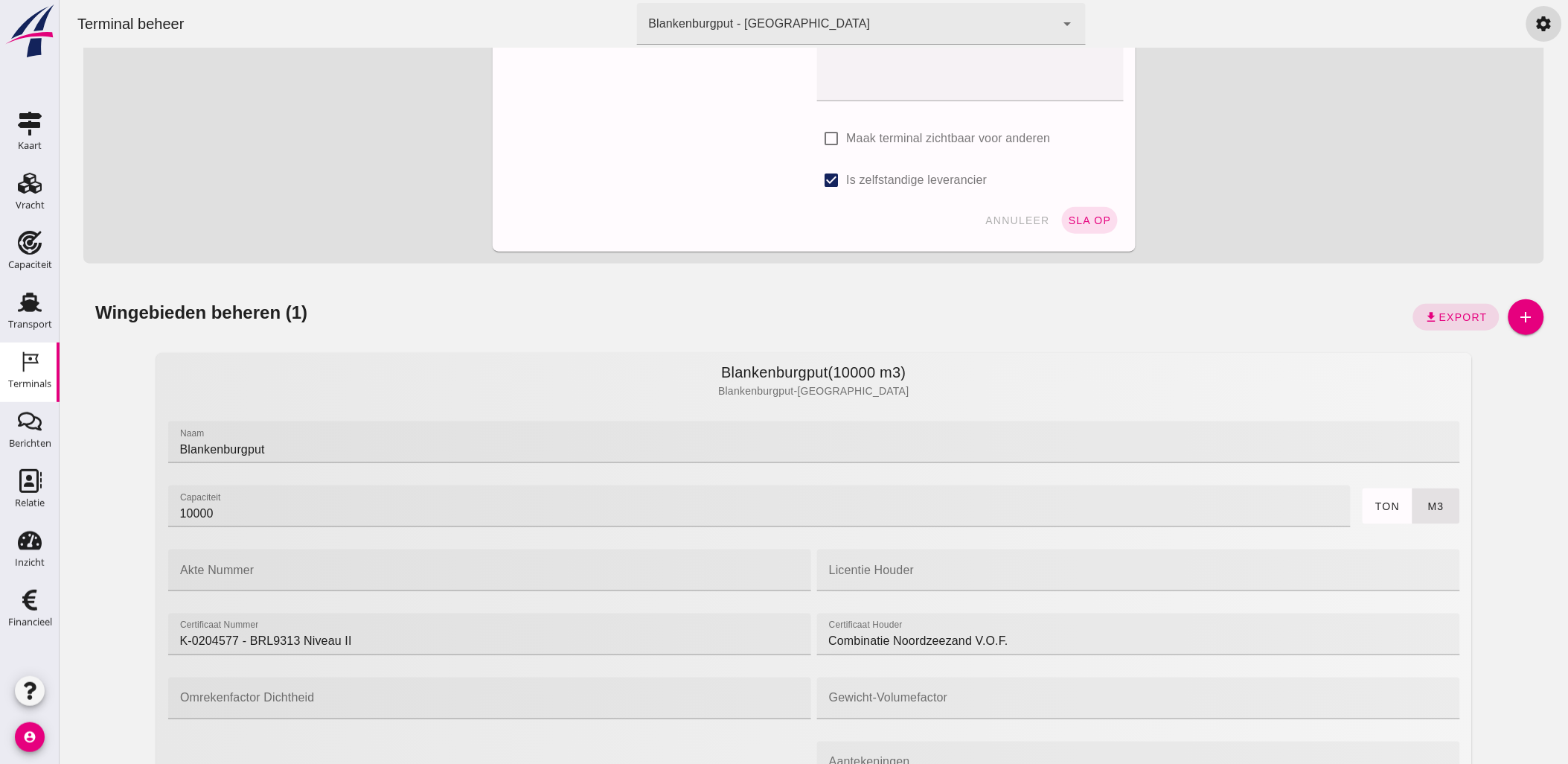
scroll to position [579, 0]
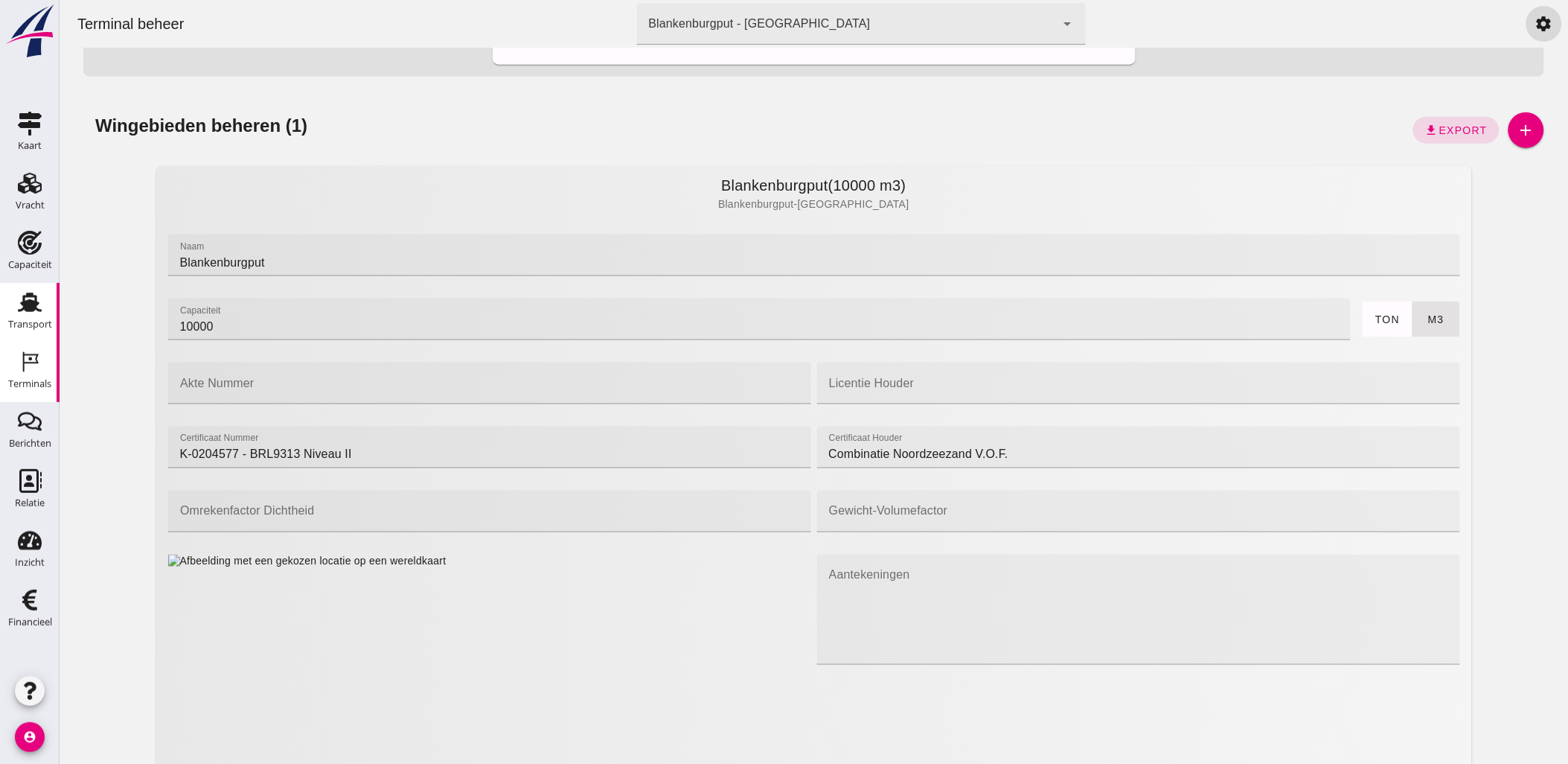
click at [49, 300] on link "Transport Transport" at bounding box center [29, 313] width 59 height 59
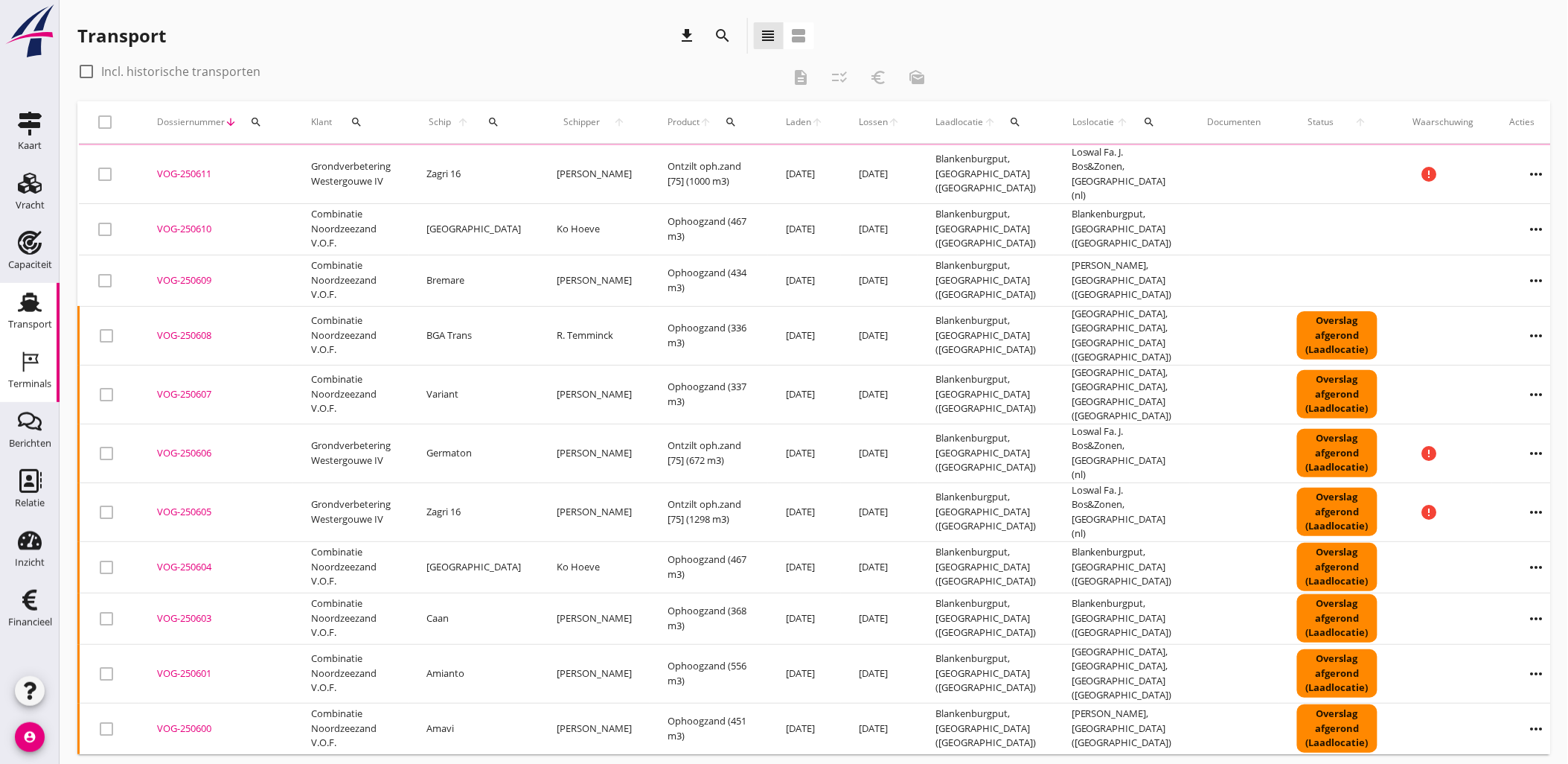
click at [35, 377] on div "Terminals" at bounding box center [30, 384] width 43 height 21
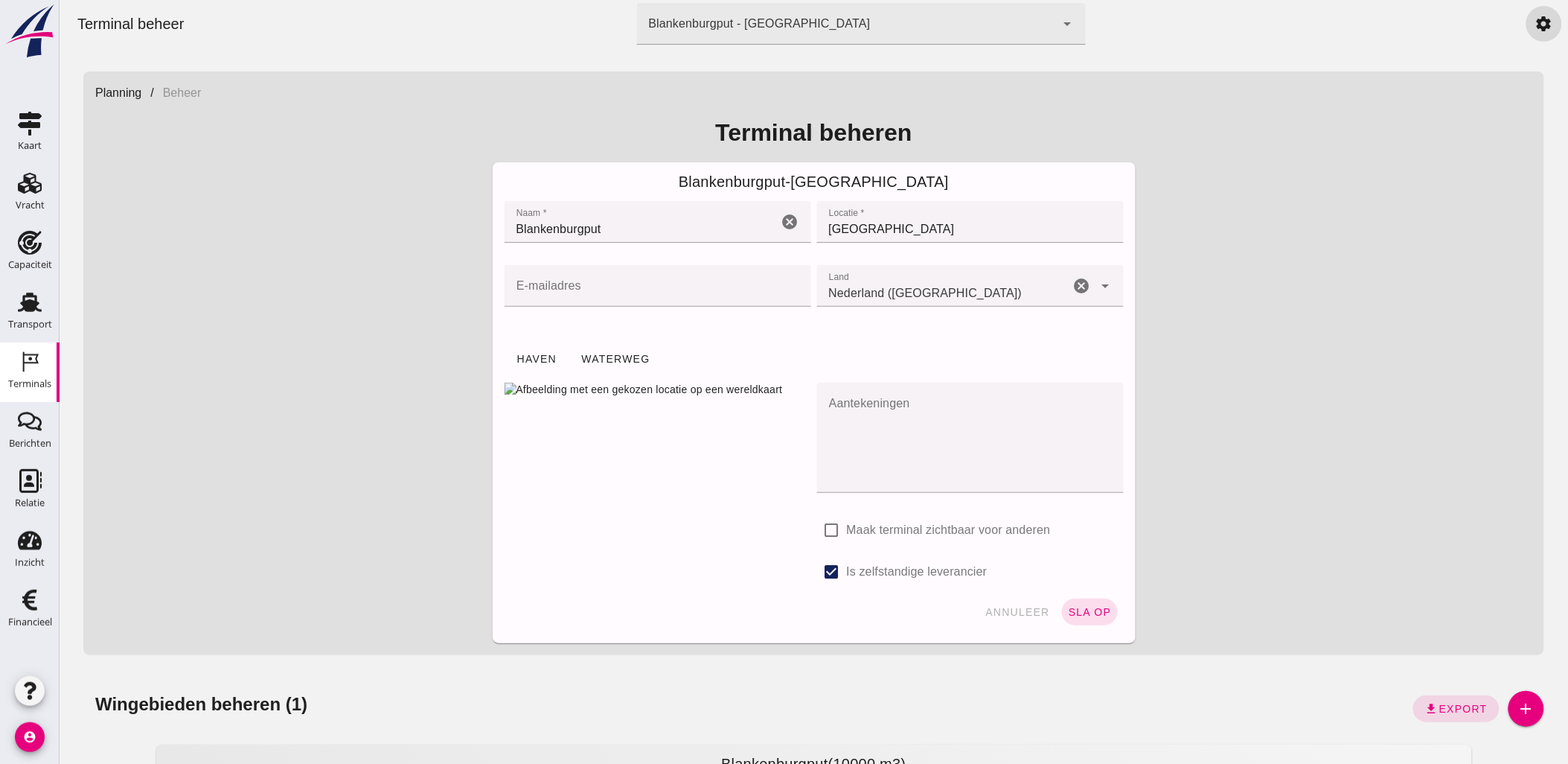
click at [35, 377] on div "Terminals" at bounding box center [30, 384] width 43 height 21
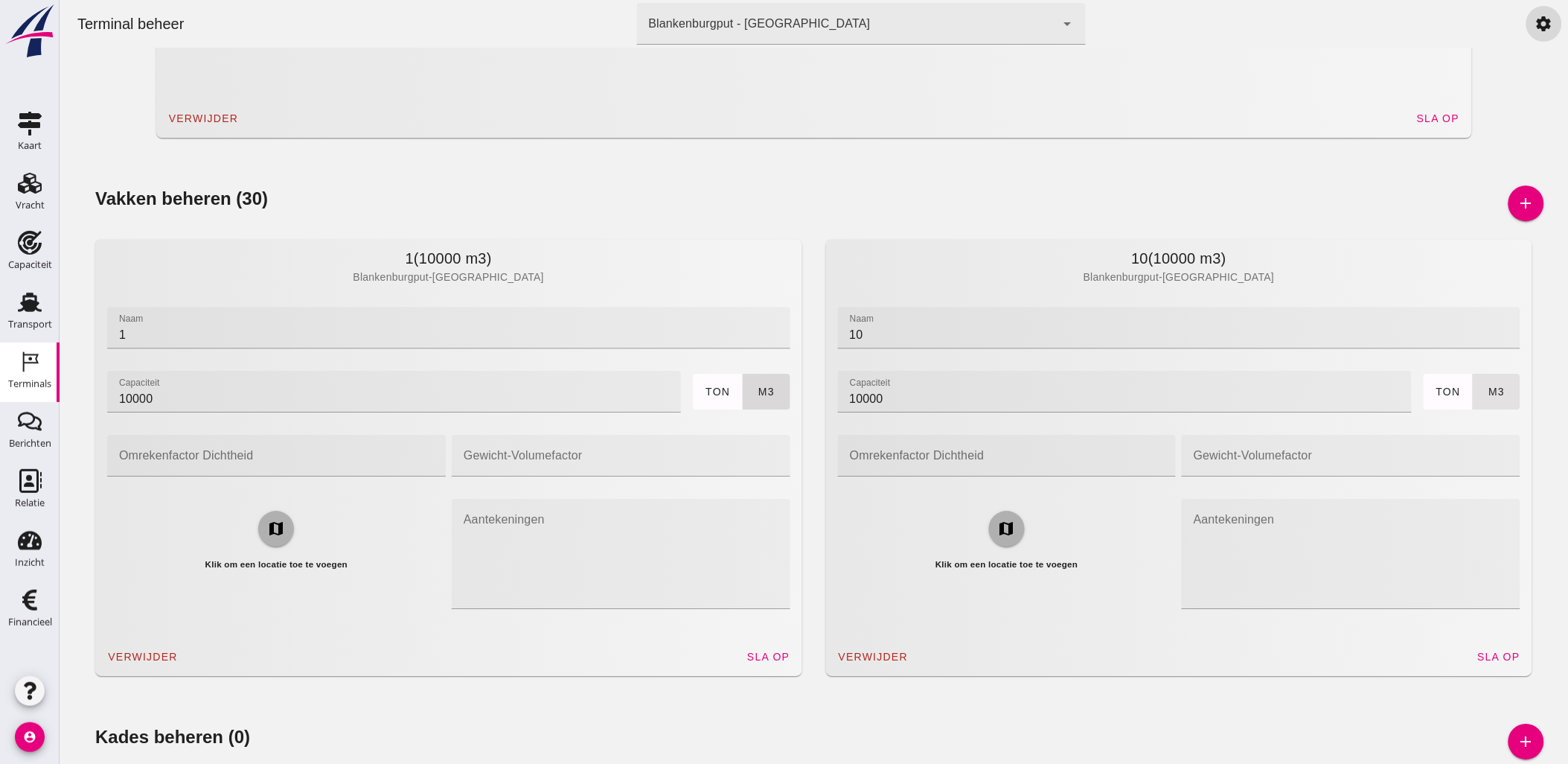
scroll to position [1565, 0]
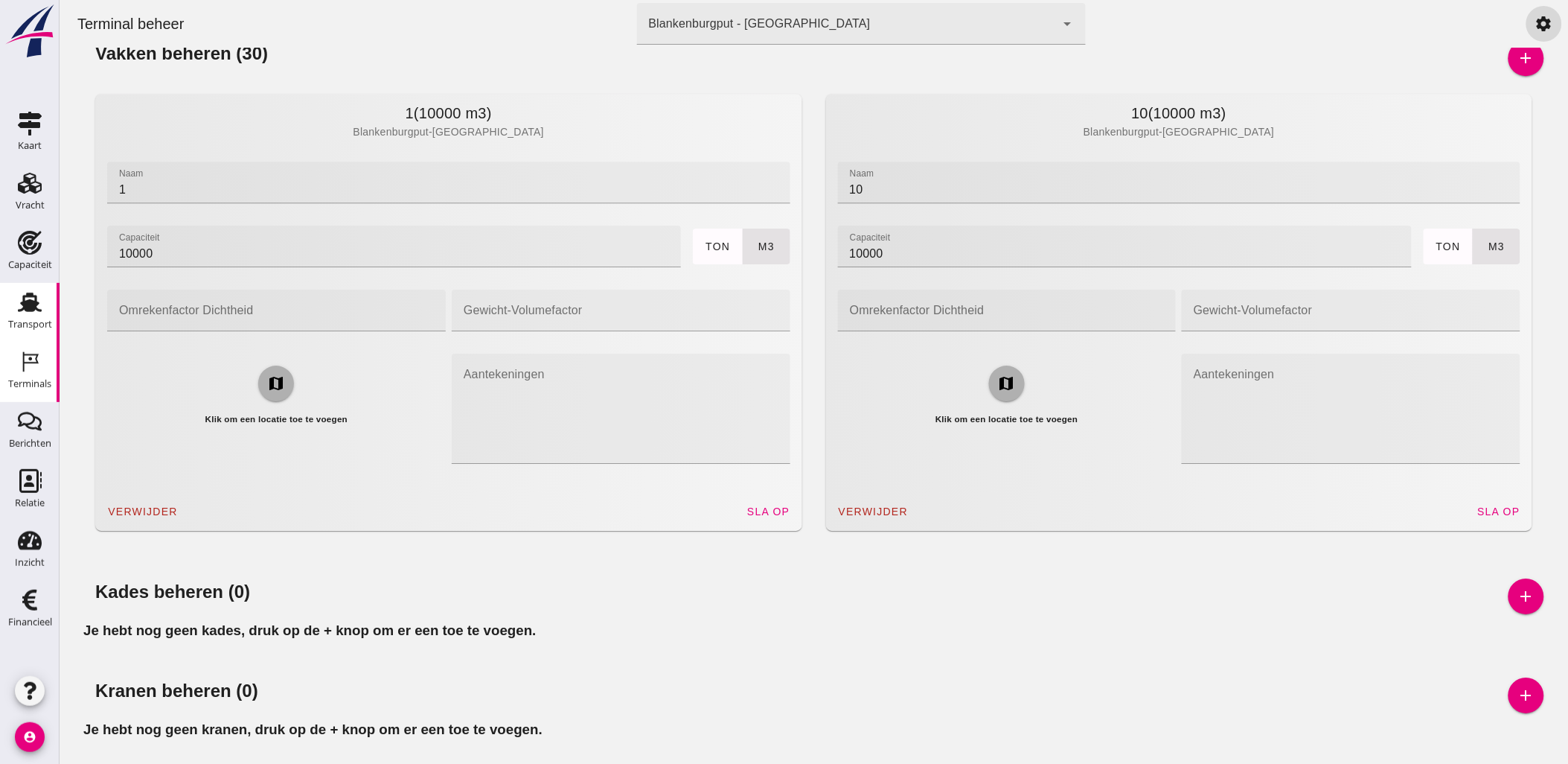
click at [37, 288] on link "Transport Transport" at bounding box center [29, 313] width 59 height 59
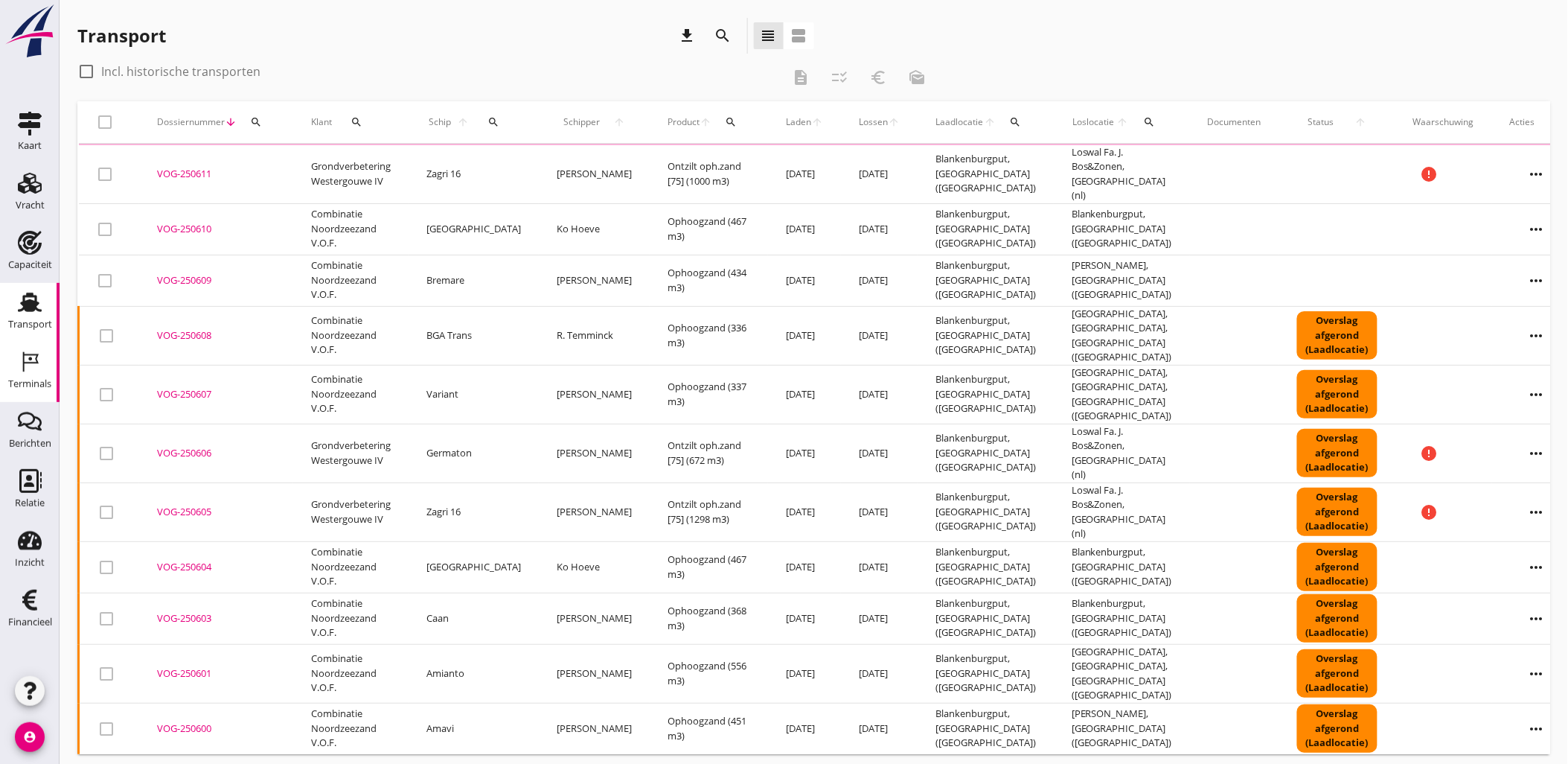
click at [30, 383] on div "Terminals" at bounding box center [30, 384] width 43 height 10
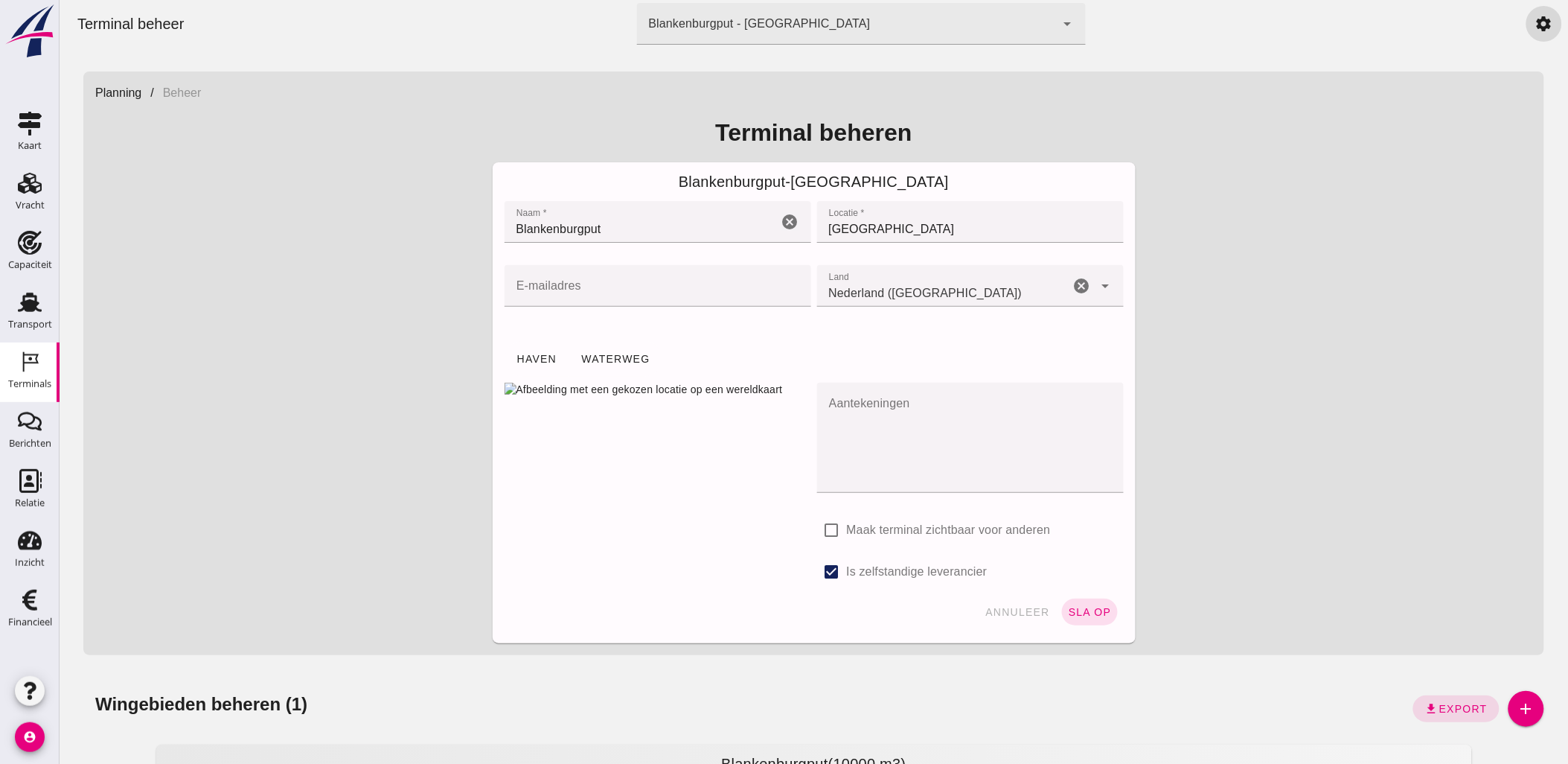
click at [790, 22] on div "Blankenburgput - [GEOGRAPHIC_DATA]" at bounding box center [760, 23] width 222 height 18
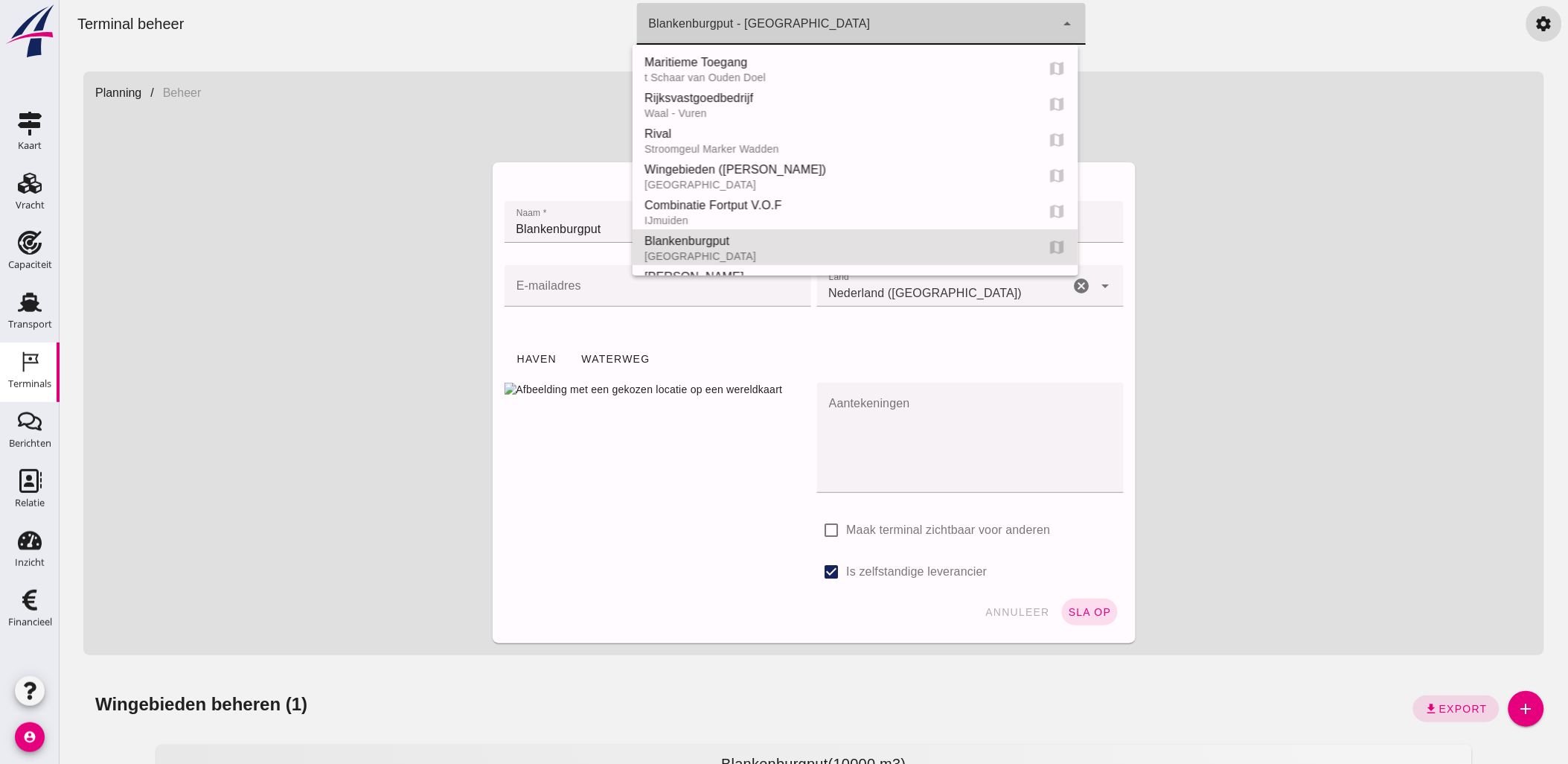
scroll to position [67, 0]
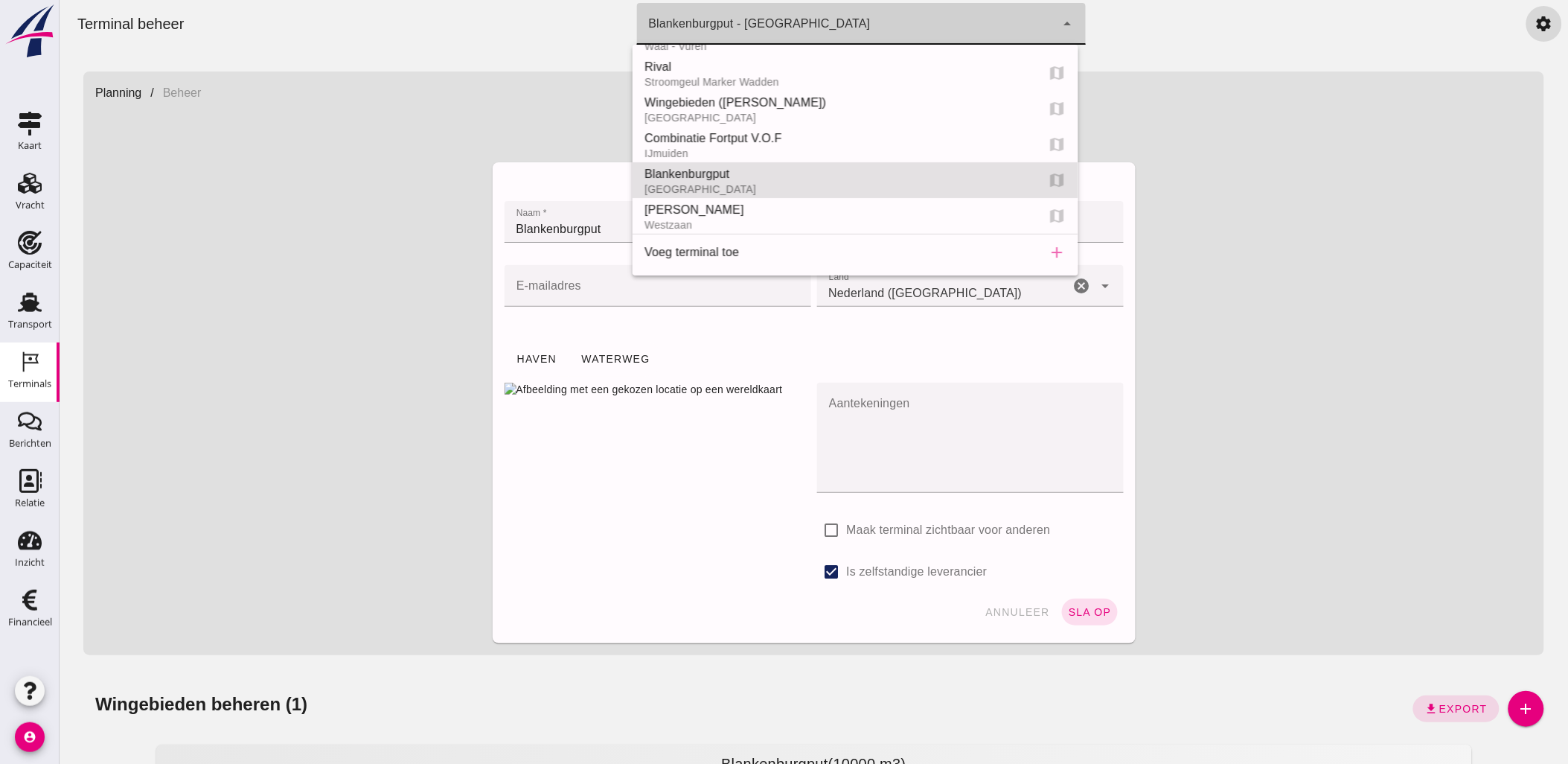
click at [901, 694] on div "Wingebieden beheren (1) download Export add" at bounding box center [813, 709] width 1461 height 35
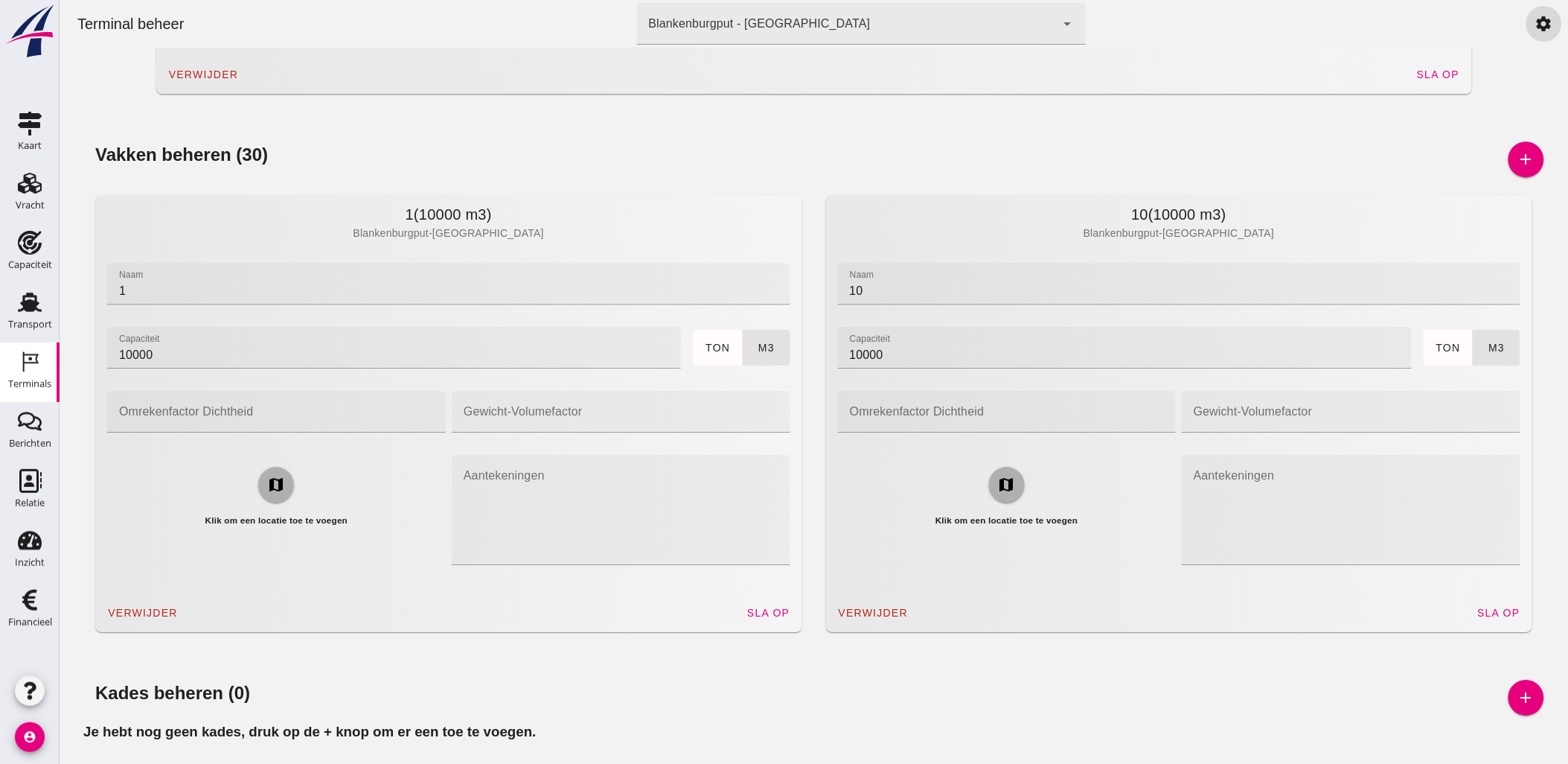
scroll to position [1565, 0]
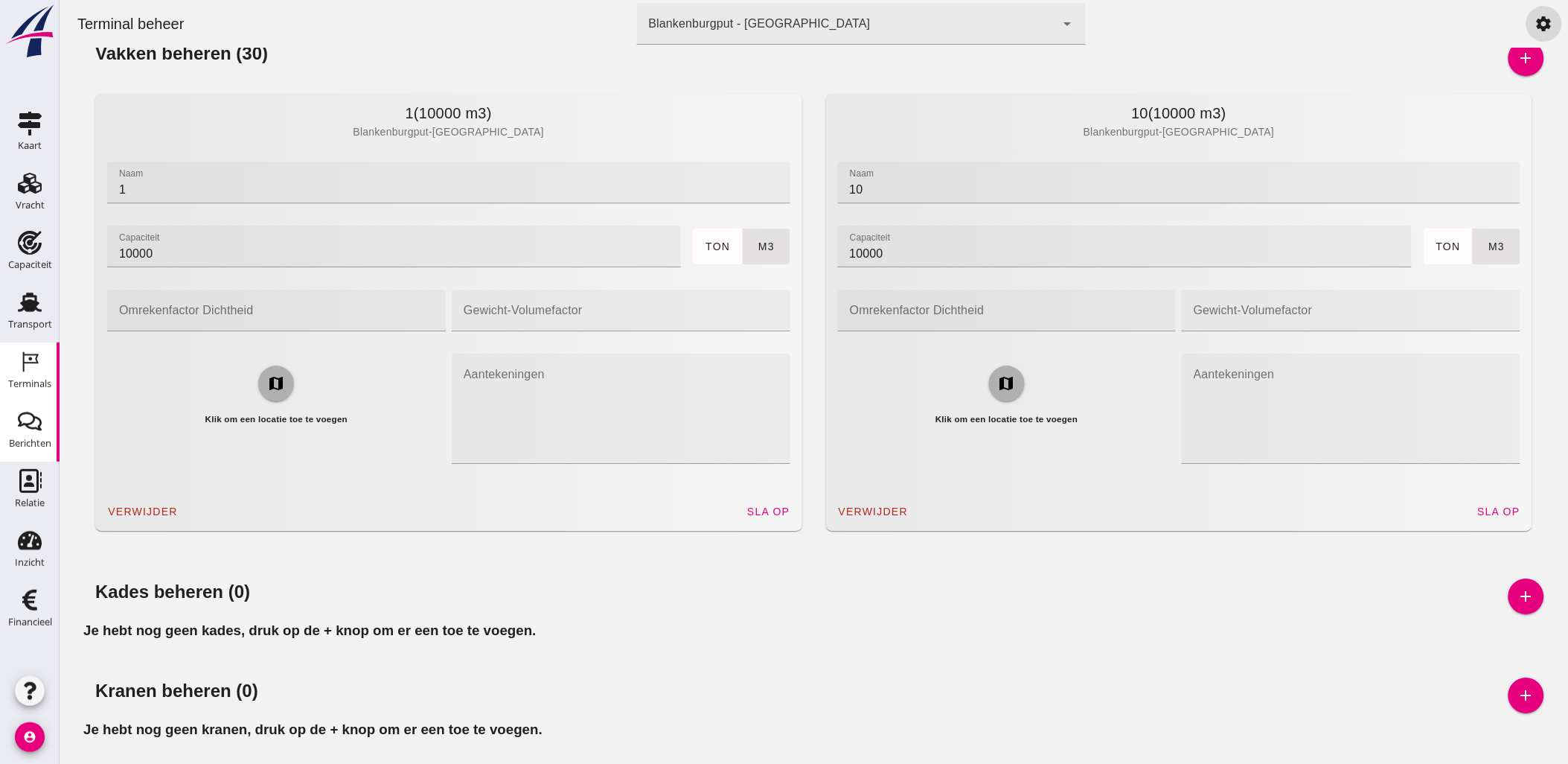
click at [15, 435] on div "Berichten" at bounding box center [30, 444] width 42 height 21
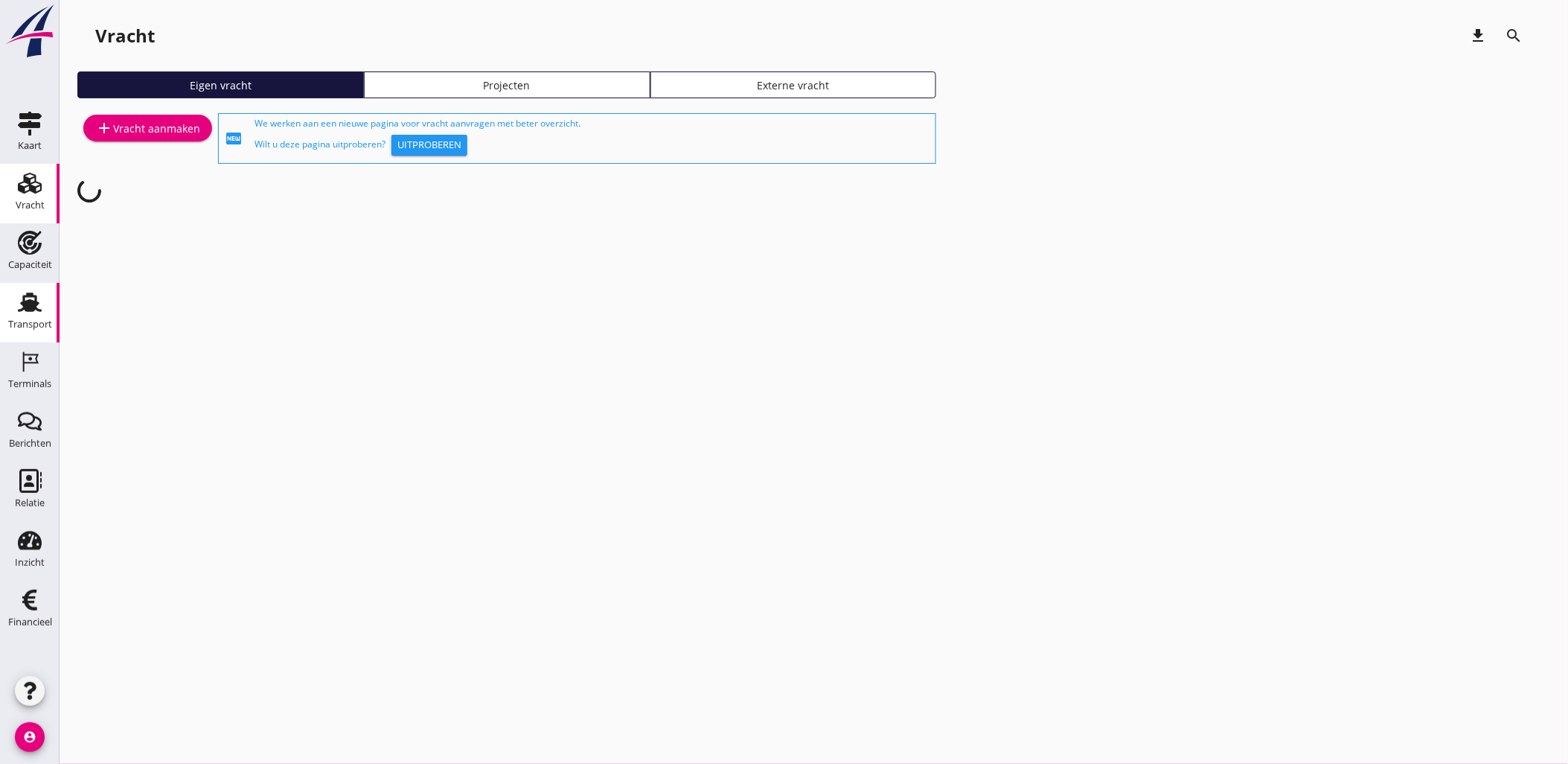
click at [18, 328] on div "Transport" at bounding box center [30, 324] width 44 height 10
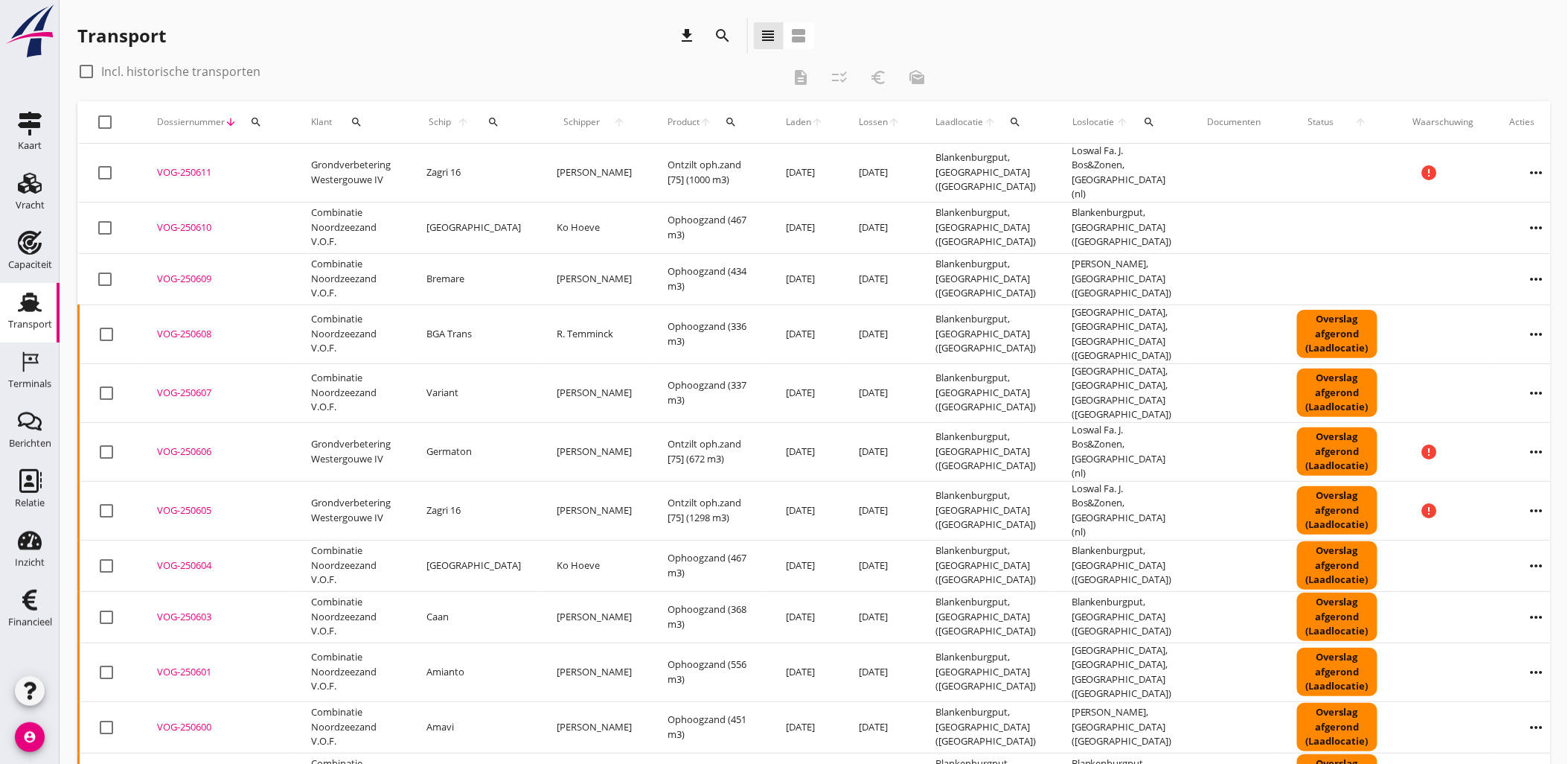
copy div "VOG-250611"
drag, startPoint x: 218, startPoint y: 171, endPoint x: 323, endPoint y: 66, distance: 148.5
click at [323, 66] on div "check_box_outline_blank Incl. historische transporten description checklist_rtl…" at bounding box center [814, 652] width 1473 height 1185
copy div "checklist_rtl euro_symbol mark_as_unread check_box_outline_blank Dossiernummer …"
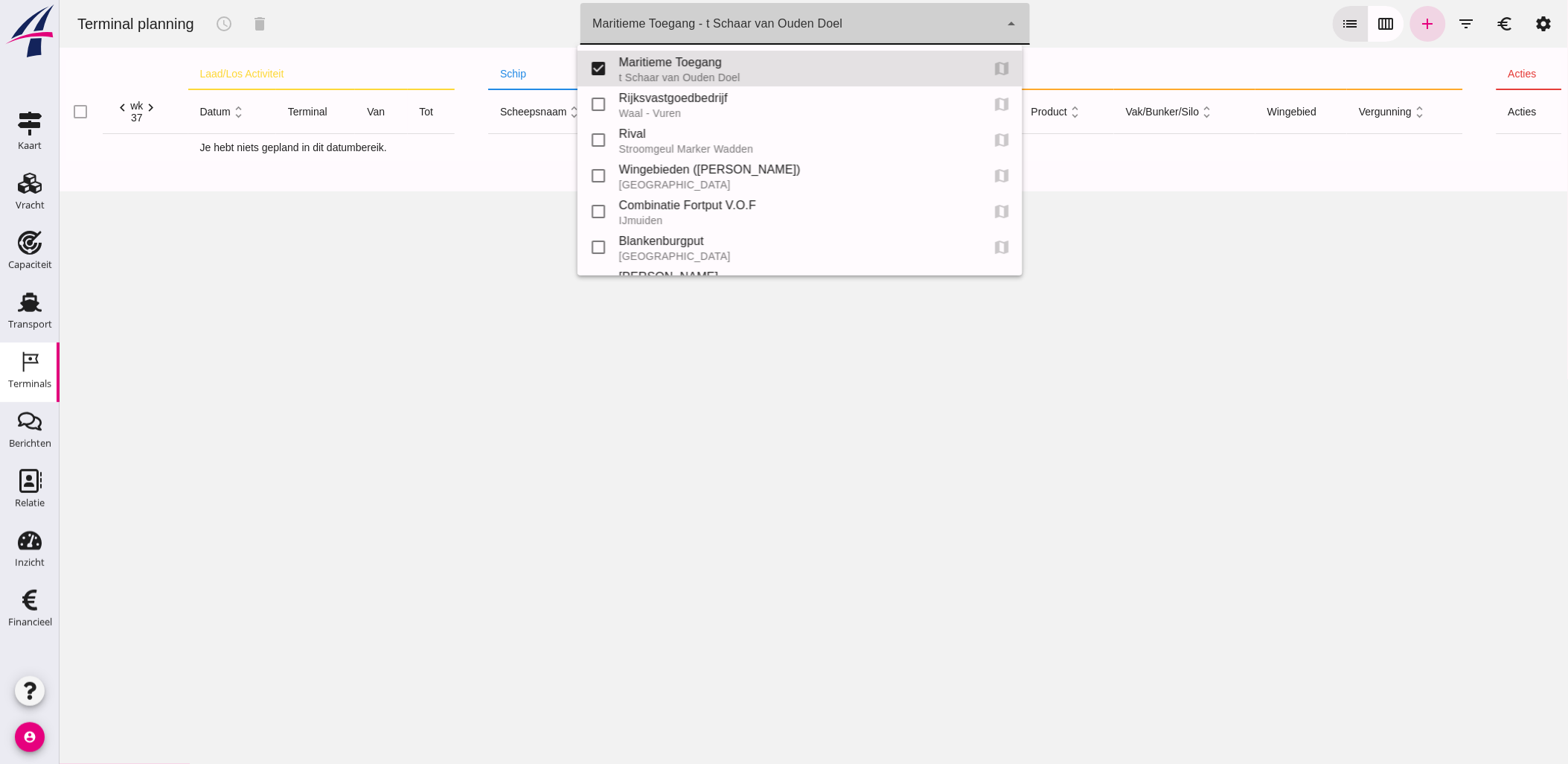
click at [729, 31] on div "Maritieme Toegang - t Schaar van Ouden Doel" at bounding box center [717, 23] width 250 height 18
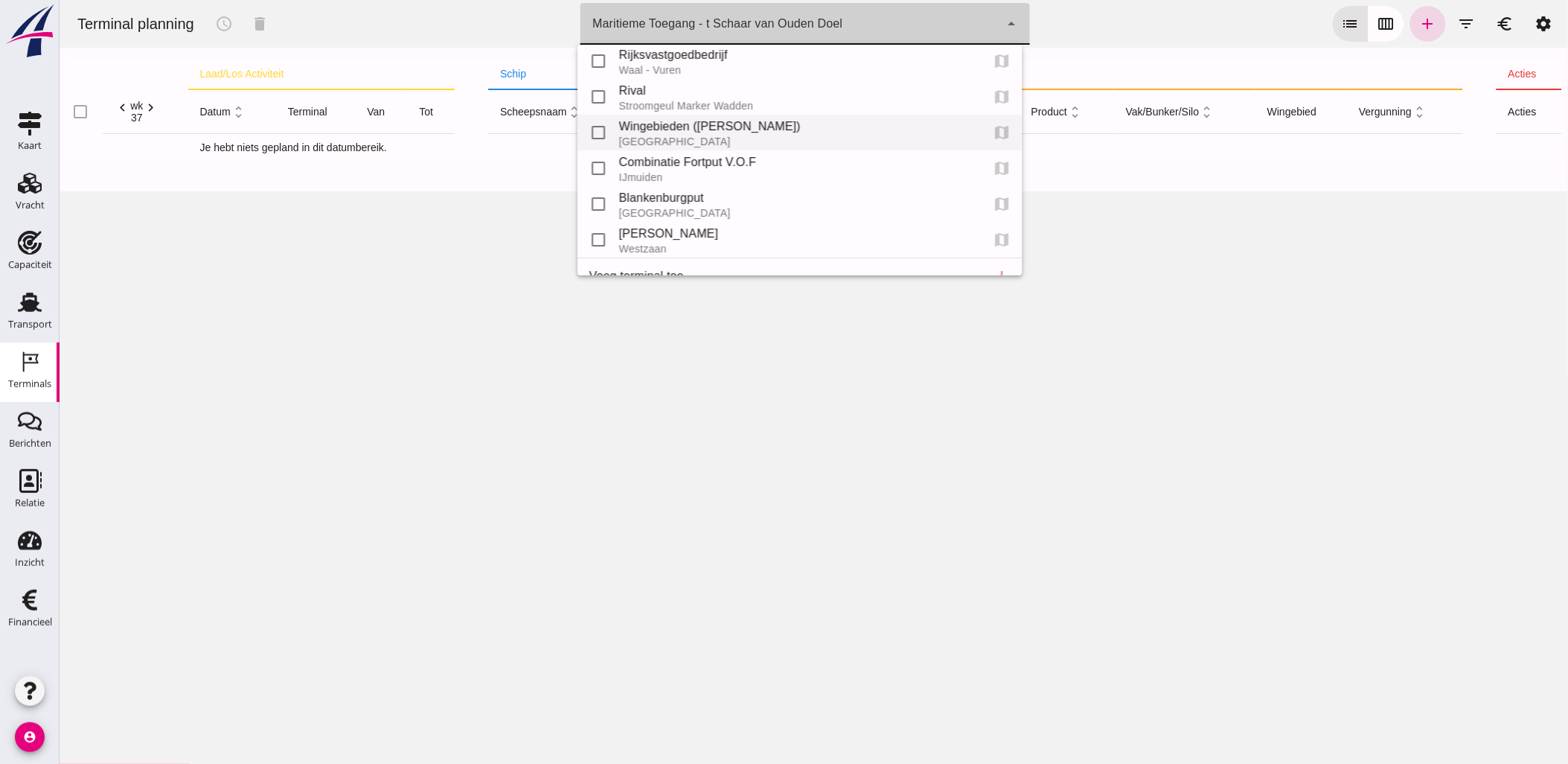
scroll to position [67, 0]
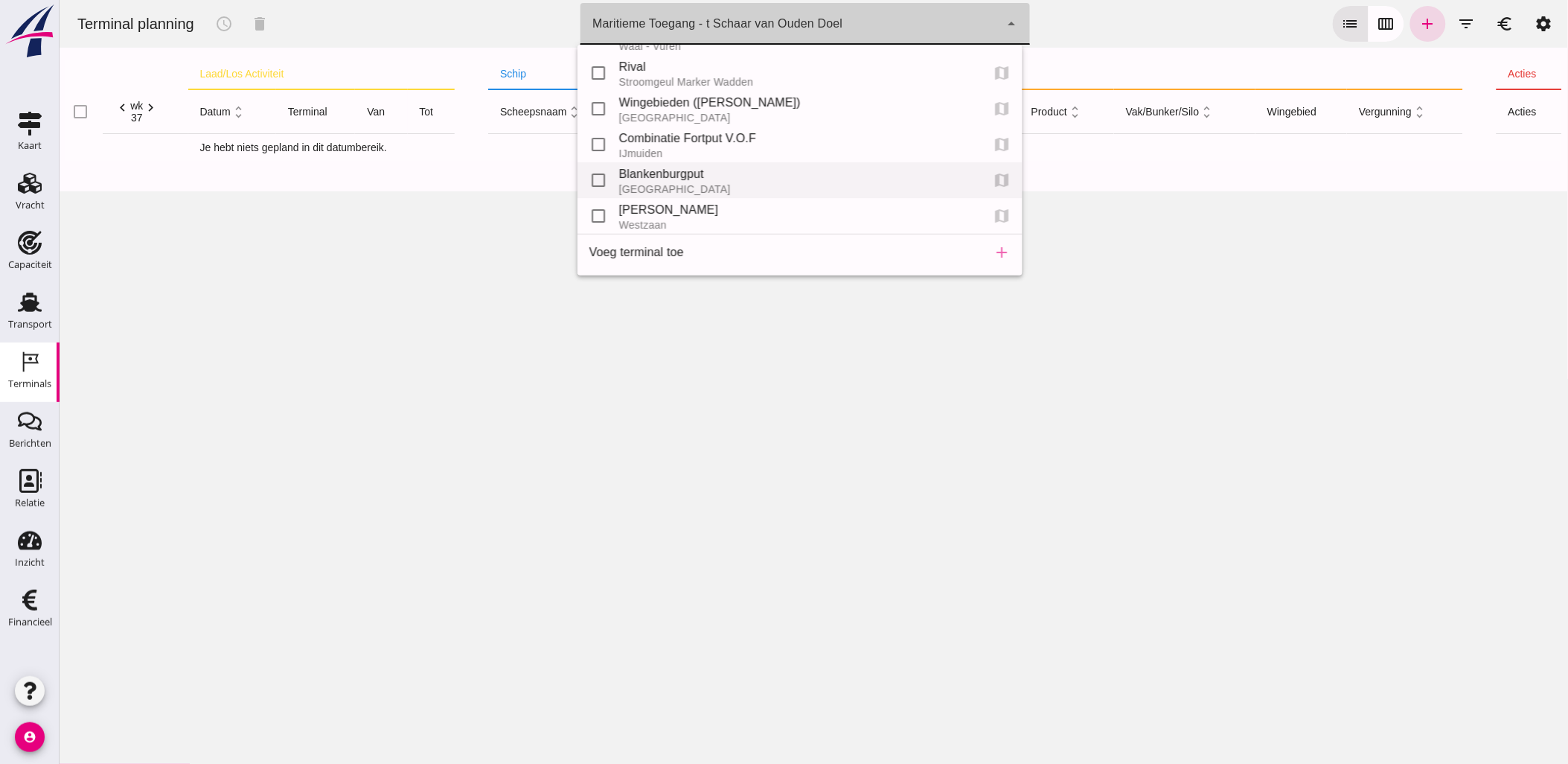
click at [673, 176] on div "Blankenburgput" at bounding box center [794, 174] width 351 height 18
type input "e6c78bfd-e3f1-4bb9-b01e-b37ce3668b52"
checkbox input "false"
checkbox input "true"
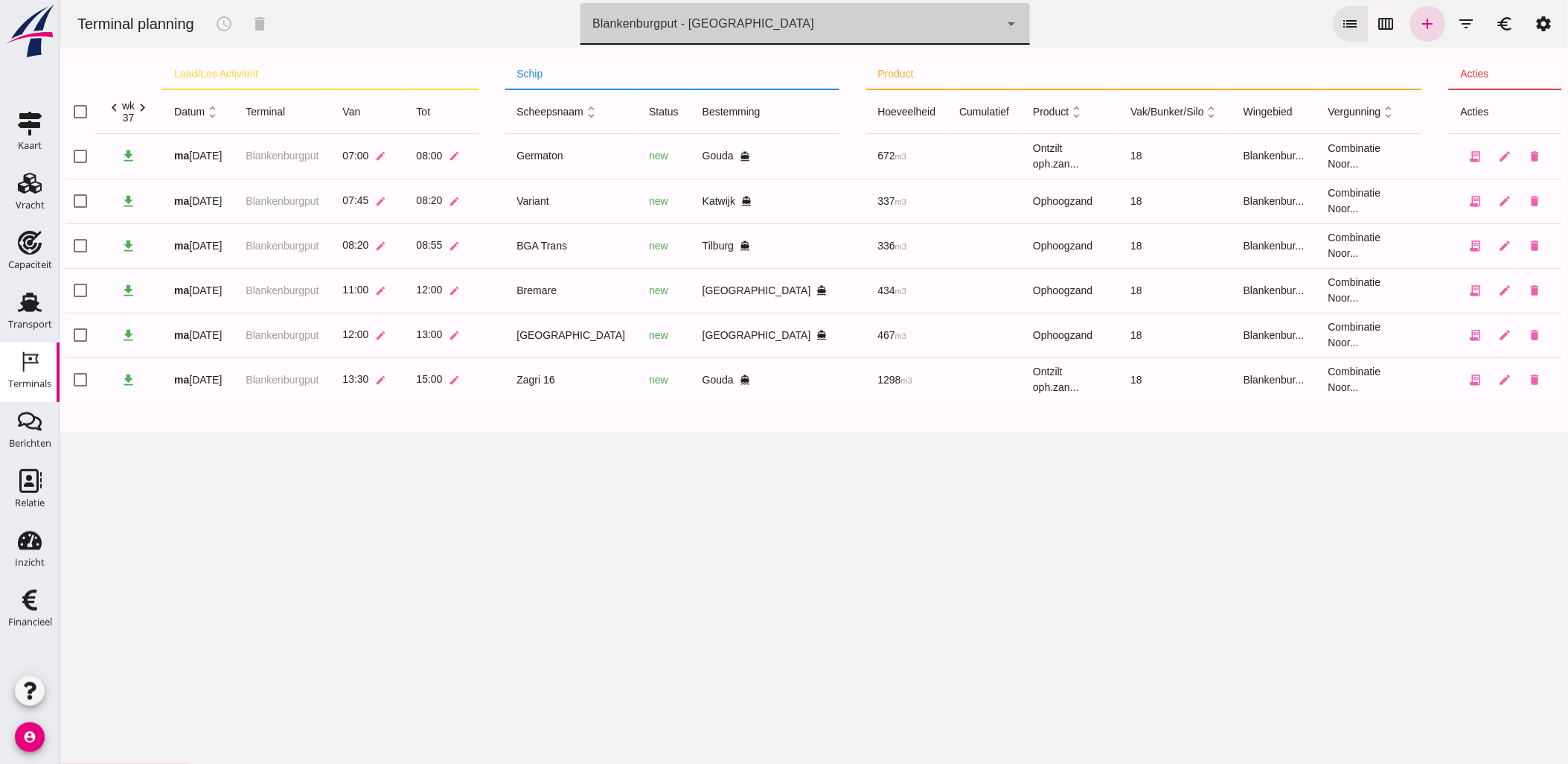
click at [1377, 26] on icon "calendar_view_week" at bounding box center [1385, 23] width 18 height 18
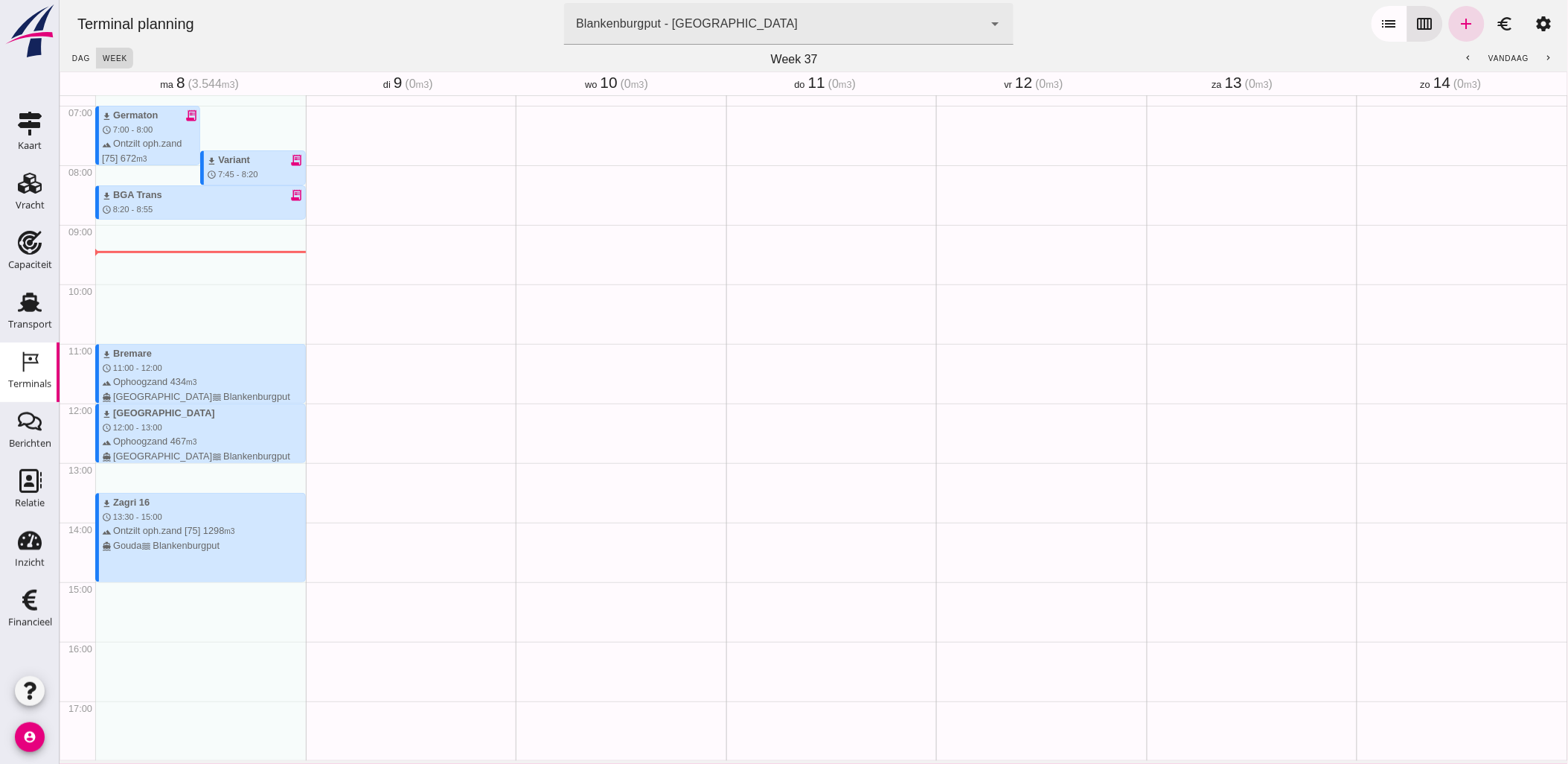
scroll to position [408, 0]
drag, startPoint x: 1222, startPoint y: 292, endPoint x: 1192, endPoint y: 317, distance: 39.1
click at [1222, 292] on div "Geen afspraken" at bounding box center [1251, 402] width 211 height 1429
